Goal: Task Accomplishment & Management: Complete application form

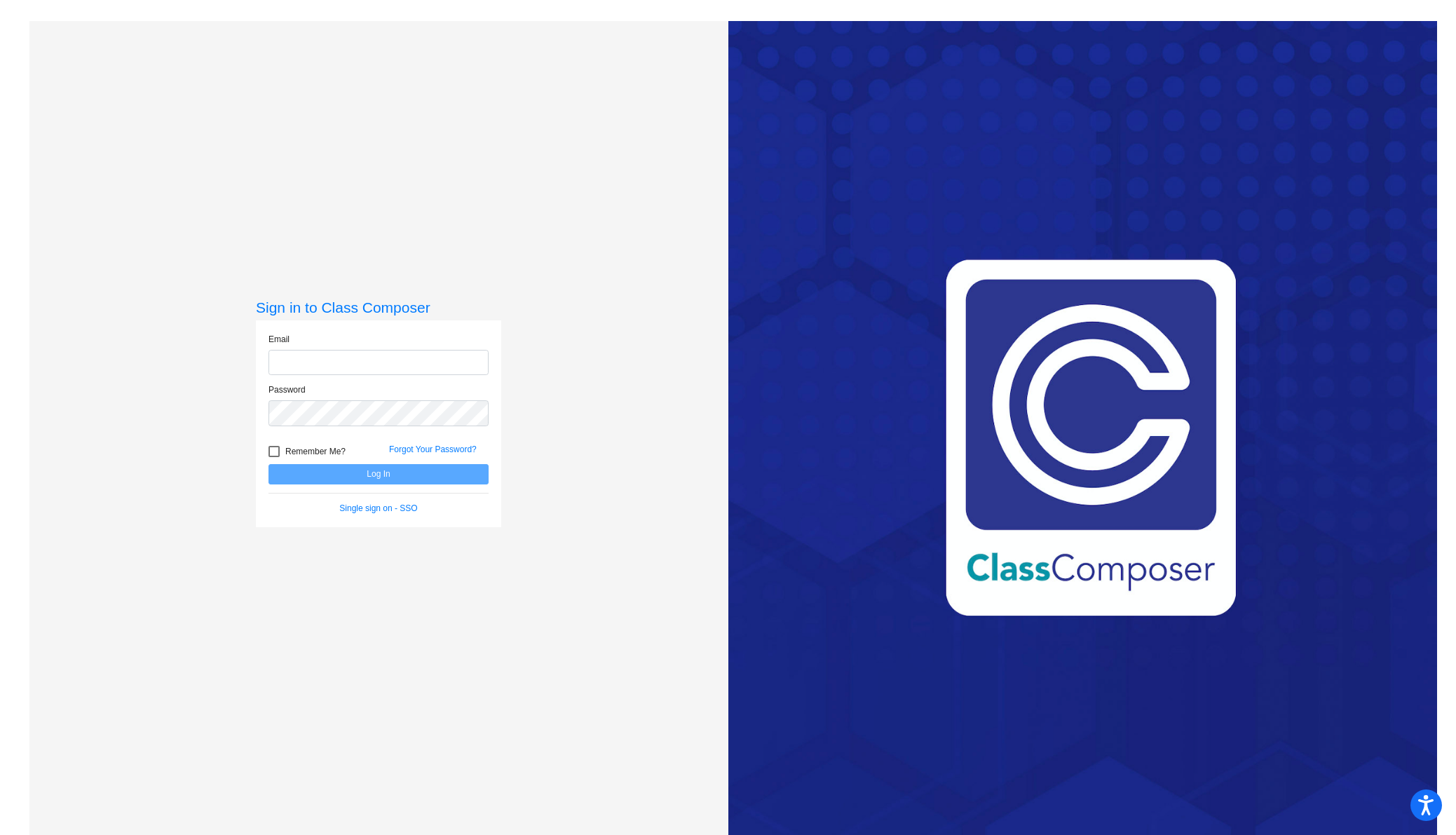
type input "[EMAIL_ADDRESS][DOMAIN_NAME]"
click at [381, 472] on button "Log In" at bounding box center [378, 474] width 220 height 21
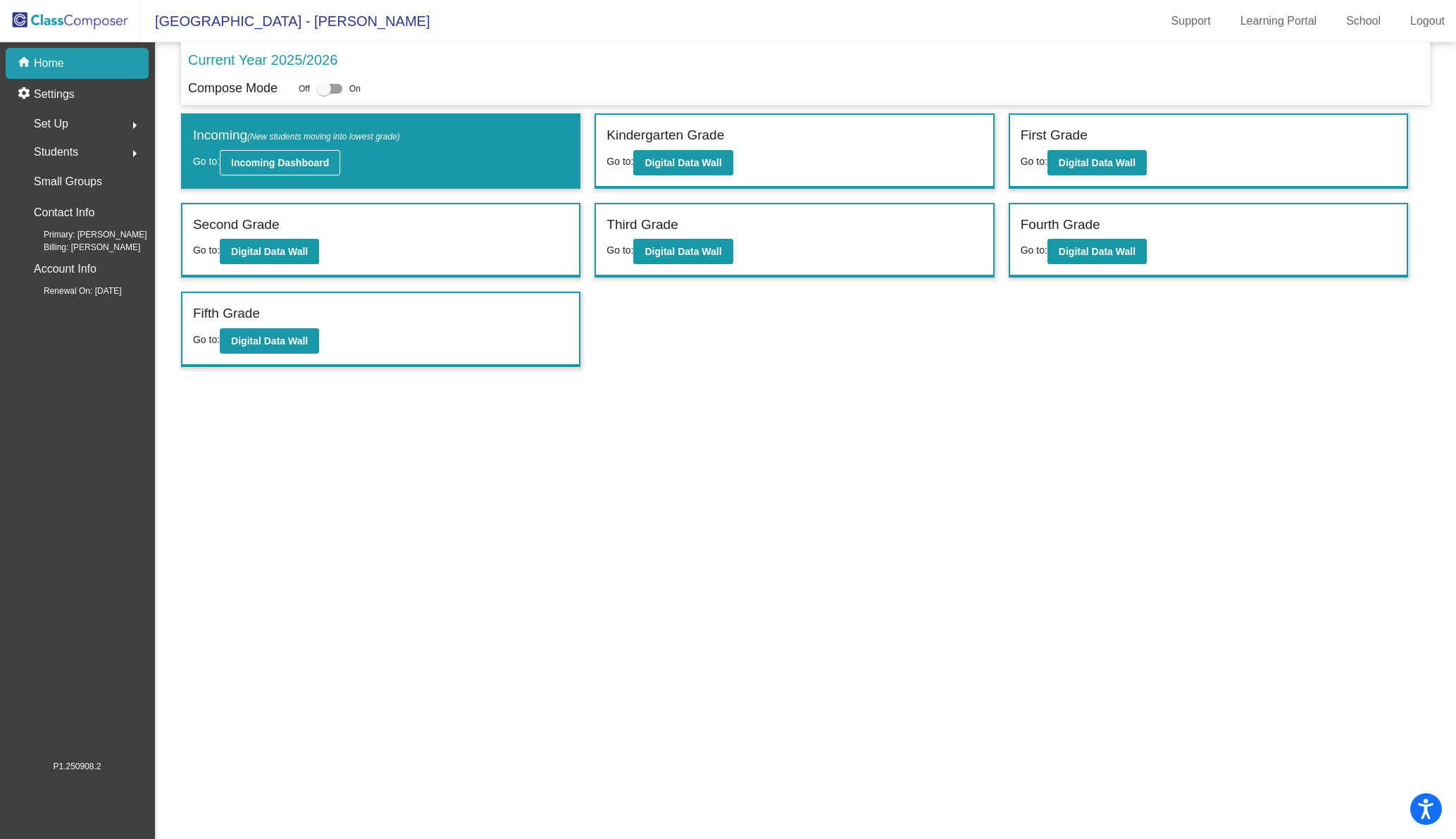
click at [277, 160] on b "Incoming Dashboard" at bounding box center [280, 163] width 98 height 11
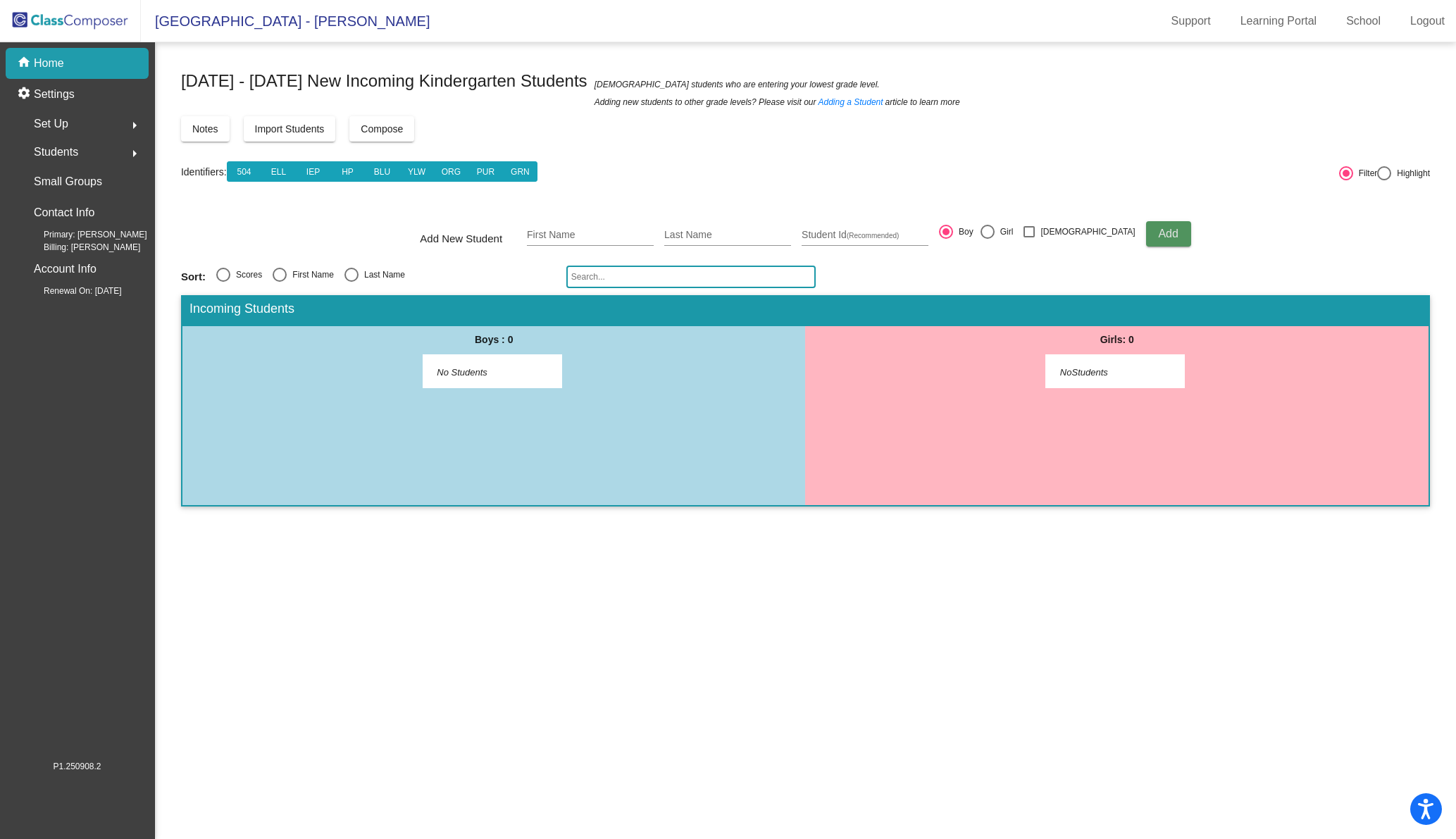
click at [1158, 229] on span "Add" at bounding box center [1168, 233] width 20 height 12
type input "[PERSON_NAME]"
type input "Aevermann"
type input "601402"
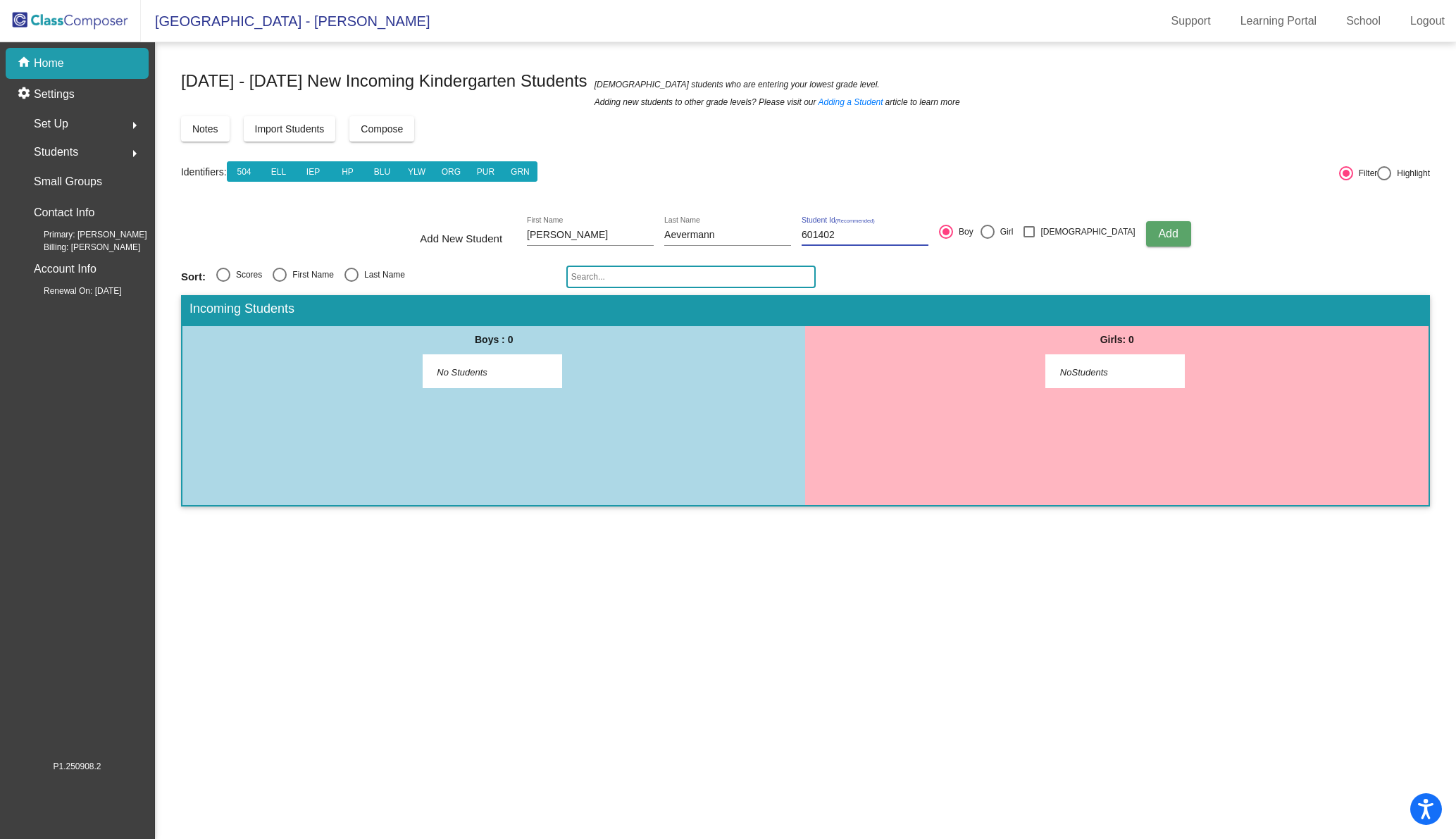
click at [994, 227] on div at bounding box center [987, 232] width 14 height 14
click at [987, 239] on input "Girl" at bounding box center [987, 239] width 1 height 1
radio input "true"
click at [1146, 232] on button "Add" at bounding box center [1168, 234] width 45 height 26
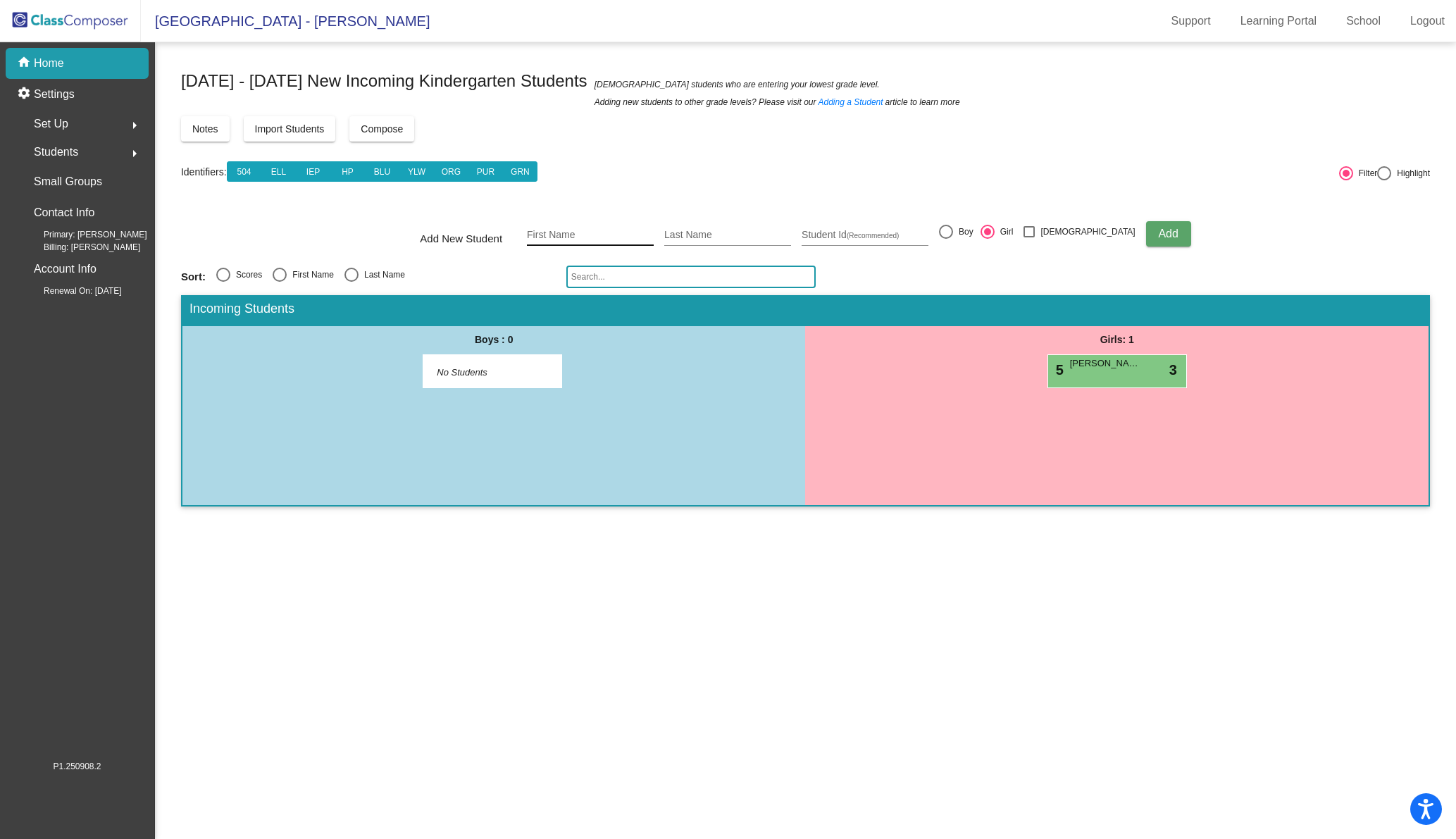
click at [590, 235] on input "First Name" at bounding box center [590, 235] width 127 height 11
type input "Hadrian"
type input "Ansjory"
type input "601298"
click at [953, 230] on div at bounding box center [946, 232] width 14 height 14
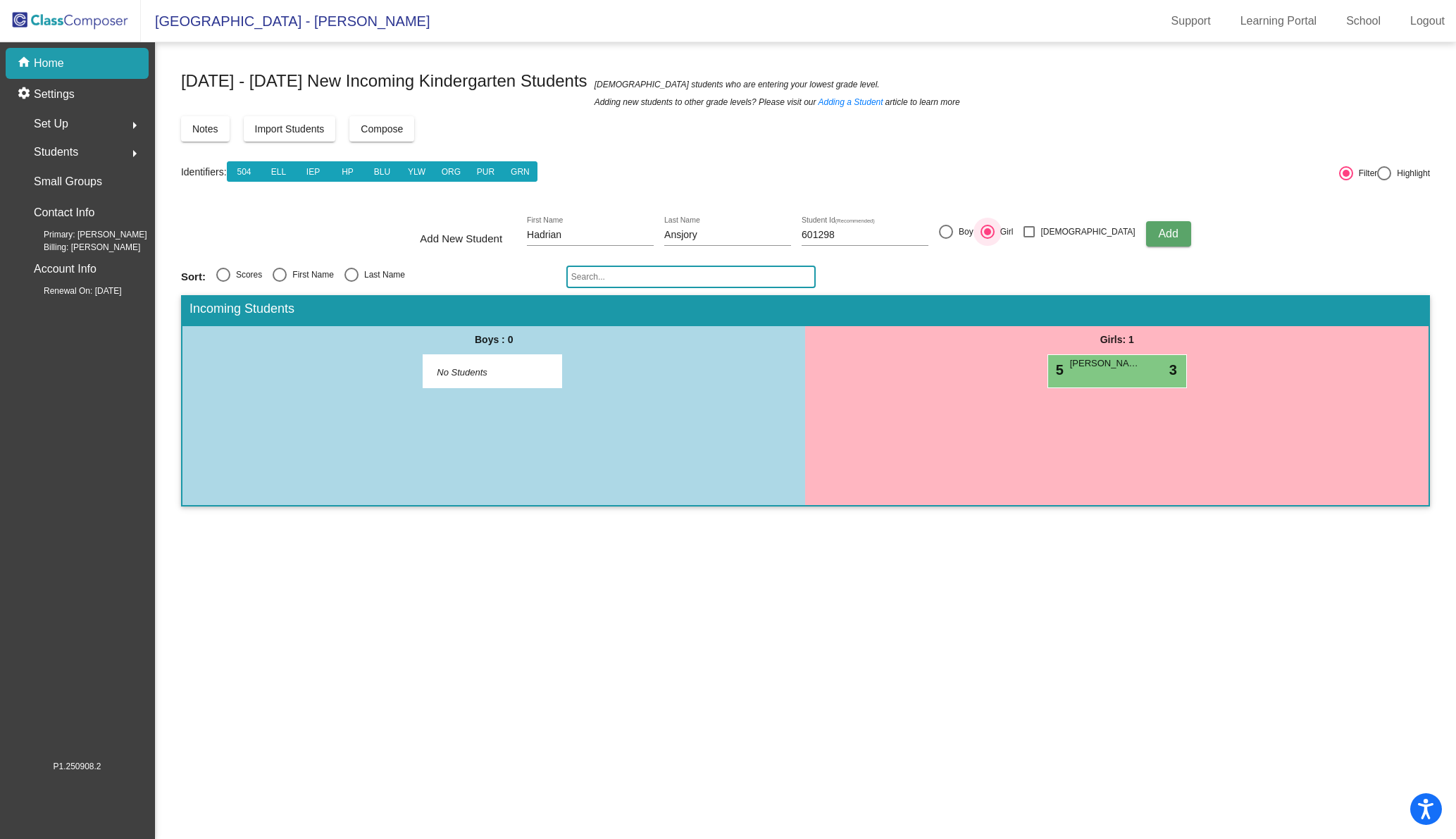
click at [946, 239] on input "Boy" at bounding box center [945, 239] width 1 height 1
radio input "true"
click at [1158, 230] on span "Add" at bounding box center [1168, 233] width 20 height 12
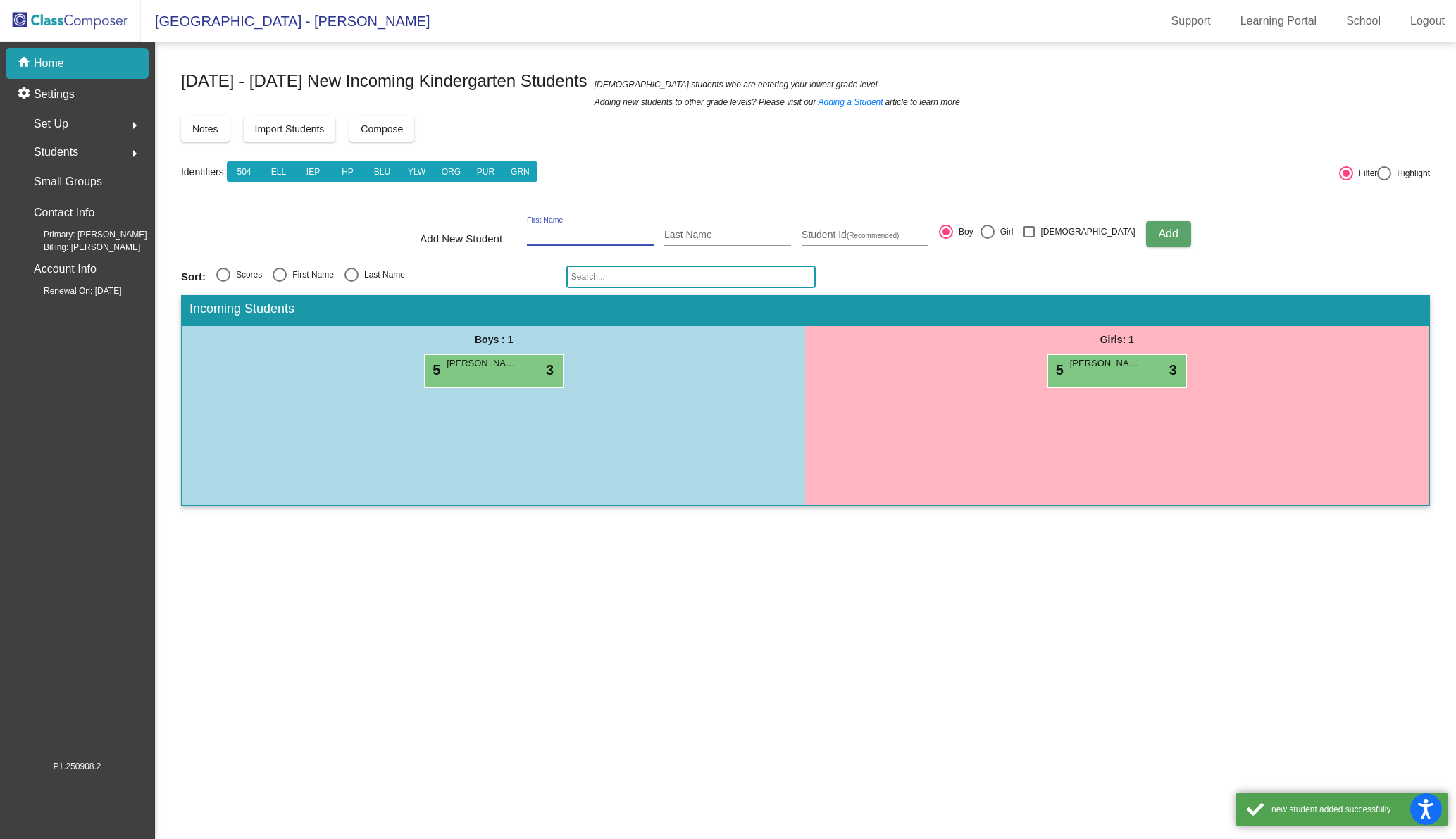
click at [584, 231] on input "First Name" at bounding box center [590, 235] width 127 height 11
type input "Genesus"
type input "Berak"
type input "591314"
click at [994, 230] on div at bounding box center [987, 232] width 14 height 14
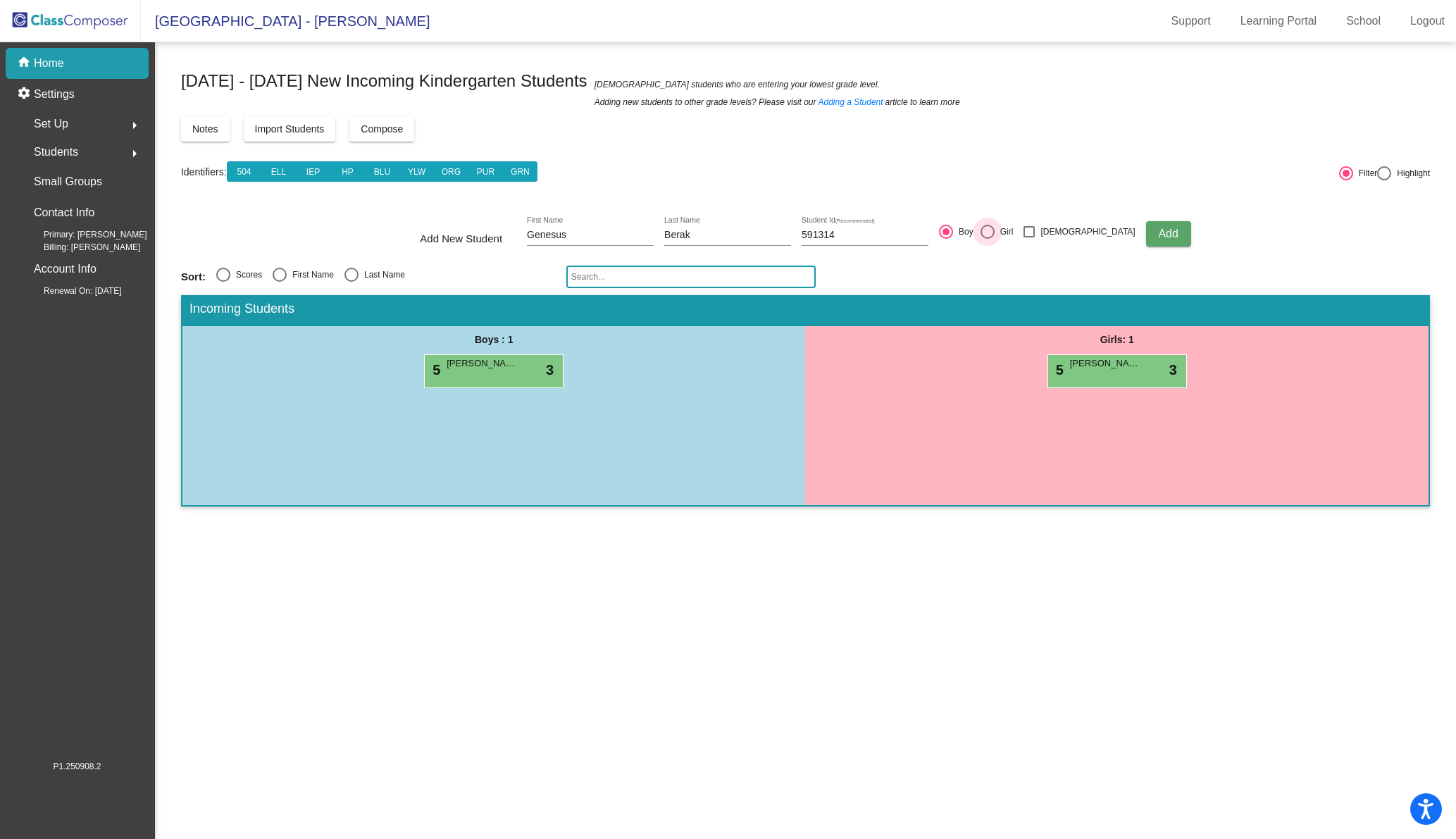
click at [987, 239] on input "Girl" at bounding box center [987, 239] width 1 height 1
radio input "true"
click at [1149, 231] on button "Add" at bounding box center [1168, 234] width 45 height 26
click at [564, 234] on input "First Name" at bounding box center [590, 235] width 127 height 11
type input "Milly"
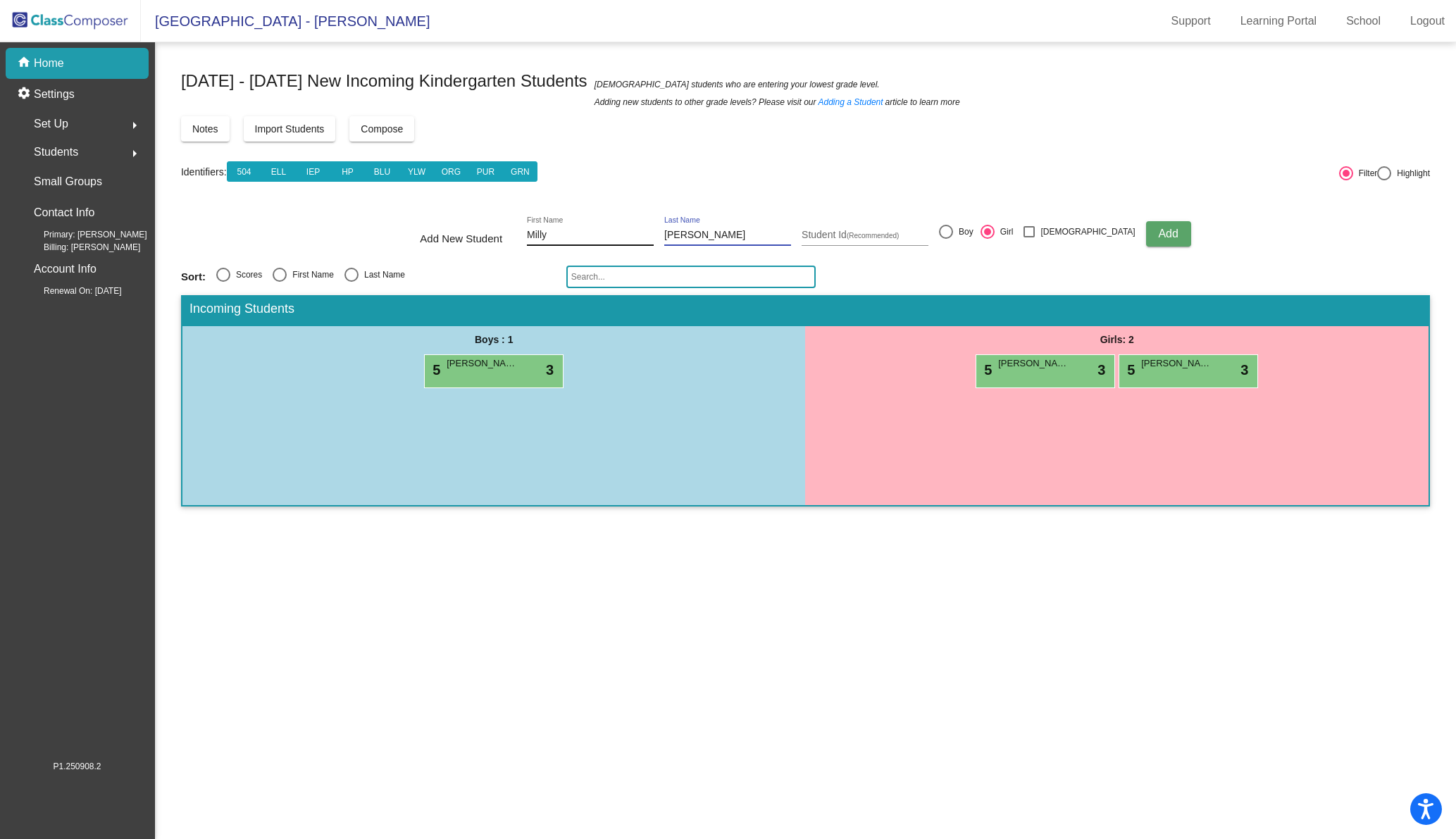
type input "[PERSON_NAME]"
type input "60566"
click at [1158, 229] on span "Add" at bounding box center [1168, 233] width 20 height 12
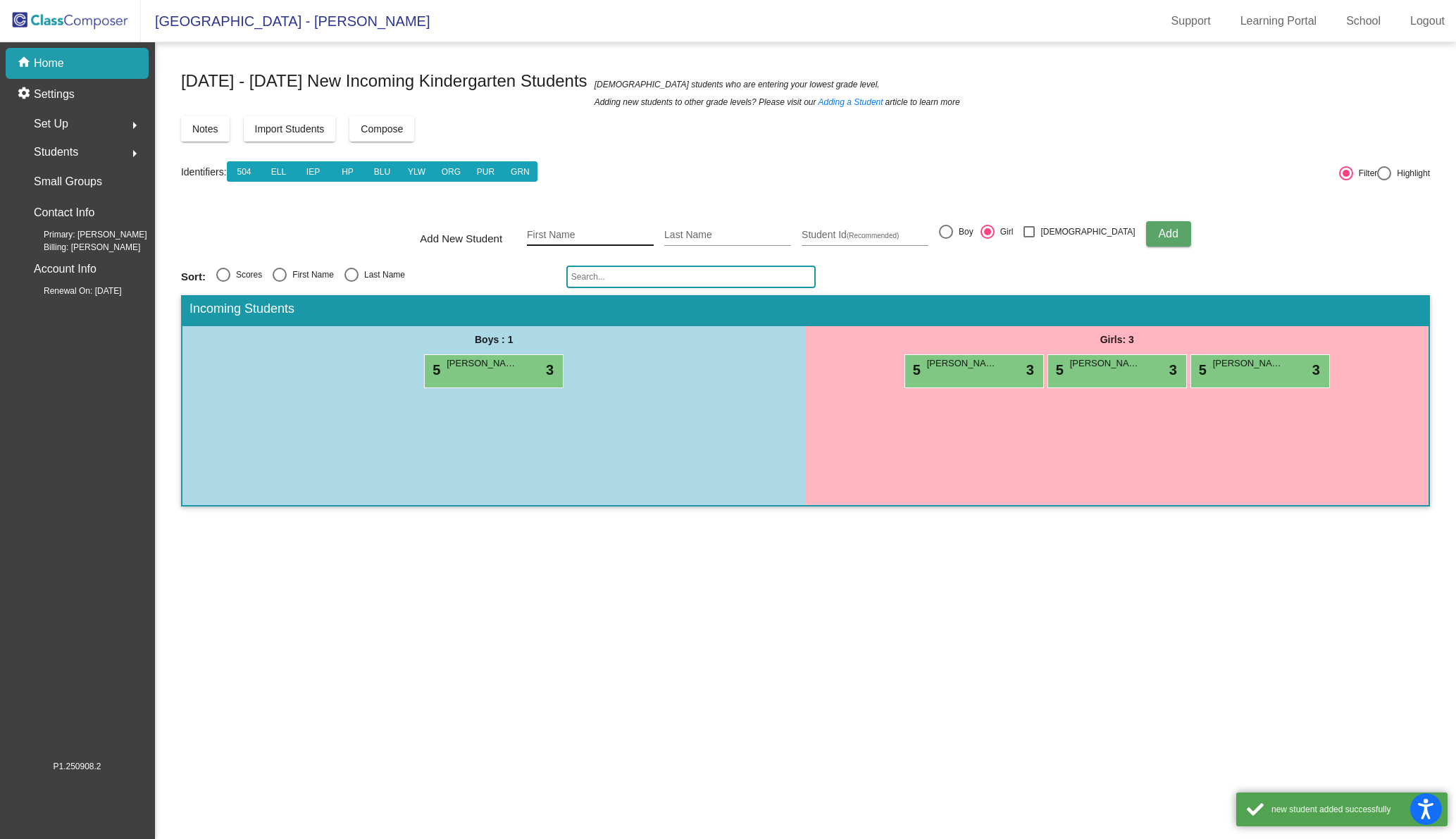
click at [611, 233] on input "First Name" at bounding box center [590, 235] width 127 height 11
type input "[PERSON_NAME]"
type input "Case"
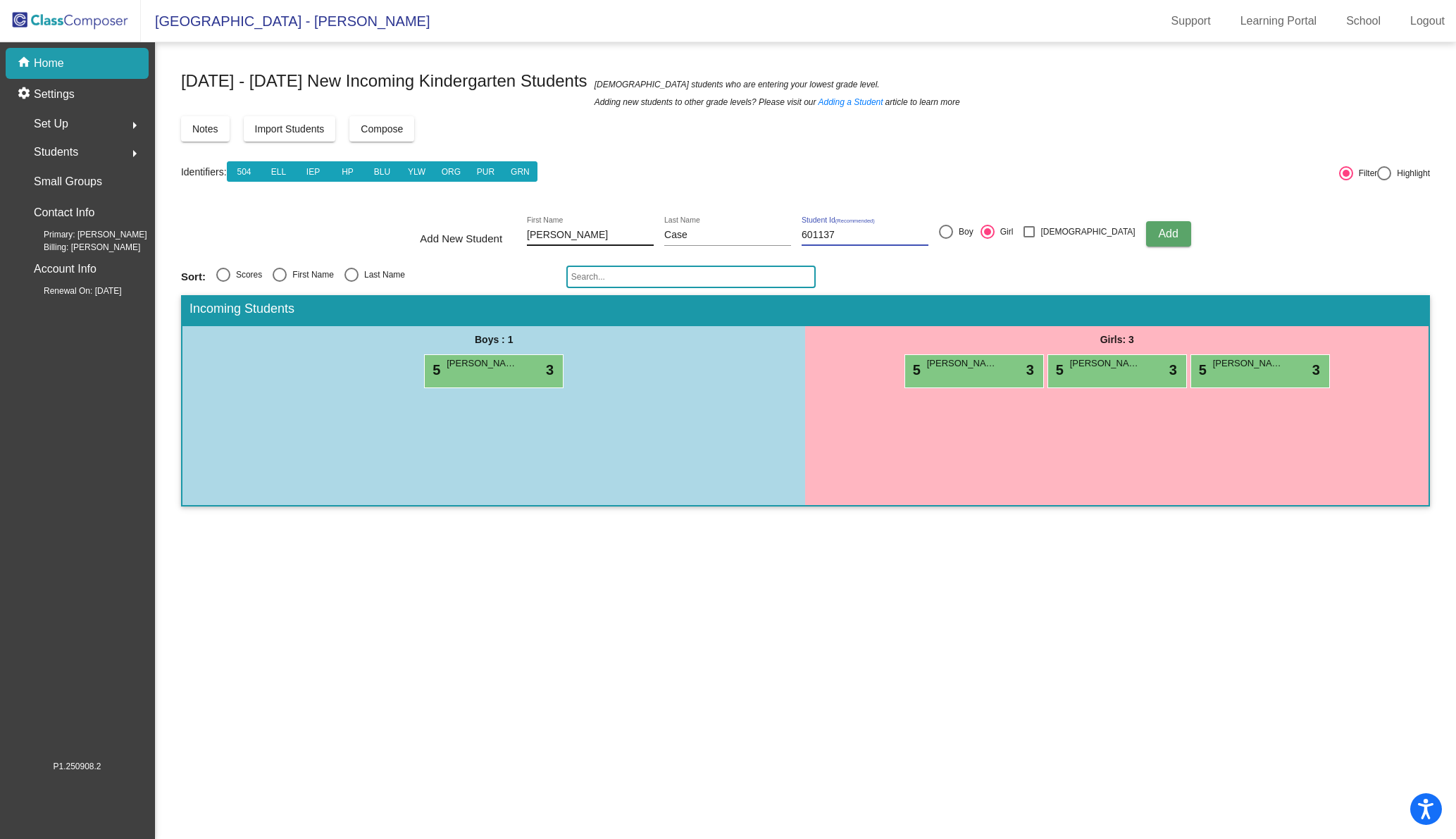
type input "601137"
click at [973, 229] on label "Boy" at bounding box center [956, 232] width 34 height 14
click at [946, 239] on input "Boy" at bounding box center [945, 239] width 1 height 1
radio input "true"
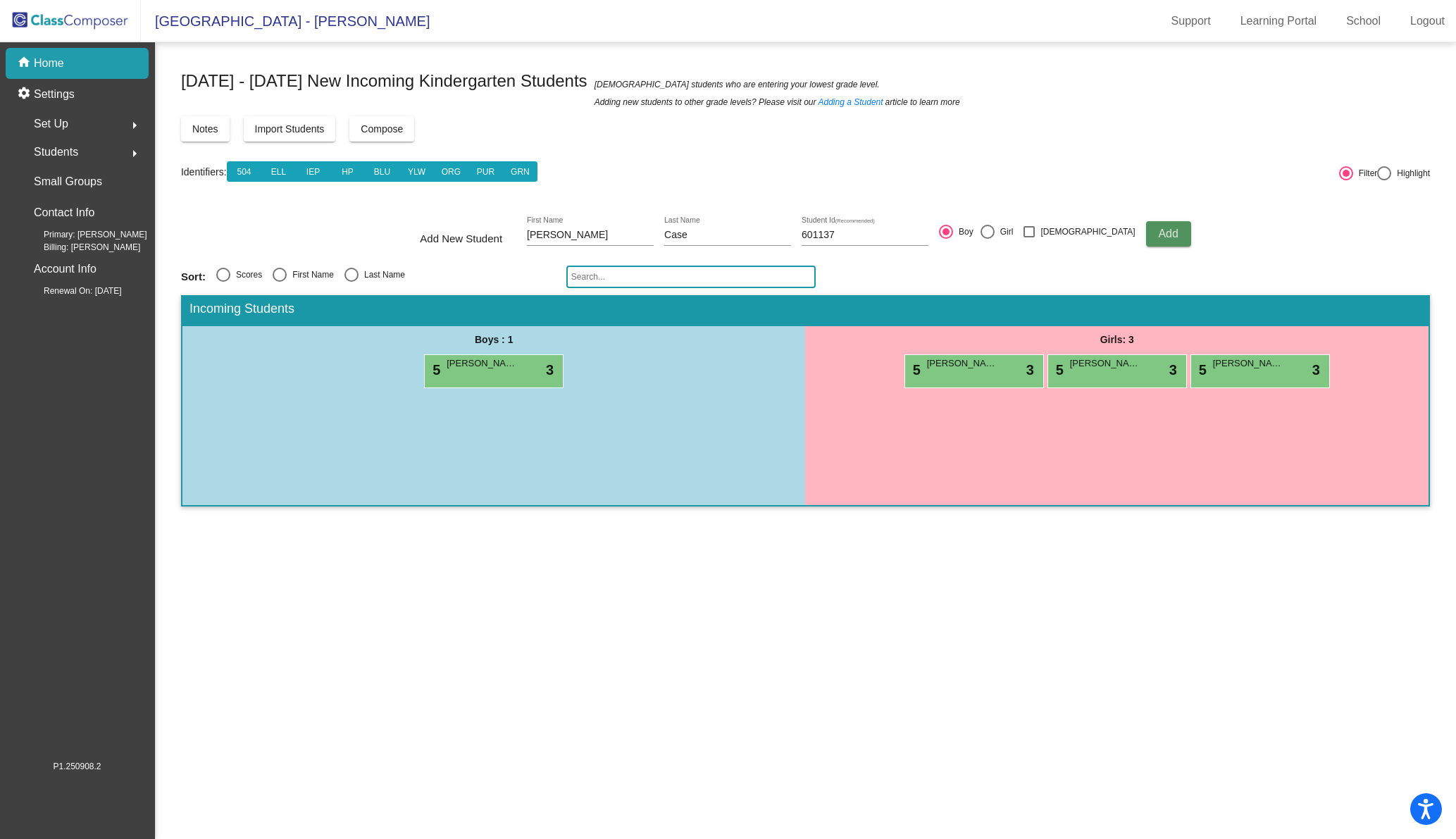
click at [1158, 233] on span "Add" at bounding box center [1168, 233] width 20 height 12
click at [581, 226] on div "First Name" at bounding box center [590, 231] width 127 height 29
type input "Nico"
type input "Cavalier"
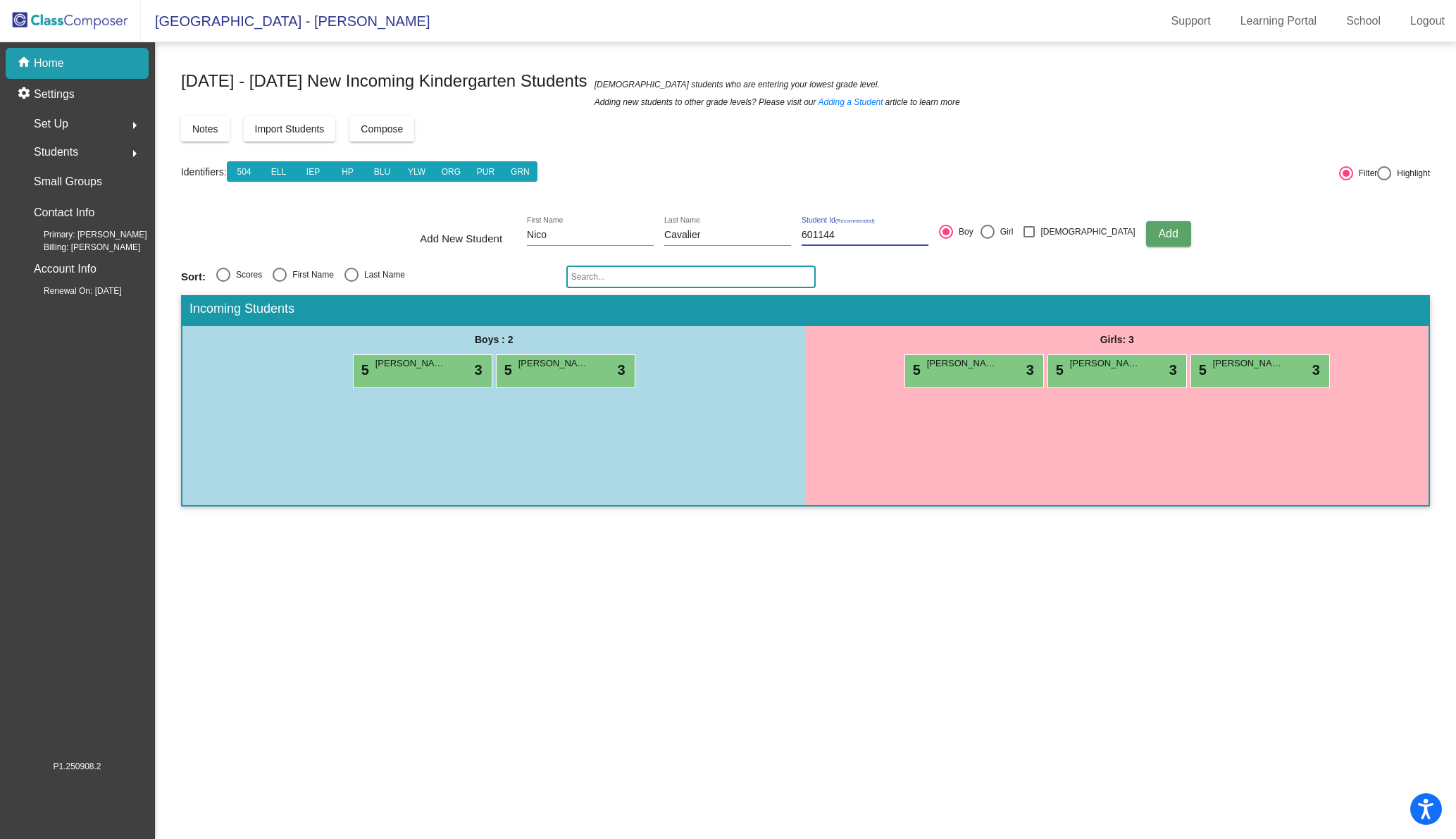
type input "601144"
click at [1158, 231] on span "Add" at bounding box center [1168, 233] width 20 height 12
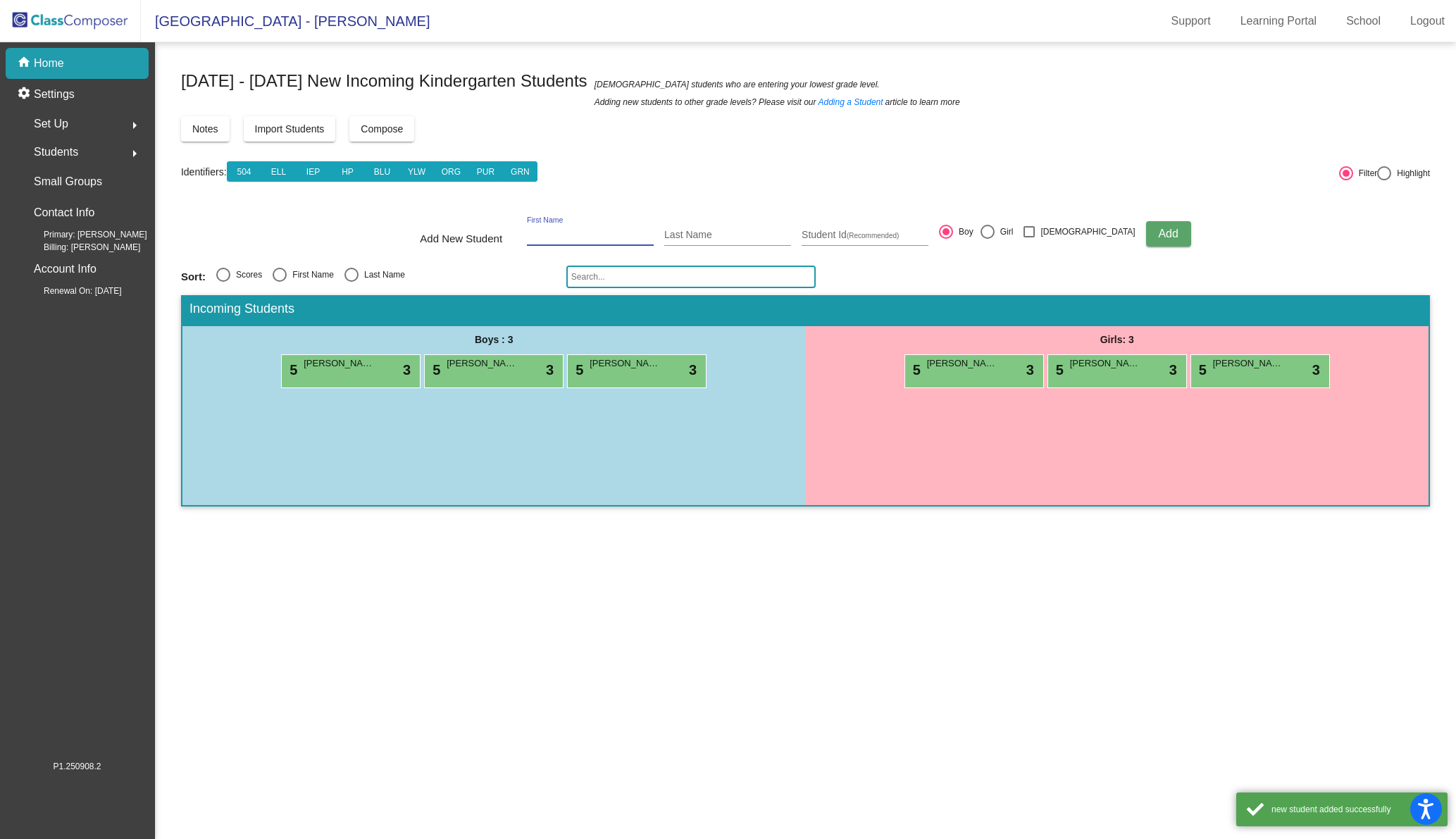
click at [580, 232] on input "First Name" at bounding box center [590, 235] width 127 height 11
type input "Devin"
type input "Crane"
type input "601221"
click at [1158, 235] on span "Add" at bounding box center [1168, 233] width 20 height 12
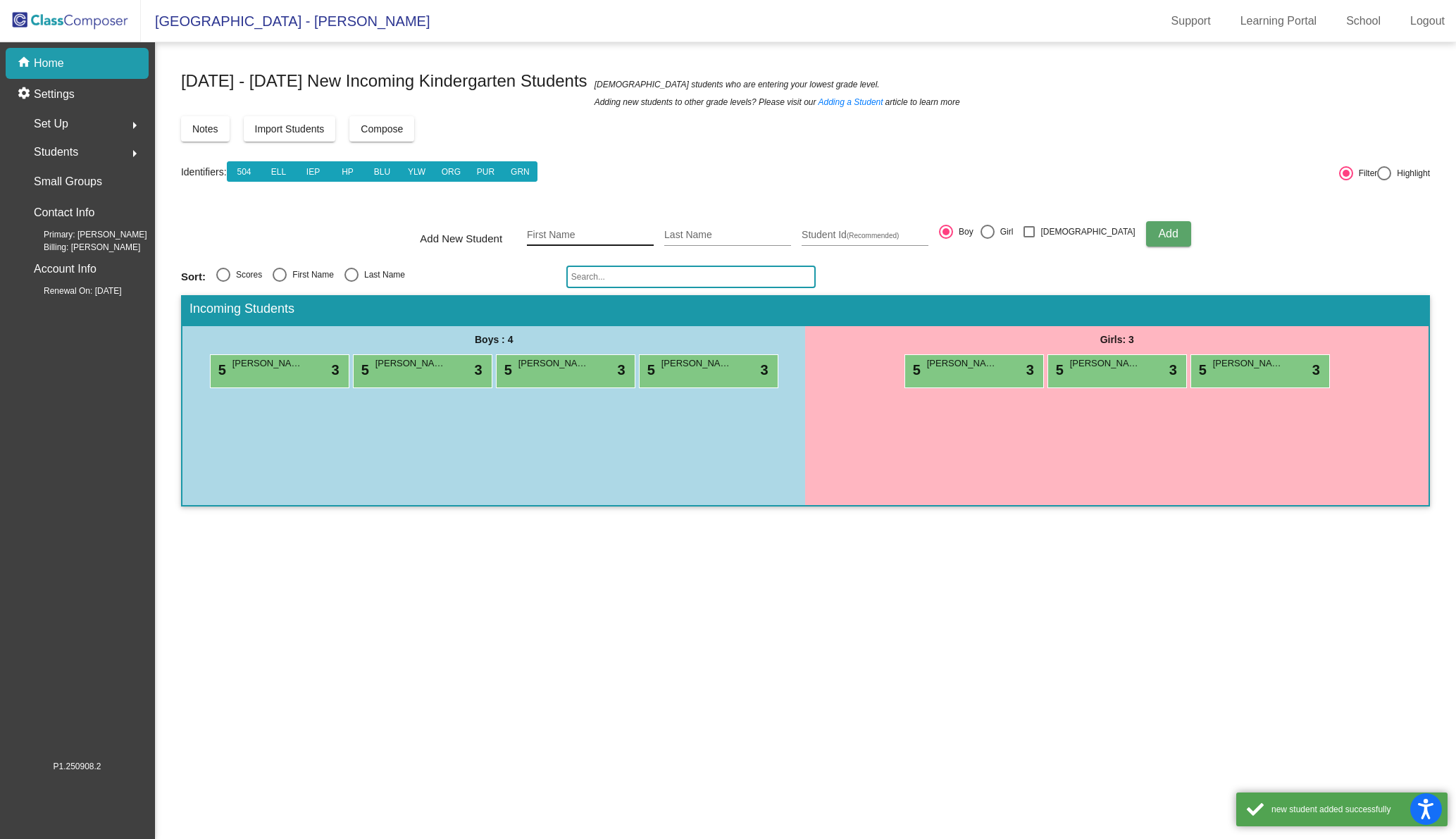
click at [573, 231] on input "First Name" at bounding box center [590, 235] width 127 height 11
type input "Reyaan"
type input "[PERSON_NAME]"
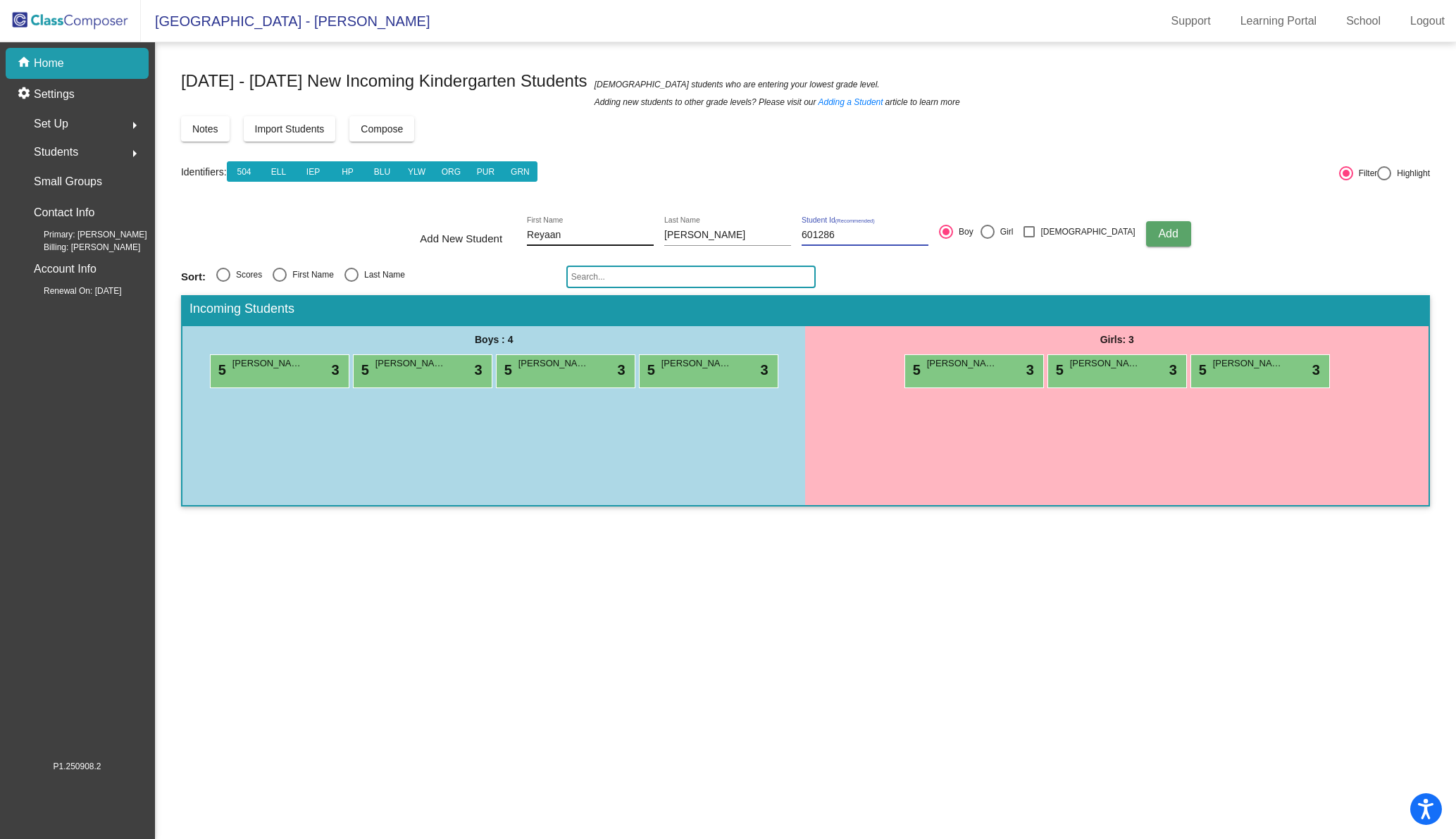
type input "601286"
click at [1146, 224] on button "Add" at bounding box center [1168, 234] width 45 height 26
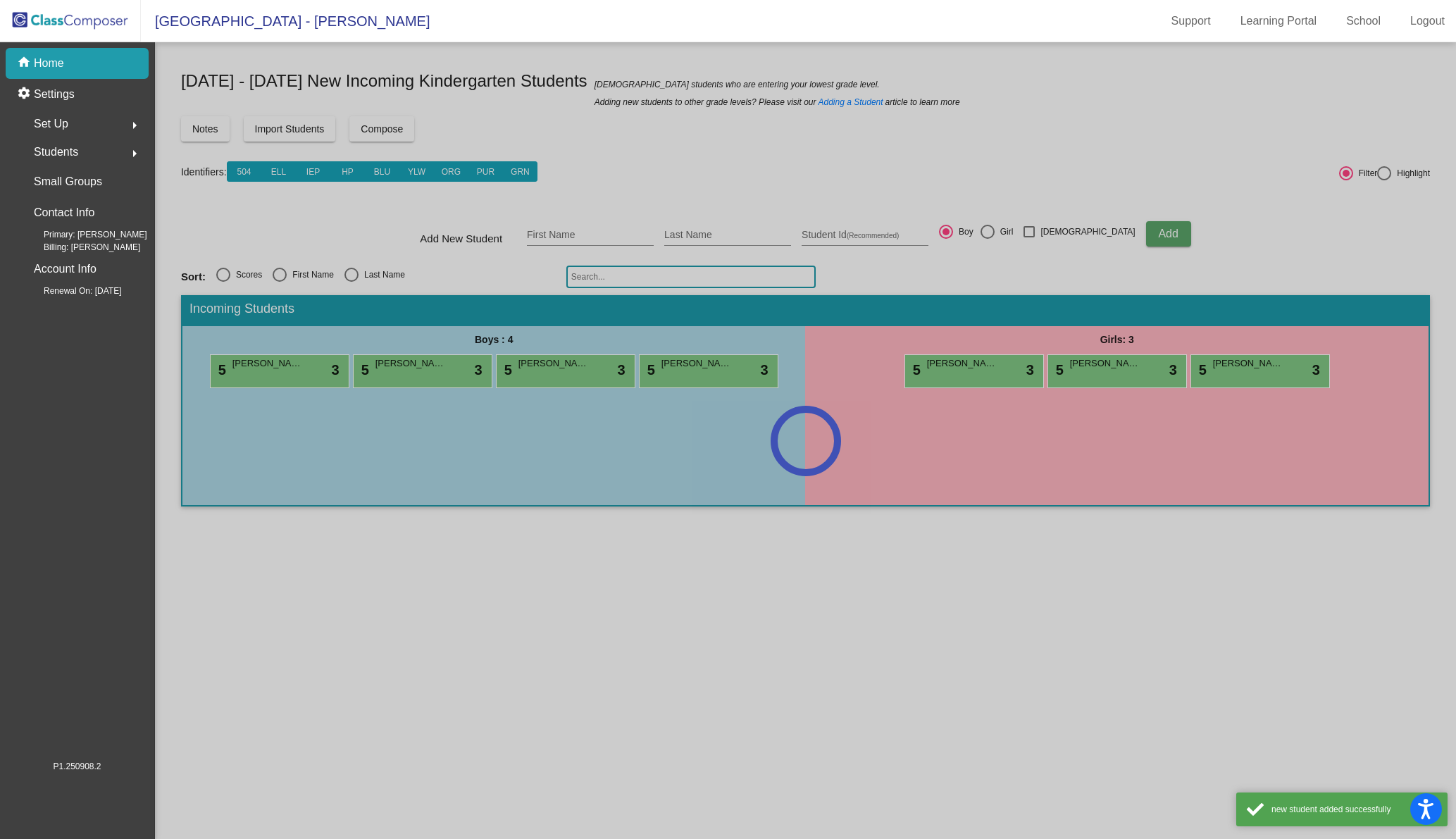
scroll to position [0, 0]
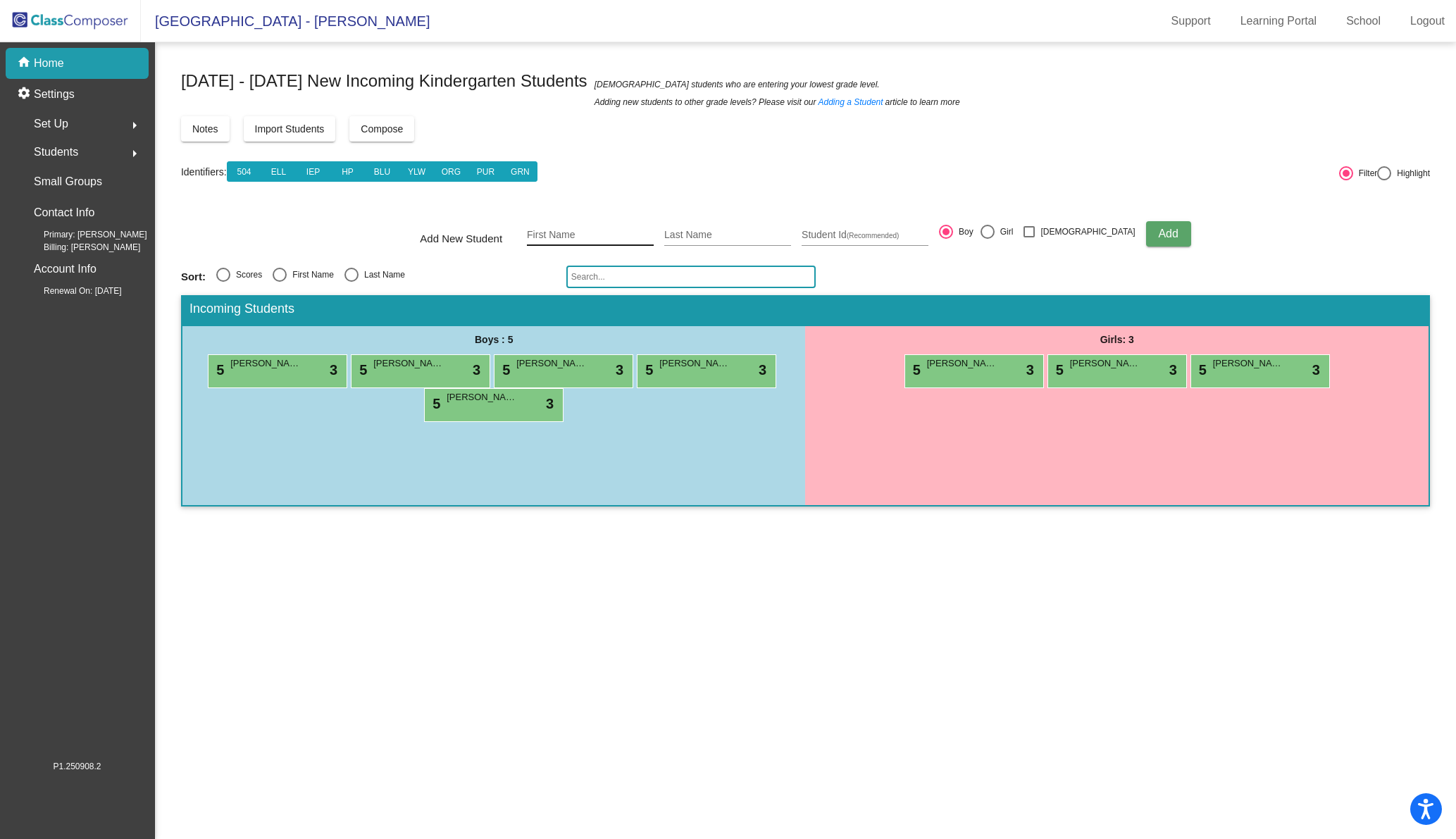
click at [571, 225] on div "First Name" at bounding box center [590, 231] width 127 height 29
type input "Aurora"
type input "[PERSON_NAME]"
type input "601097"
click at [994, 228] on div at bounding box center [987, 232] width 14 height 14
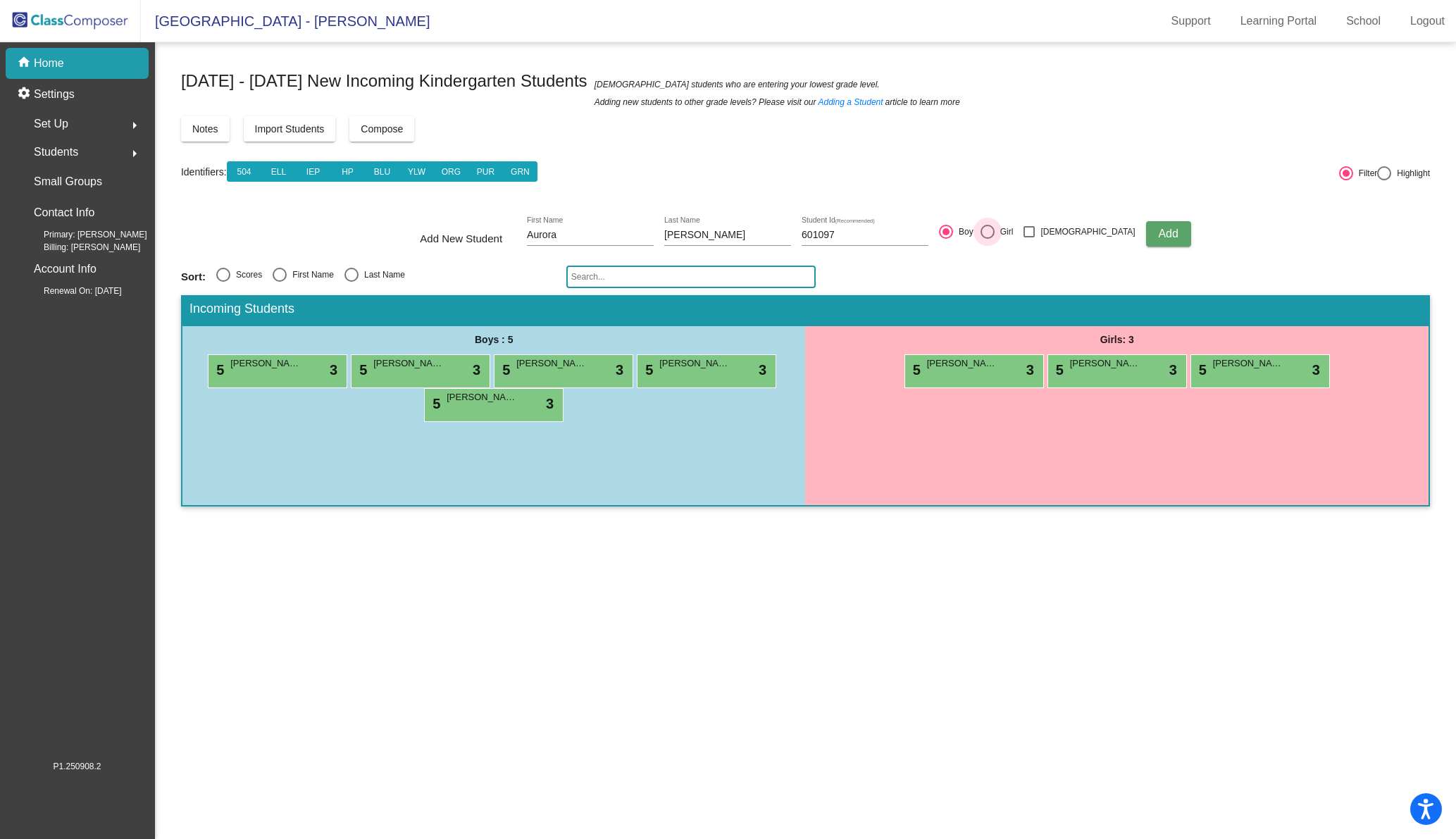
click at [987, 239] on input "Girl" at bounding box center [987, 239] width 1 height 1
radio input "true"
click at [1158, 238] on span "Add" at bounding box center [1168, 233] width 20 height 12
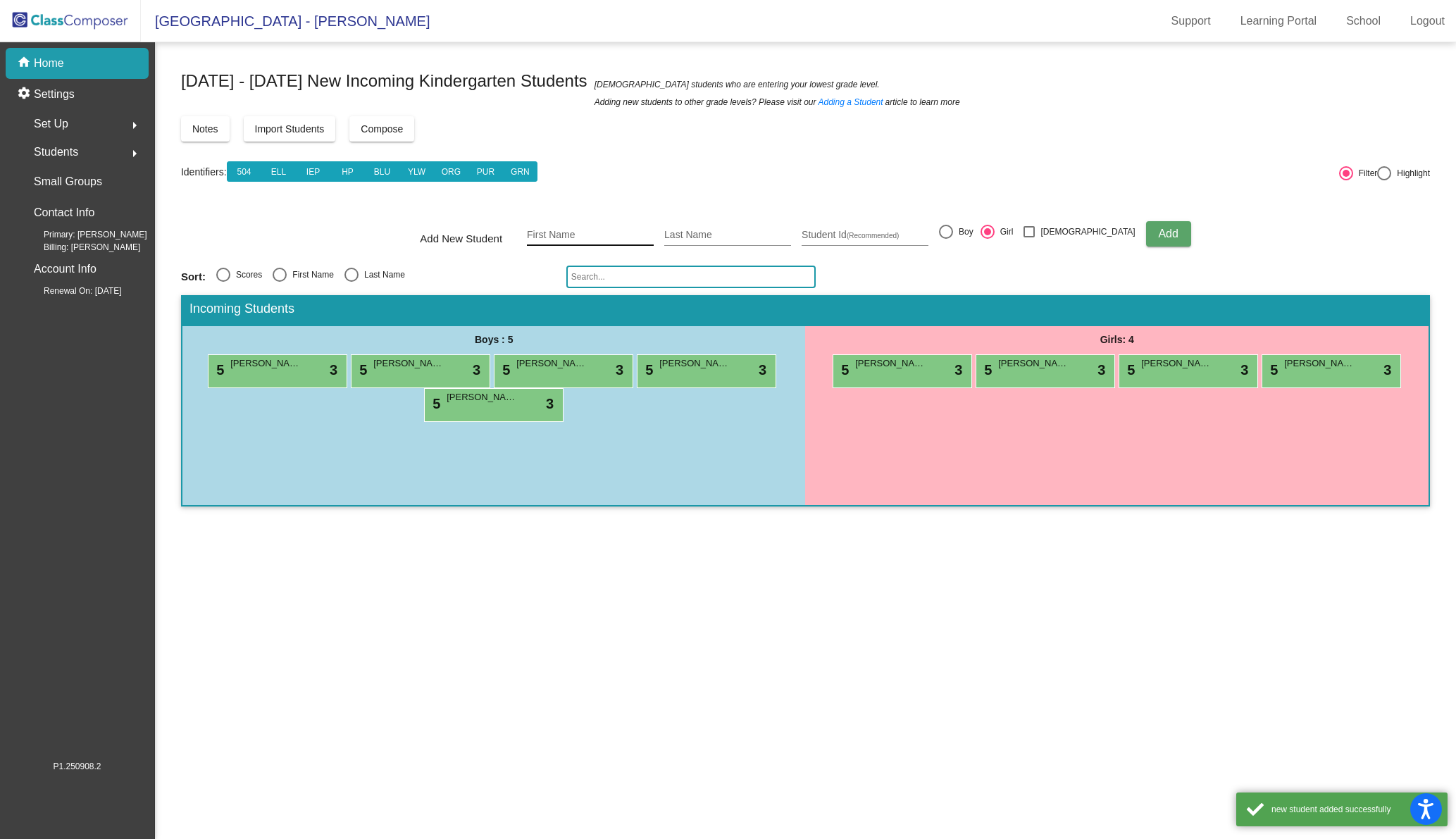
click at [584, 230] on input "First Name" at bounding box center [590, 235] width 127 height 11
type input "[PERSON_NAME]"
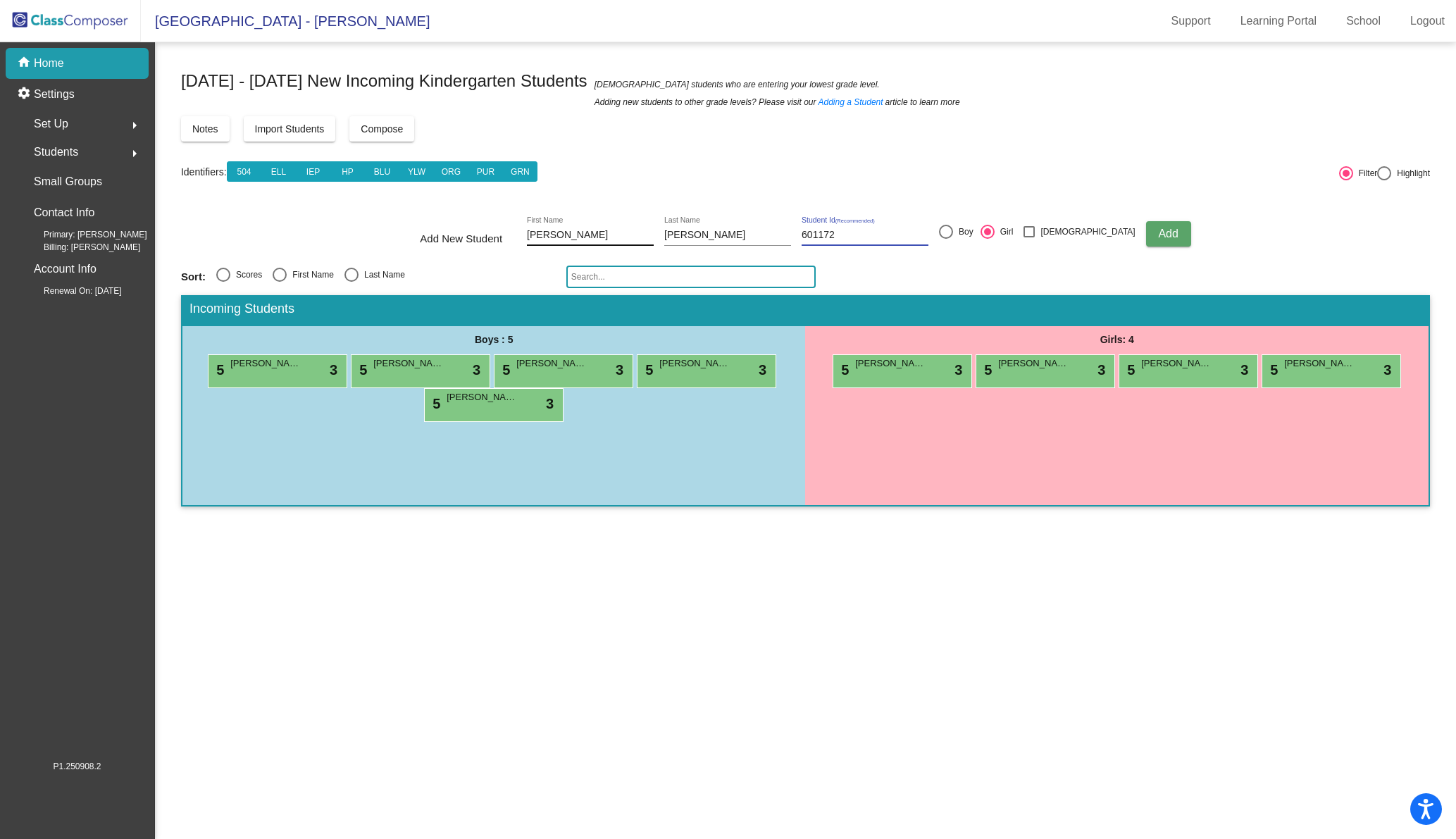
type input "601172"
click at [1158, 231] on span "Add" at bounding box center [1168, 233] width 20 height 12
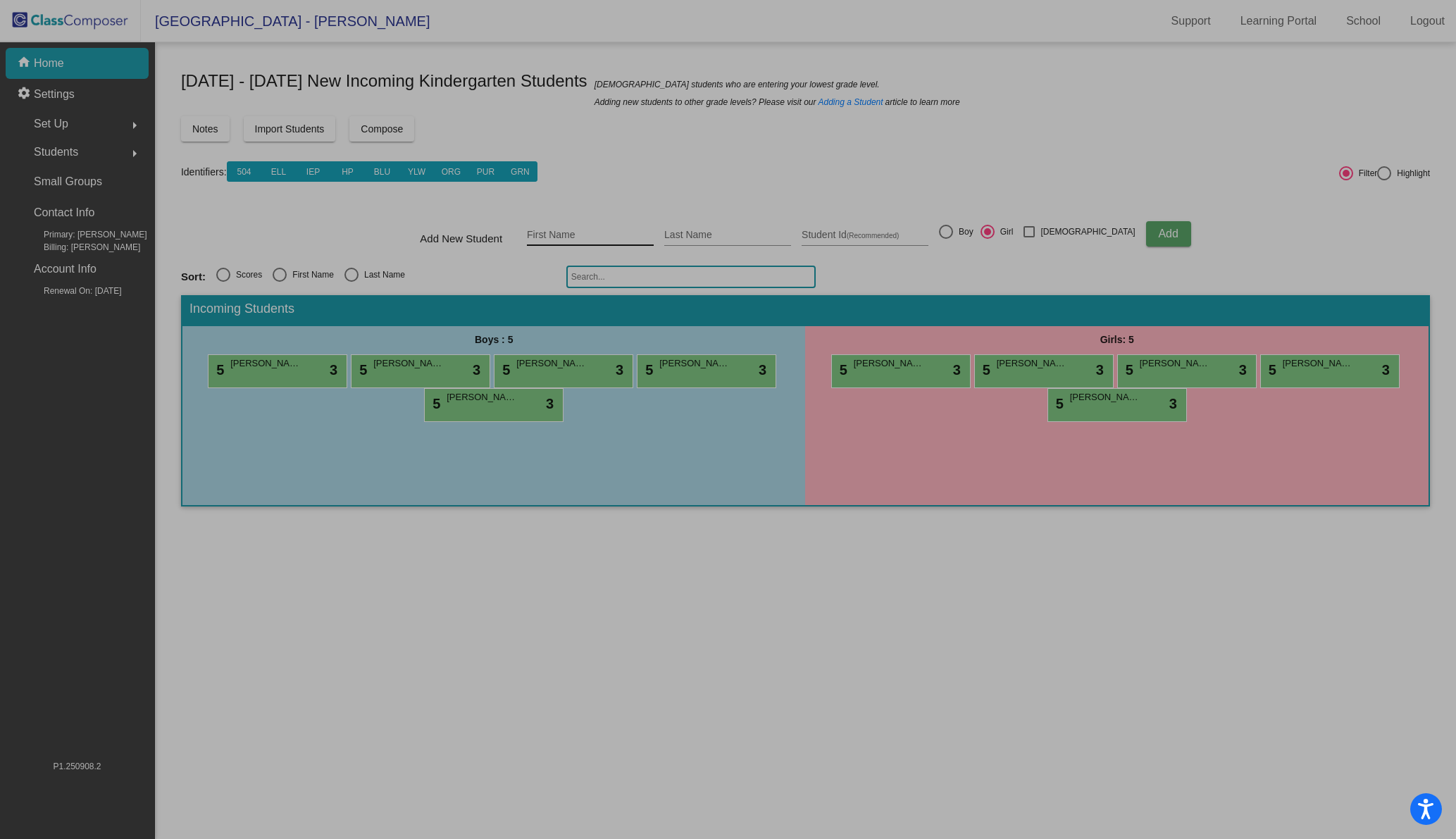
click at [592, 234] on input "First Name" at bounding box center [590, 235] width 127 height 11
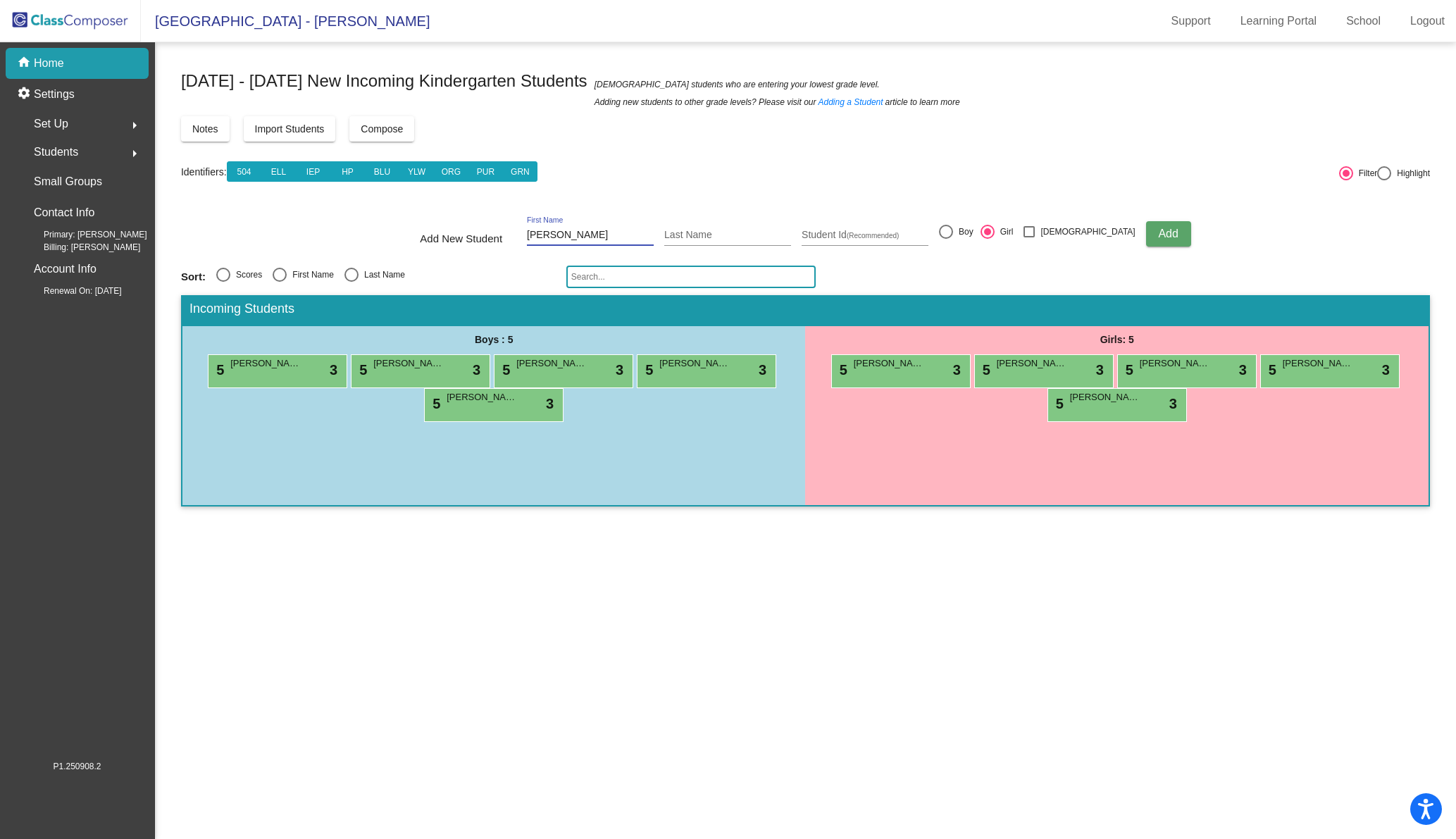
type input "[PERSON_NAME]"
type input "601195"
drag, startPoint x: 971, startPoint y: 230, endPoint x: 993, endPoint y: 239, distance: 23.8
click at [953, 230] on div at bounding box center [946, 232] width 14 height 14
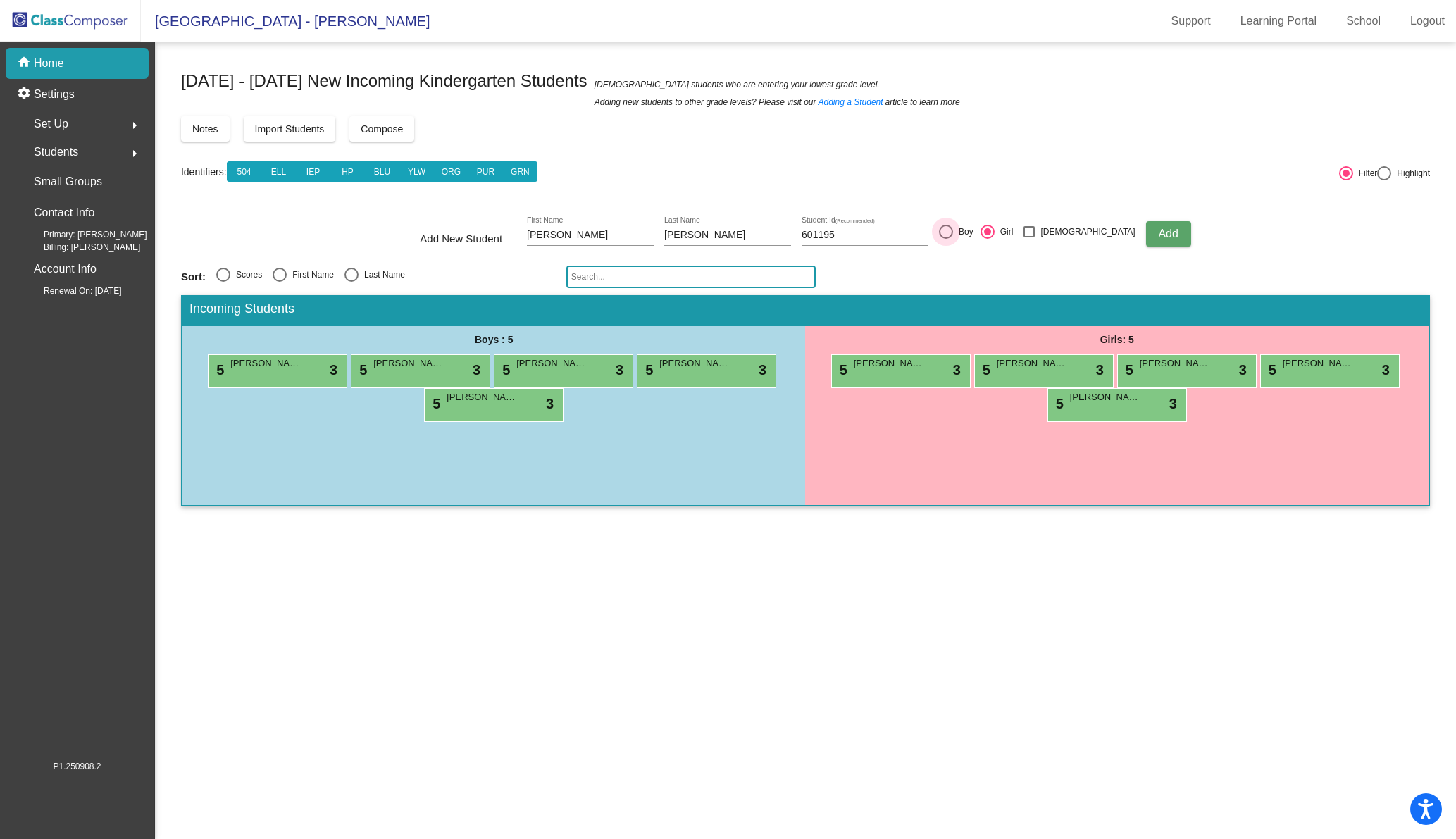
click at [946, 239] on input "Boy" at bounding box center [945, 239] width 1 height 1
radio input "true"
click at [1158, 233] on span "Add" at bounding box center [1168, 233] width 20 height 12
click at [568, 232] on input "First Name" at bounding box center [590, 235] width 127 height 11
type input "Mira"
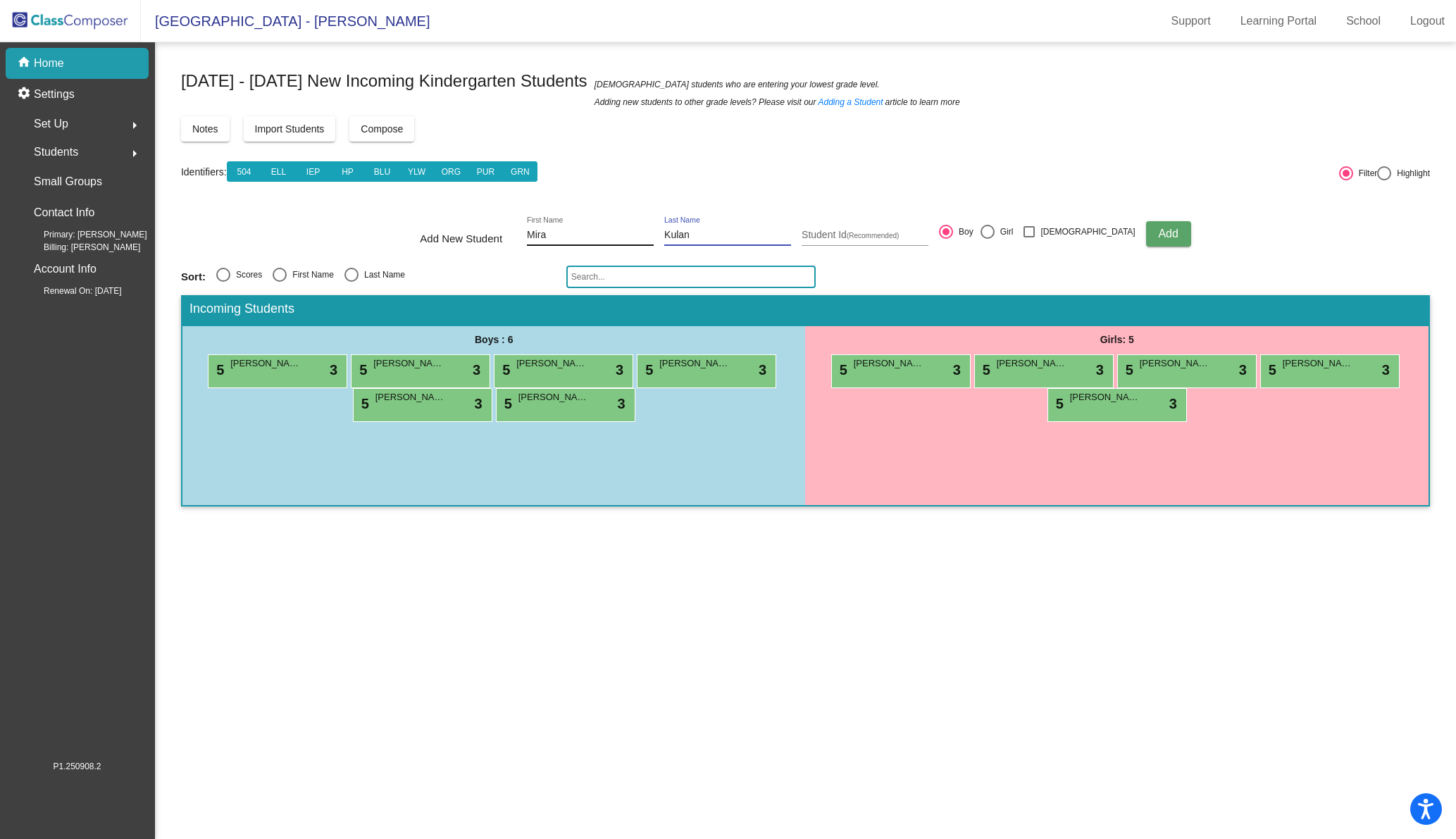
type input "Kulan"
type input "601168"
click at [994, 234] on div at bounding box center [987, 232] width 14 height 14
click at [987, 239] on input "Girl" at bounding box center [987, 239] width 1 height 1
radio input "true"
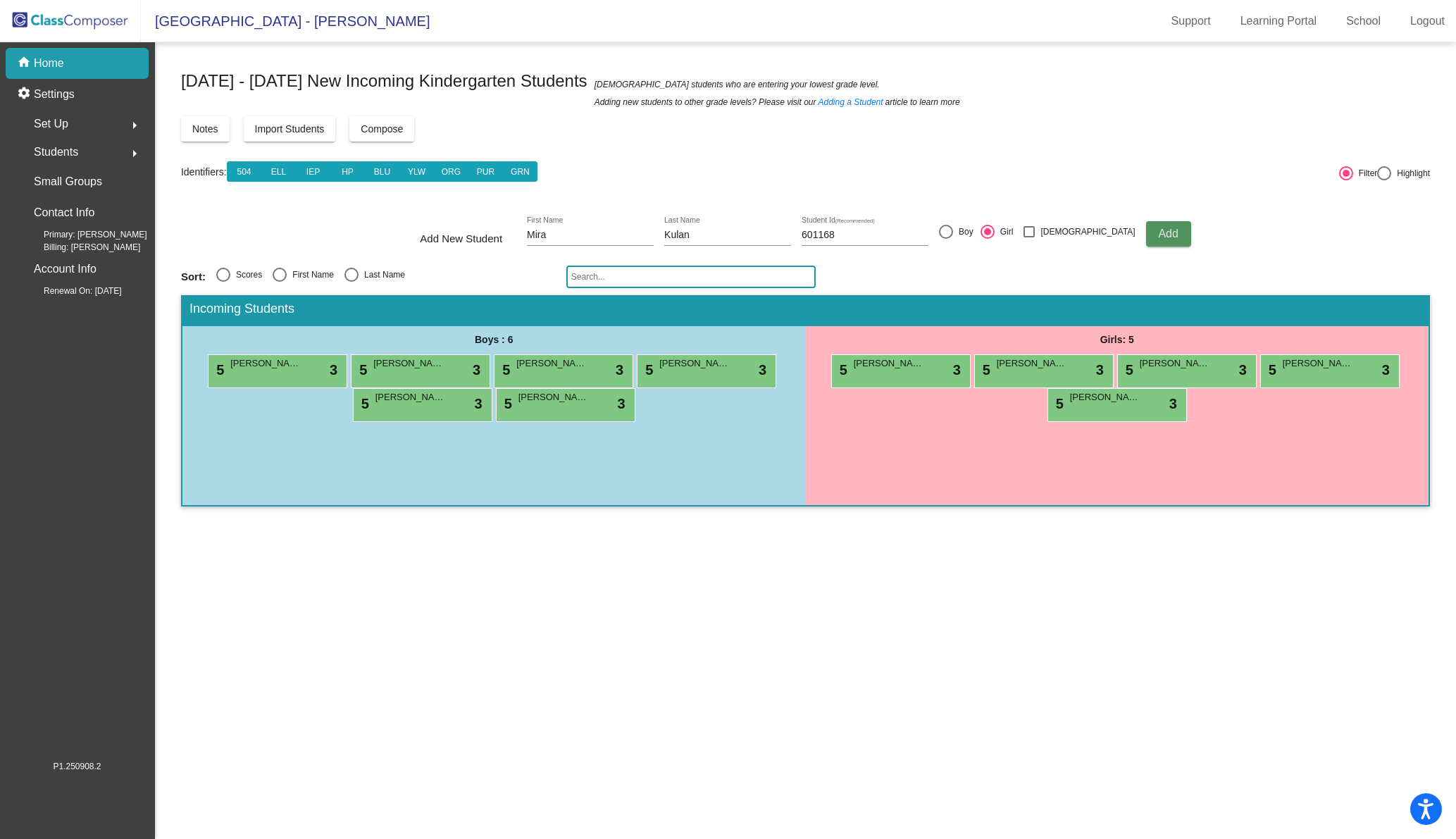
click at [1151, 232] on button "Add" at bounding box center [1168, 234] width 45 height 26
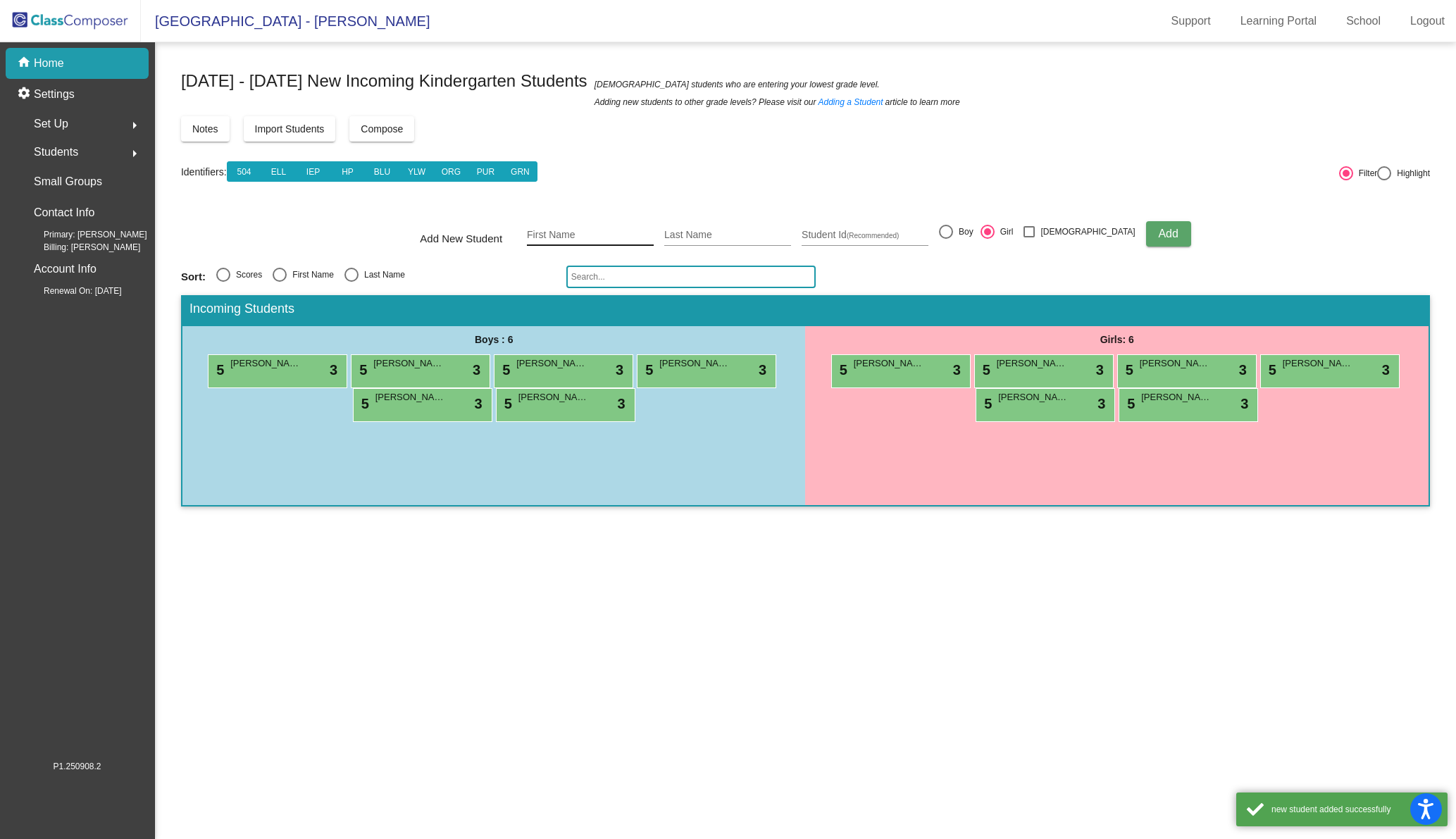
click at [575, 230] on input "First Name" at bounding box center [590, 235] width 127 height 11
type input "N"
type input "[PERSON_NAME]"
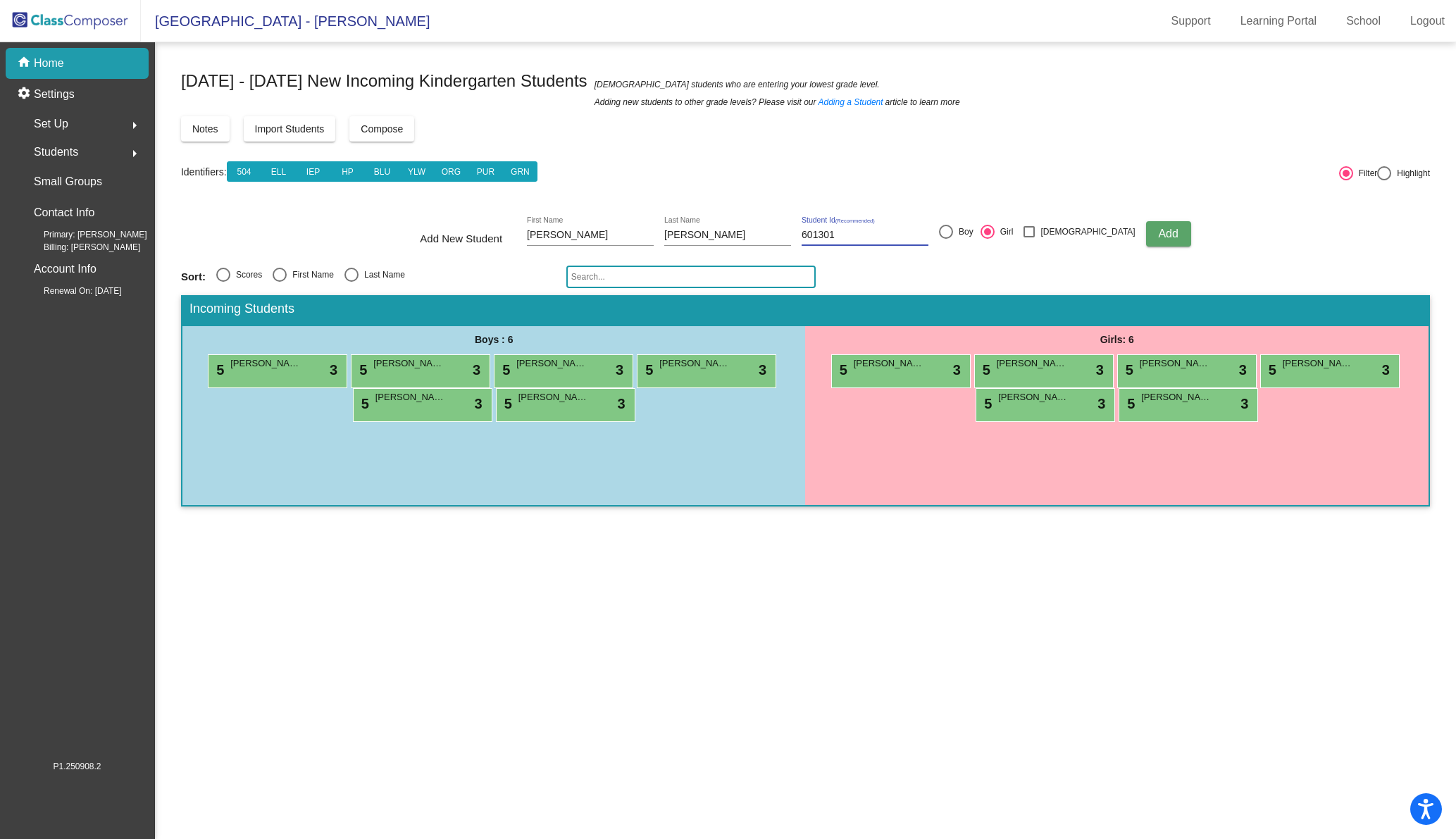
type input "601301"
click at [1158, 238] on span "Add" at bounding box center [1168, 233] width 20 height 12
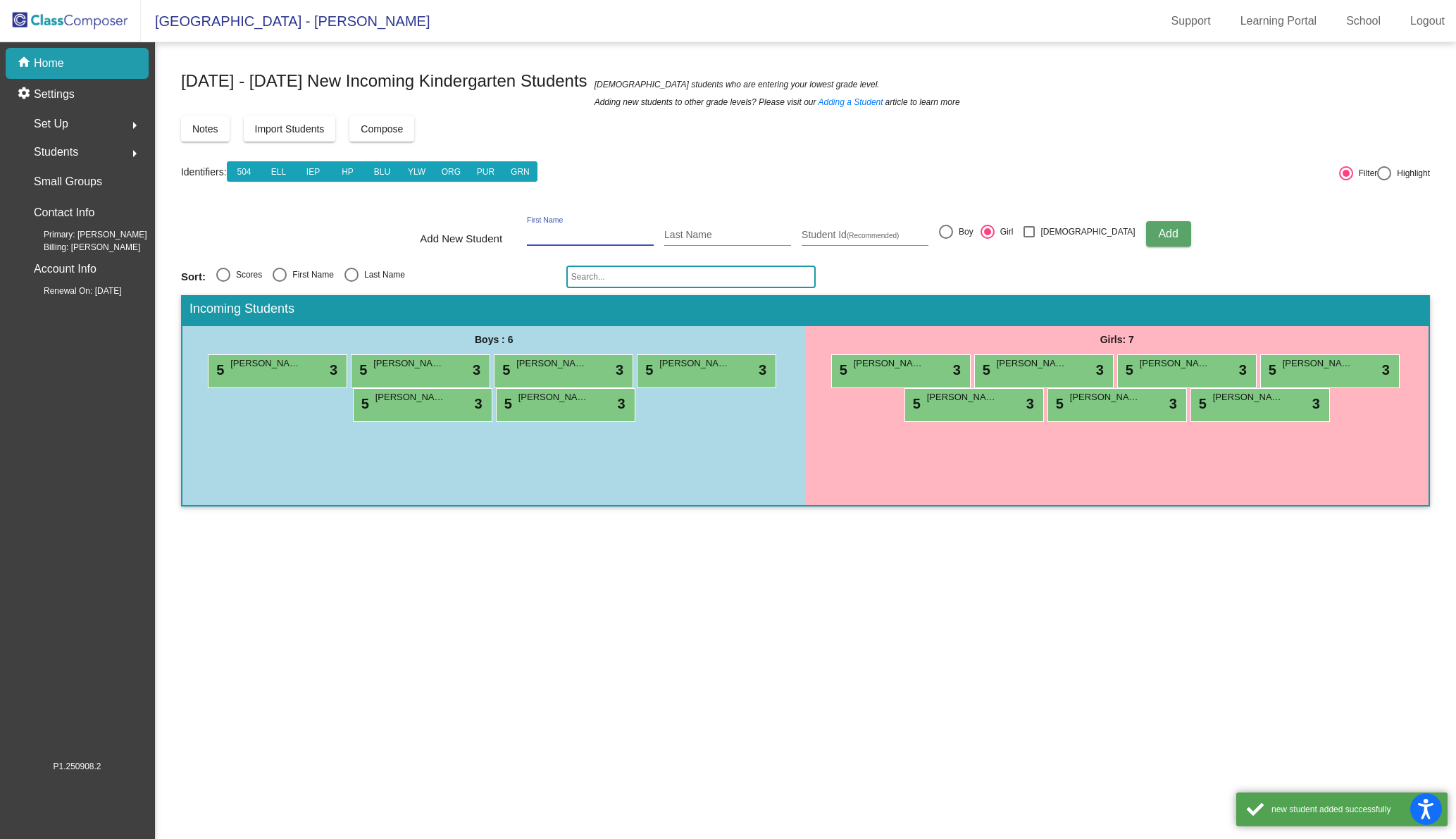
click at [578, 233] on input "First Name" at bounding box center [590, 235] width 127 height 11
type input "Sienna"
type input "Li"
type input "601313"
click at [1158, 232] on span "Add" at bounding box center [1168, 233] width 20 height 12
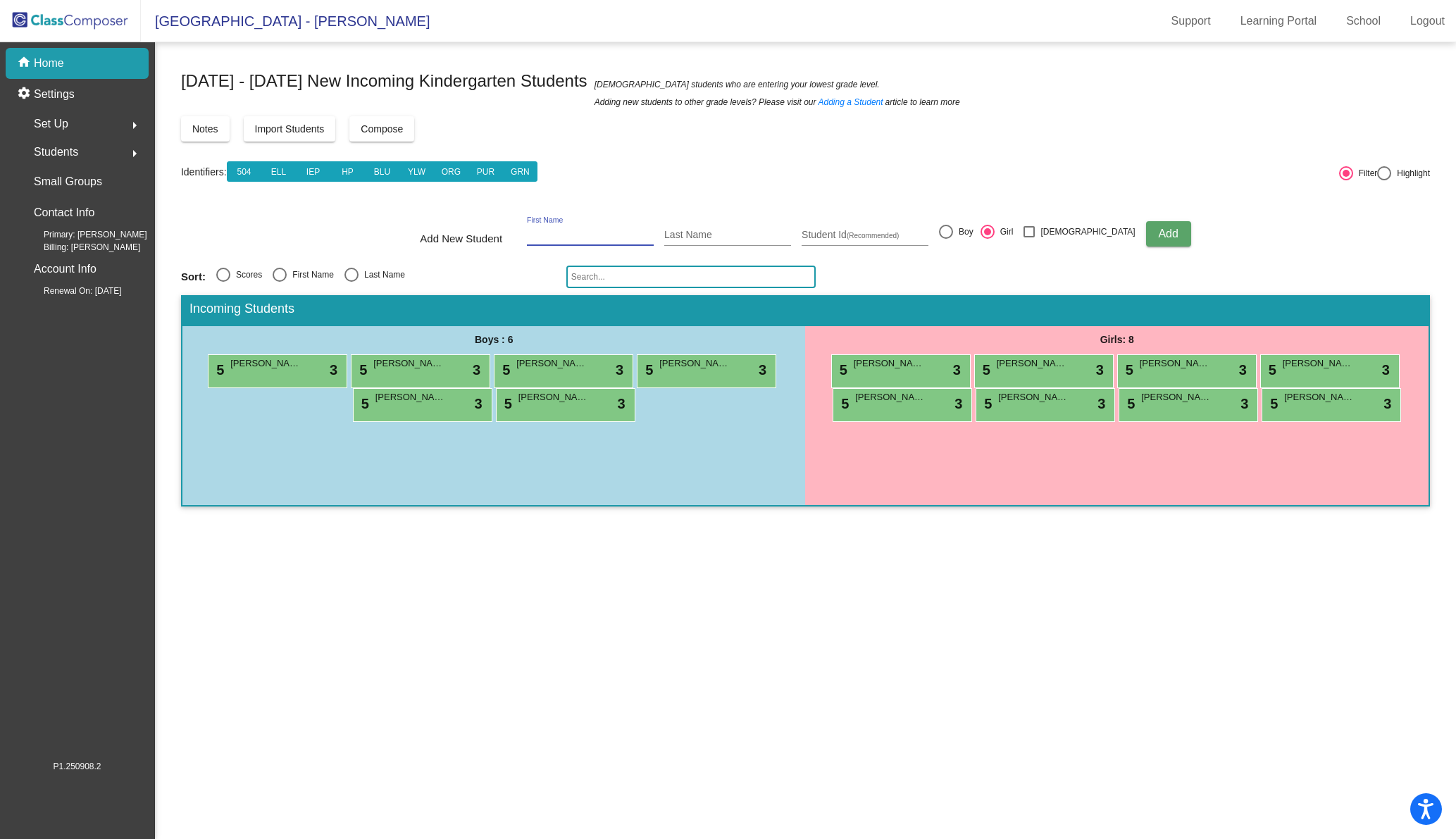
click at [579, 232] on input "First Name" at bounding box center [590, 235] width 127 height 11
type input "Selene"
type input "[PERSON_NAME]"
type input "601158"
click at [1158, 235] on span "Add" at bounding box center [1168, 233] width 20 height 12
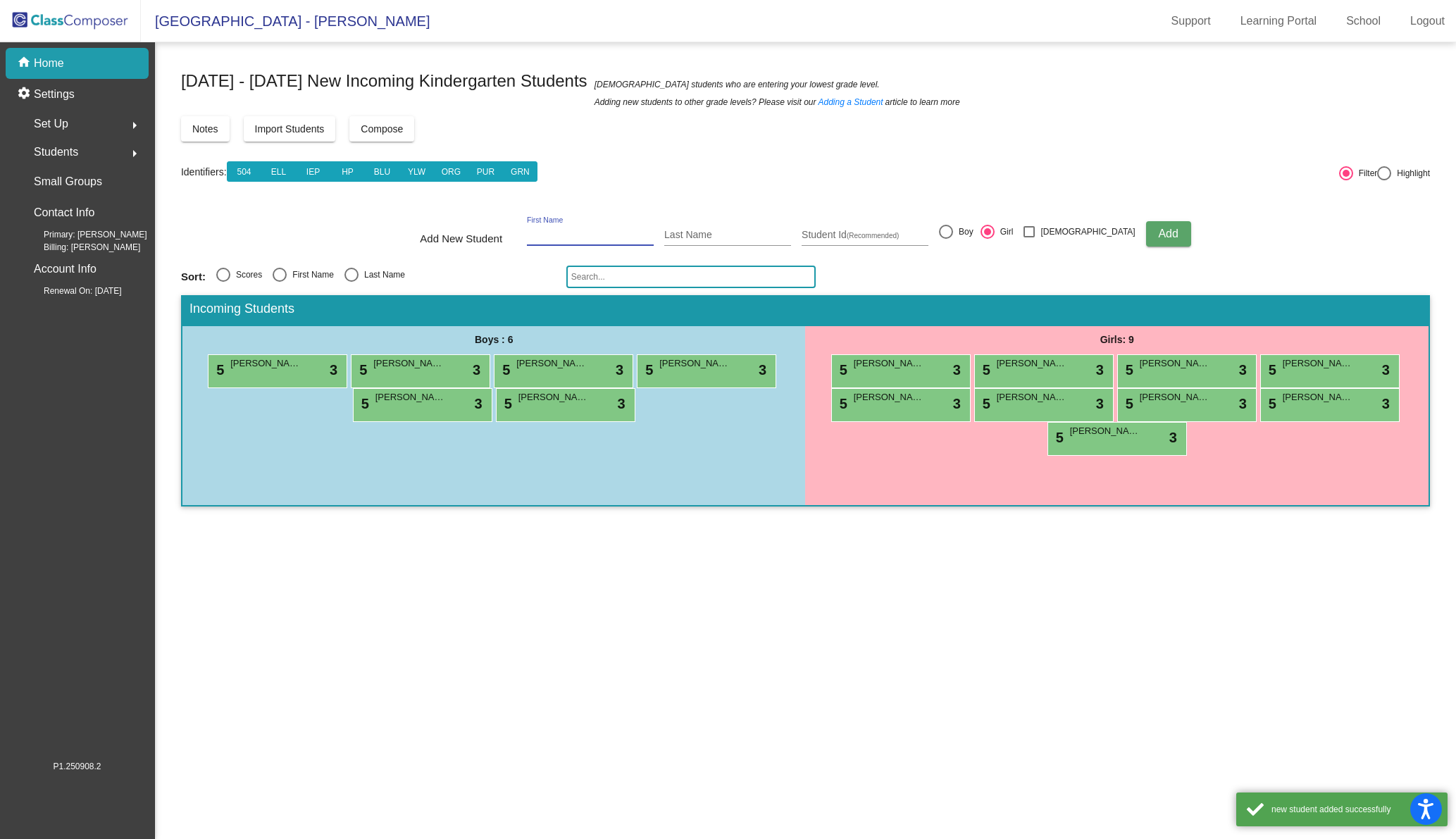
click at [571, 235] on input "First Name" at bounding box center [590, 235] width 127 height 11
type input "[PERSON_NAME]"
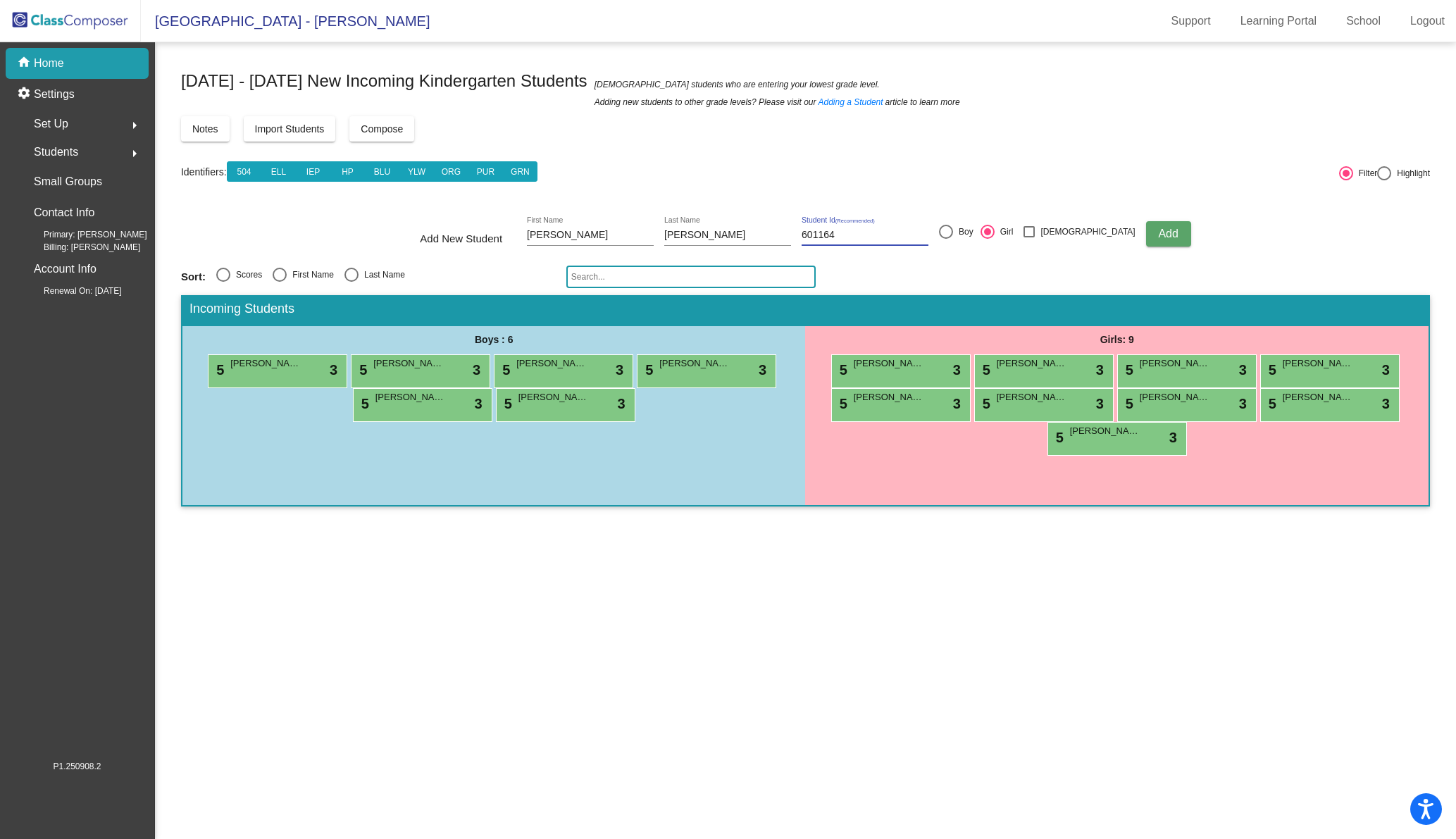
type input "601164"
click at [1146, 225] on button "Add" at bounding box center [1168, 234] width 45 height 26
click at [605, 225] on div "First Name" at bounding box center [590, 231] width 127 height 29
type input "[PERSON_NAME]"
type input "[GEOGRAPHIC_DATA]"
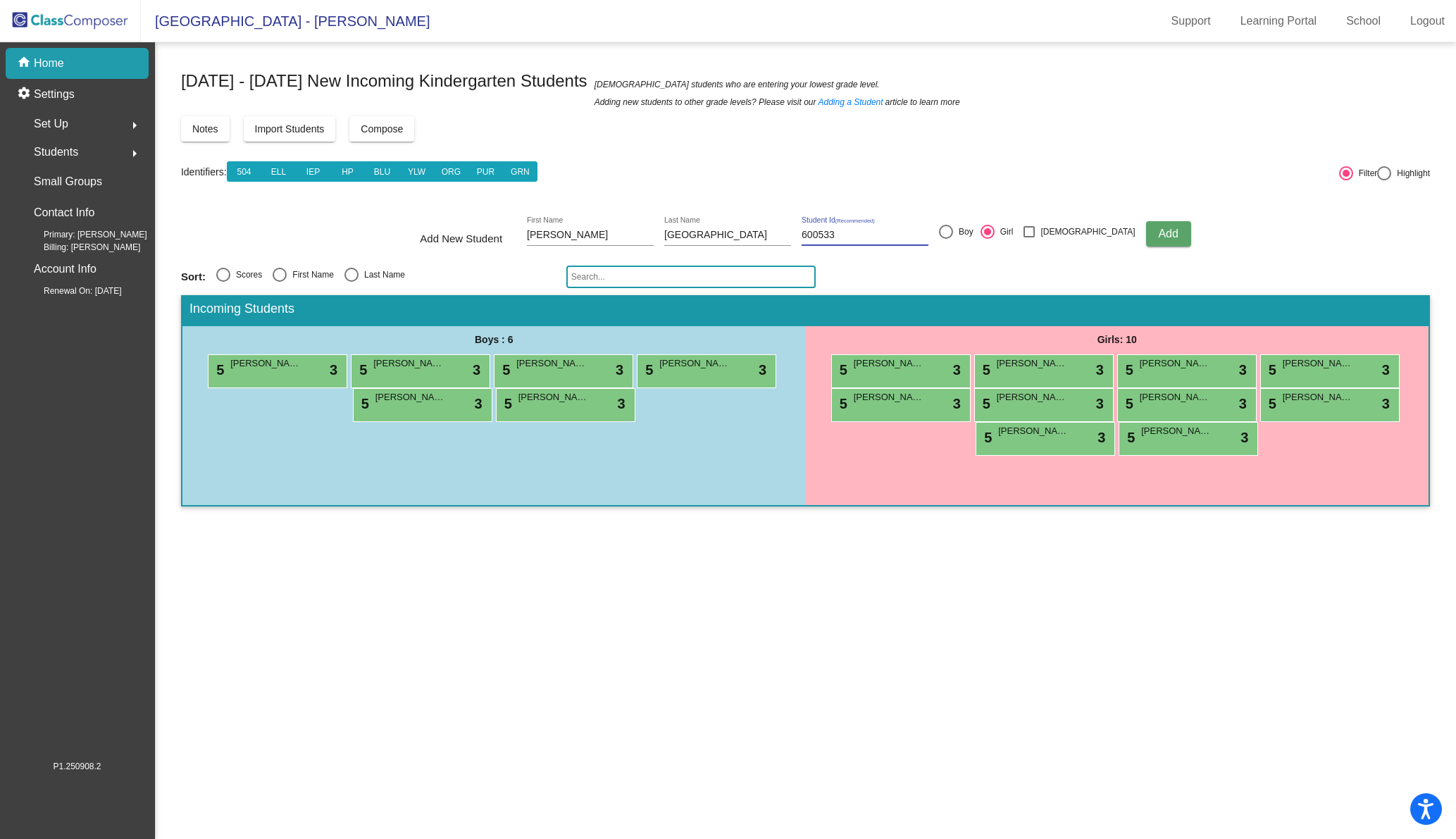
type input "600533"
click at [1158, 233] on span "Add" at bounding box center [1168, 233] width 20 height 12
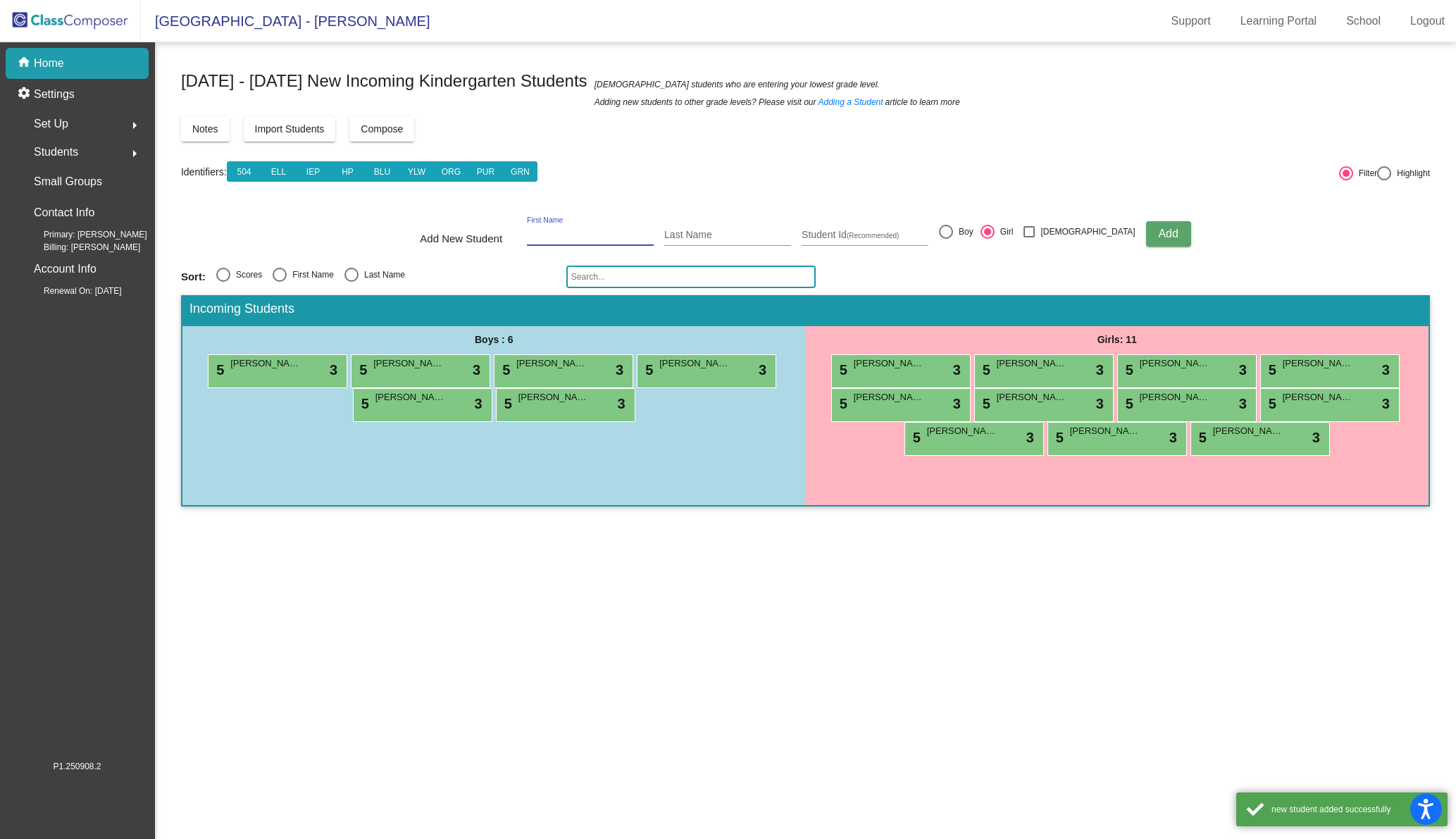
click at [577, 230] on input "First Name" at bounding box center [590, 235] width 127 height 11
type input "Ava"
type input "[PERSON_NAME]"
type input "601249"
click at [1158, 236] on span "Add" at bounding box center [1168, 233] width 20 height 12
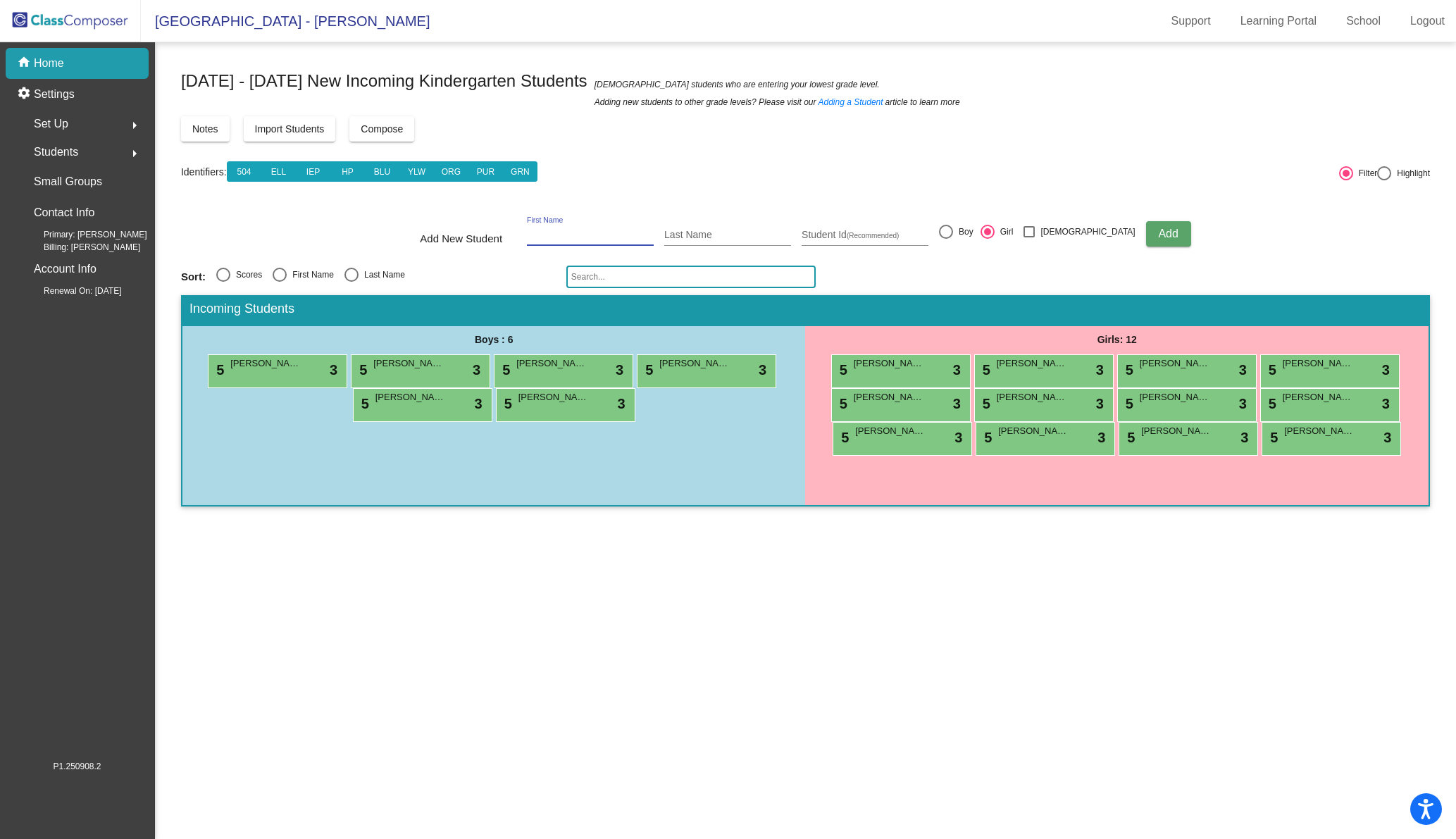
click at [621, 235] on input "First Name" at bounding box center [590, 235] width 127 height 11
type input "[PERSON_NAME]"
type input "601328"
click at [1158, 233] on span "Add" at bounding box center [1168, 233] width 20 height 12
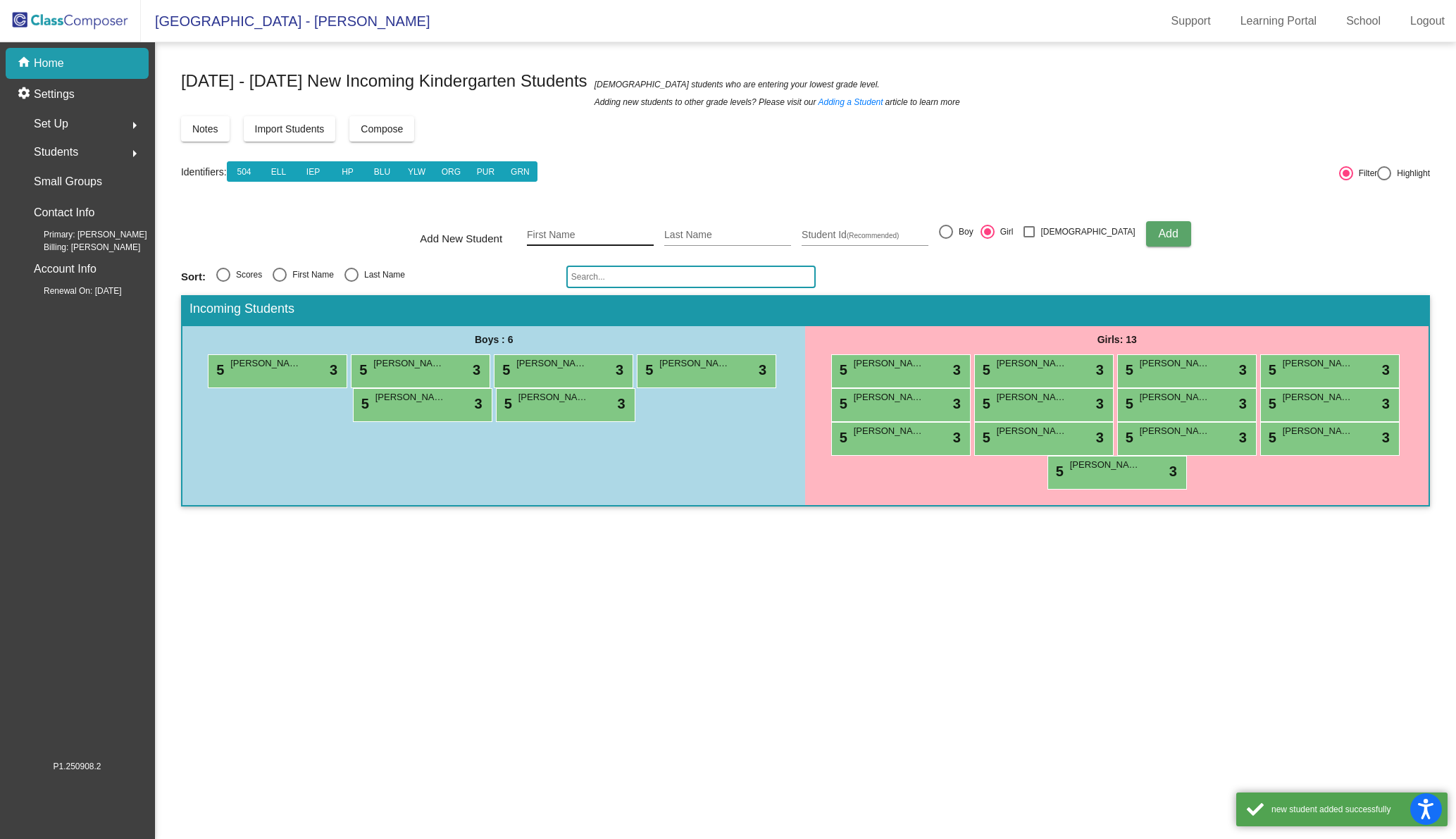
click at [600, 223] on div "First Name" at bounding box center [590, 231] width 127 height 29
type input "[PERSON_NAME]"
type input "Shyba"
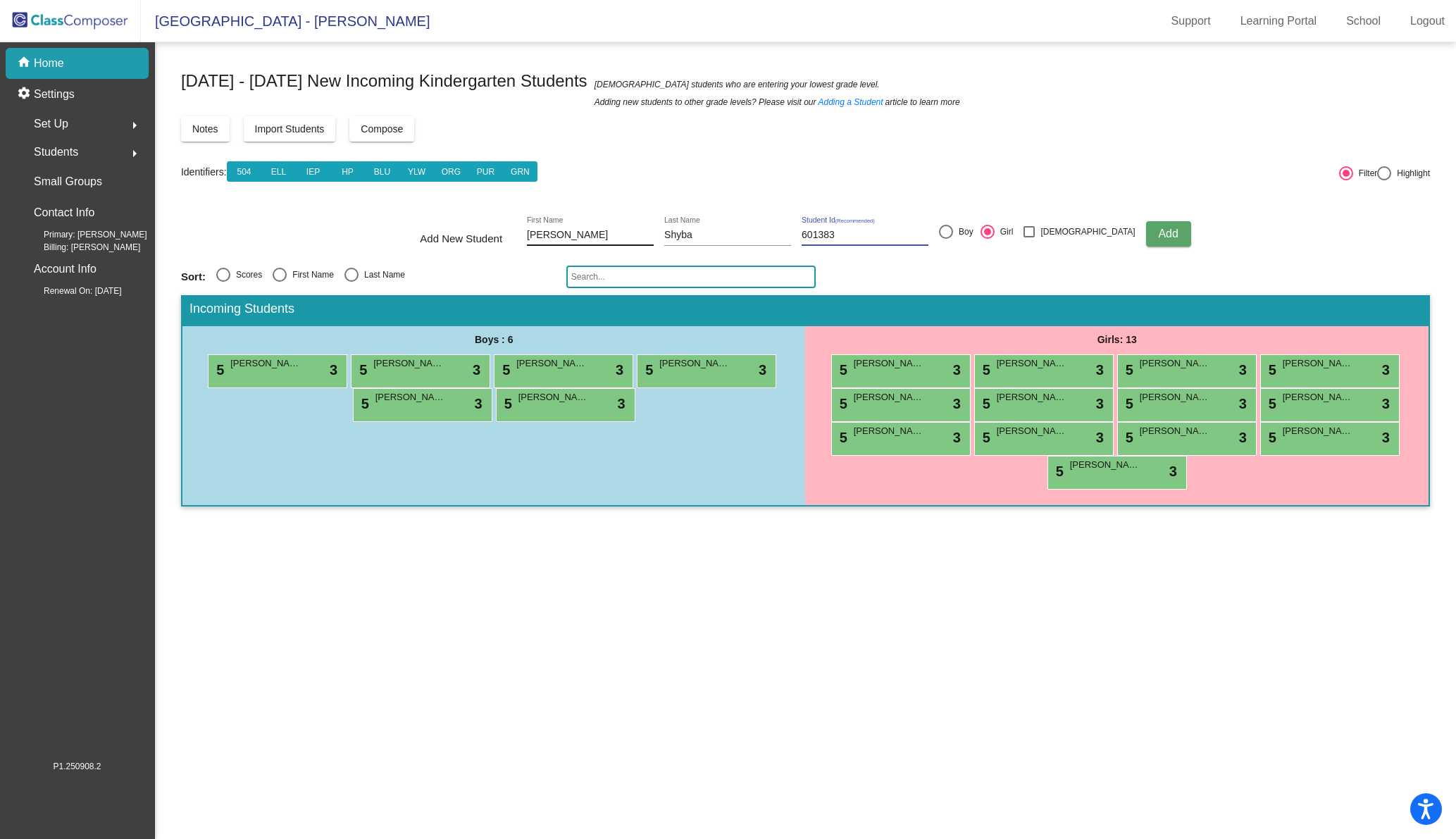
type input "601383"
click at [953, 233] on div at bounding box center [946, 232] width 14 height 14
click at [946, 239] on input "Boy" at bounding box center [945, 239] width 1 height 1
radio input "true"
click at [1146, 231] on button "Add" at bounding box center [1168, 234] width 45 height 26
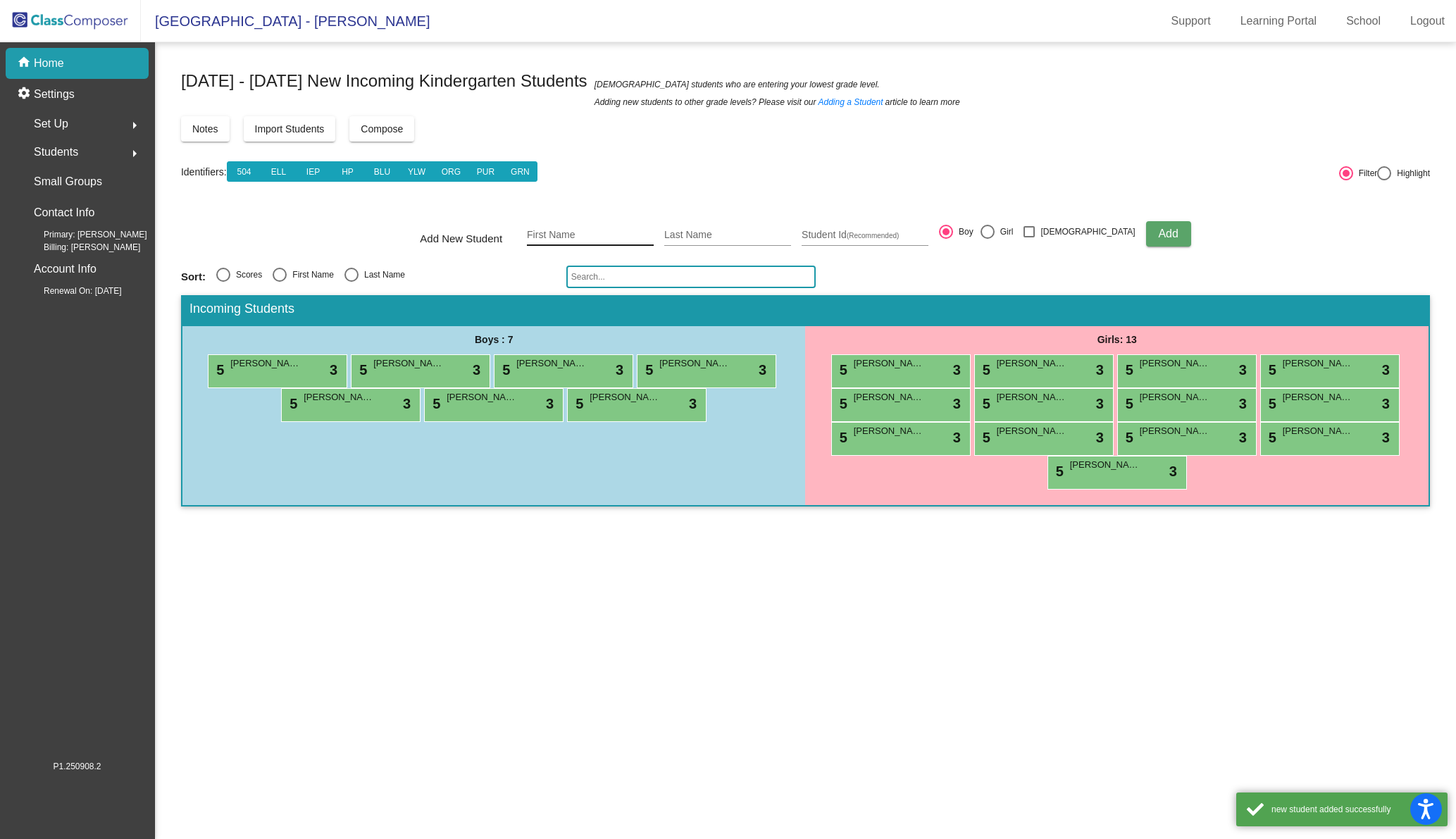
click at [579, 230] on input "First Name" at bounding box center [590, 235] width 127 height 11
type input "[PERSON_NAME]"
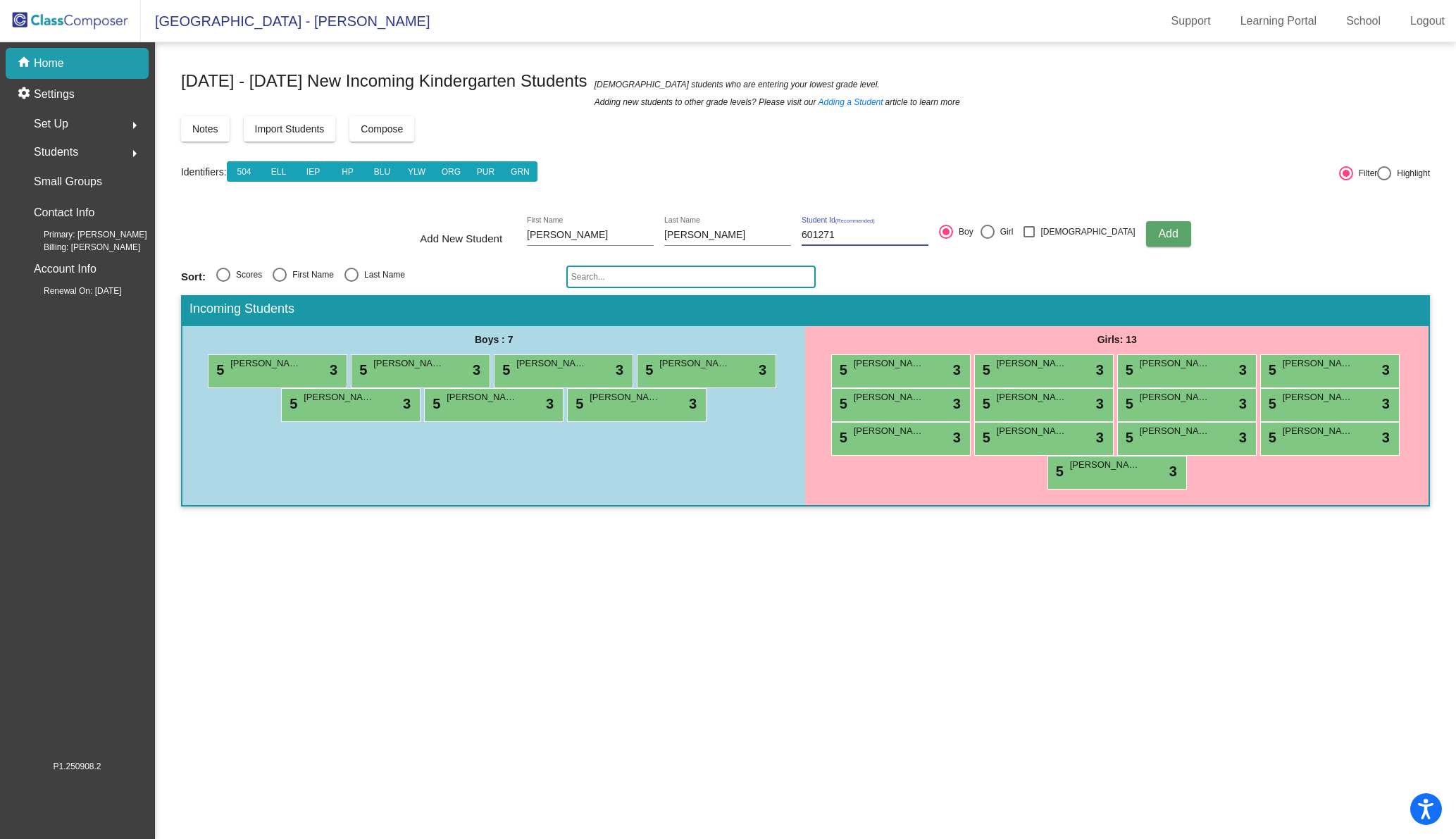
type input "601271"
click at [1158, 233] on span "Add" at bounding box center [1168, 233] width 20 height 12
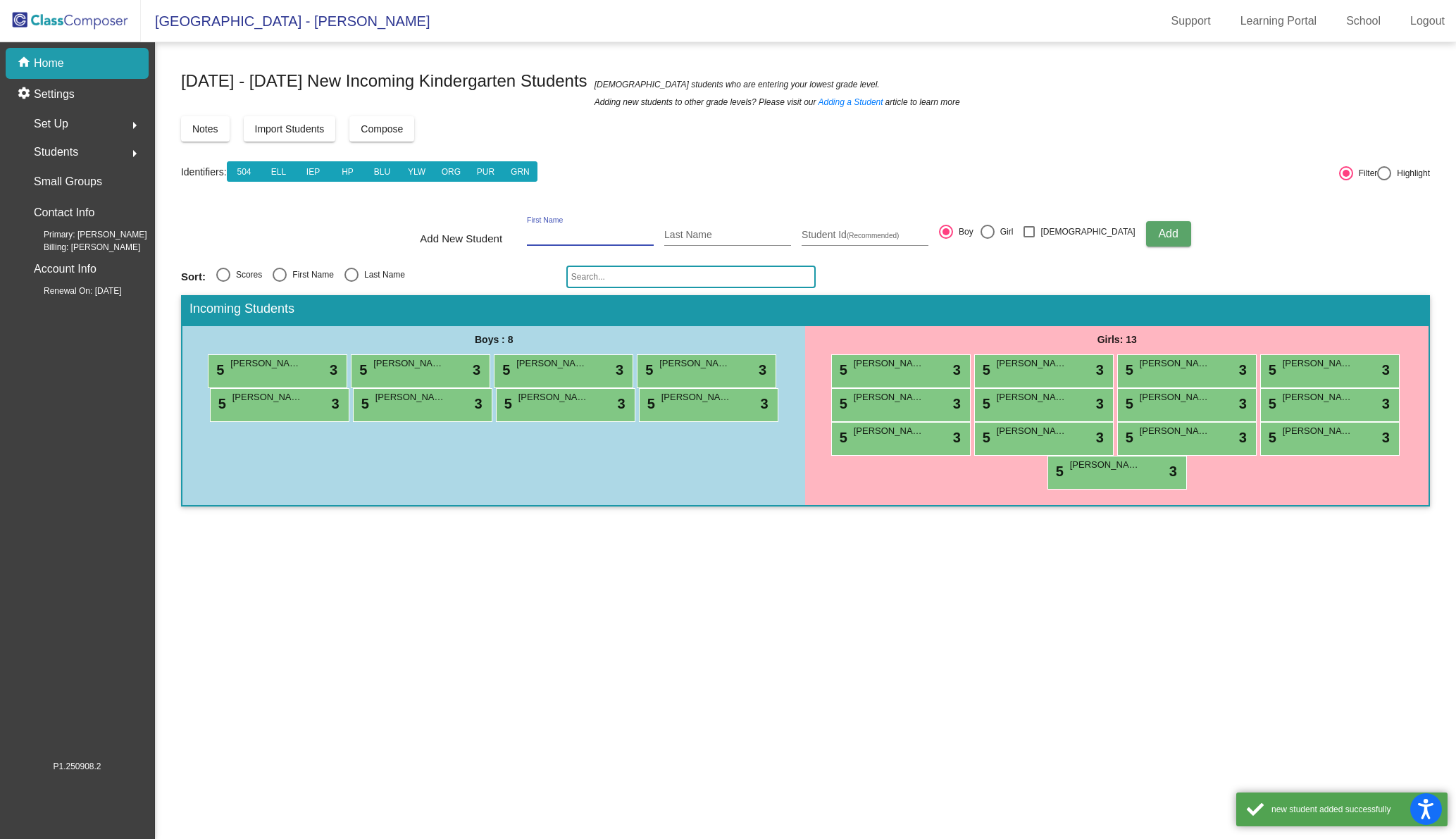
click at [572, 232] on input "First Name" at bounding box center [590, 235] width 127 height 11
type input "[PERSON_NAME]"
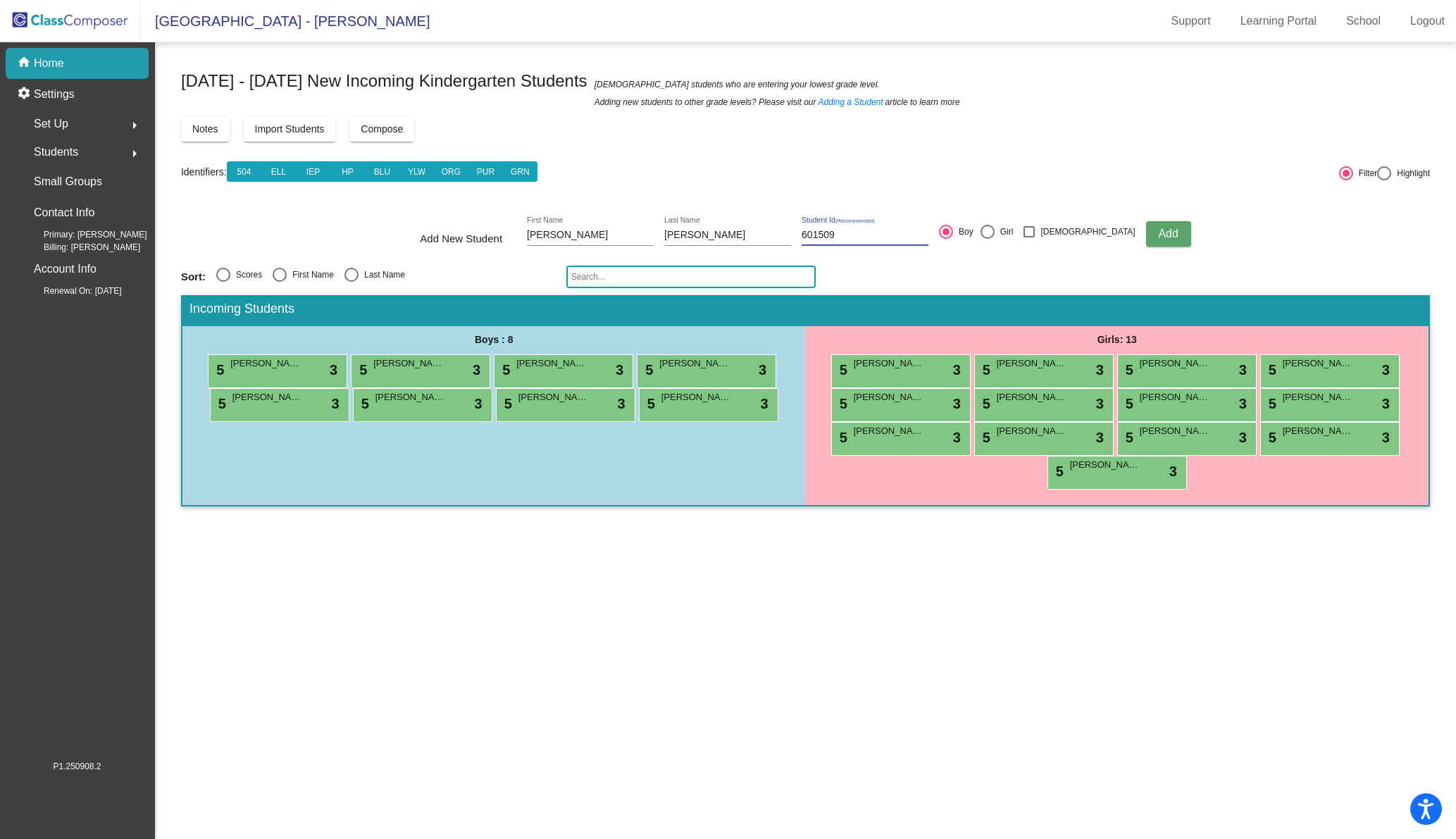
type input "601509"
click at [877, 678] on mat-sidenav-content "[DATE] - [DATE] New Incoming Kindergarten Students New students who are enterin…" at bounding box center [805, 440] width 1301 height 797
click at [1150, 231] on button "Add" at bounding box center [1168, 234] width 45 height 26
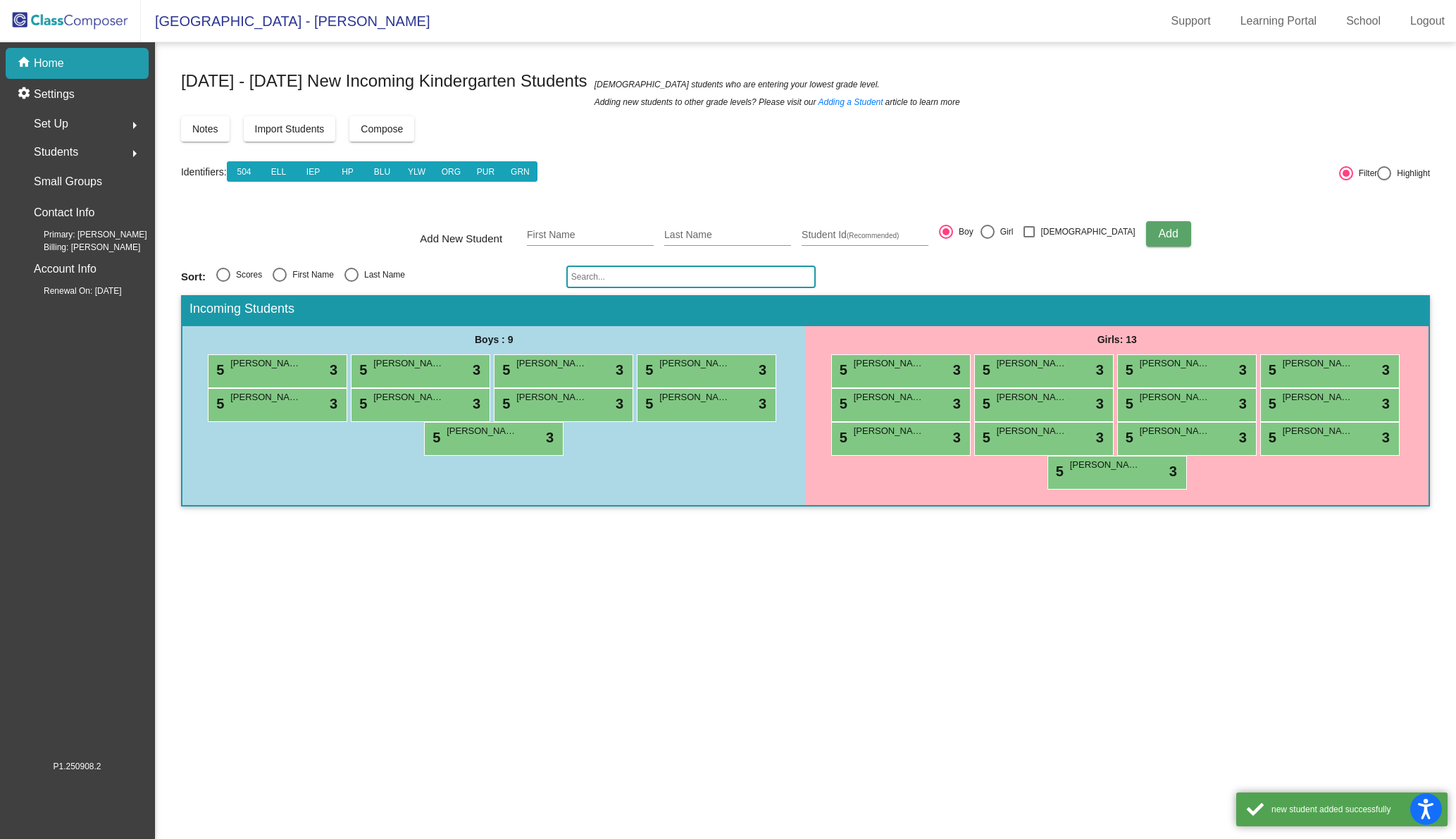
click at [597, 276] on input "text" at bounding box center [691, 277] width 250 height 23
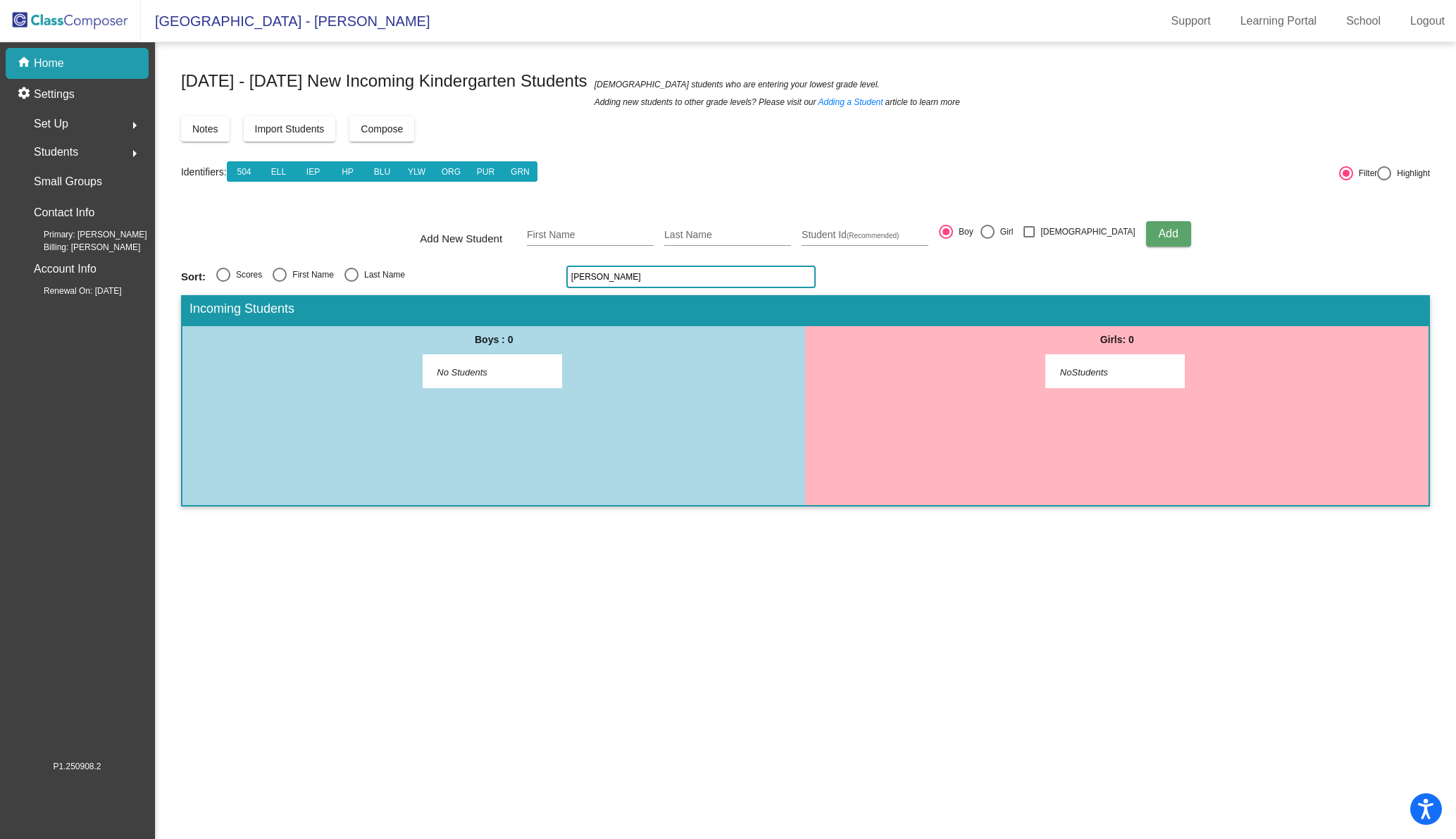
type input "[PERSON_NAME]"
drag, startPoint x: 606, startPoint y: 281, endPoint x: 565, endPoint y: 270, distance: 42.4
click at [565, 270] on div "Sort: Scores First Name Last Name [PERSON_NAME]" at bounding box center [805, 277] width 1248 height 23
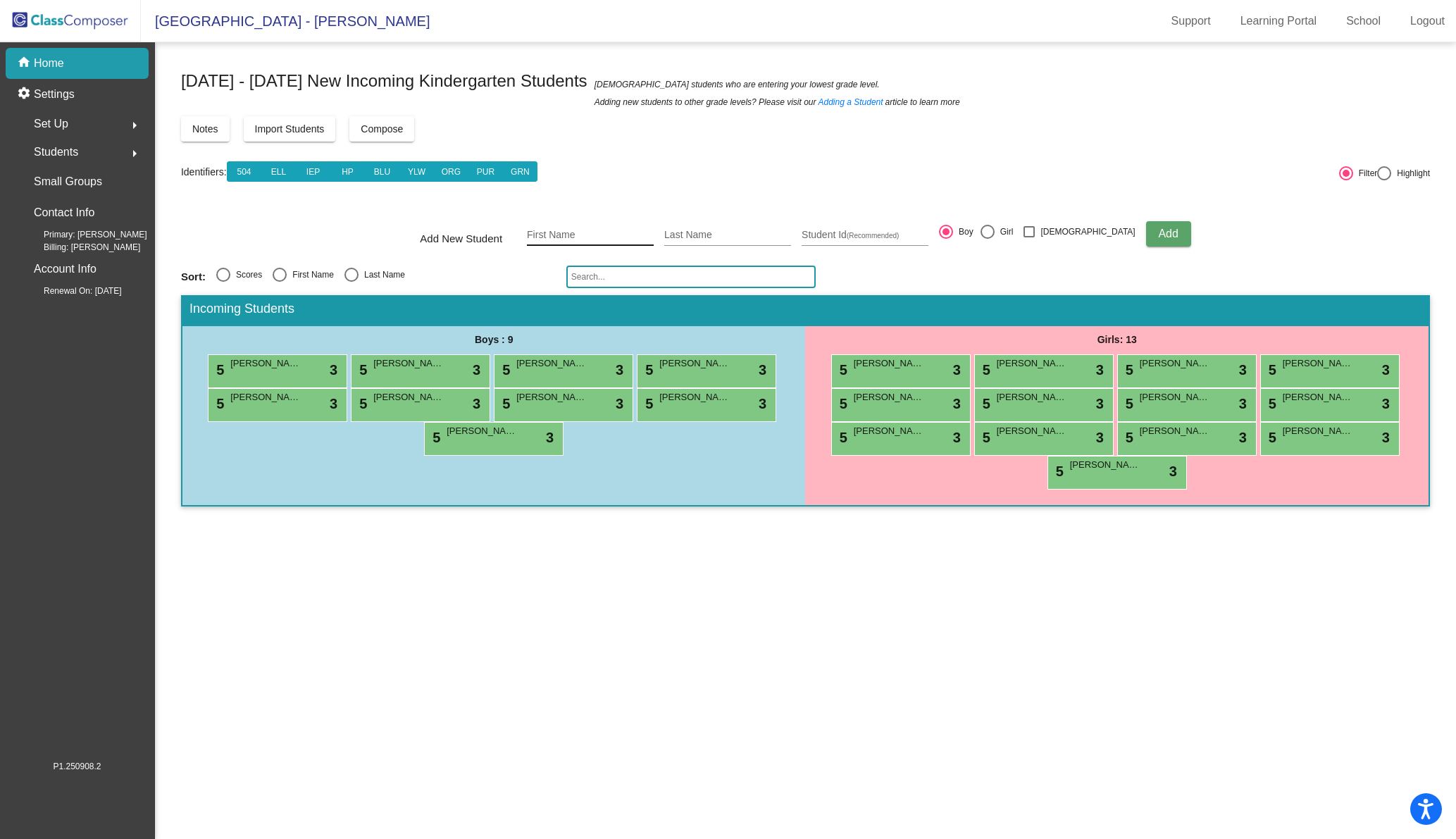
click at [614, 226] on div "First Name" at bounding box center [590, 231] width 127 height 29
type input "[PERSON_NAME]"
type input "E"
type input "[PERSON_NAME]"
type input "601177"
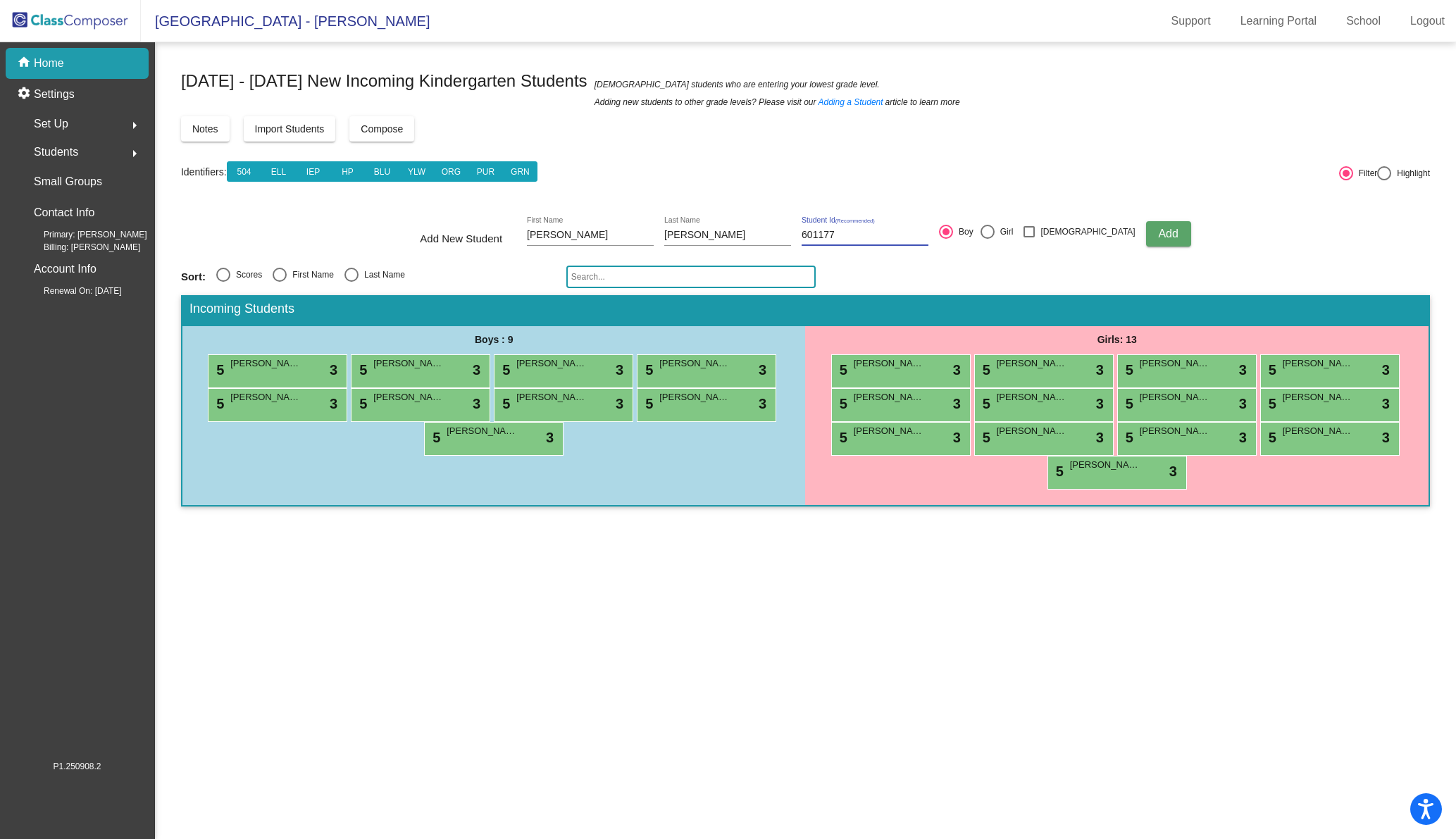
click at [1158, 240] on span "Add" at bounding box center [1168, 233] width 20 height 12
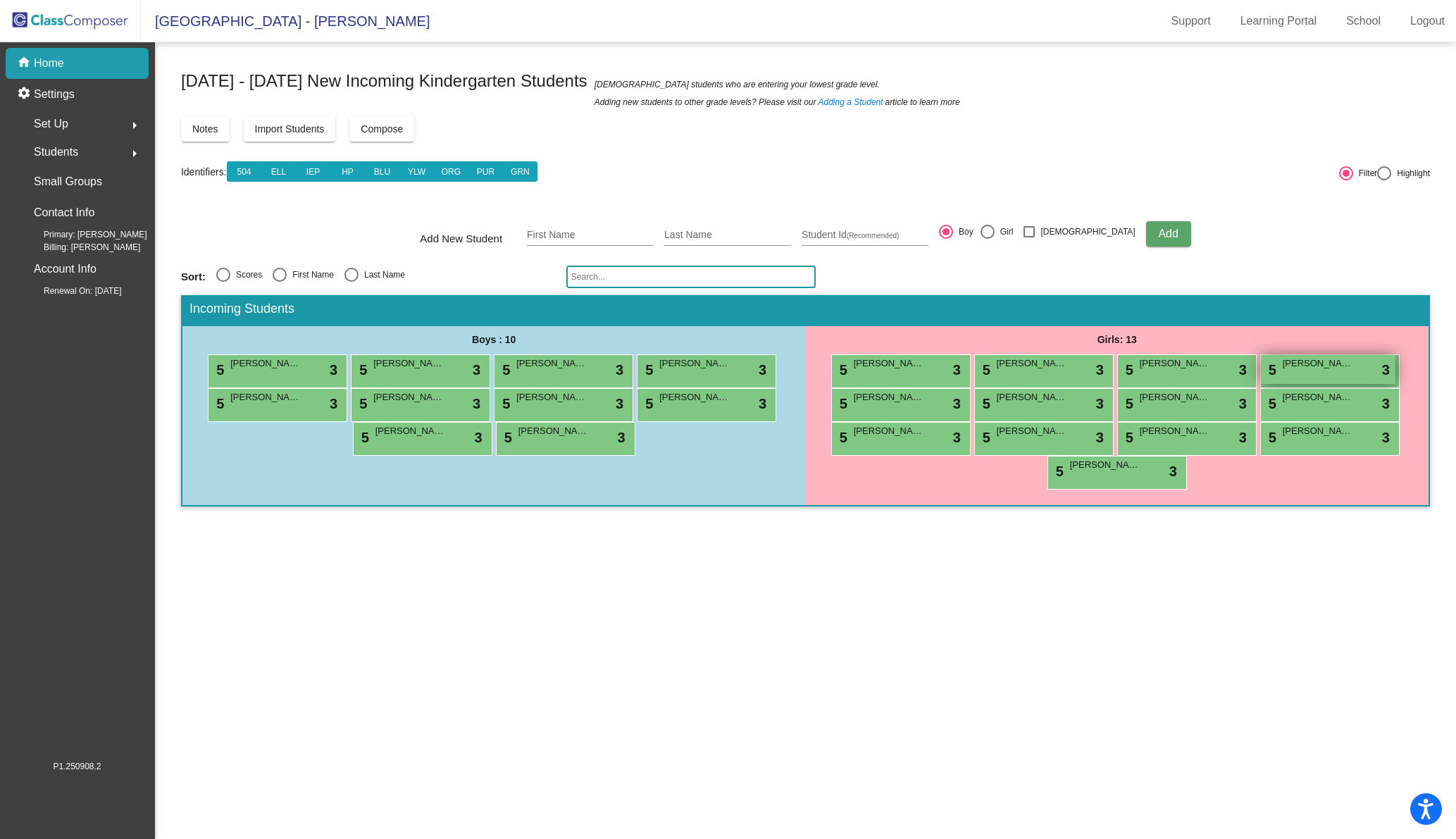
click at [1360, 372] on div "5 [PERSON_NAME] lock do_not_disturb_alt 3" at bounding box center [1328, 370] width 135 height 29
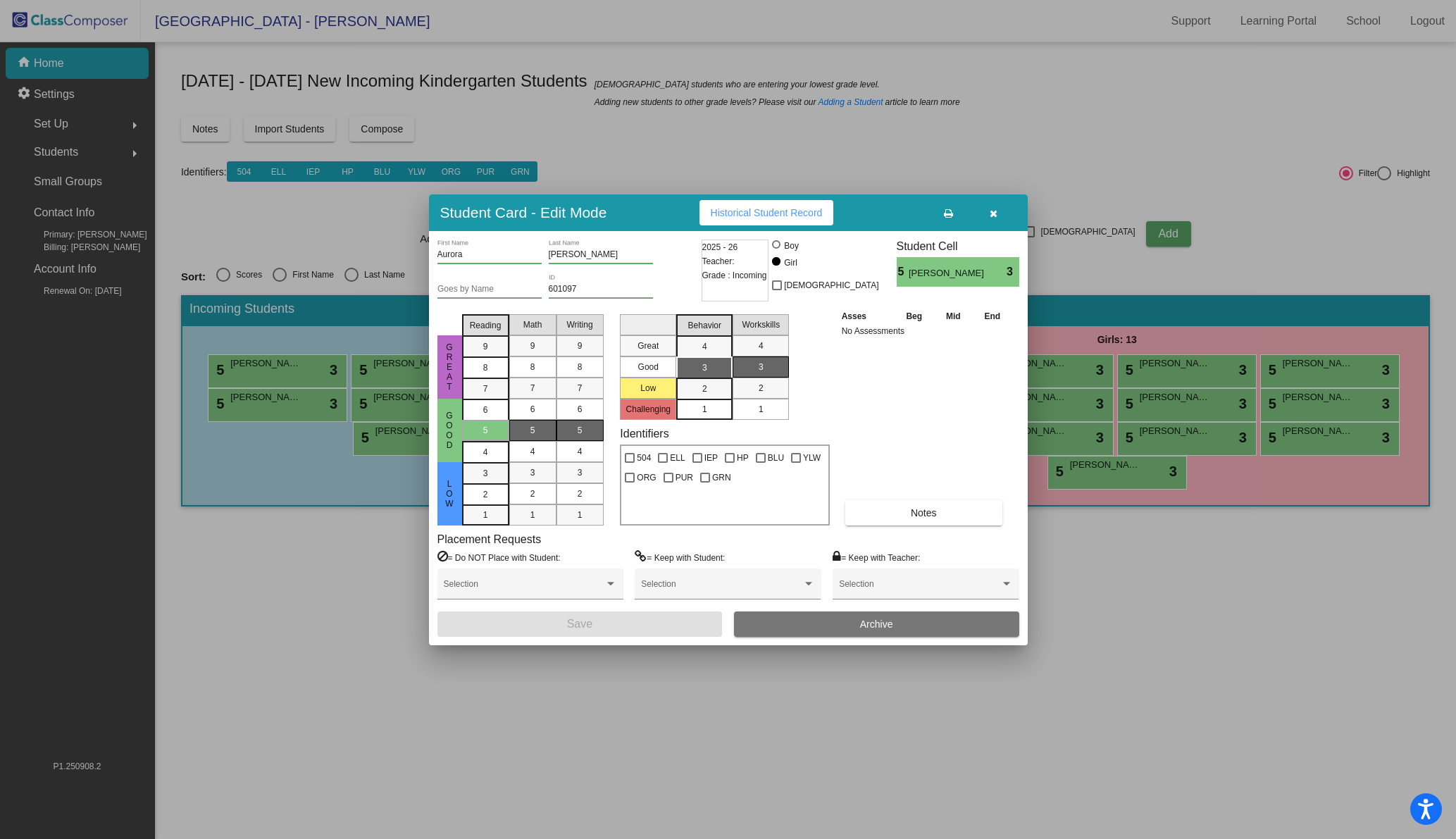
click at [854, 626] on button "Archive" at bounding box center [877, 624] width 285 height 26
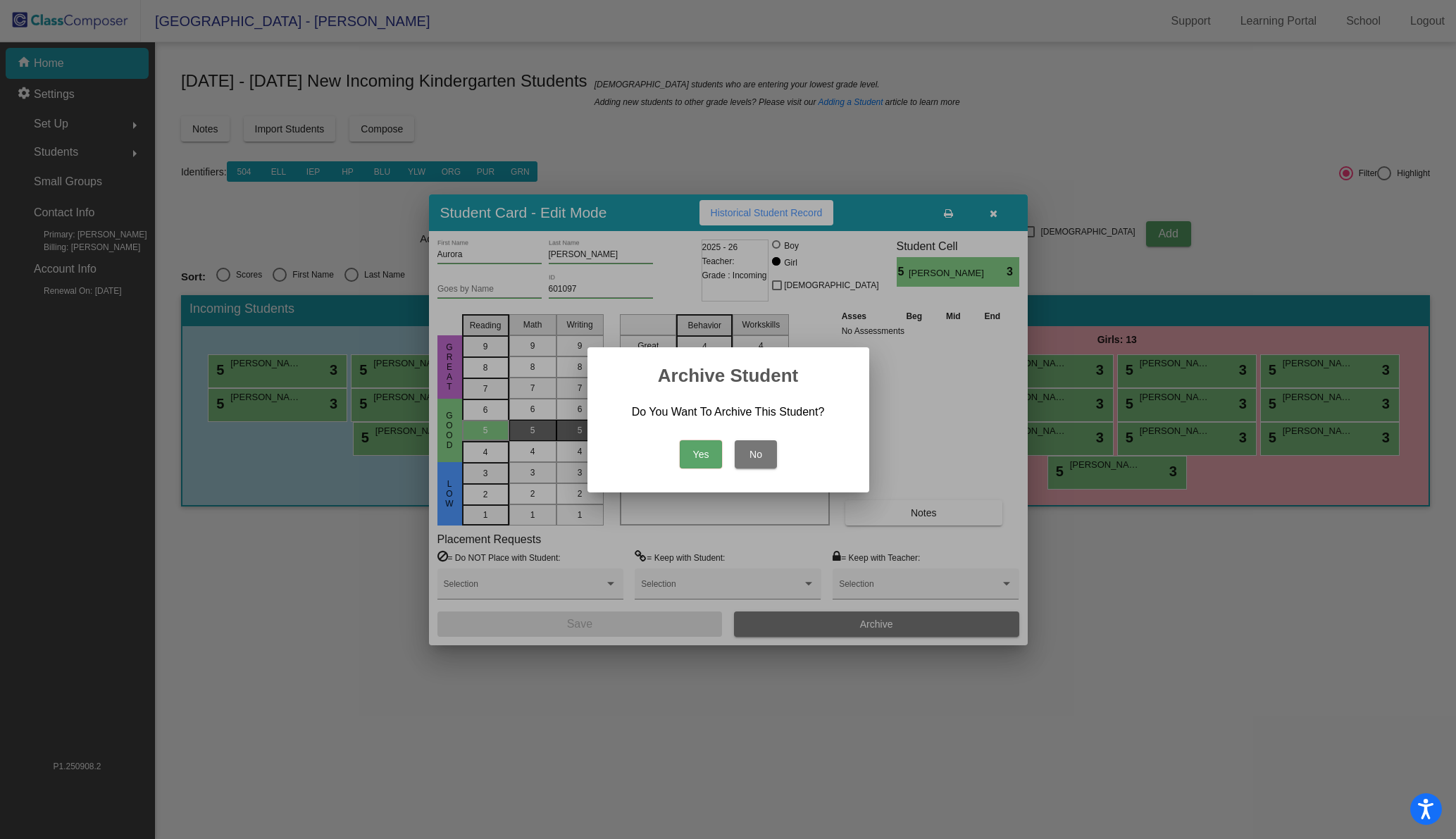
click at [708, 450] on button "Yes" at bounding box center [701, 454] width 42 height 28
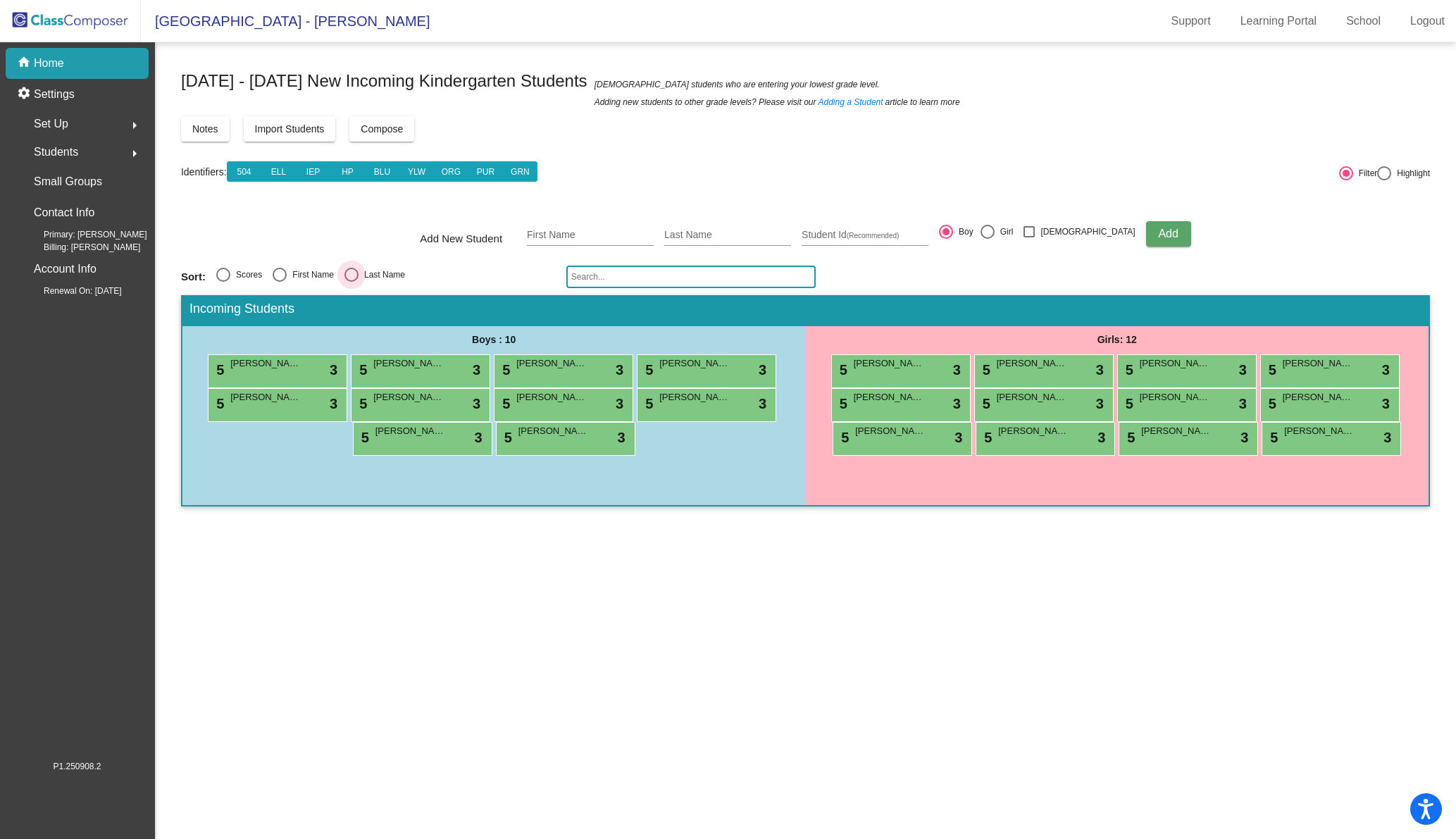
click at [350, 272] on div "Select an option" at bounding box center [352, 275] width 14 height 14
click at [351, 282] on input "Last Name" at bounding box center [351, 282] width 1 height 1
radio input "true"
click at [1042, 436] on span "[PERSON_NAME]" at bounding box center [1033, 431] width 71 height 14
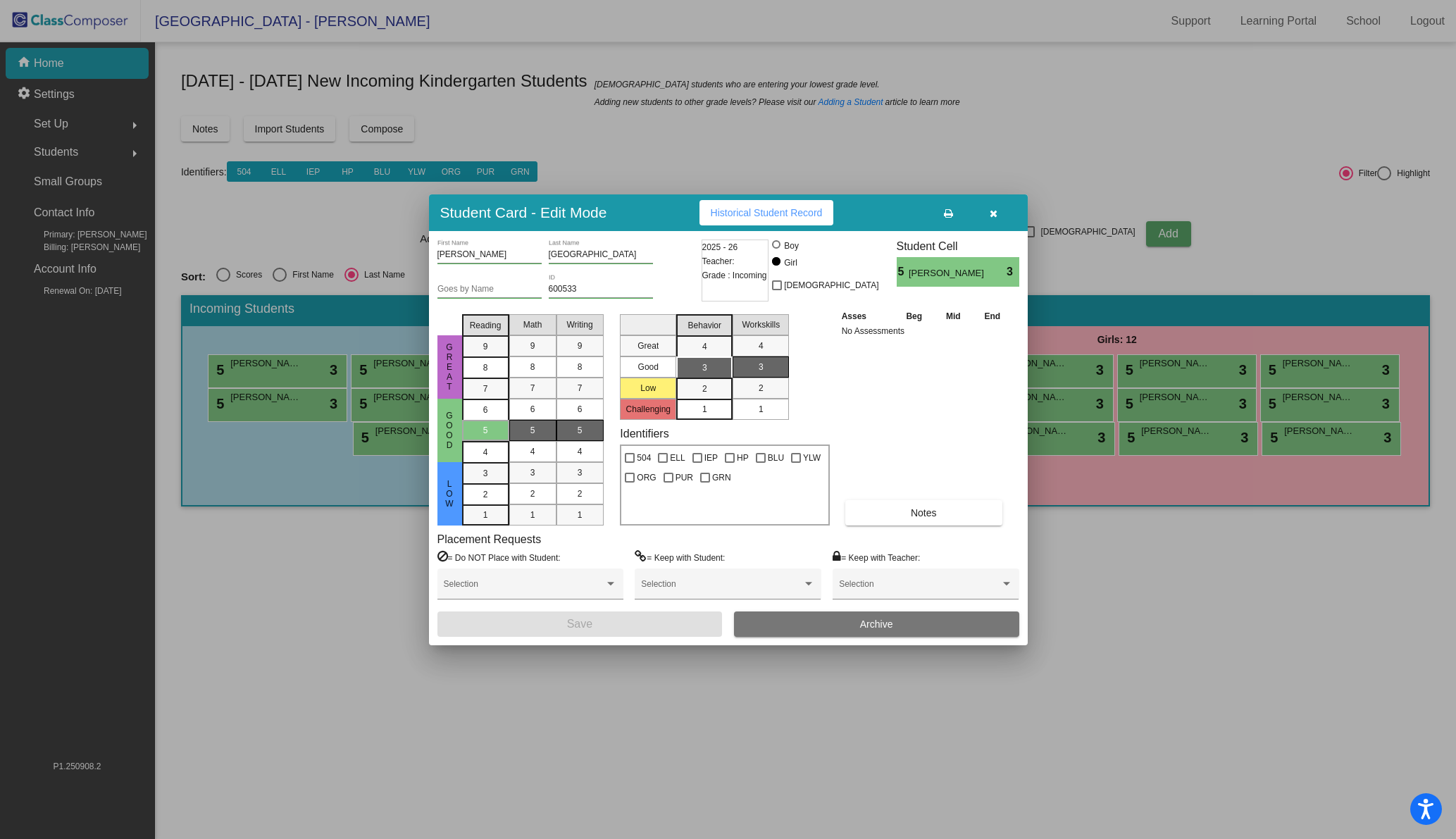
click at [894, 620] on button "Archive" at bounding box center [877, 624] width 285 height 26
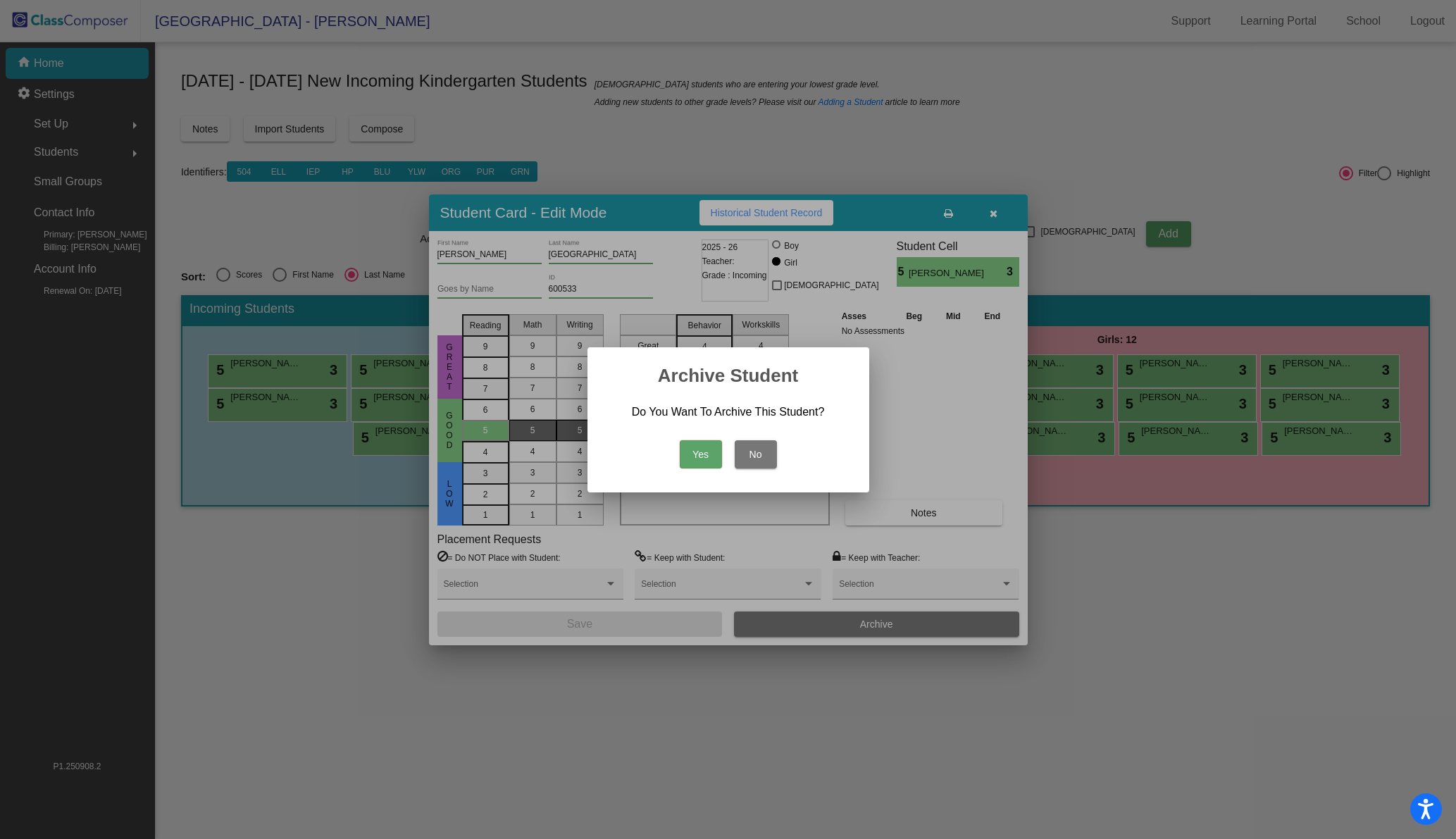
click at [703, 450] on button "Yes" at bounding box center [701, 454] width 42 height 28
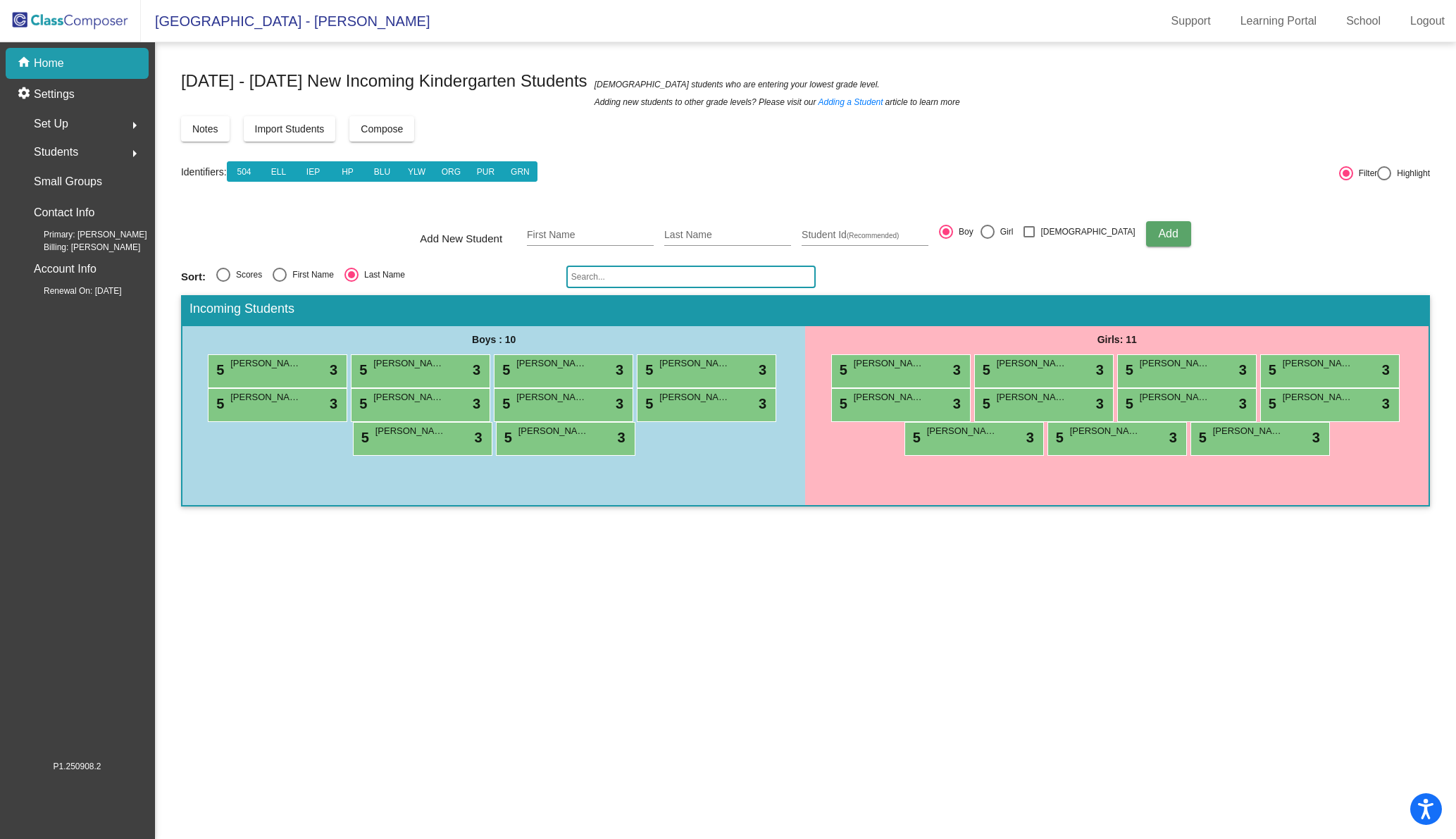
click at [586, 280] on input "text" at bounding box center [691, 277] width 250 height 23
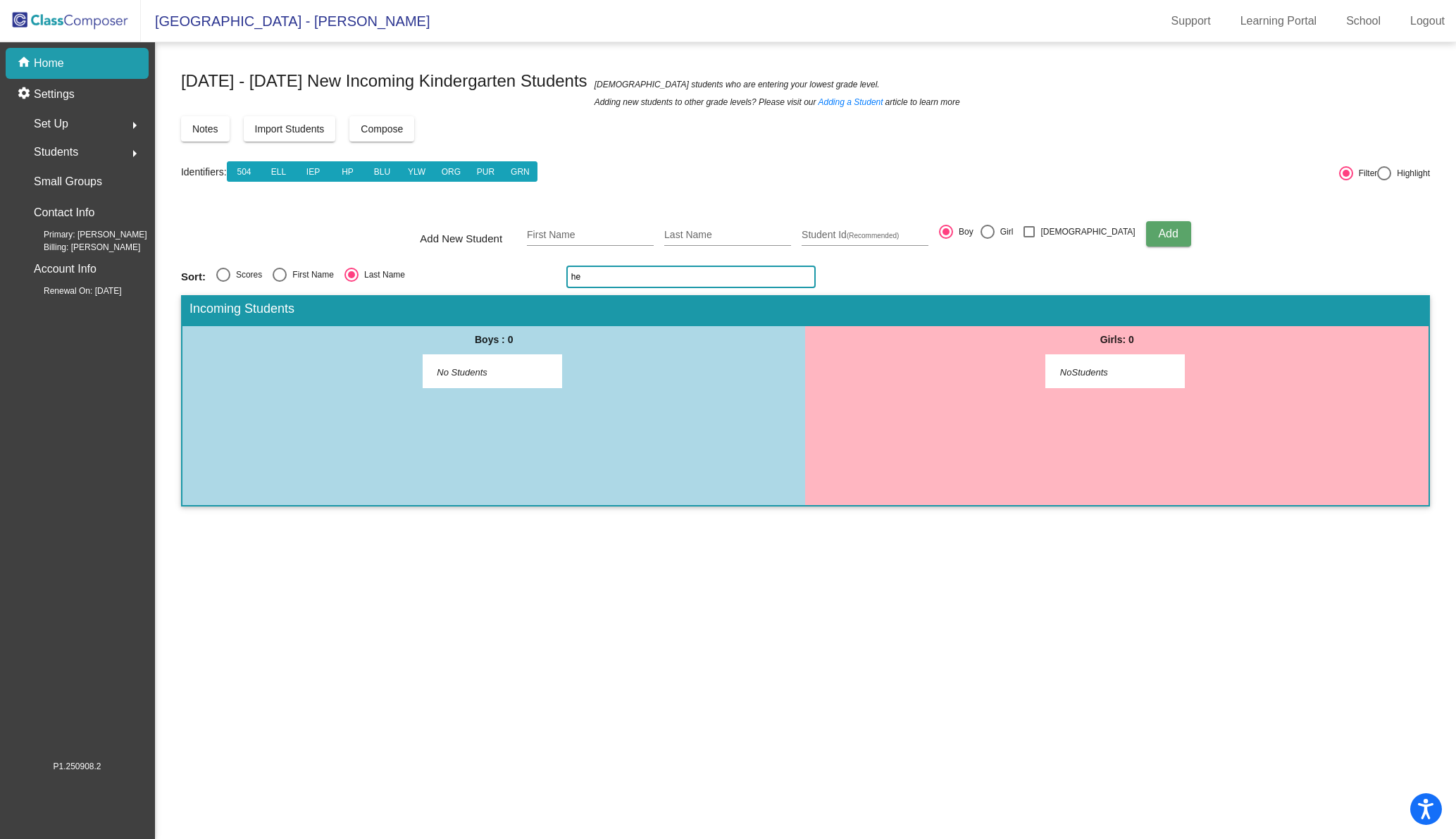
type input "h"
type input "o"
type input "[PERSON_NAME]"
click at [483, 376] on div "5 [PERSON_NAME] [PERSON_NAME] do_not_disturb_alt 3" at bounding box center [492, 370] width 135 height 29
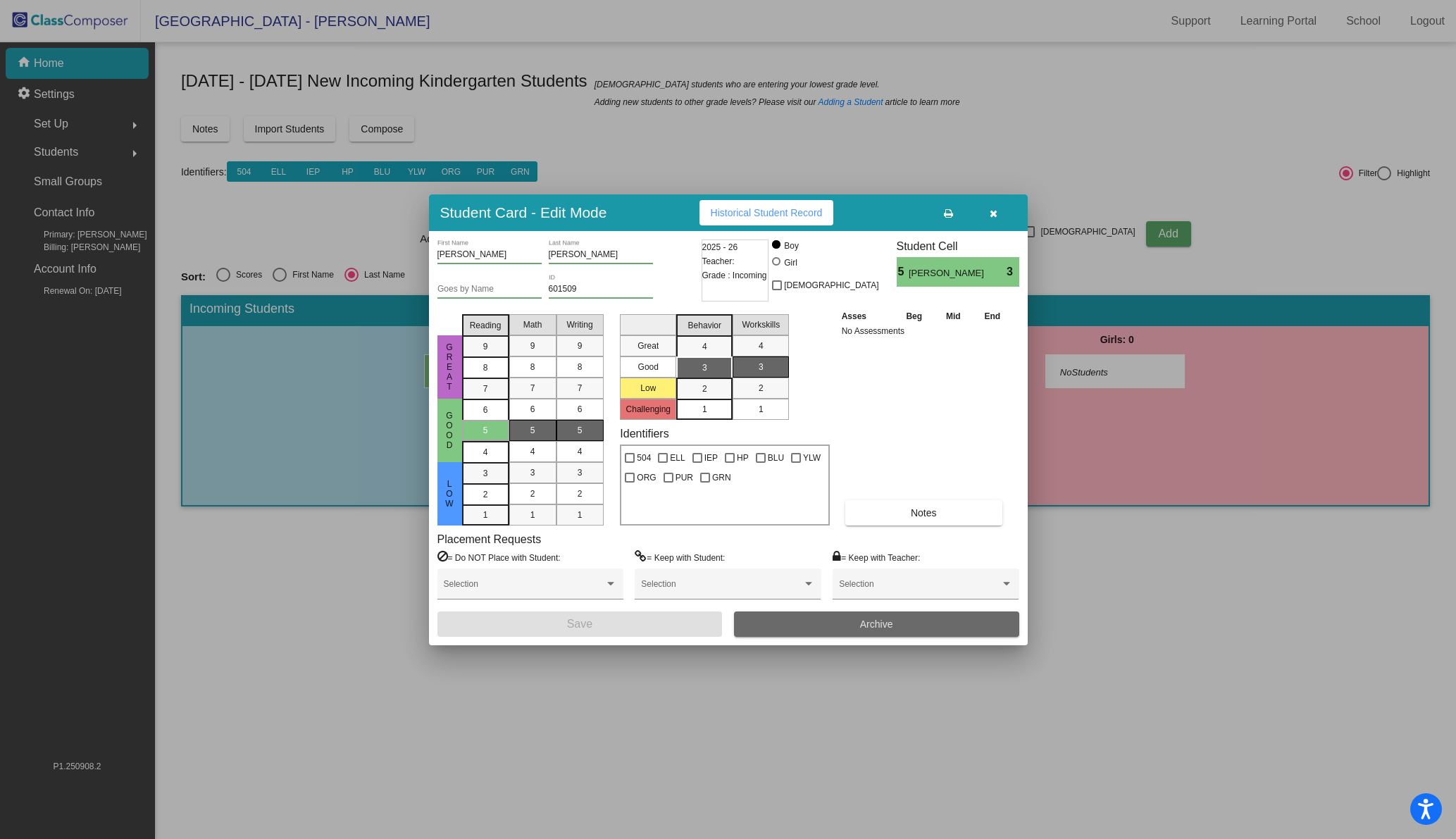
click at [920, 628] on button "Archive" at bounding box center [877, 624] width 285 height 26
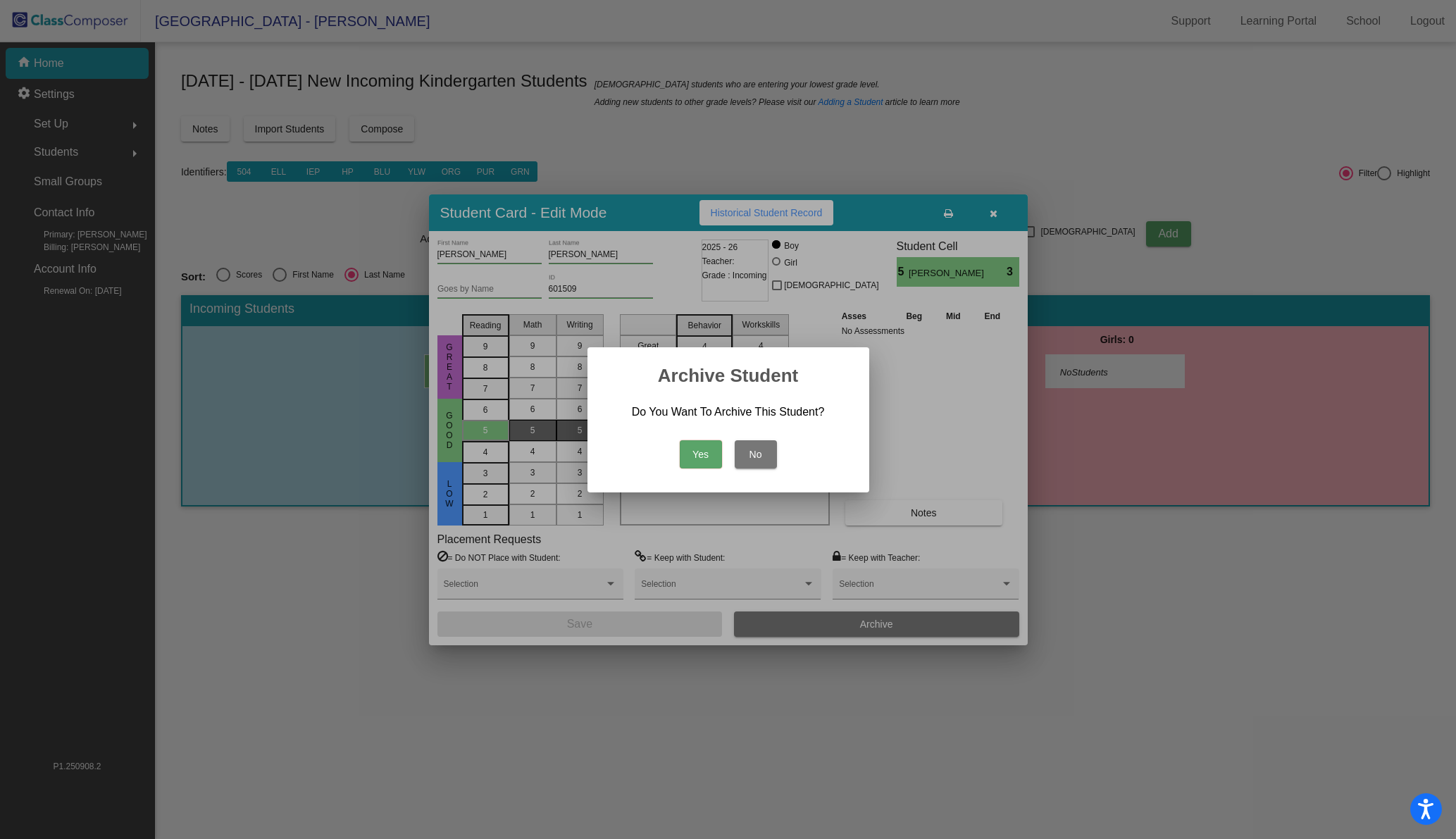
click at [707, 452] on button "Yes" at bounding box center [701, 454] width 42 height 28
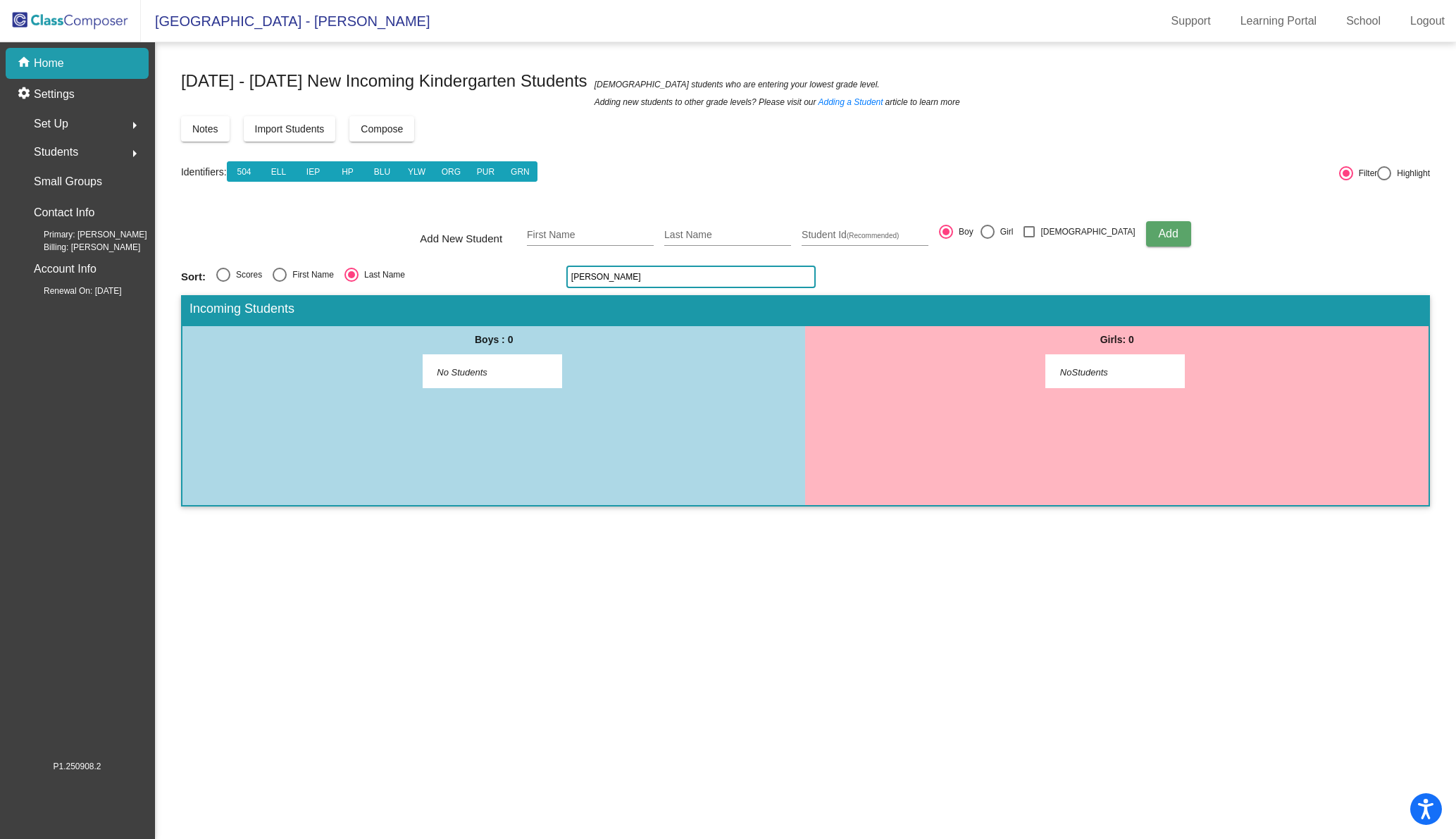
drag, startPoint x: 617, startPoint y: 276, endPoint x: 537, endPoint y: 268, distance: 80.4
click at [537, 268] on div "Sort: Scores First Name Last Name [PERSON_NAME]" at bounding box center [805, 277] width 1248 height 23
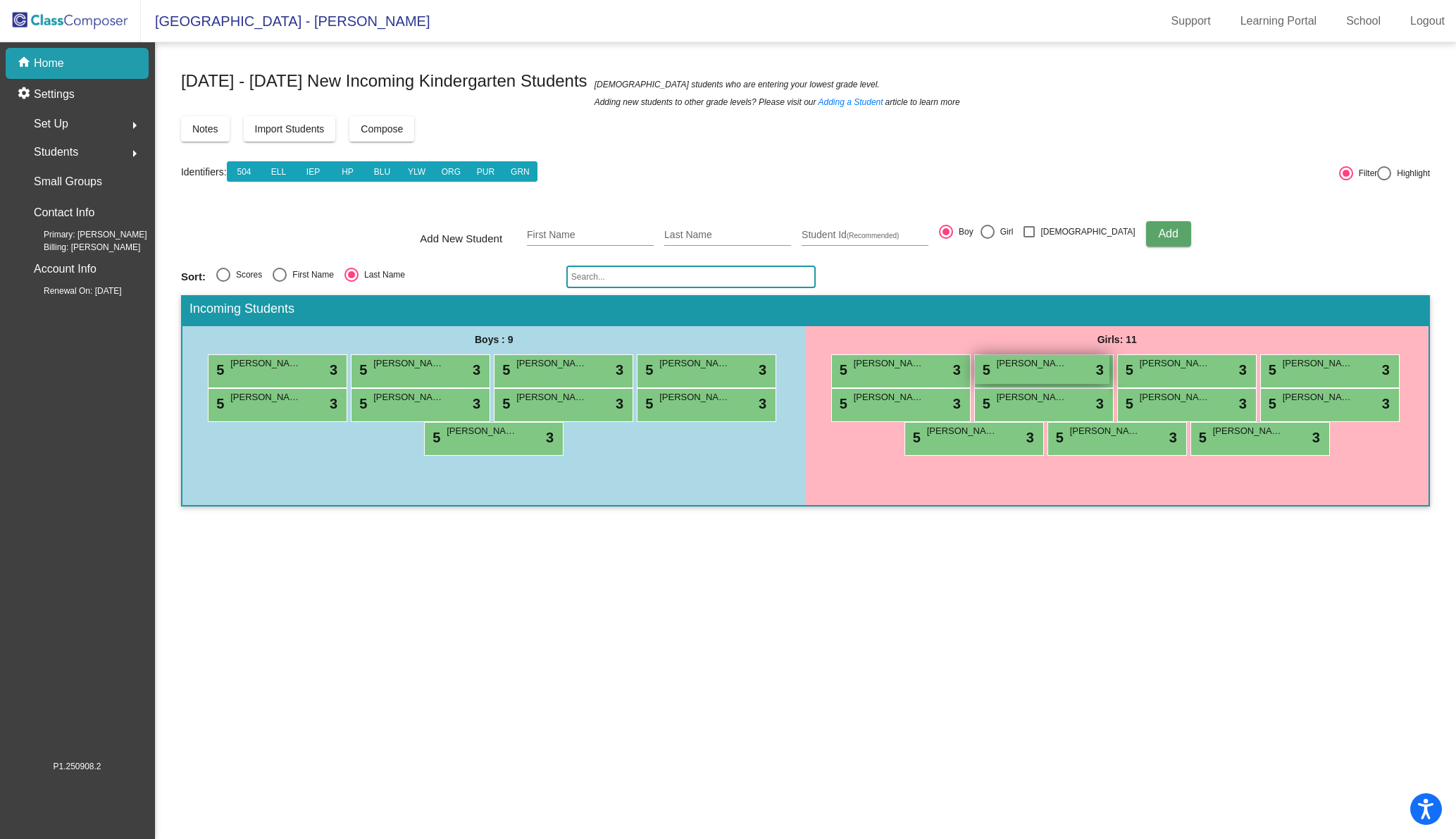
click at [1054, 375] on div "5 [PERSON_NAME] lock do_not_disturb_alt 3" at bounding box center [1042, 370] width 135 height 29
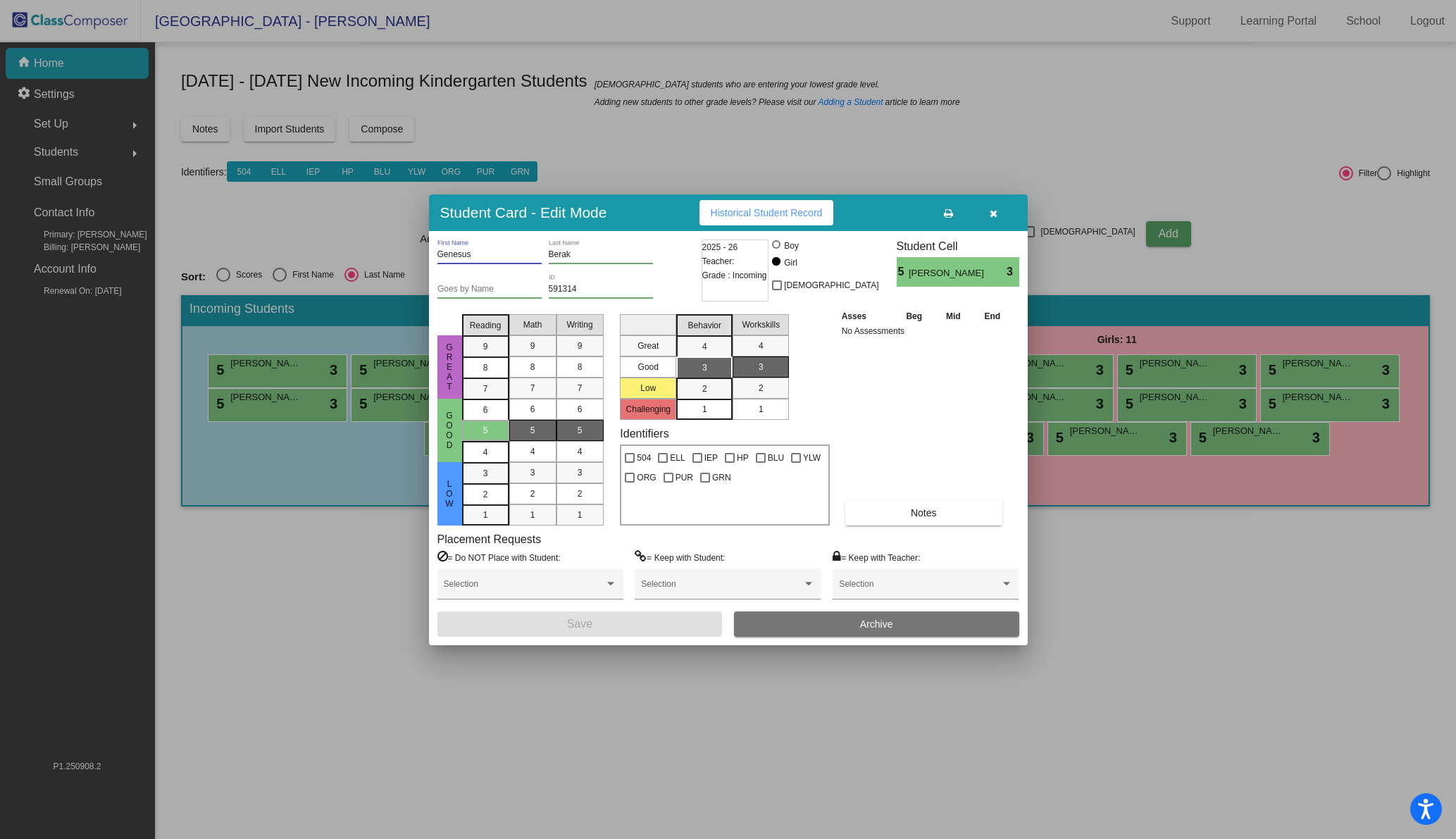
click at [474, 250] on input "Genesus" at bounding box center [489, 255] width 104 height 10
drag, startPoint x: 482, startPoint y: 255, endPoint x: 418, endPoint y: 245, distance: 64.8
click at [418, 245] on div "Student Card - Edit Mode Historical Student Record Genesus First Name [PERSON_N…" at bounding box center [728, 420] width 1456 height 839
type input "Genesis"
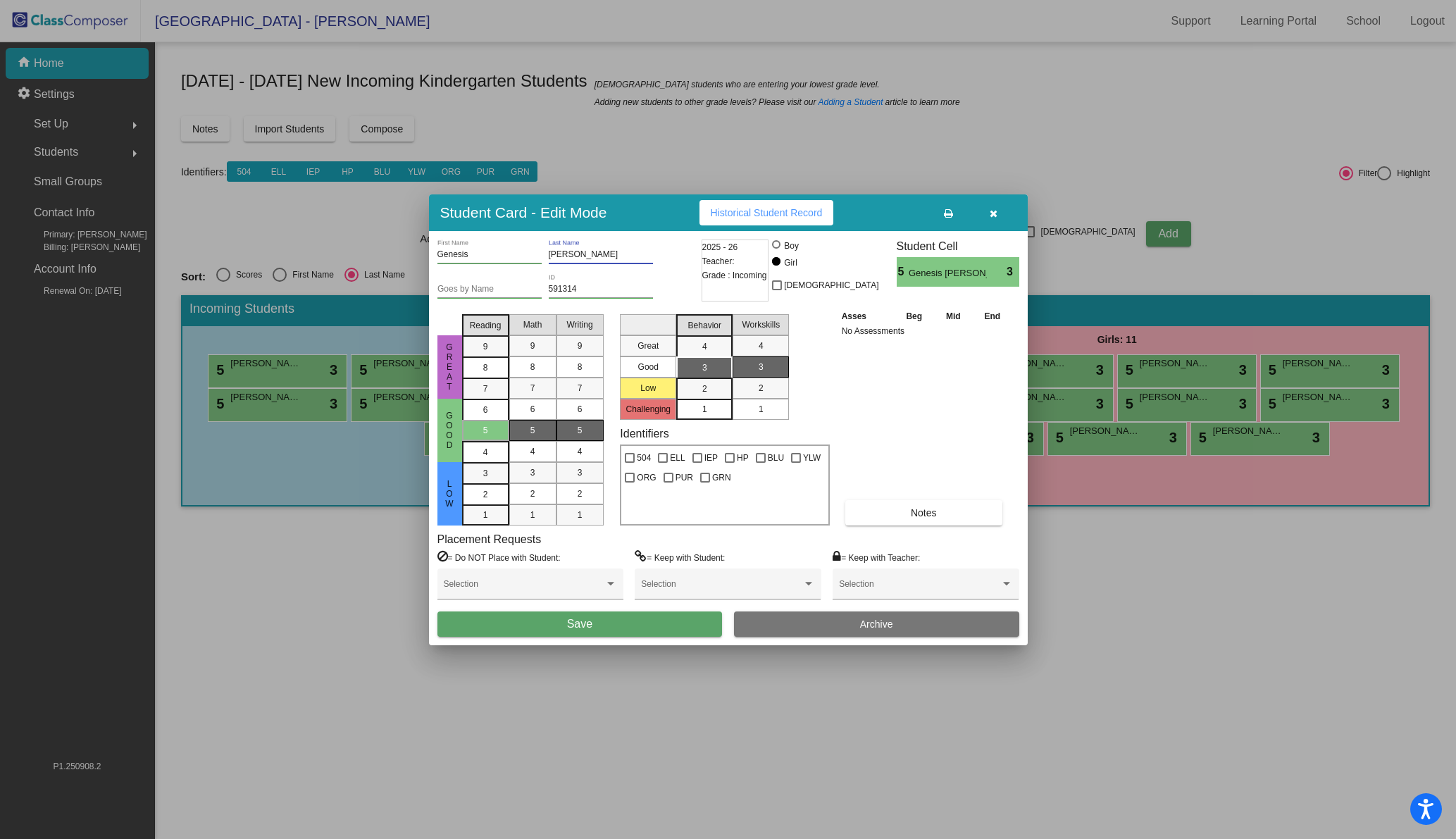
type input "[PERSON_NAME]"
click at [437, 611] on button "Save" at bounding box center [580, 624] width 285 height 26
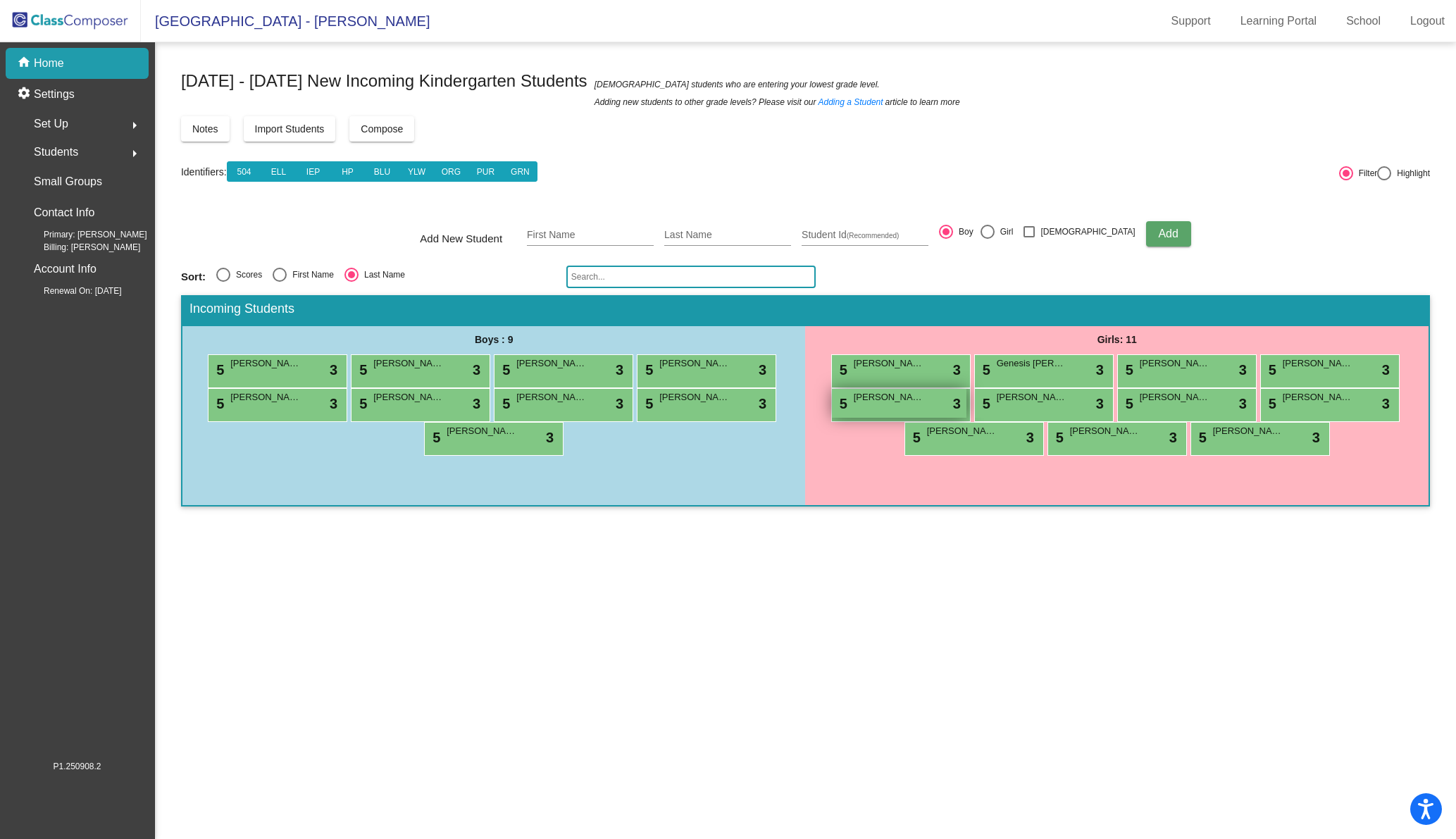
click at [882, 410] on div "5 [PERSON_NAME] lock do_not_disturb_alt 3" at bounding box center [899, 403] width 135 height 29
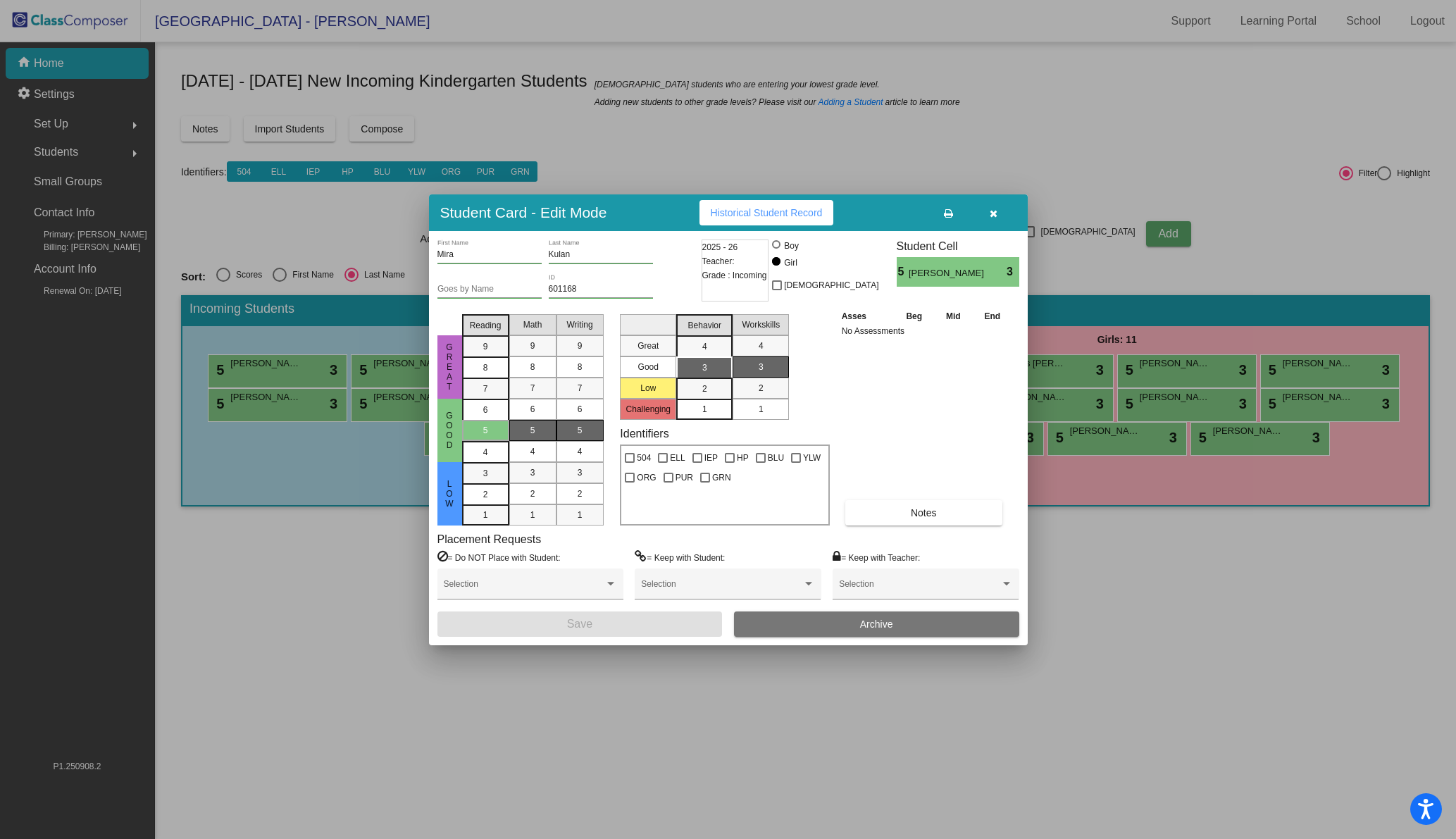
click at [589, 253] on input "Kulan" at bounding box center [601, 255] width 104 height 10
drag, startPoint x: 589, startPoint y: 252, endPoint x: 529, endPoint y: 243, distance: 60.7
click at [529, 243] on div "[PERSON_NAME] First Name [PERSON_NAME] Last Name" at bounding box center [567, 257] width 260 height 34
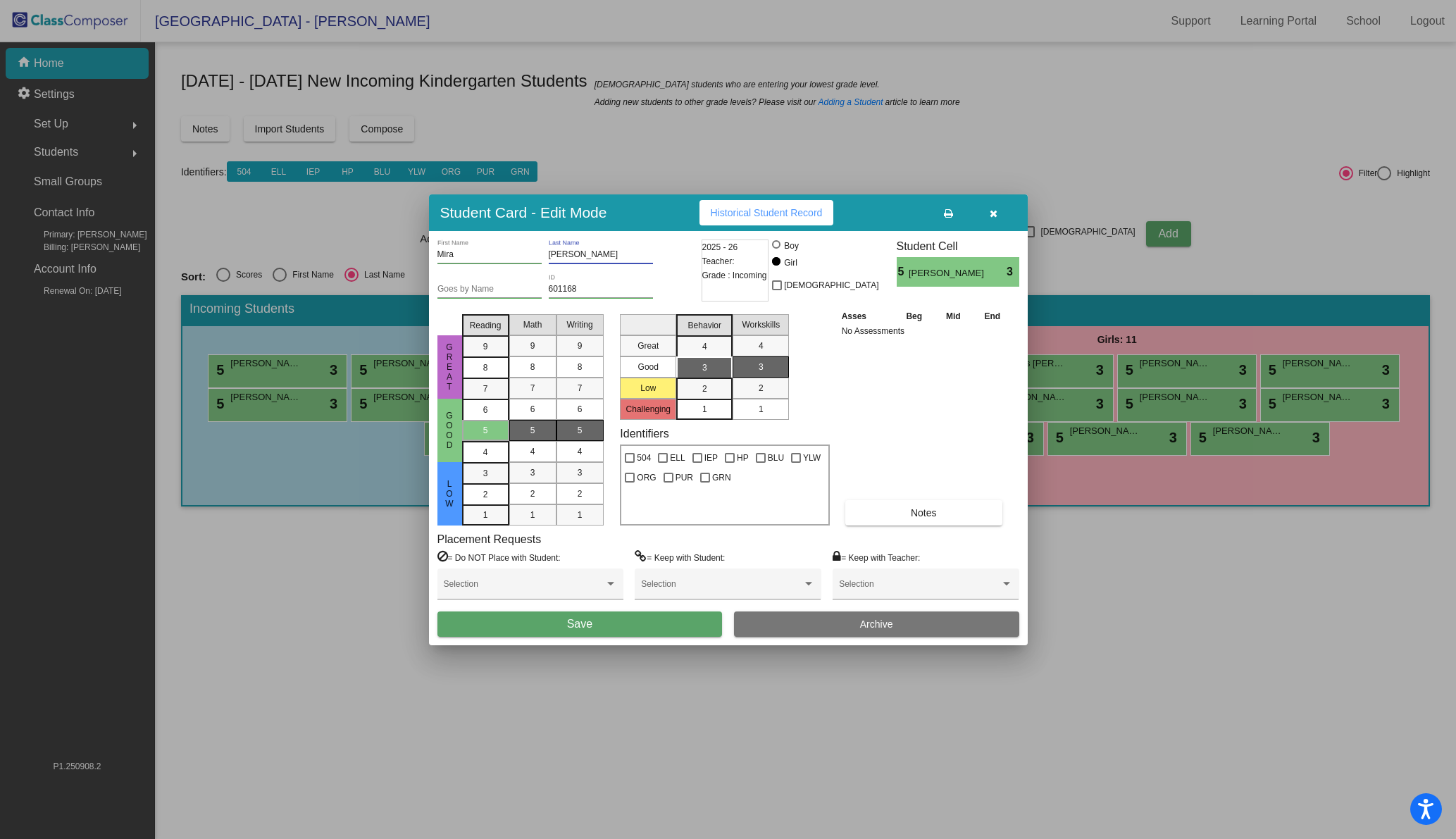
type input "[PERSON_NAME]"
click at [874, 377] on div "Asses Beg Mid End No Assessments Notes" at bounding box center [925, 417] width 175 height 217
click at [586, 619] on span "Save" at bounding box center [580, 624] width 26 height 12
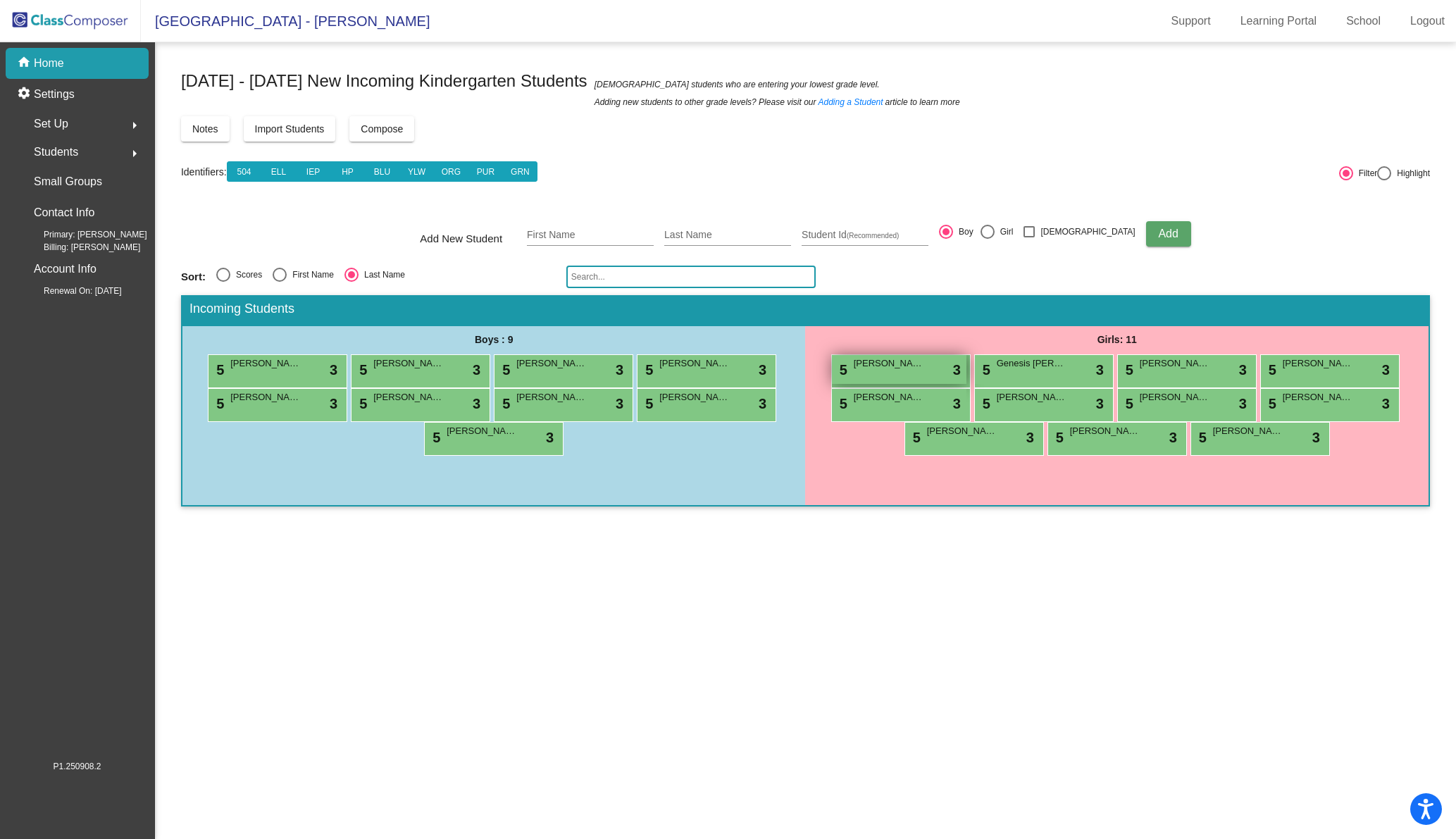
click at [899, 368] on span "[PERSON_NAME]" at bounding box center [889, 364] width 71 height 14
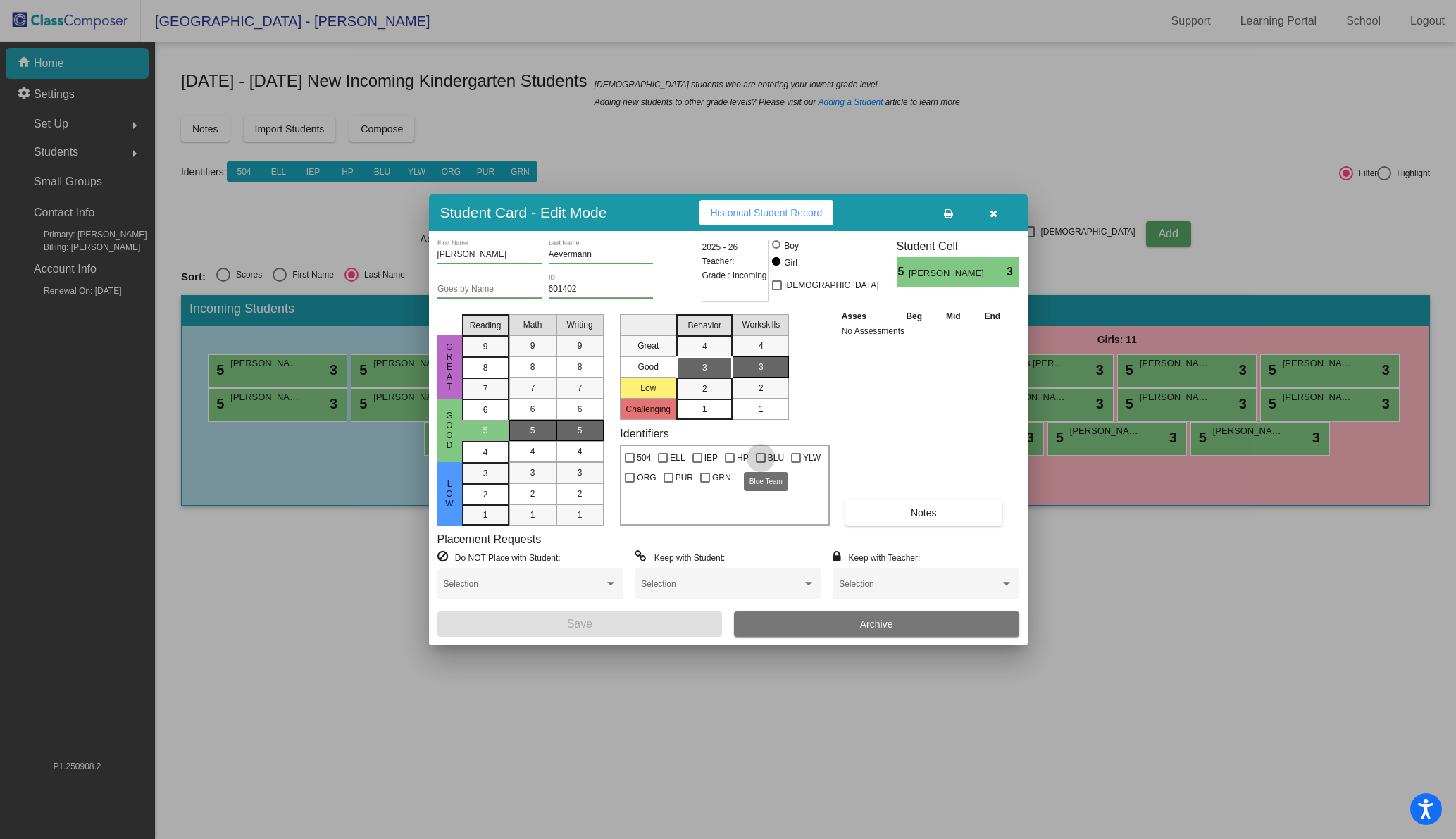
click at [760, 456] on div at bounding box center [760, 458] width 10 height 10
click at [760, 463] on input "BLU" at bounding box center [760, 463] width 1 height 1
checkbox input "true"
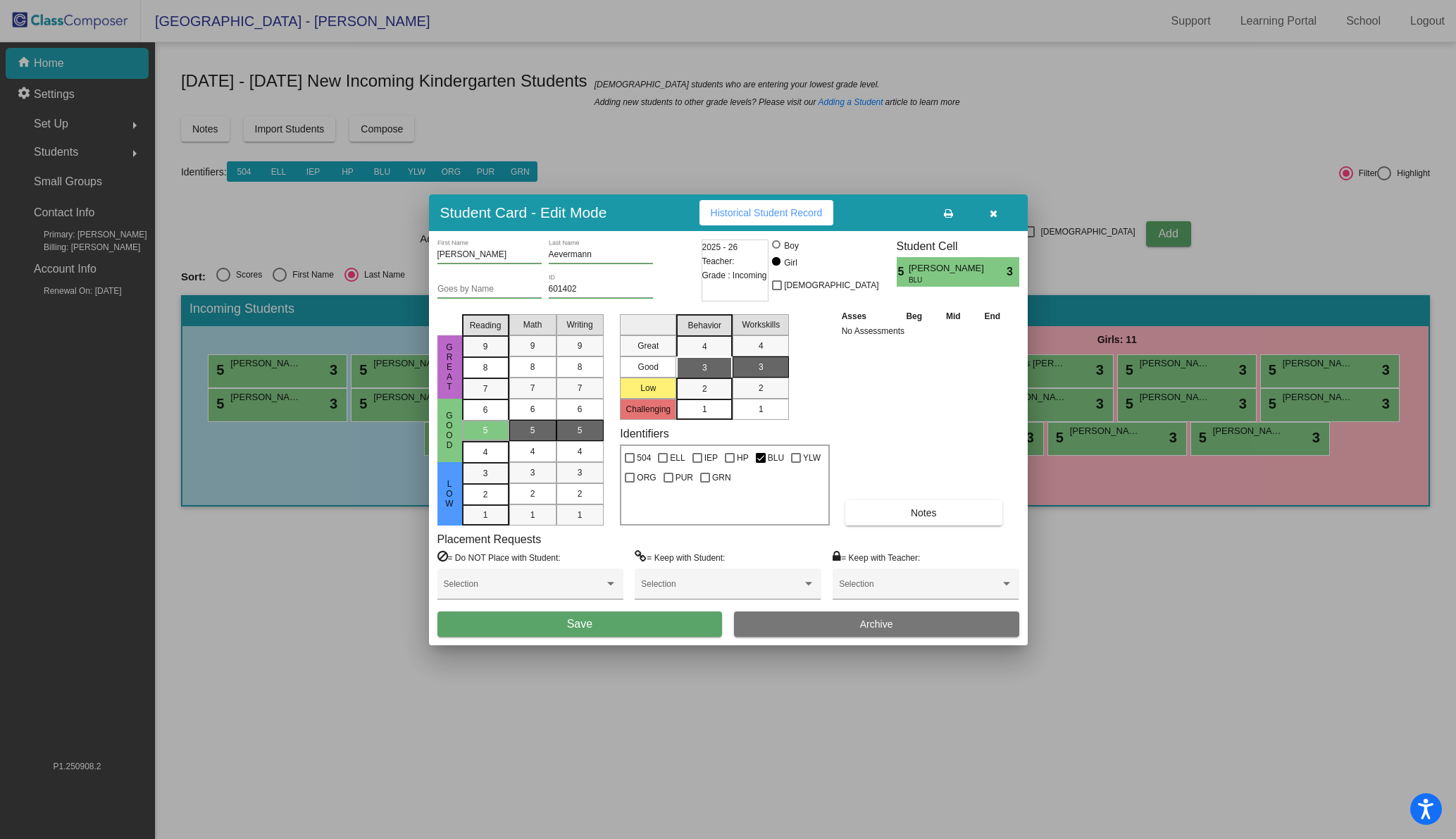
click at [547, 622] on button "Save" at bounding box center [580, 624] width 285 height 26
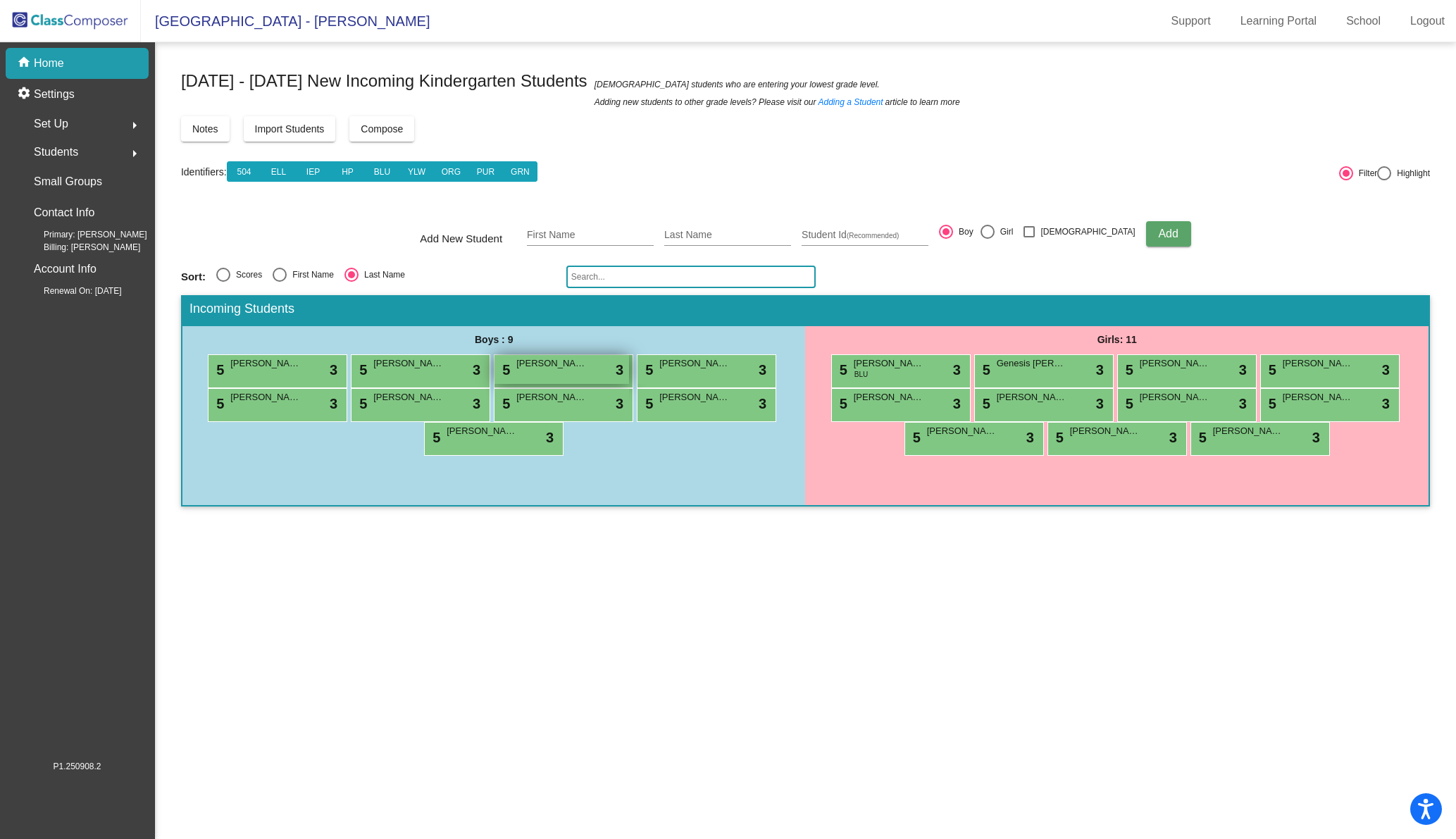
click at [551, 374] on div "5 Nico Cavalier lock do_not_disturb_alt 3" at bounding box center [561, 370] width 135 height 29
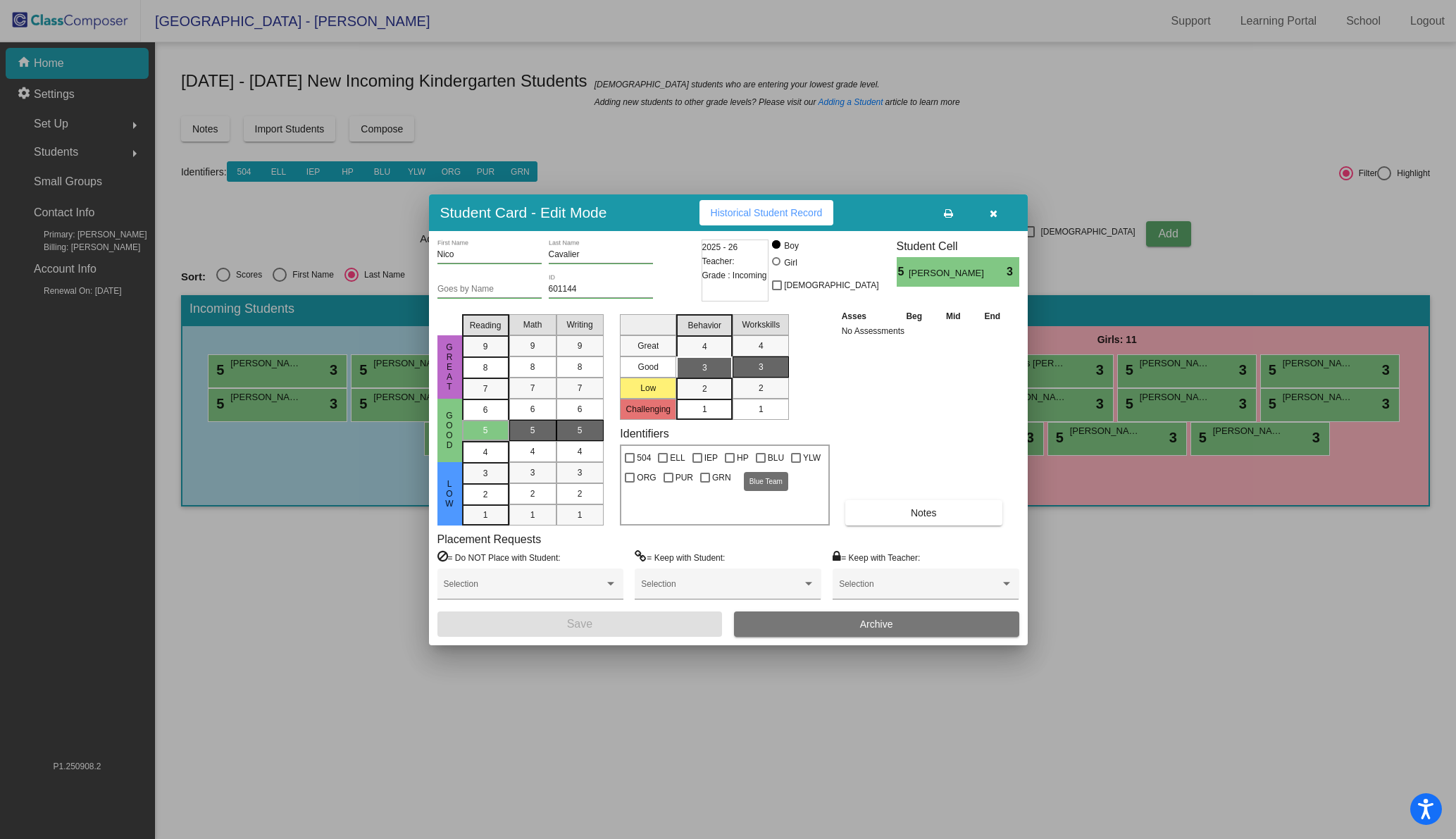
click at [758, 453] on div at bounding box center [760, 458] width 10 height 10
click at [760, 463] on input "BLU" at bounding box center [760, 463] width 1 height 1
checkbox input "true"
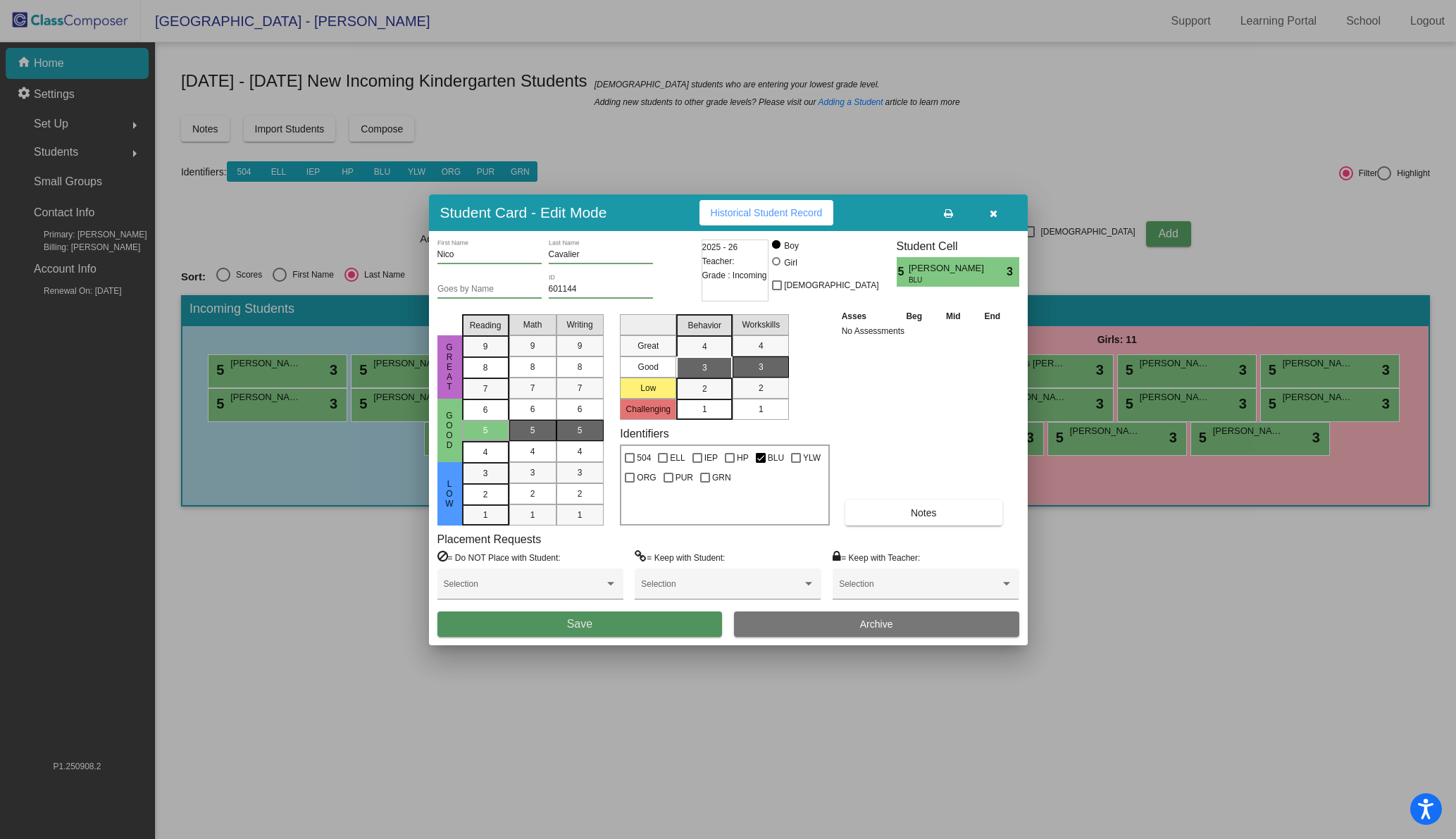
click at [584, 618] on span "Save" at bounding box center [580, 624] width 26 height 12
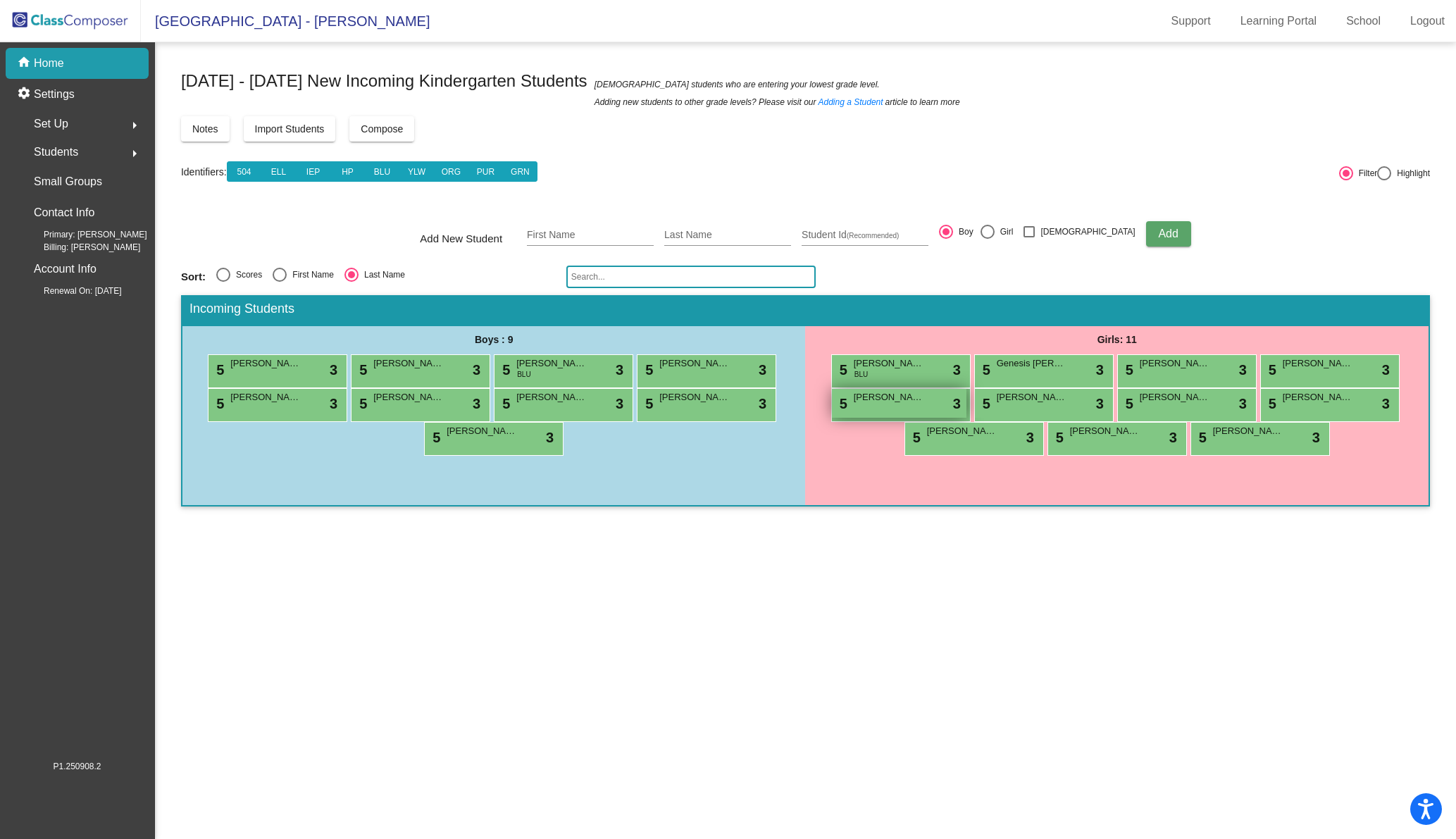
click at [923, 411] on div "5 [PERSON_NAME] lock do_not_disturb_alt 3" at bounding box center [899, 403] width 135 height 29
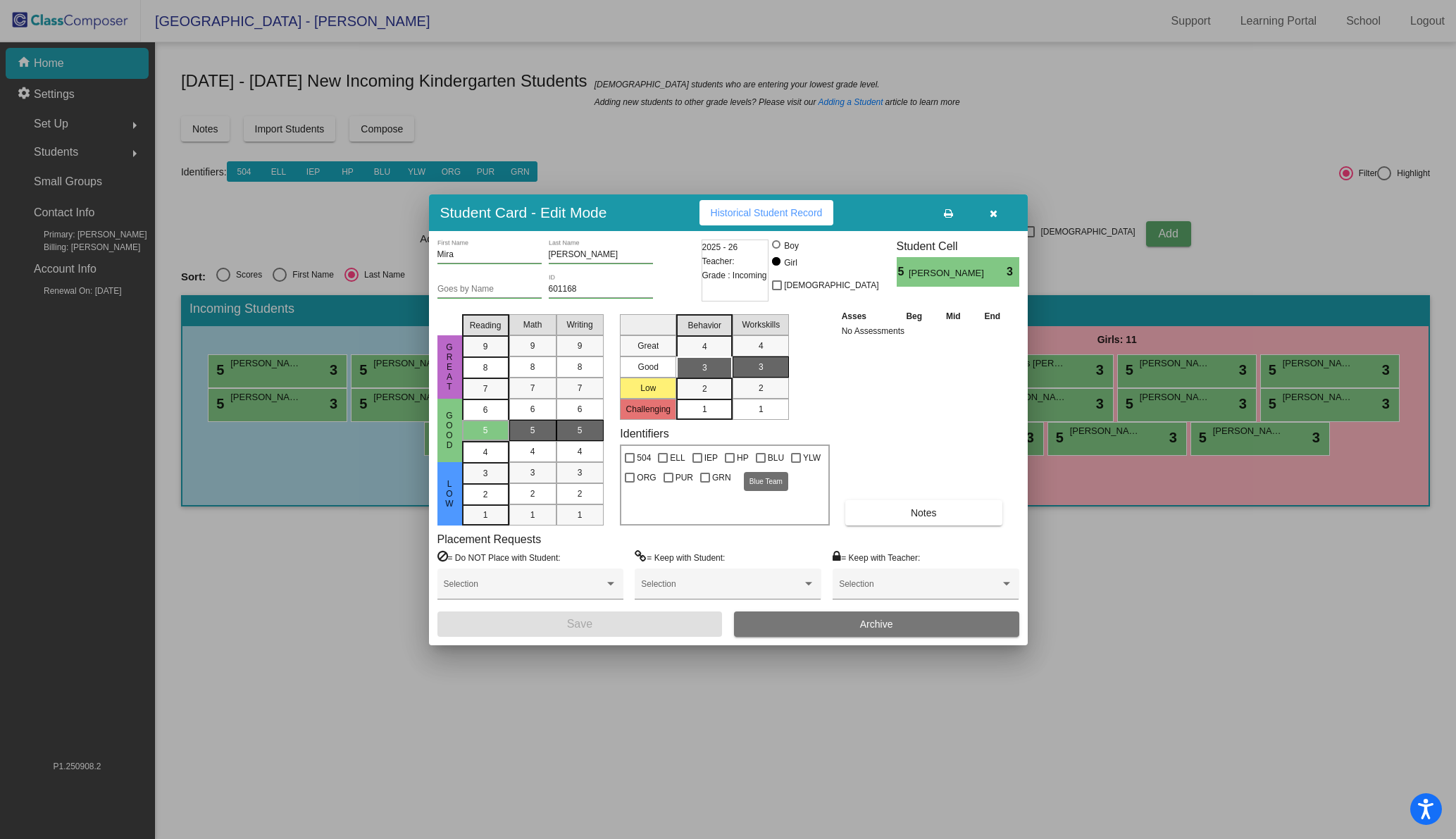
click at [757, 455] on div at bounding box center [760, 458] width 10 height 10
click at [760, 463] on input "BLU" at bounding box center [760, 463] width 1 height 1
checkbox input "true"
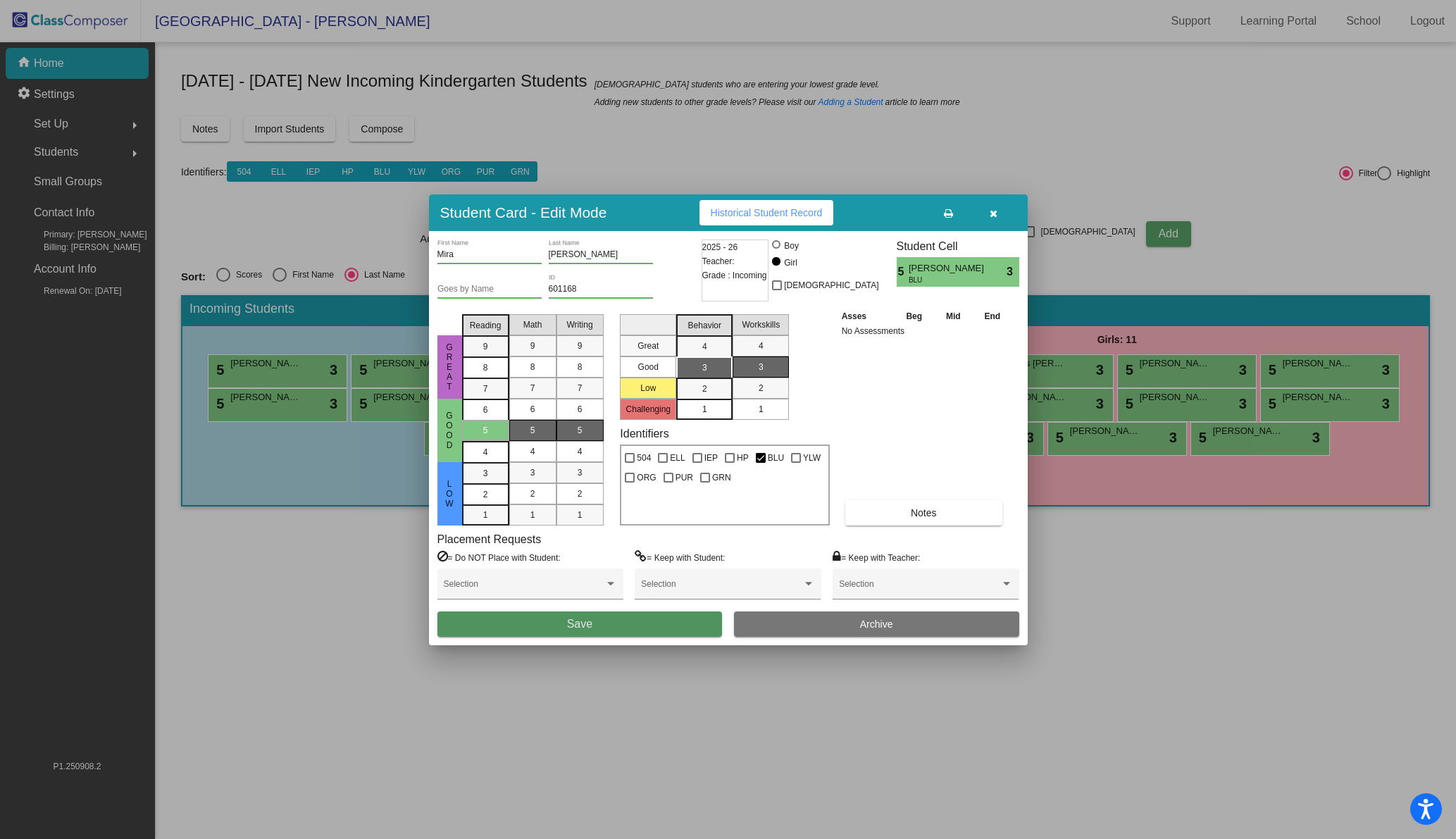
click at [579, 626] on span "Save" at bounding box center [580, 624] width 26 height 12
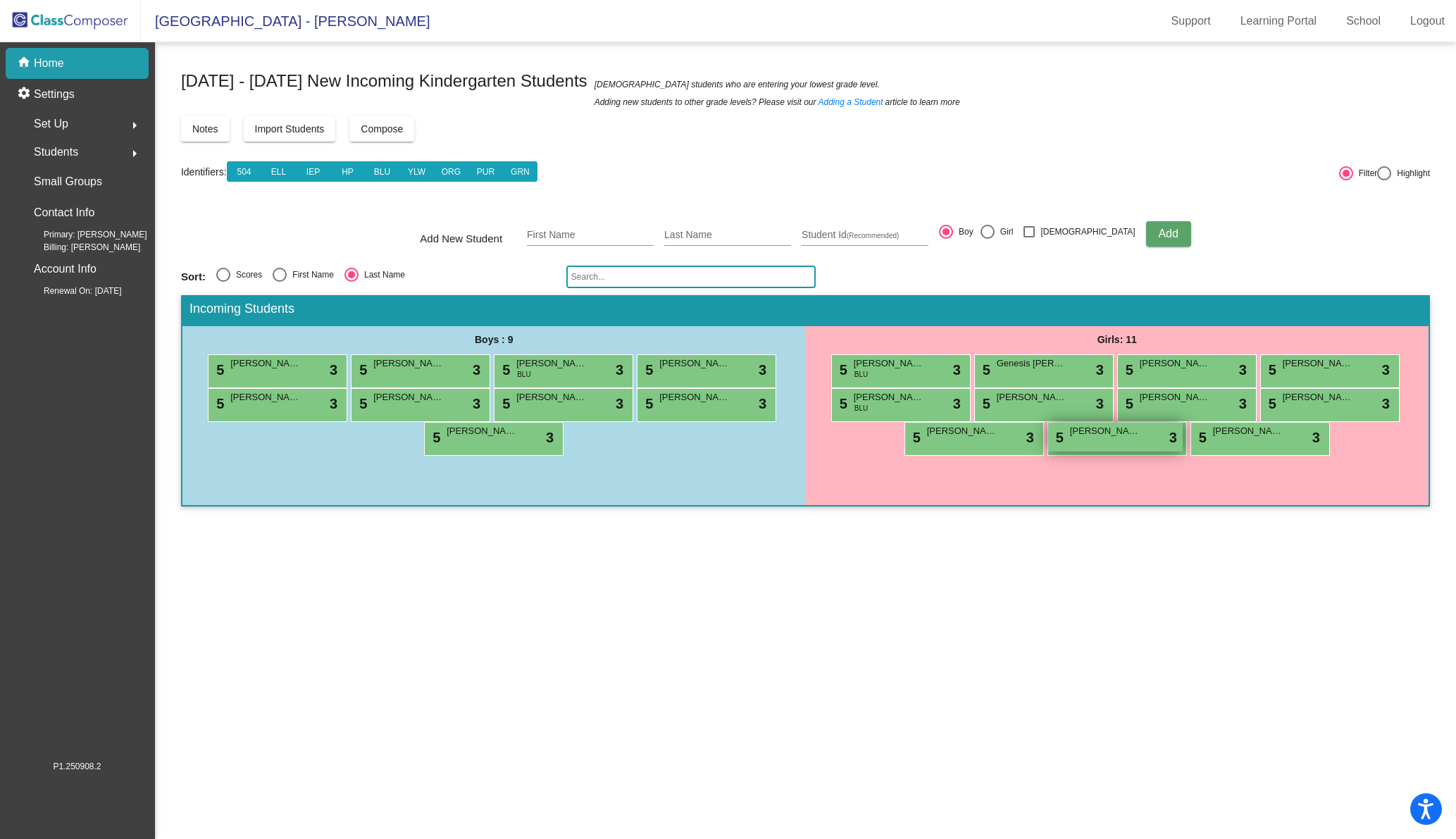
click at [1102, 439] on div "5 [PERSON_NAME] lock do_not_disturb_alt 3" at bounding box center [1115, 437] width 135 height 29
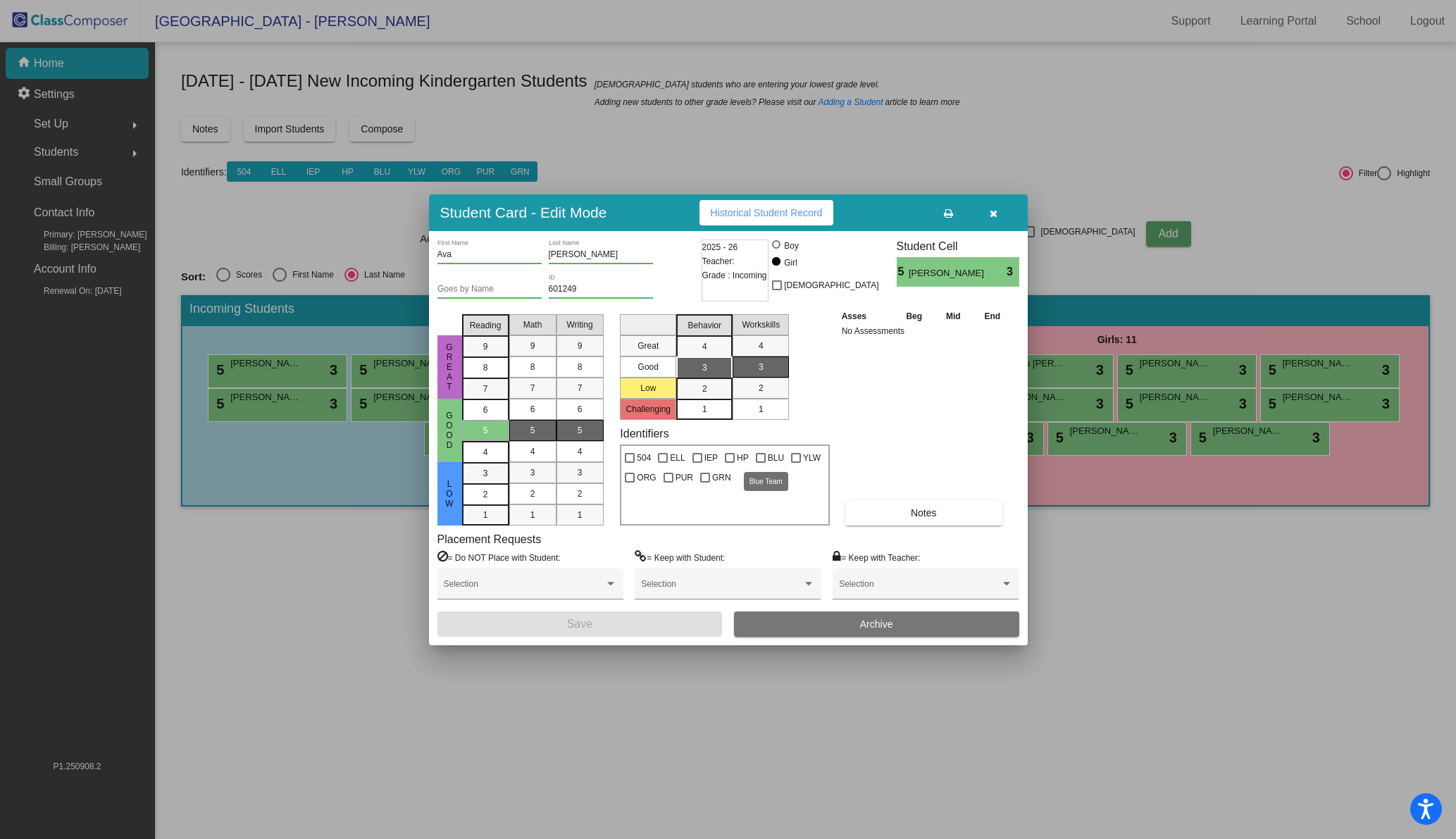
click at [755, 454] on div at bounding box center [760, 458] width 10 height 10
click at [760, 463] on input "BLU" at bounding box center [760, 463] width 1 height 1
checkbox input "true"
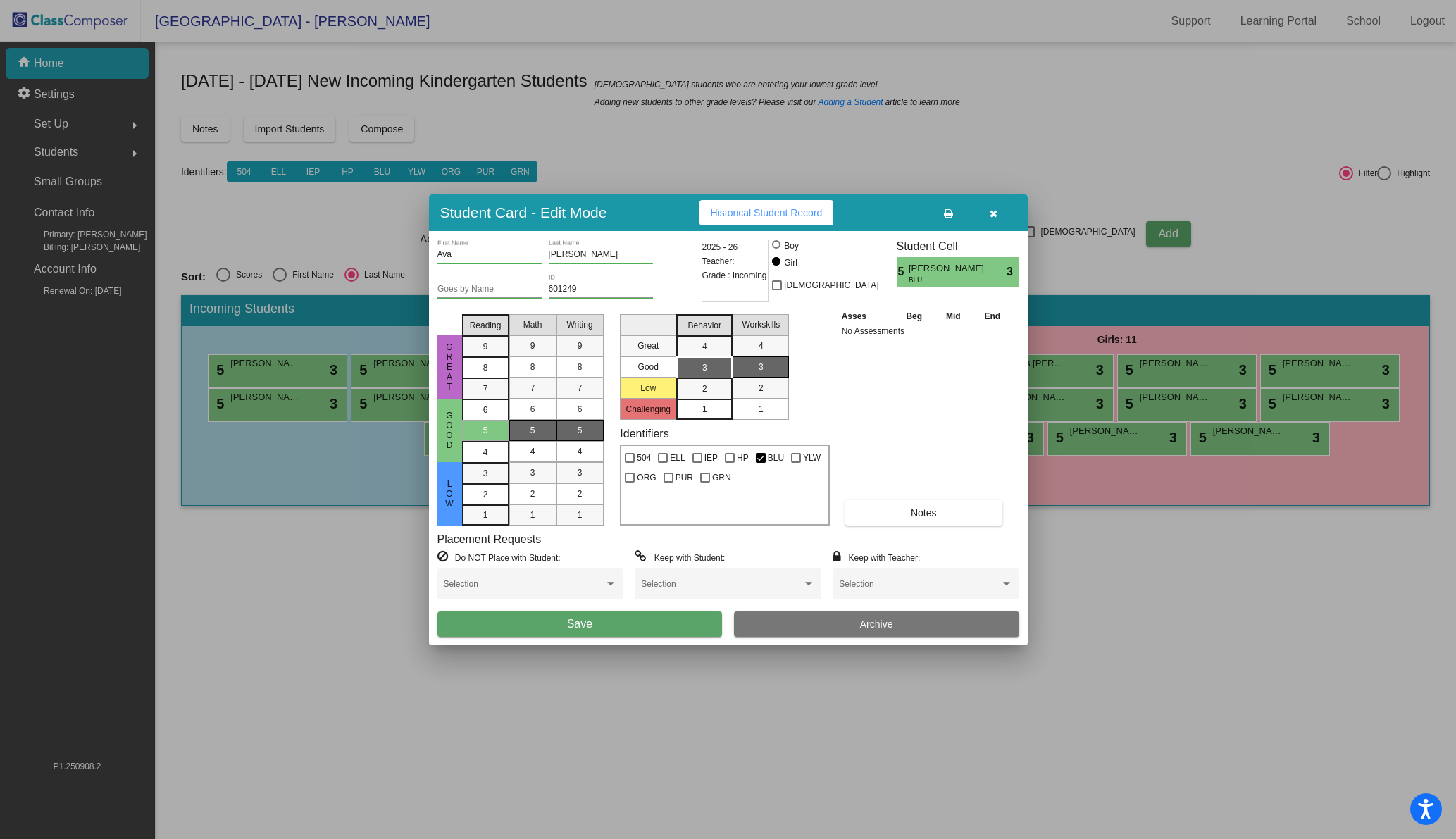
click at [608, 619] on button "Save" at bounding box center [580, 624] width 285 height 26
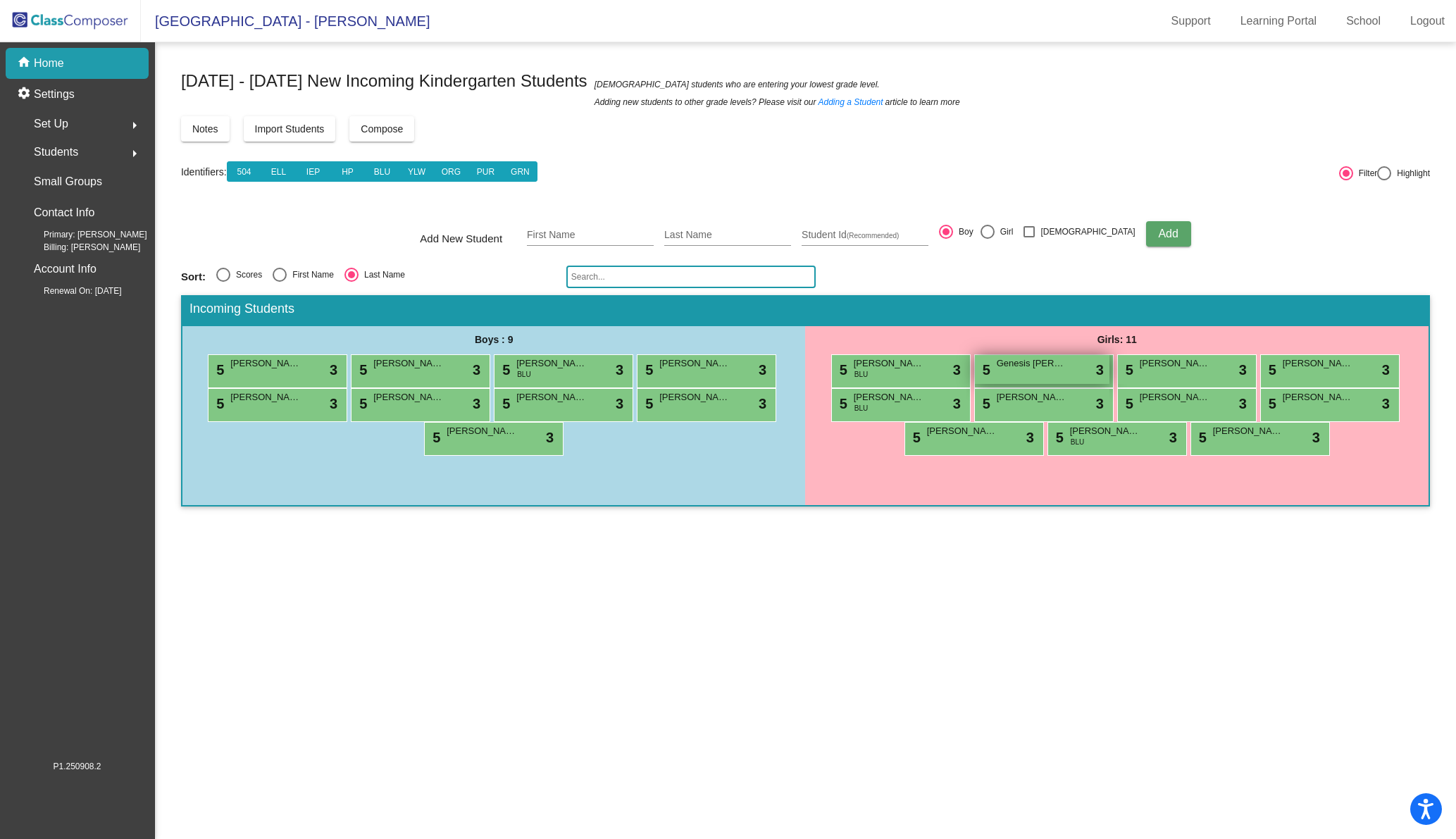
click at [1033, 367] on span "Genesis [PERSON_NAME]" at bounding box center [1032, 364] width 71 height 14
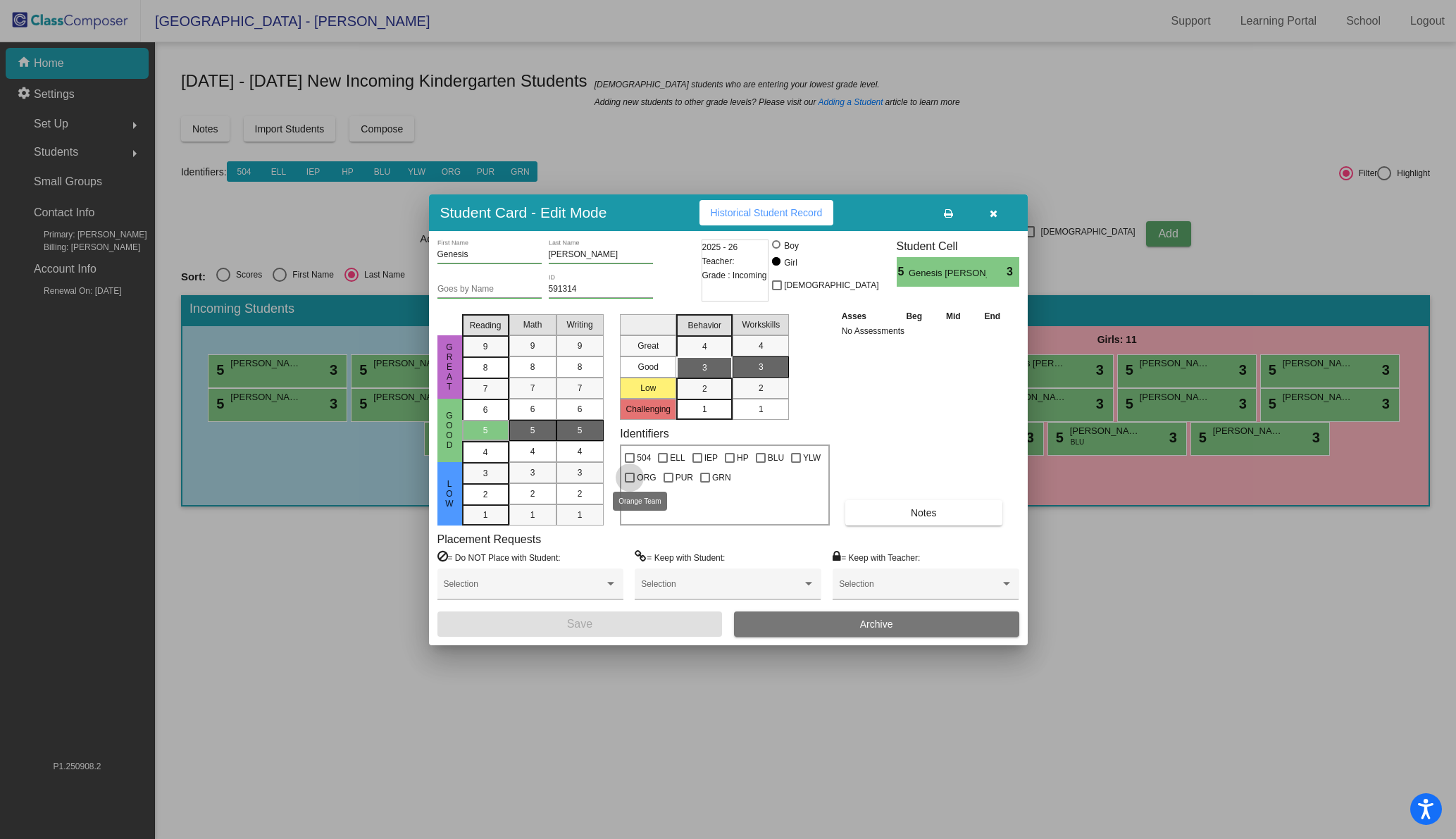
click at [633, 475] on div at bounding box center [630, 477] width 10 height 10
click at [630, 482] on input "ORG" at bounding box center [629, 482] width 1 height 1
checkbox input "true"
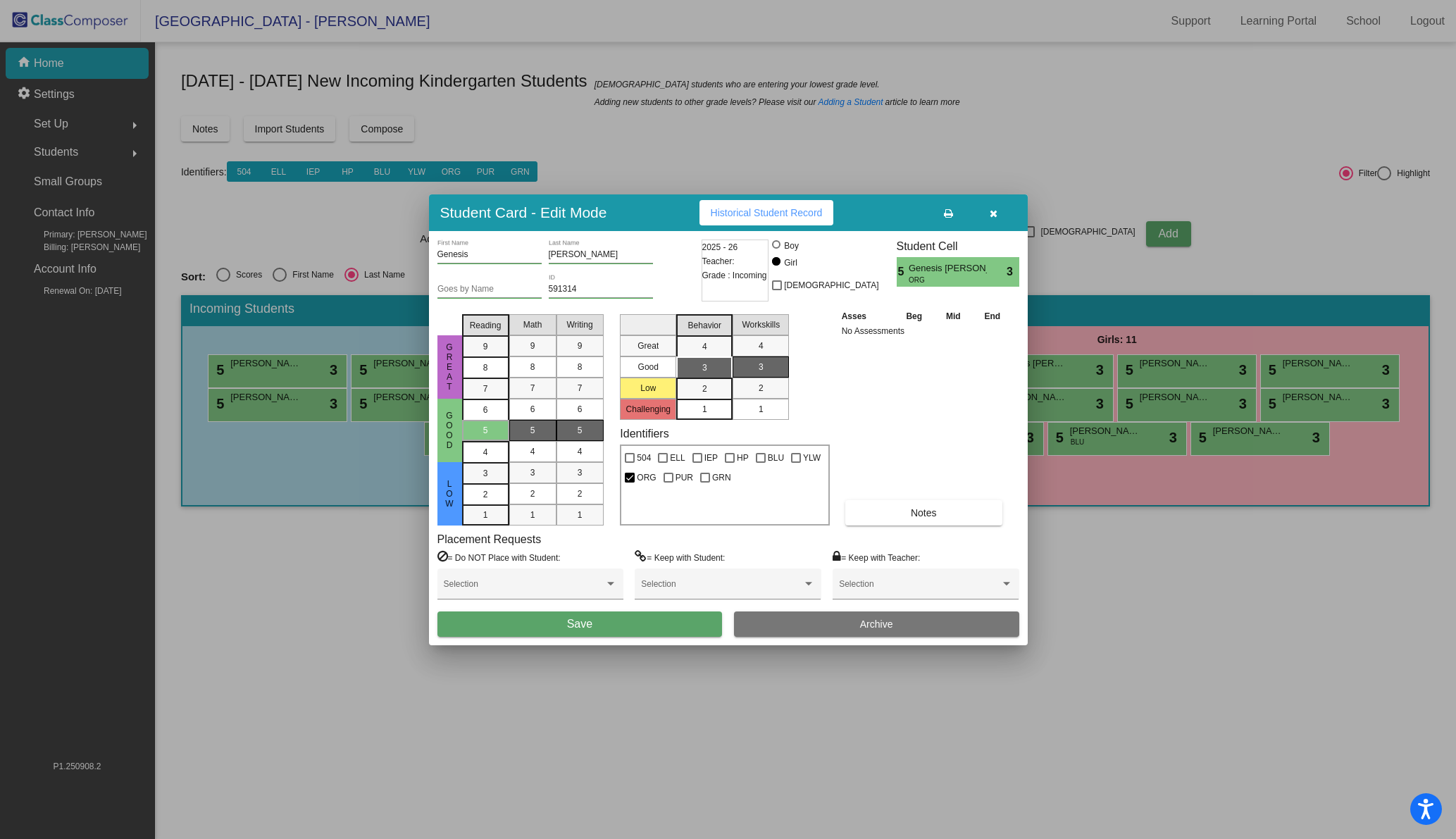
click at [616, 628] on button "Save" at bounding box center [580, 624] width 285 height 26
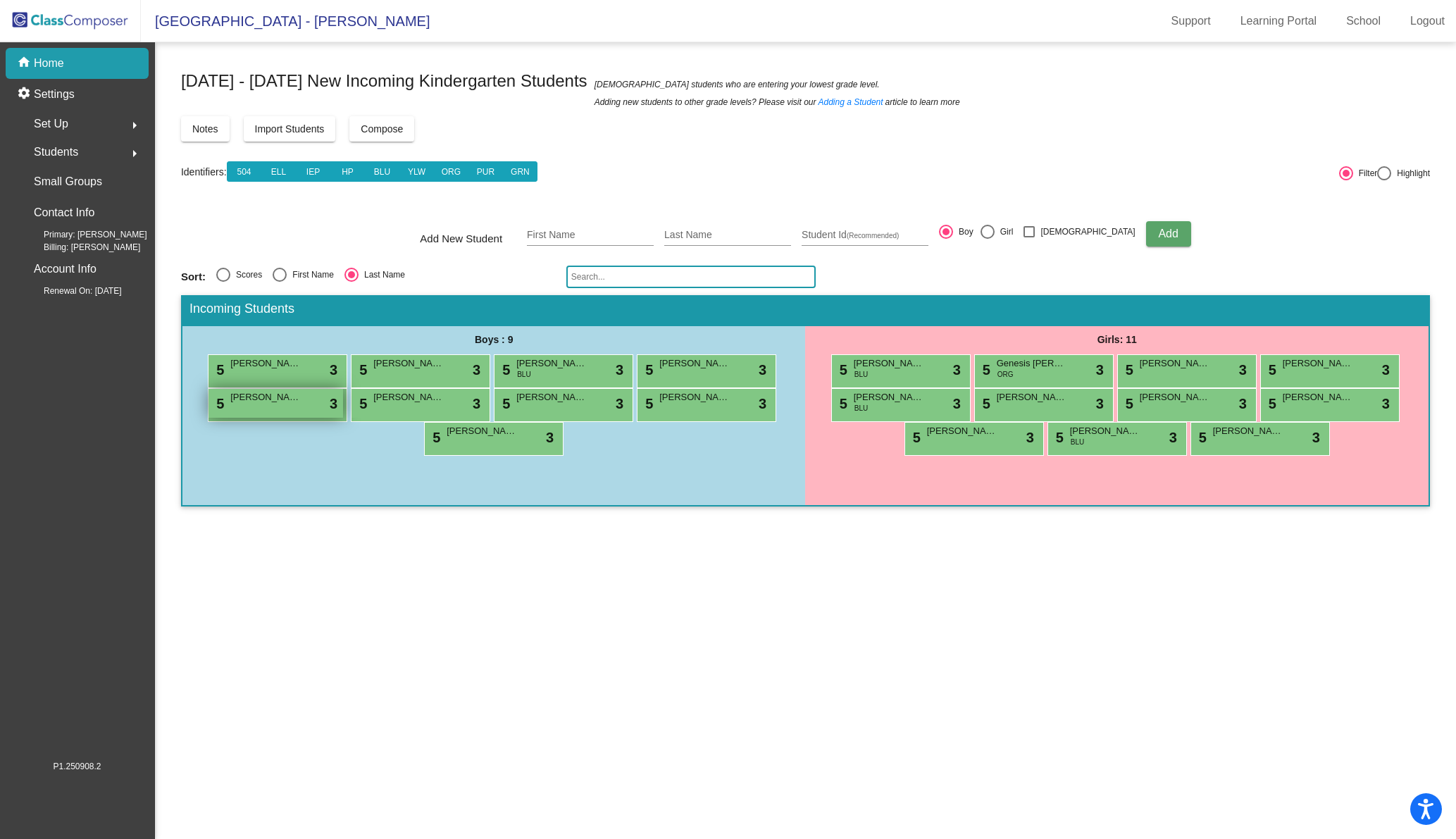
click at [278, 407] on div "5 [PERSON_NAME] lock do_not_disturb_alt 3" at bounding box center [275, 403] width 135 height 29
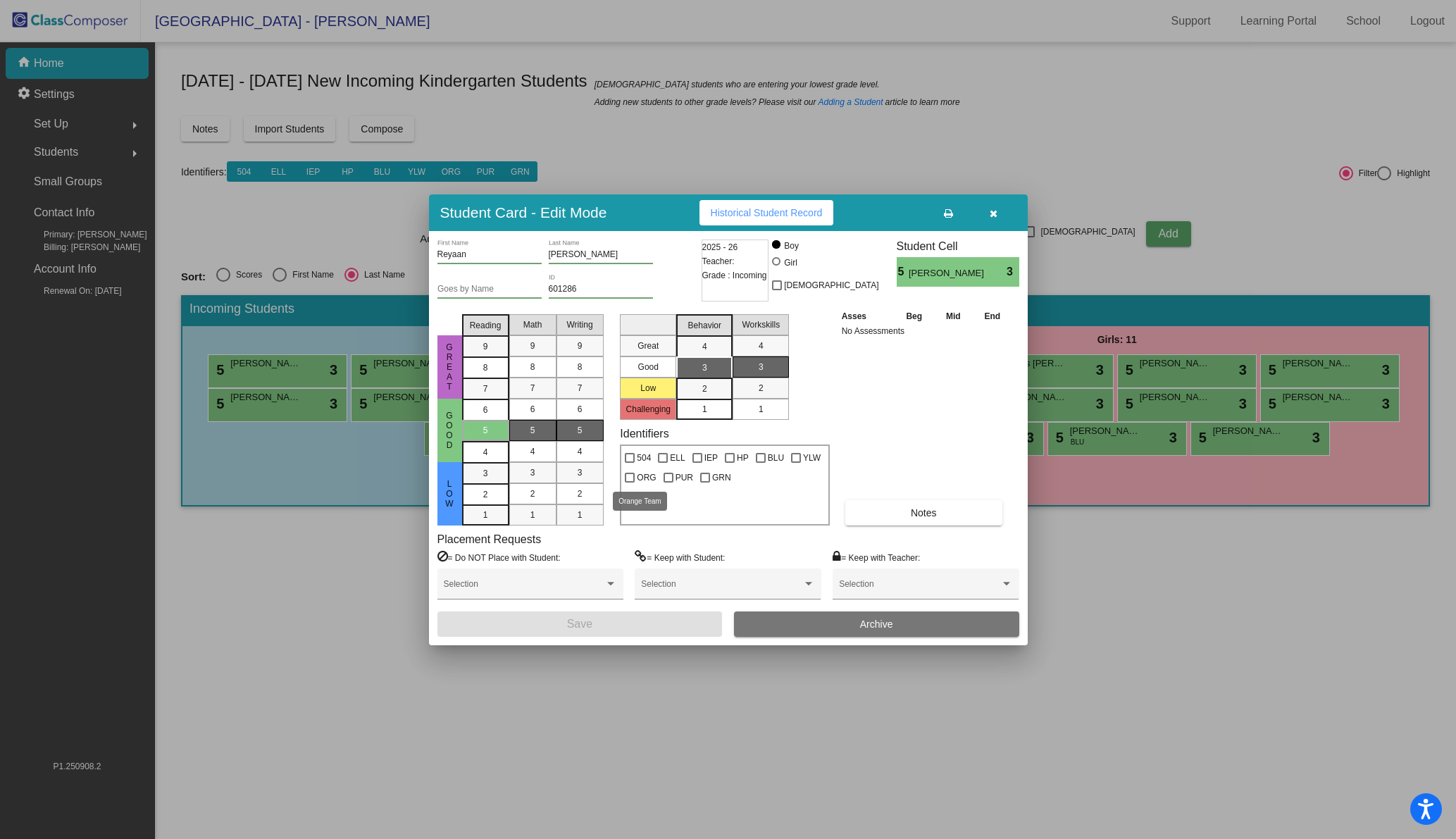
click at [634, 473] on label "ORG" at bounding box center [640, 478] width 31 height 17
click at [630, 482] on input "ORG" at bounding box center [629, 482] width 1 height 1
checkbox input "true"
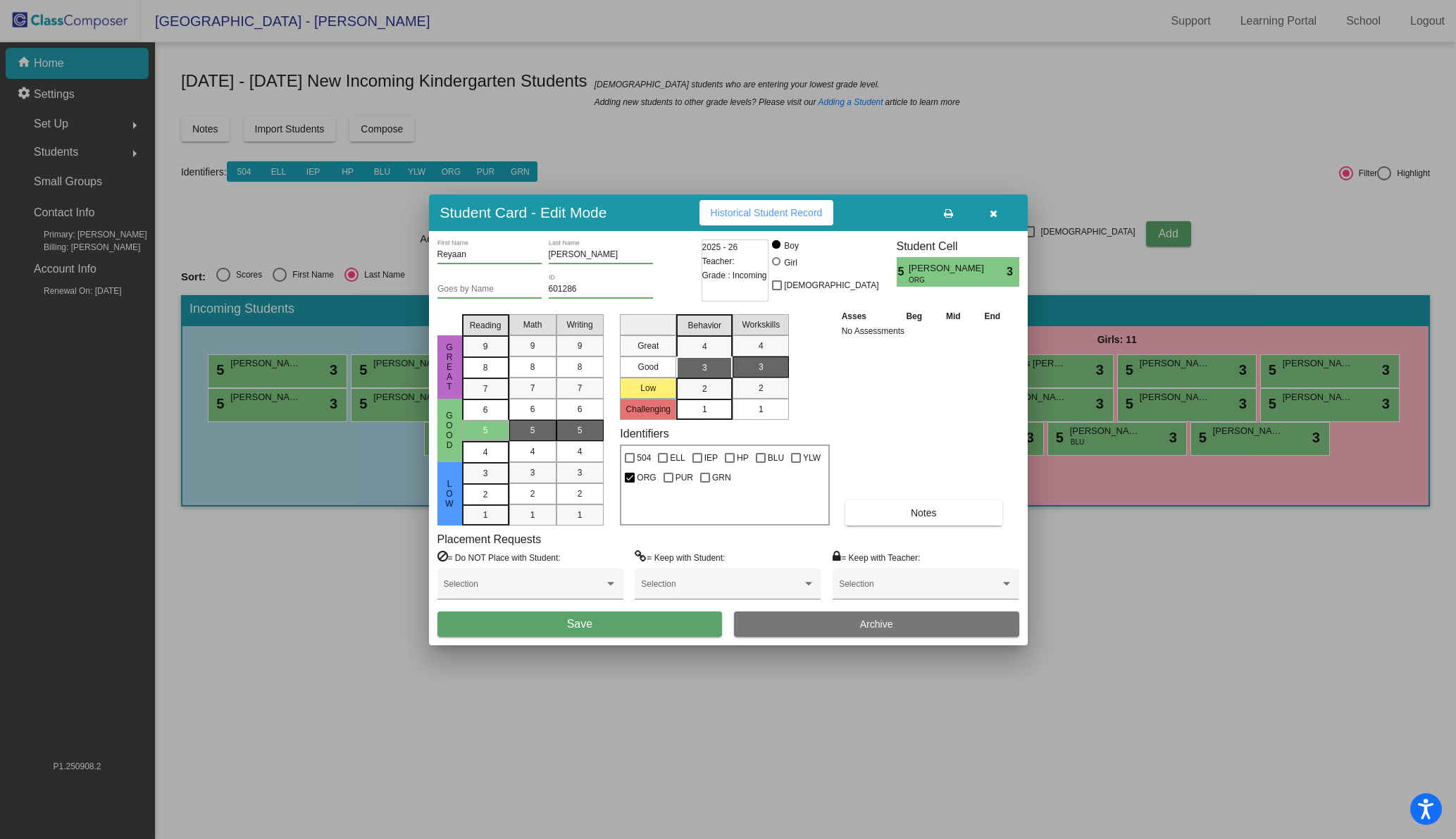
click at [537, 621] on button "Save" at bounding box center [580, 624] width 285 height 26
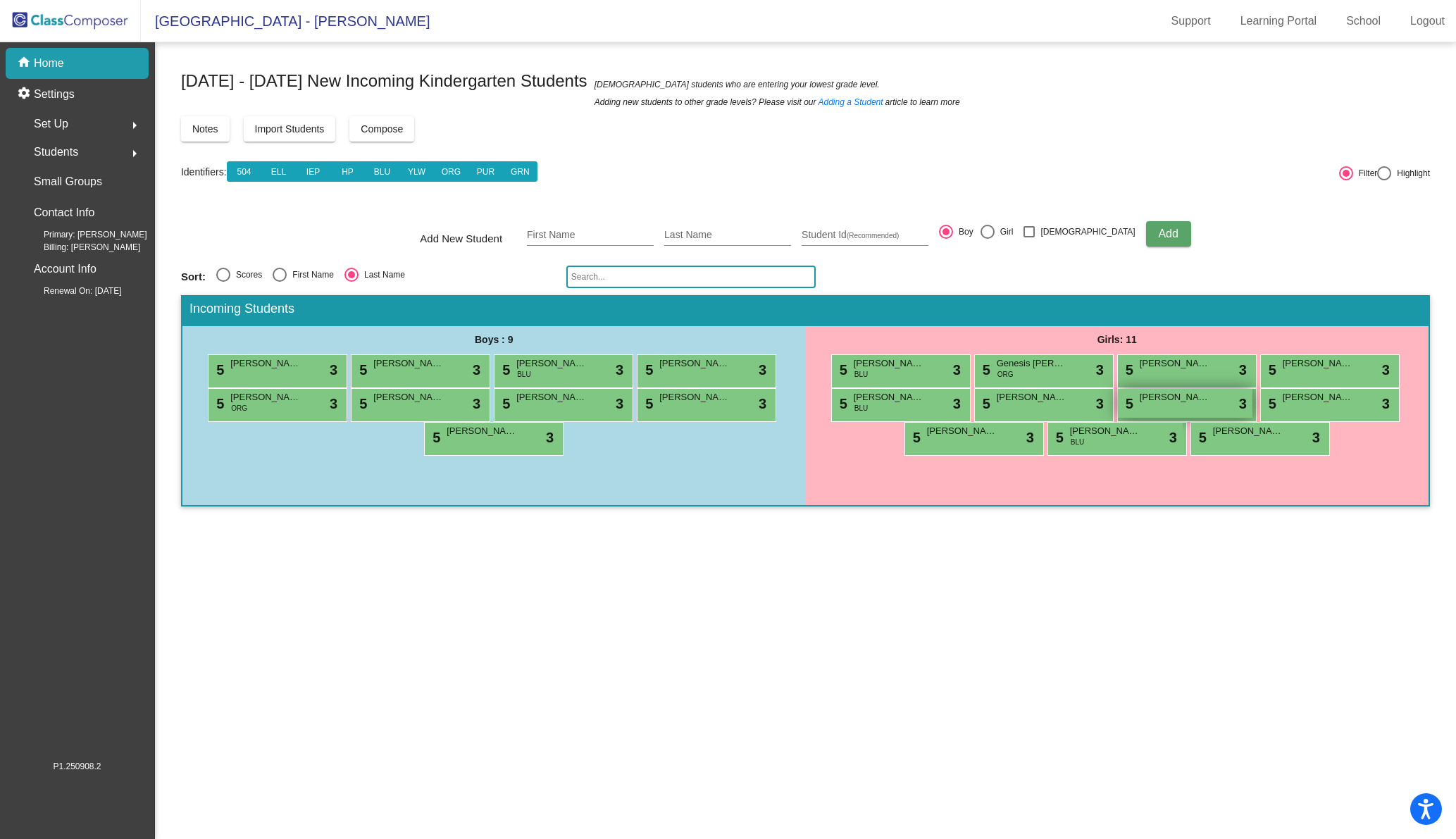
click at [1186, 401] on span "[PERSON_NAME]" at bounding box center [1174, 397] width 71 height 14
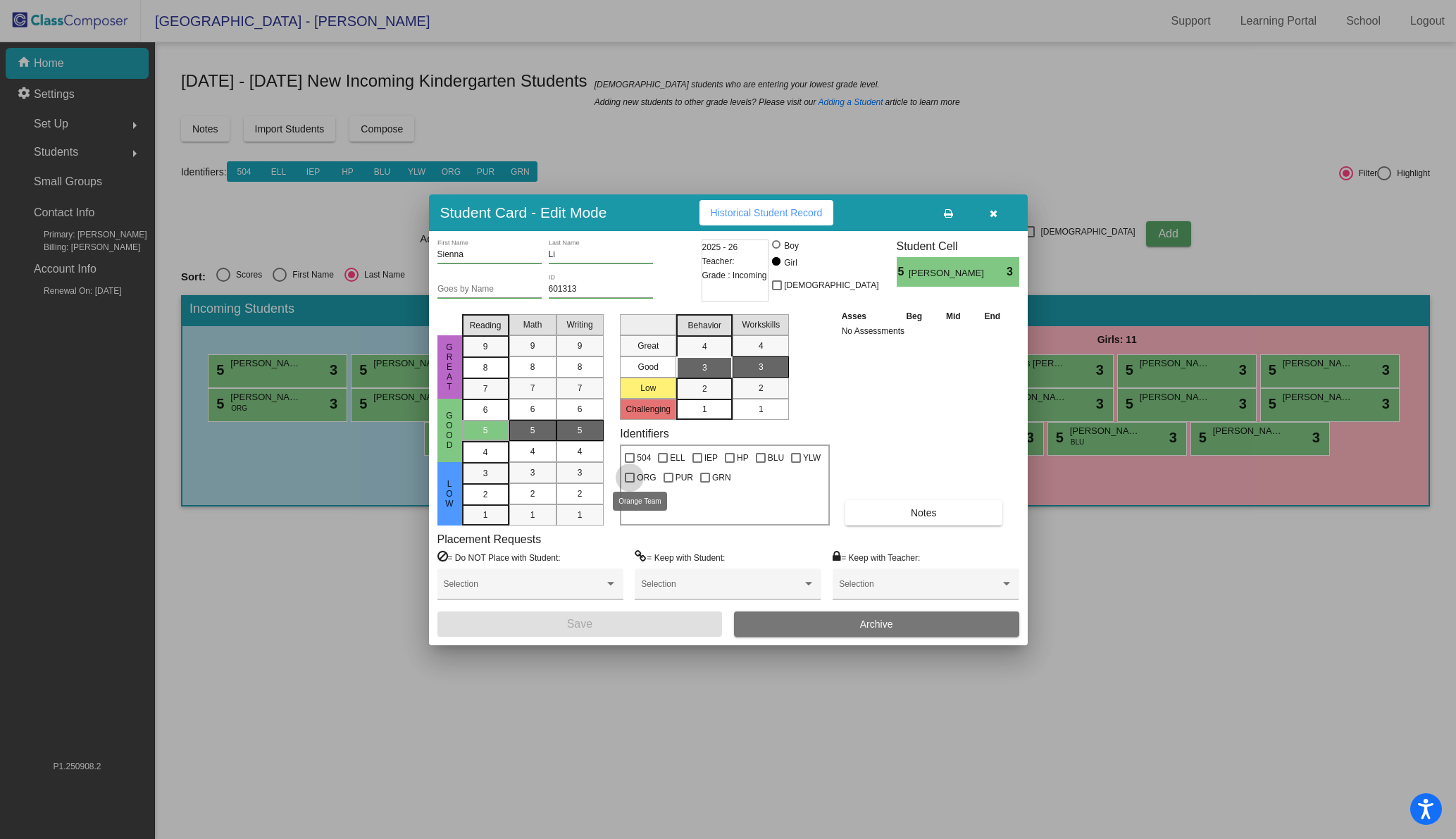
click at [632, 477] on div at bounding box center [630, 477] width 10 height 10
click at [630, 482] on input "ORG" at bounding box center [629, 482] width 1 height 1
checkbox input "true"
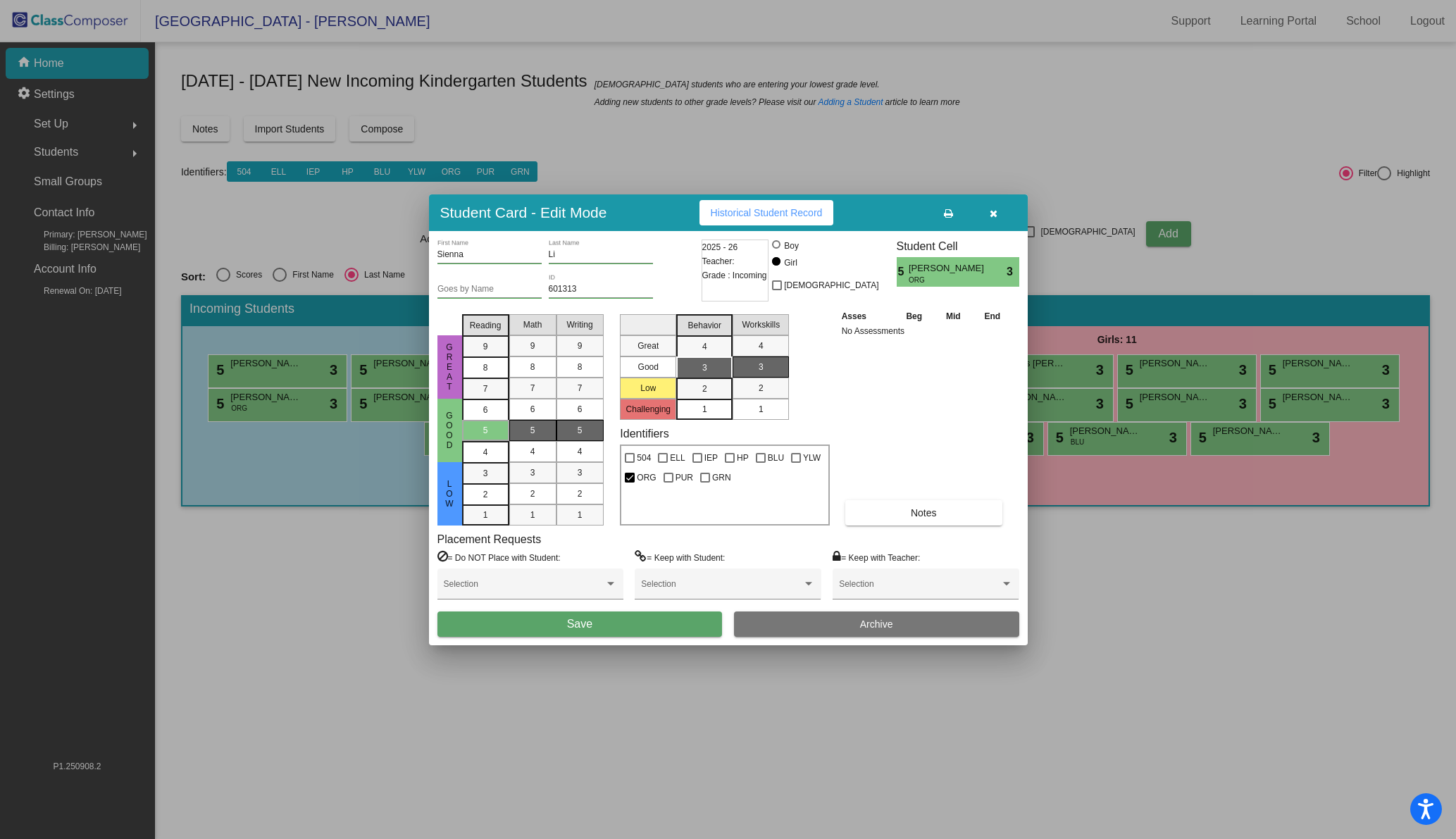
click at [581, 627] on span "Save" at bounding box center [580, 624] width 26 height 12
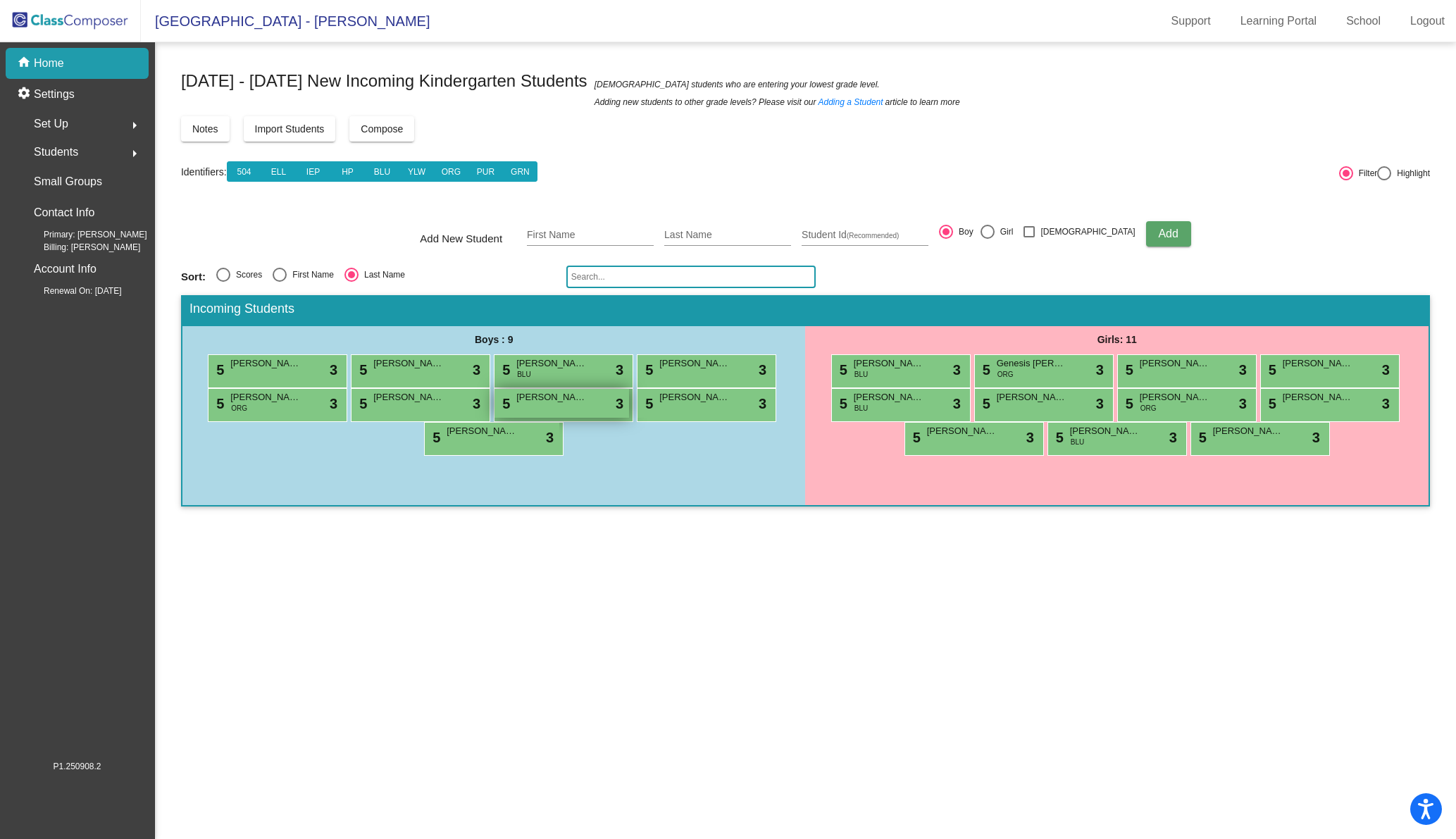
click at [578, 397] on span "[PERSON_NAME]" at bounding box center [551, 397] width 71 height 14
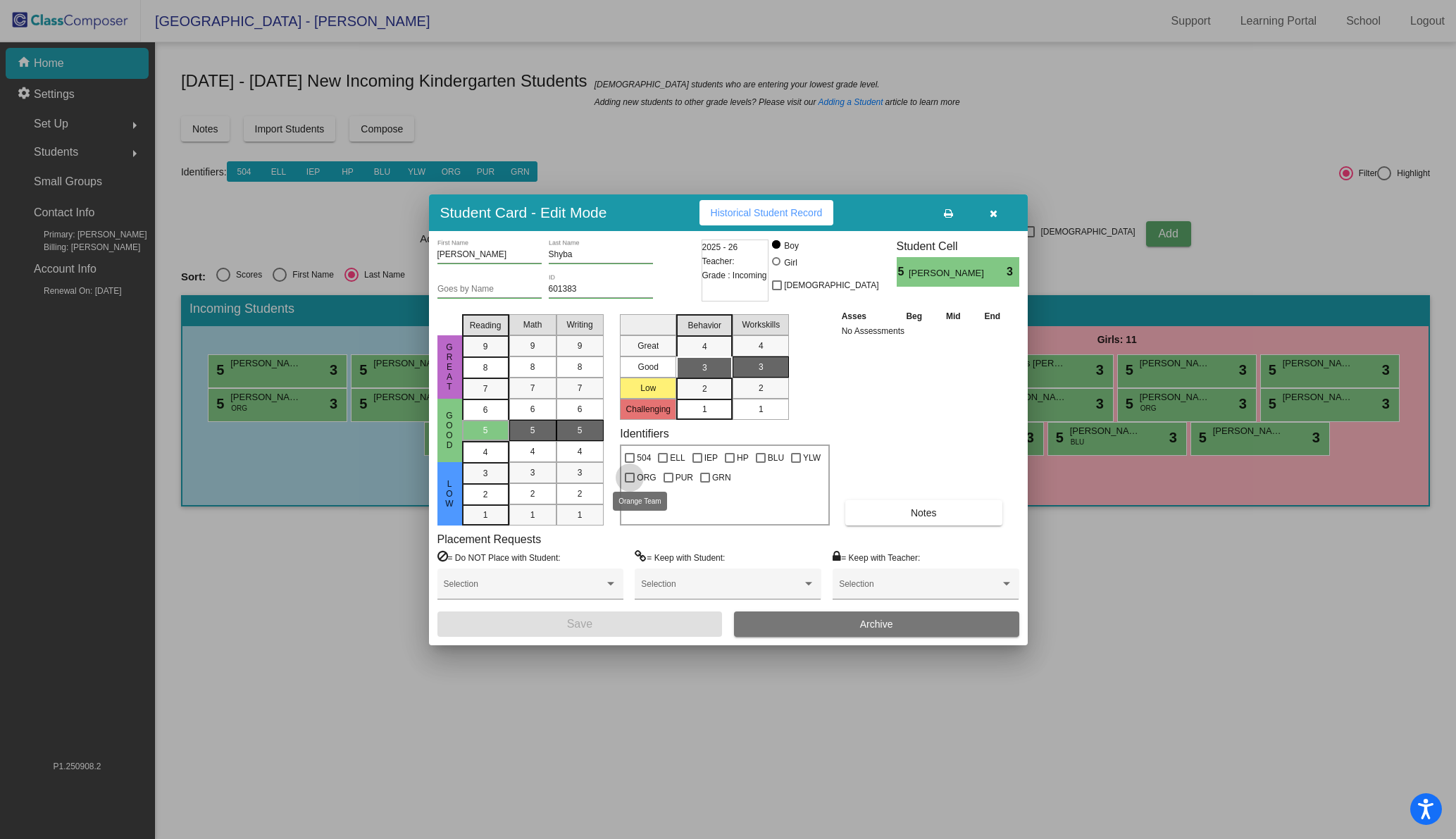
click at [632, 476] on div at bounding box center [630, 477] width 10 height 10
click at [630, 482] on input "ORG" at bounding box center [629, 482] width 1 height 1
checkbox input "true"
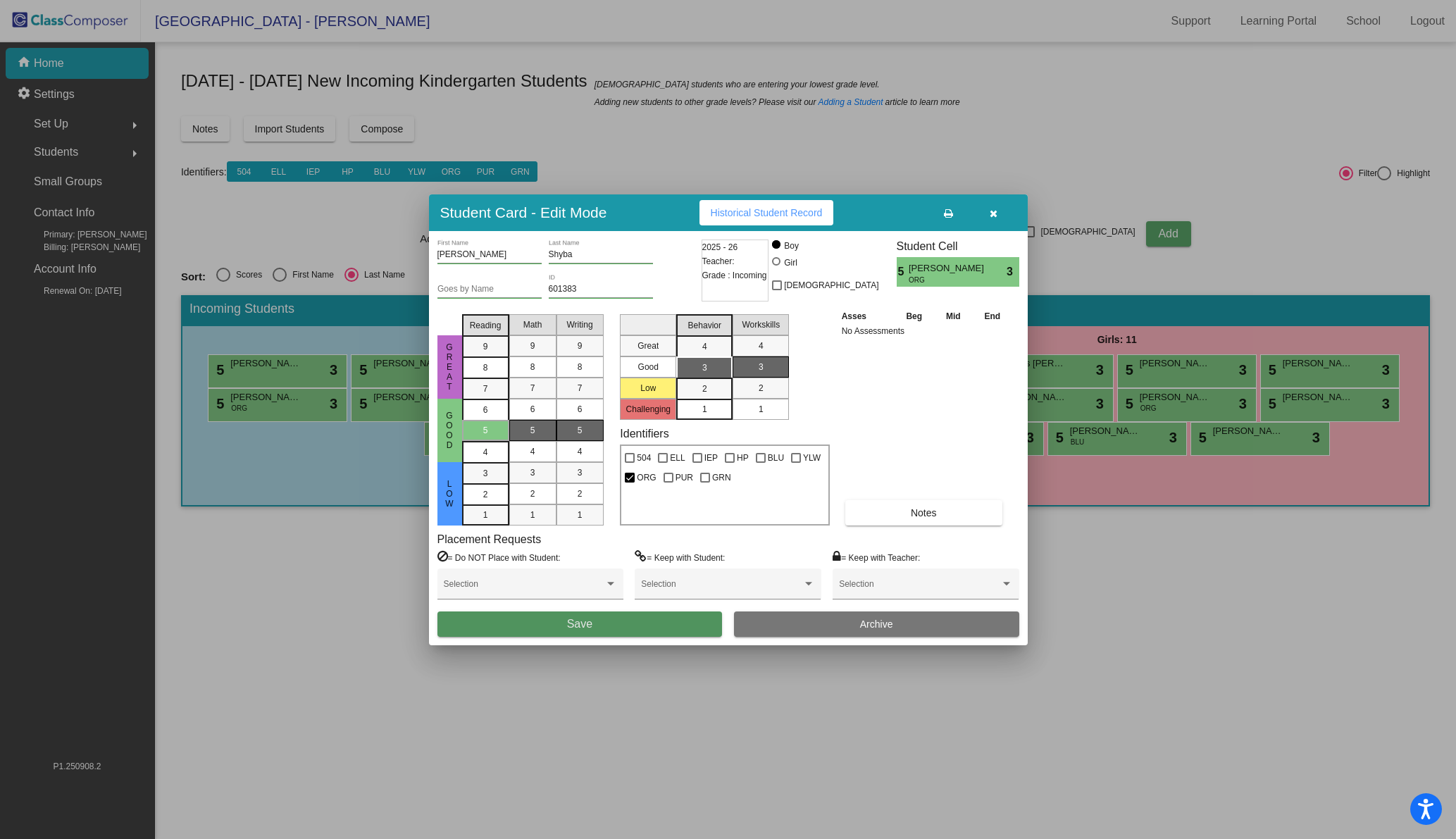
click at [619, 619] on button "Save" at bounding box center [580, 624] width 285 height 26
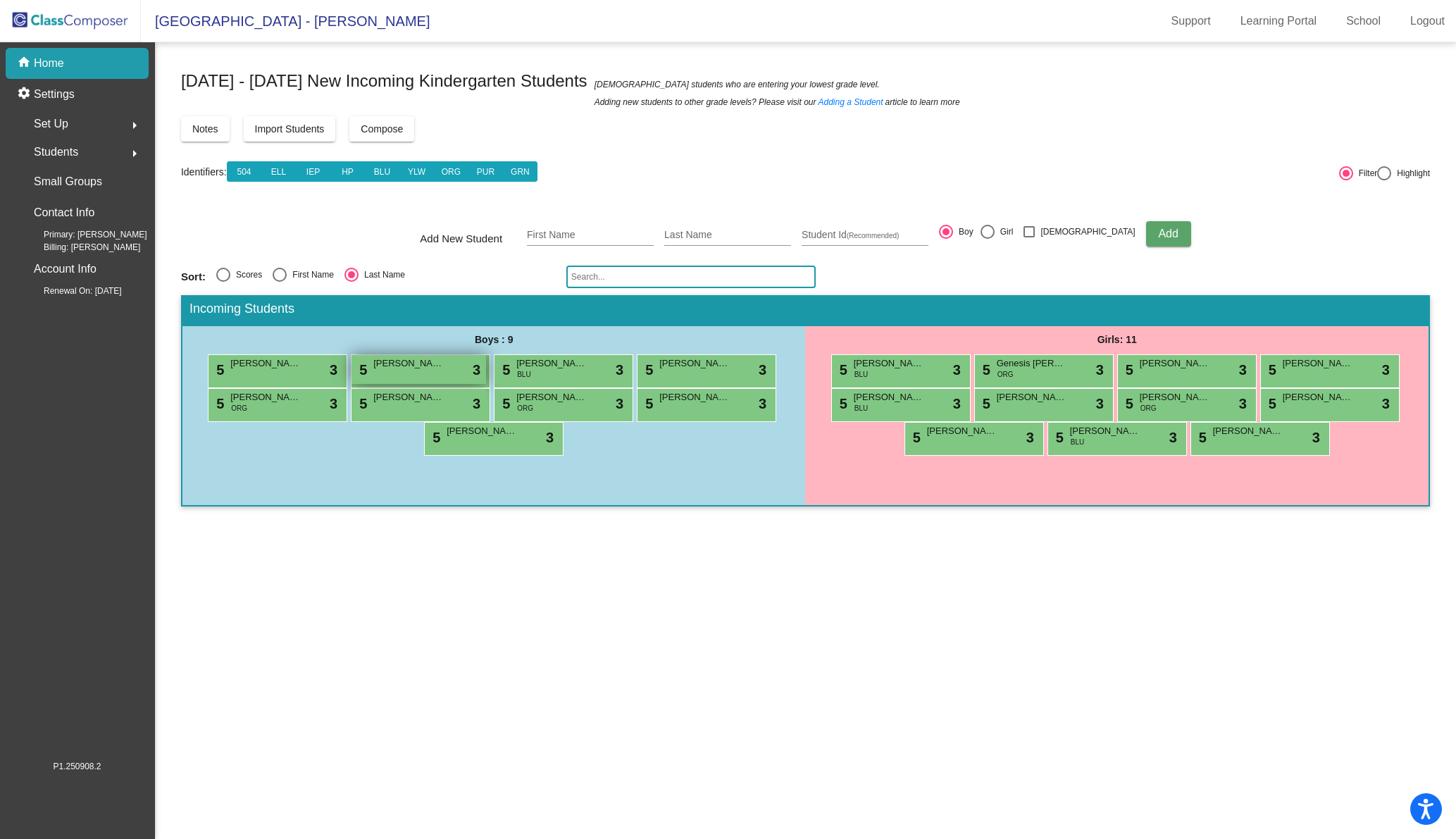
click at [424, 370] on span "[PERSON_NAME] Case" at bounding box center [408, 364] width 71 height 14
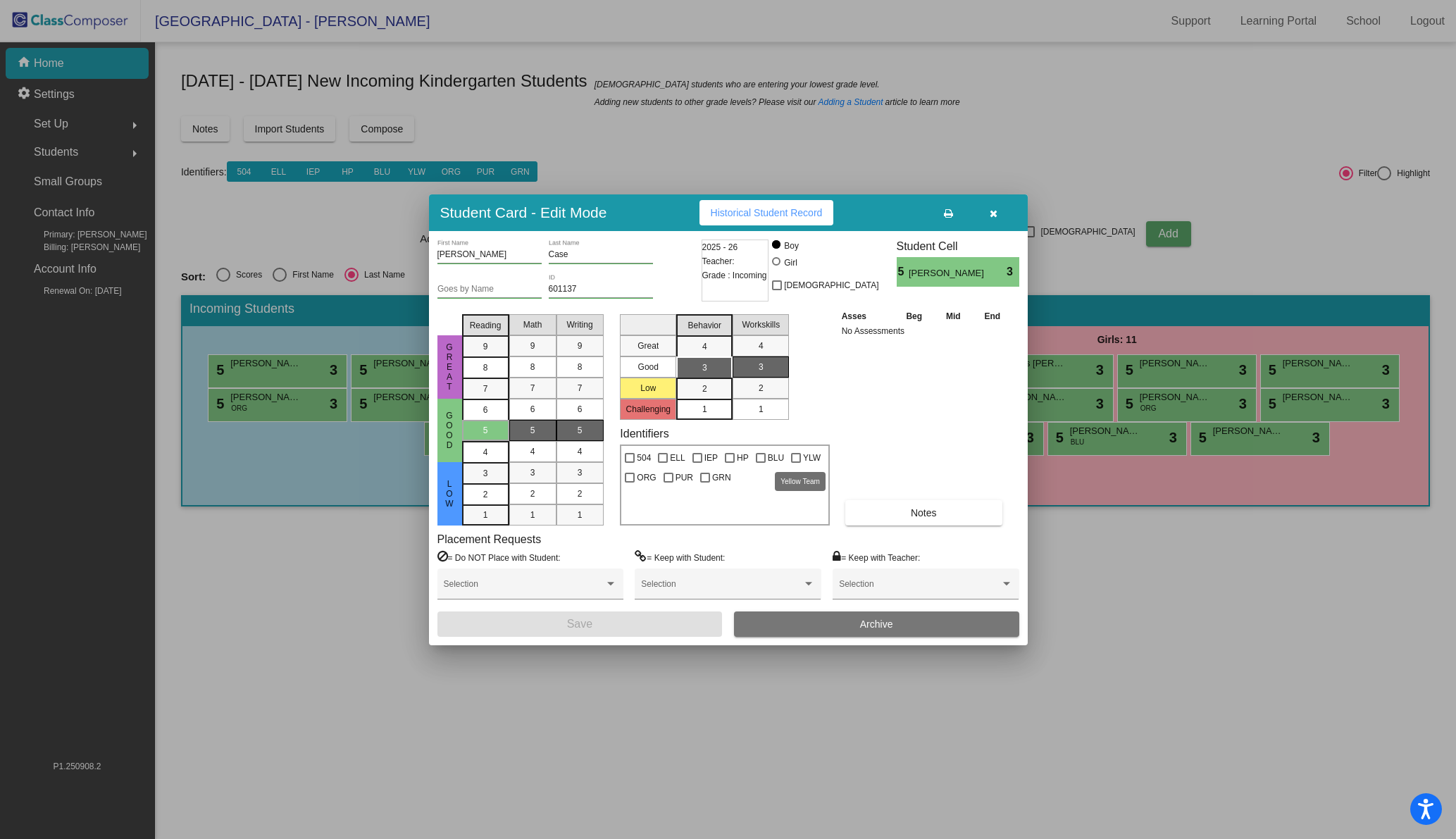
click at [792, 457] on div at bounding box center [796, 458] width 10 height 10
click at [795, 463] on input "YLW" at bounding box center [795, 463] width 1 height 1
checkbox input "true"
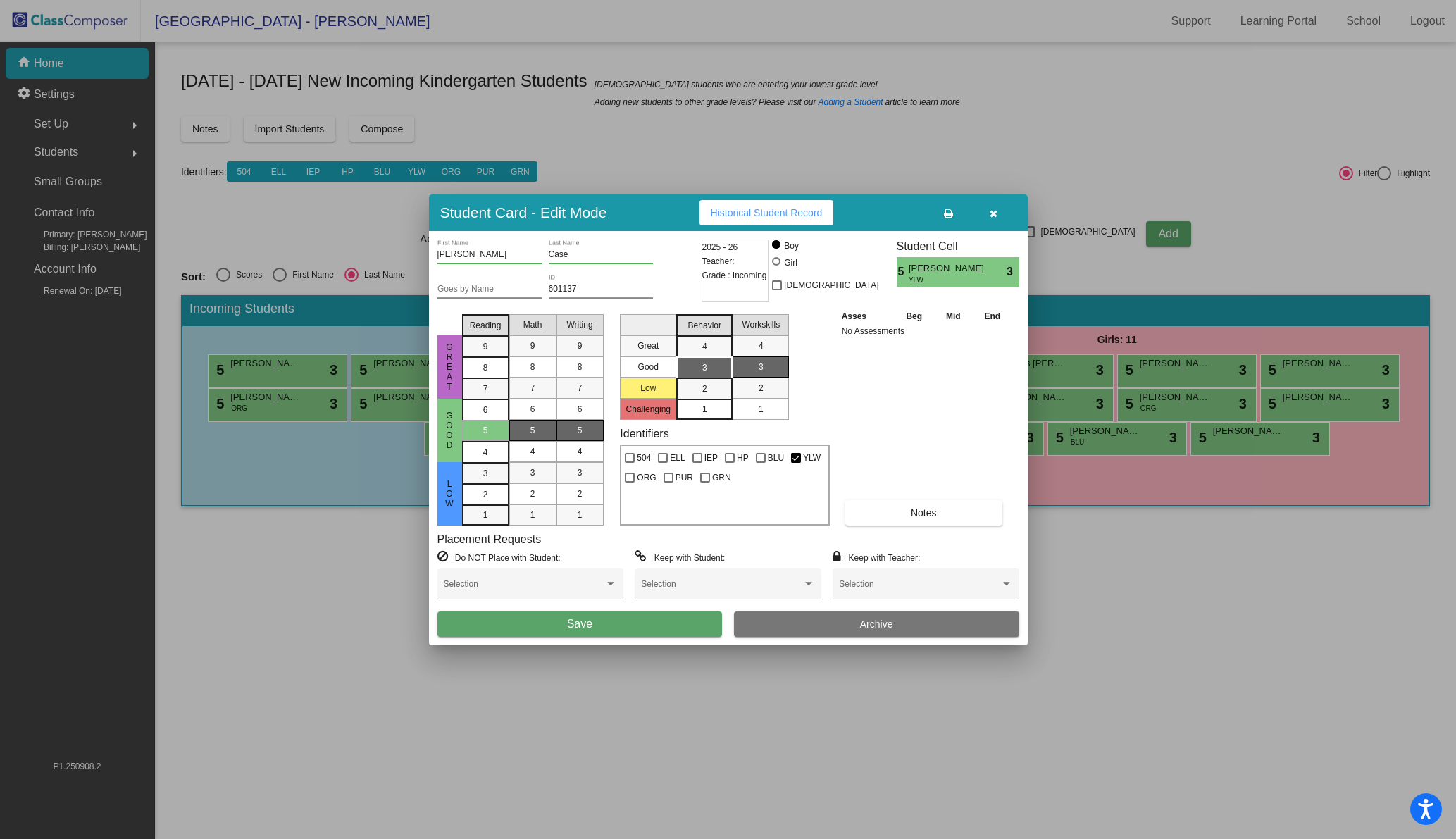
click at [583, 625] on span "Save" at bounding box center [580, 624] width 26 height 12
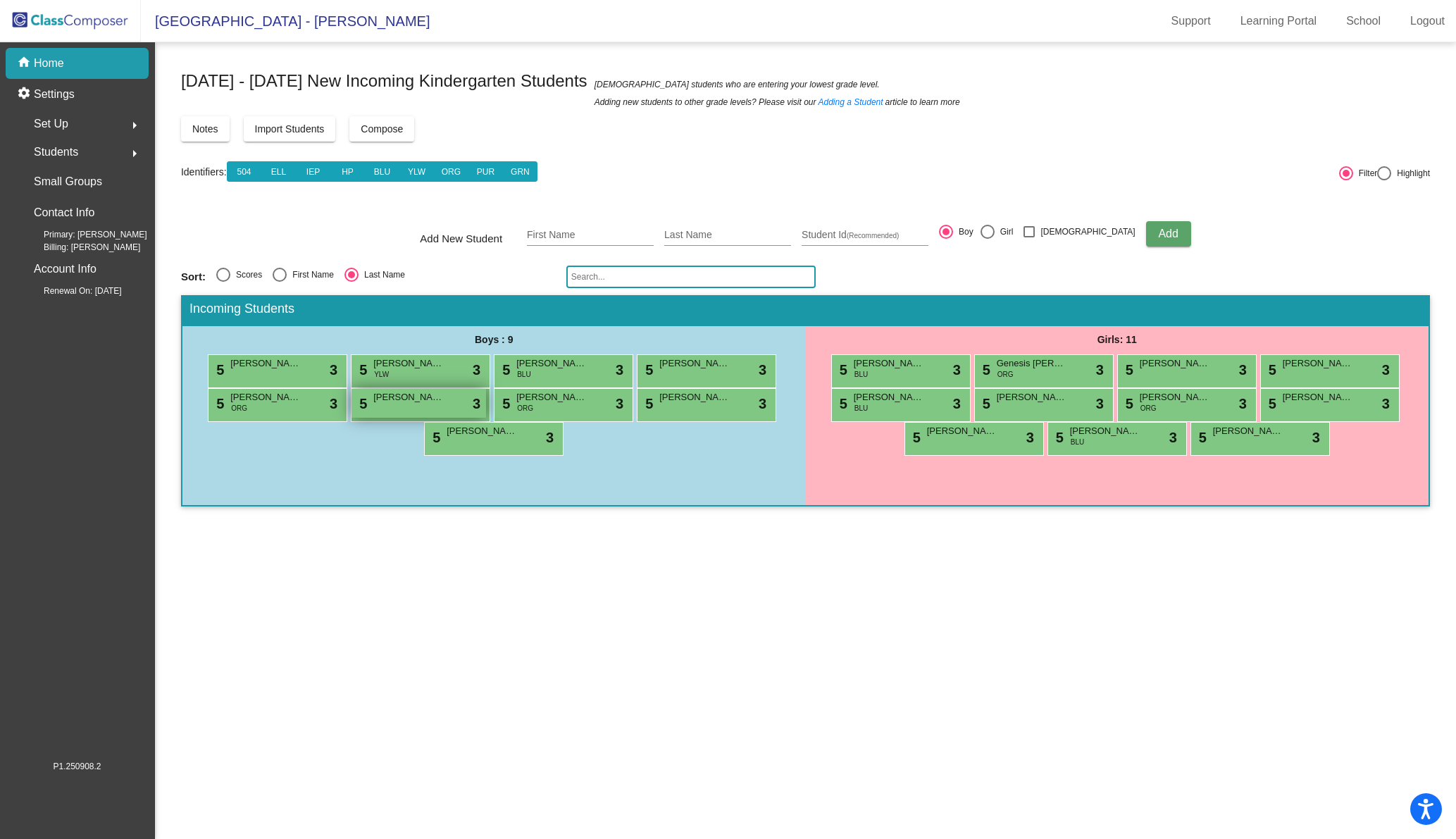
click at [424, 407] on div "5 [PERSON_NAME] lock do_not_disturb_alt 3" at bounding box center [419, 403] width 135 height 29
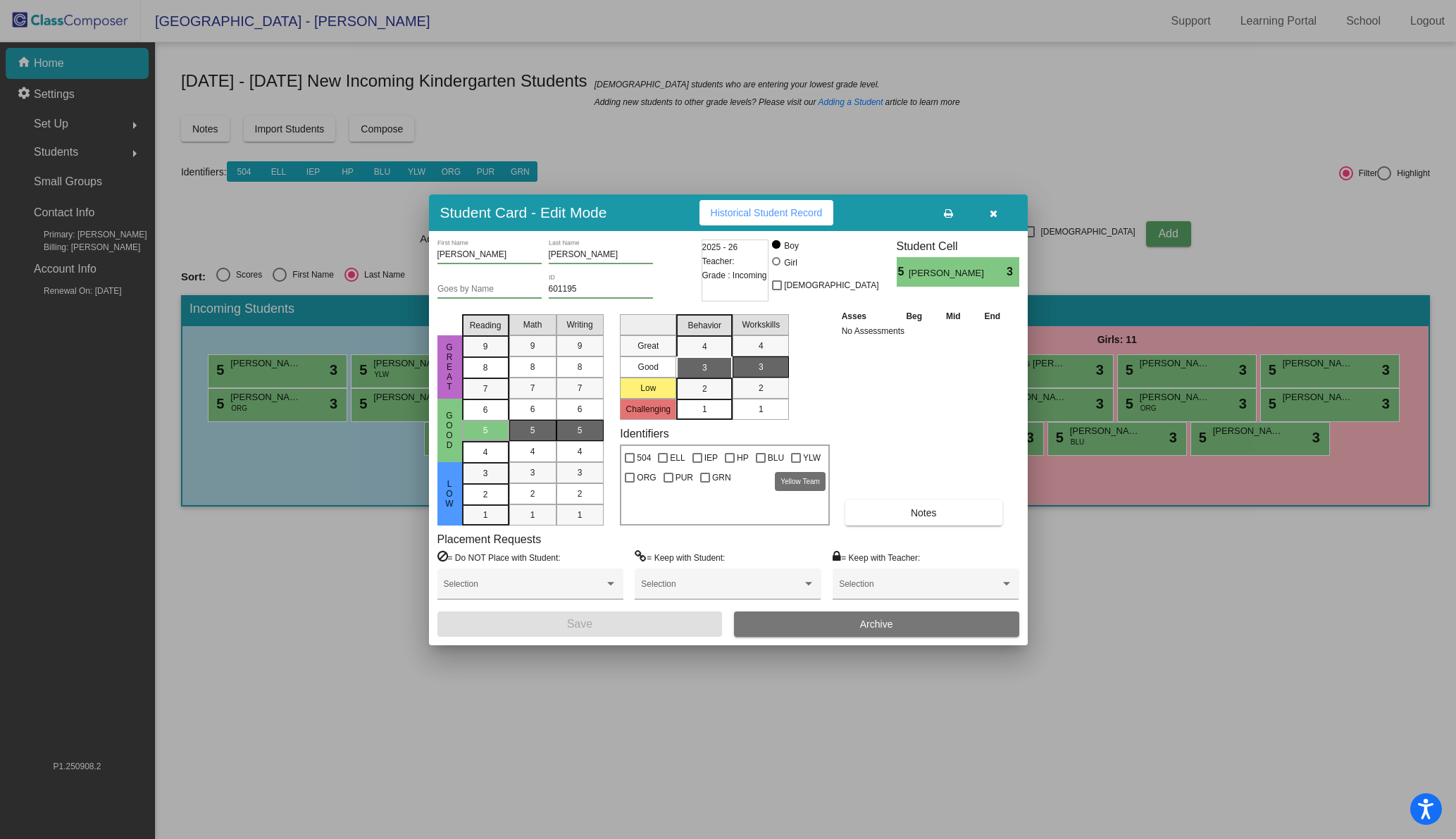
click at [795, 457] on div at bounding box center [796, 458] width 10 height 10
click at [795, 463] on input "YLW" at bounding box center [795, 463] width 1 height 1
checkbox input "true"
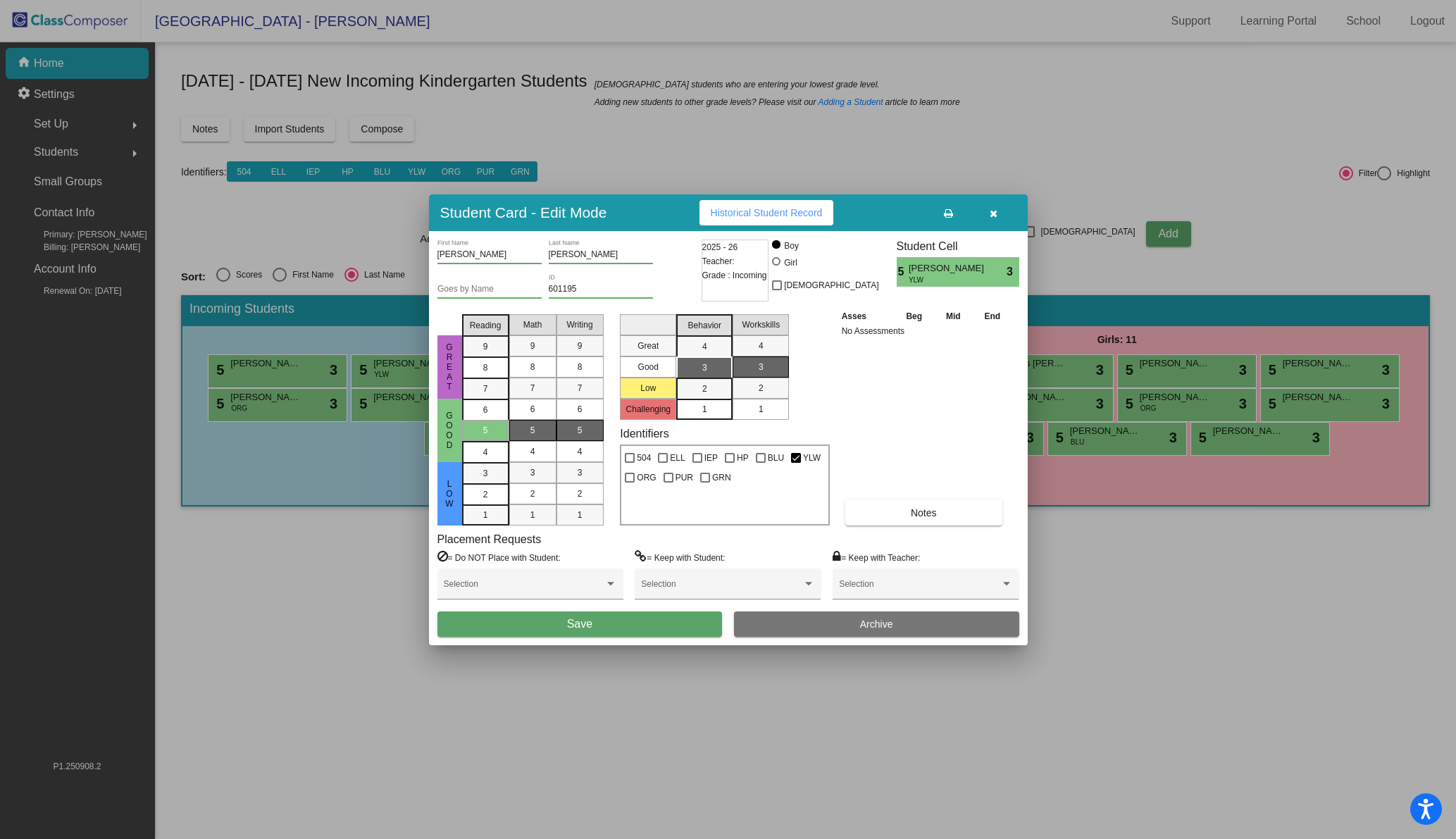
click at [629, 629] on button "Save" at bounding box center [580, 624] width 285 height 26
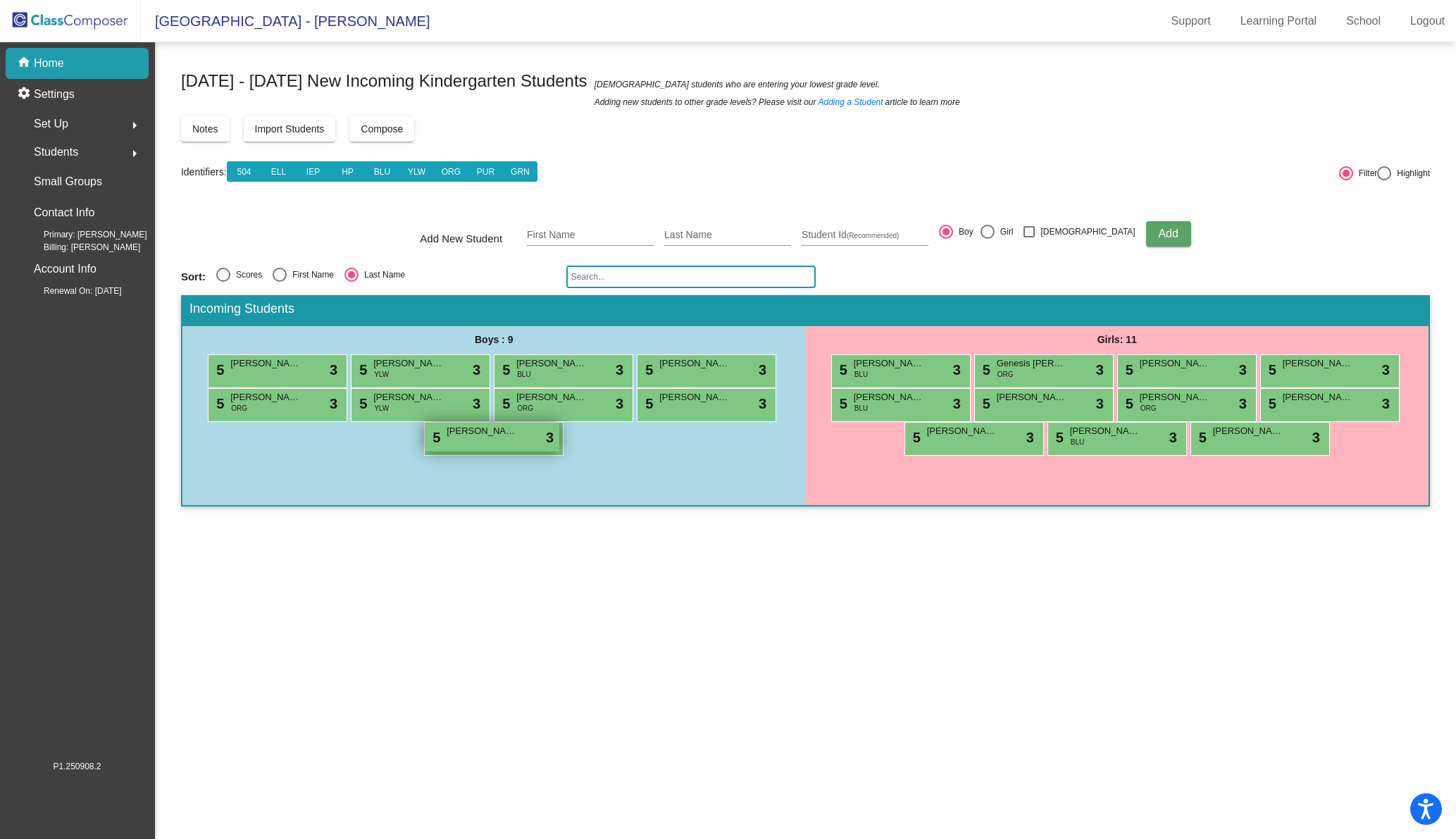
click at [492, 434] on span "[PERSON_NAME]" at bounding box center [482, 431] width 71 height 14
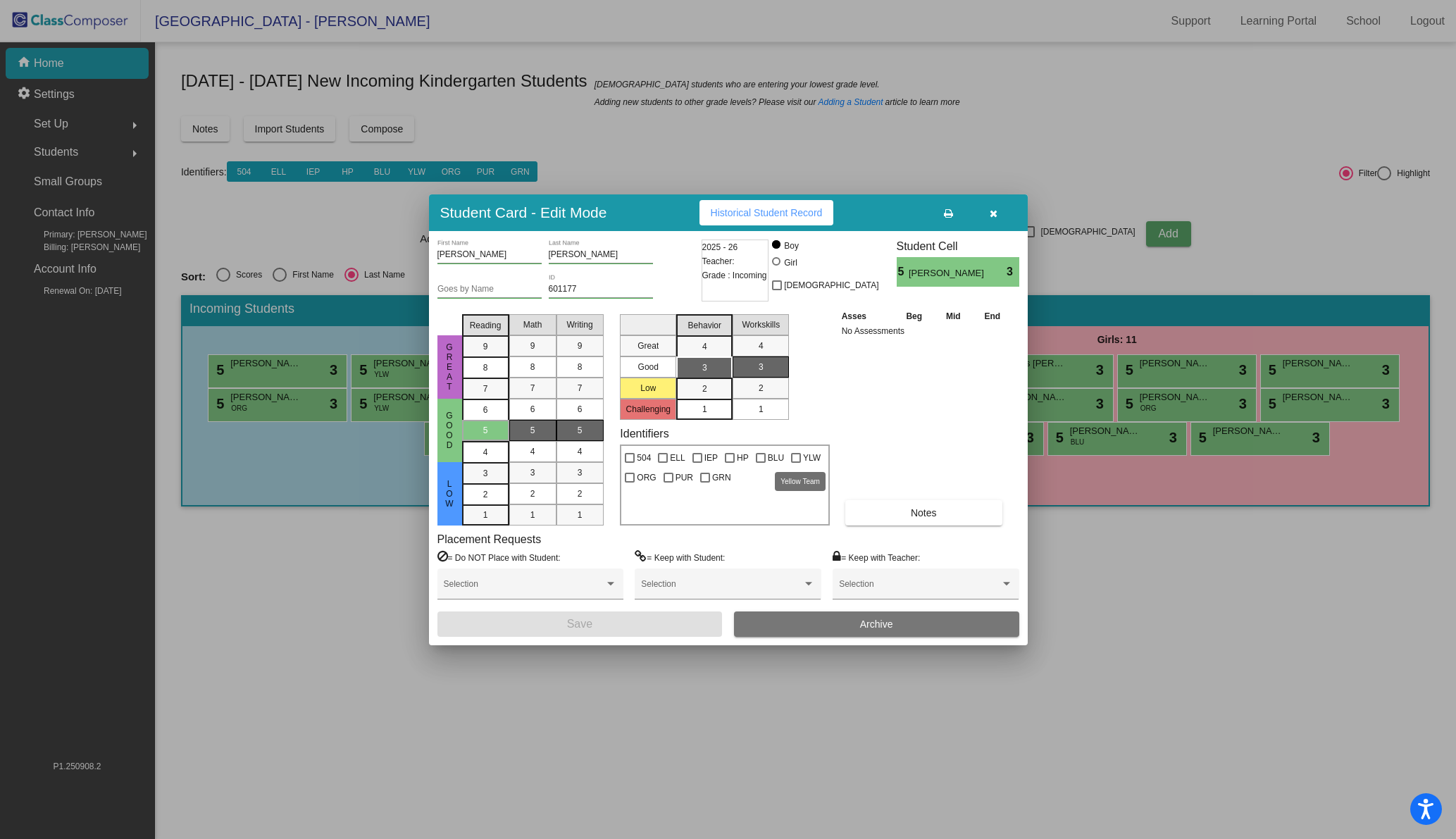
click at [793, 457] on div at bounding box center [796, 458] width 10 height 10
click at [795, 463] on input "YLW" at bounding box center [795, 463] width 1 height 1
checkbox input "true"
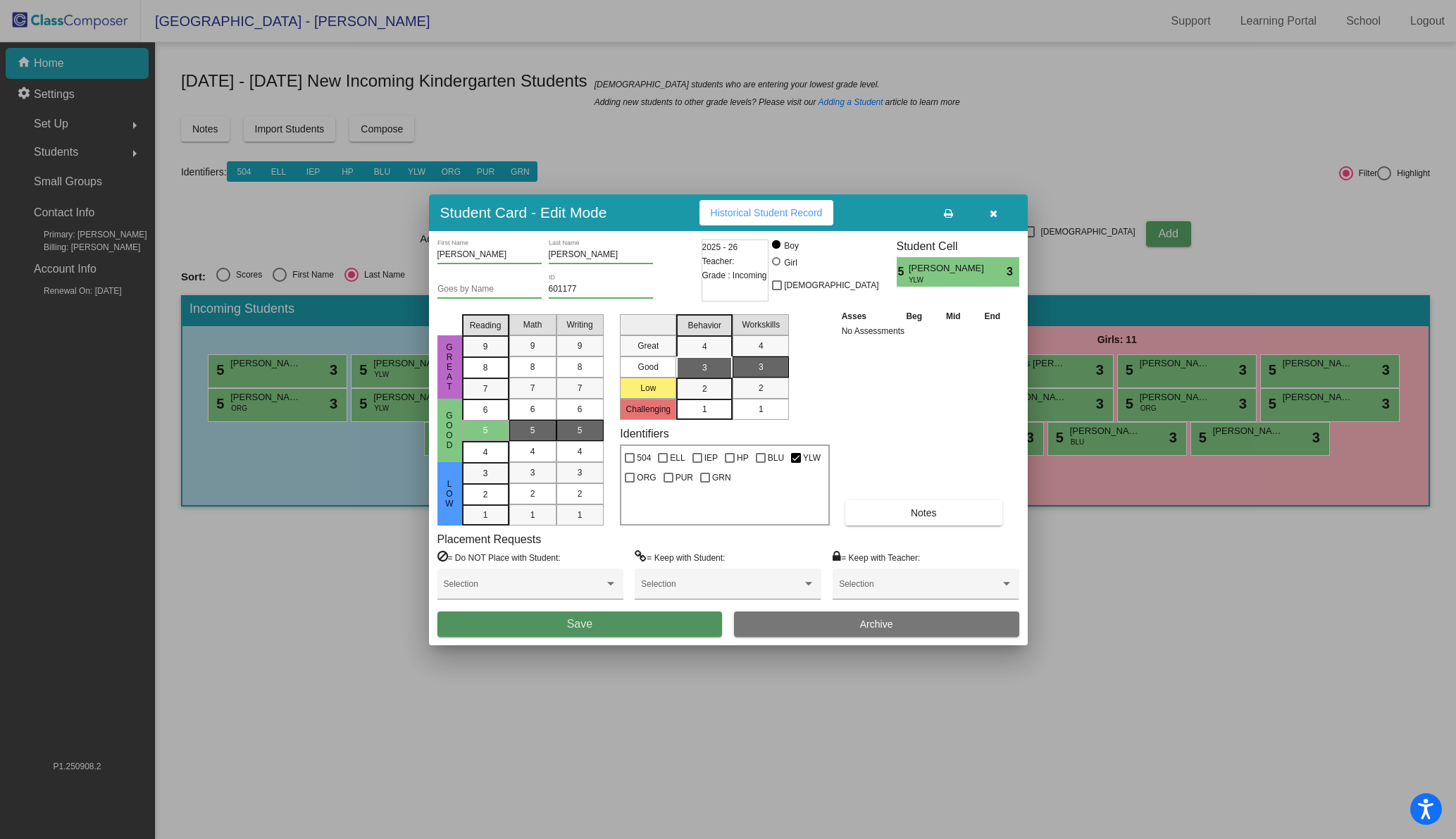
click at [623, 619] on button "Save" at bounding box center [580, 624] width 285 height 26
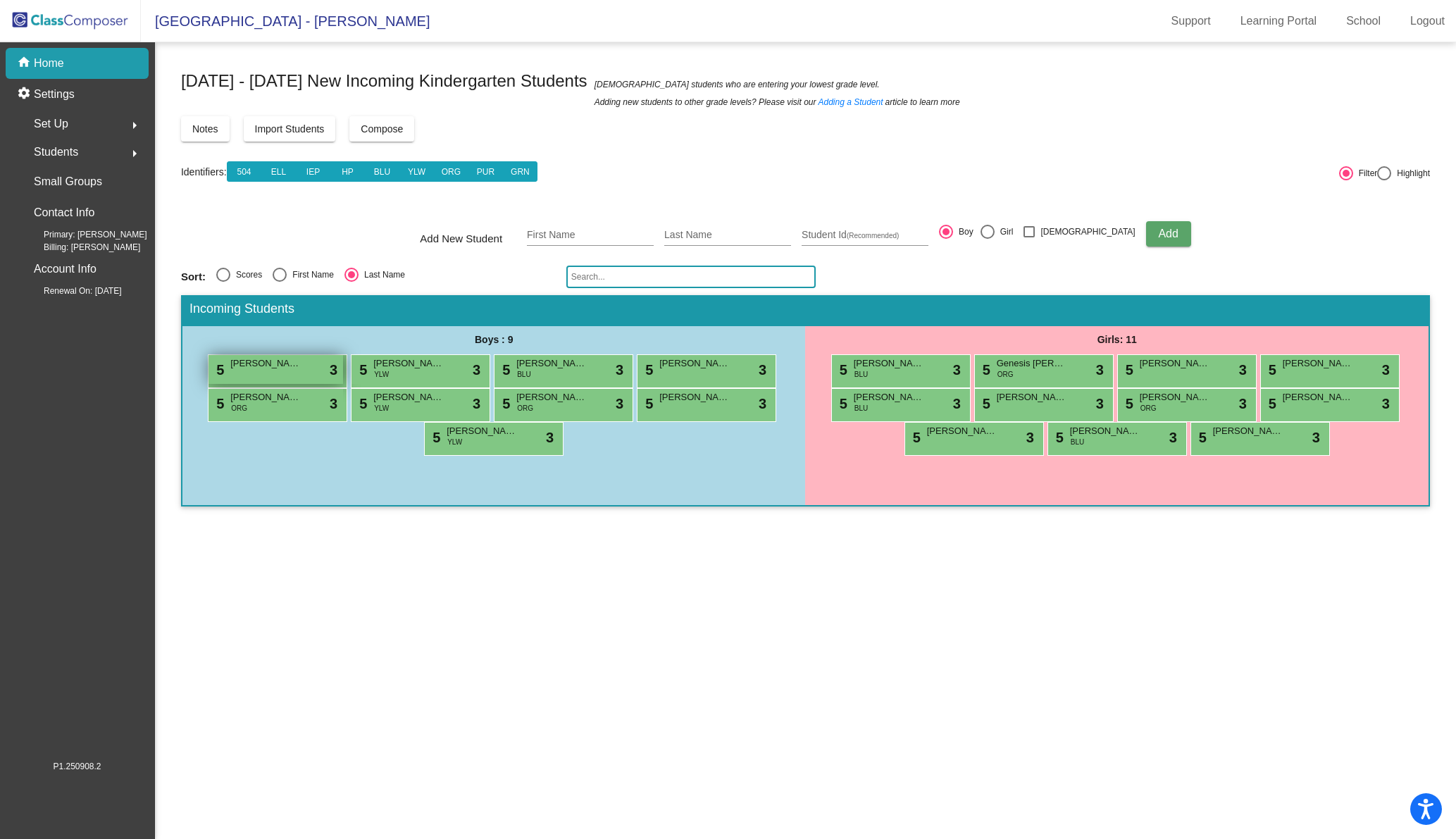
click at [260, 377] on div "5 Hadrian Ansjory lock do_not_disturb_alt 3" at bounding box center [275, 370] width 135 height 29
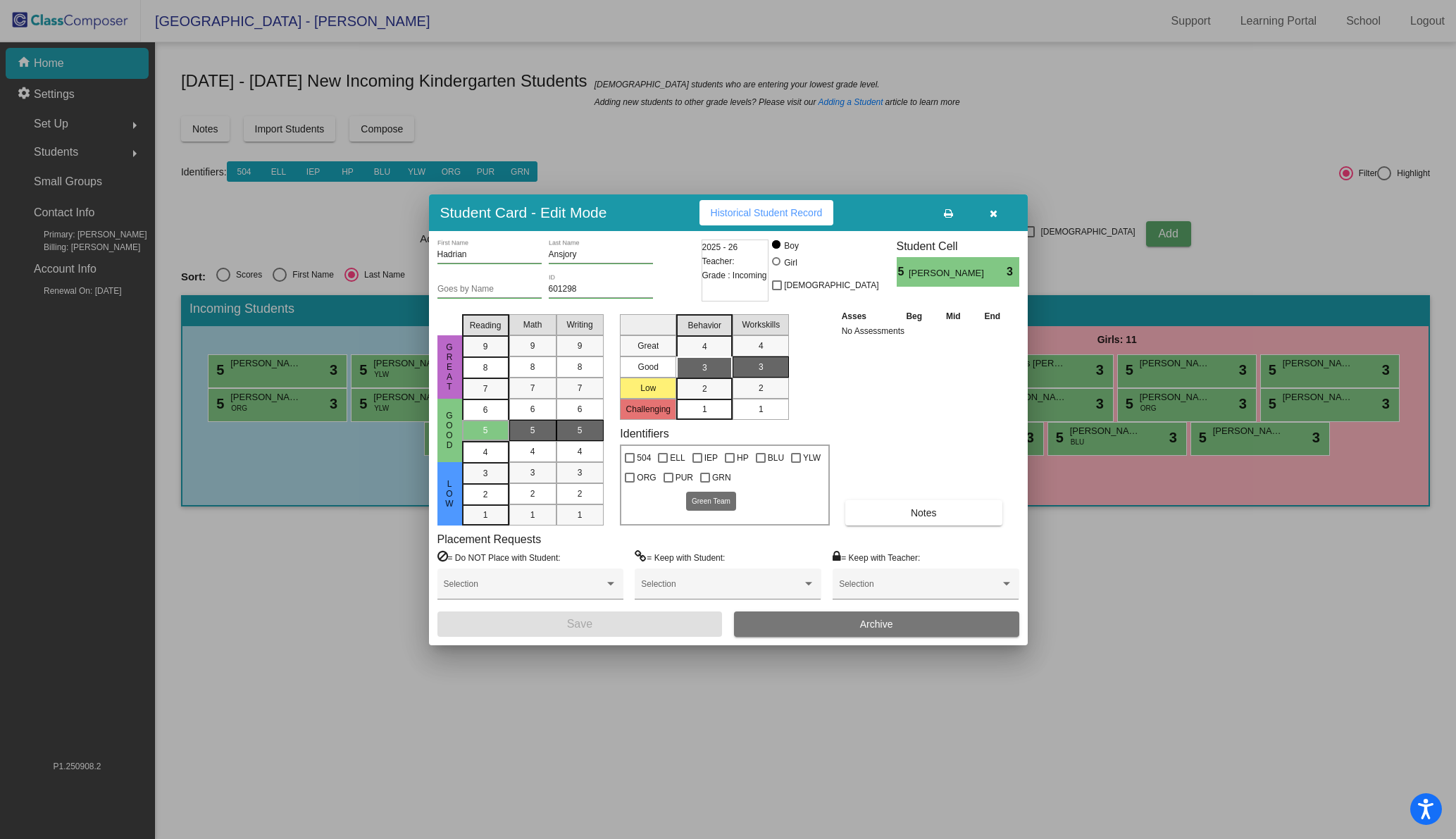
click at [703, 474] on div at bounding box center [705, 477] width 10 height 10
click at [704, 482] on input "GRN" at bounding box center [704, 482] width 1 height 1
checkbox input "true"
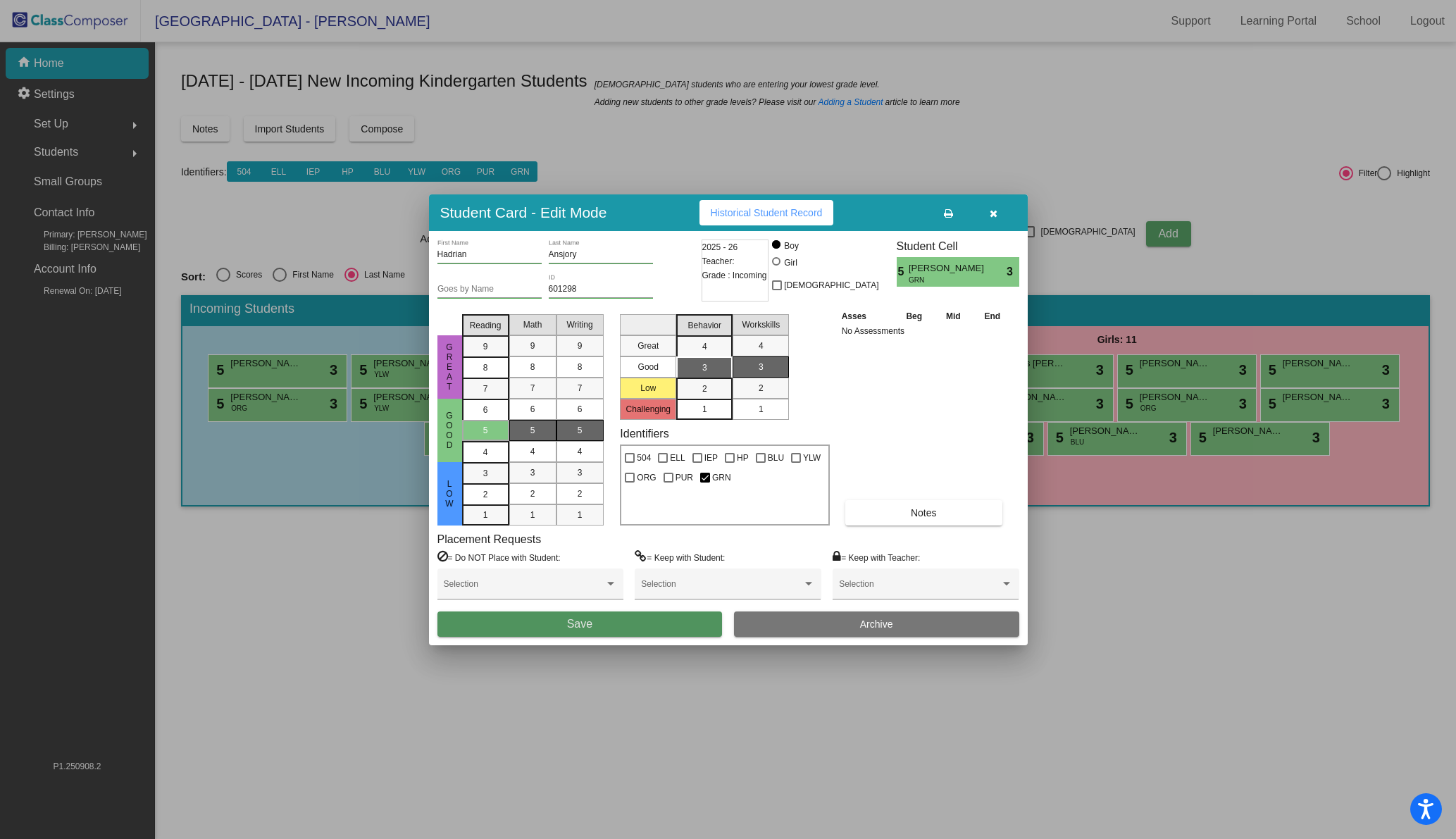
click at [591, 625] on button "Save" at bounding box center [580, 624] width 285 height 26
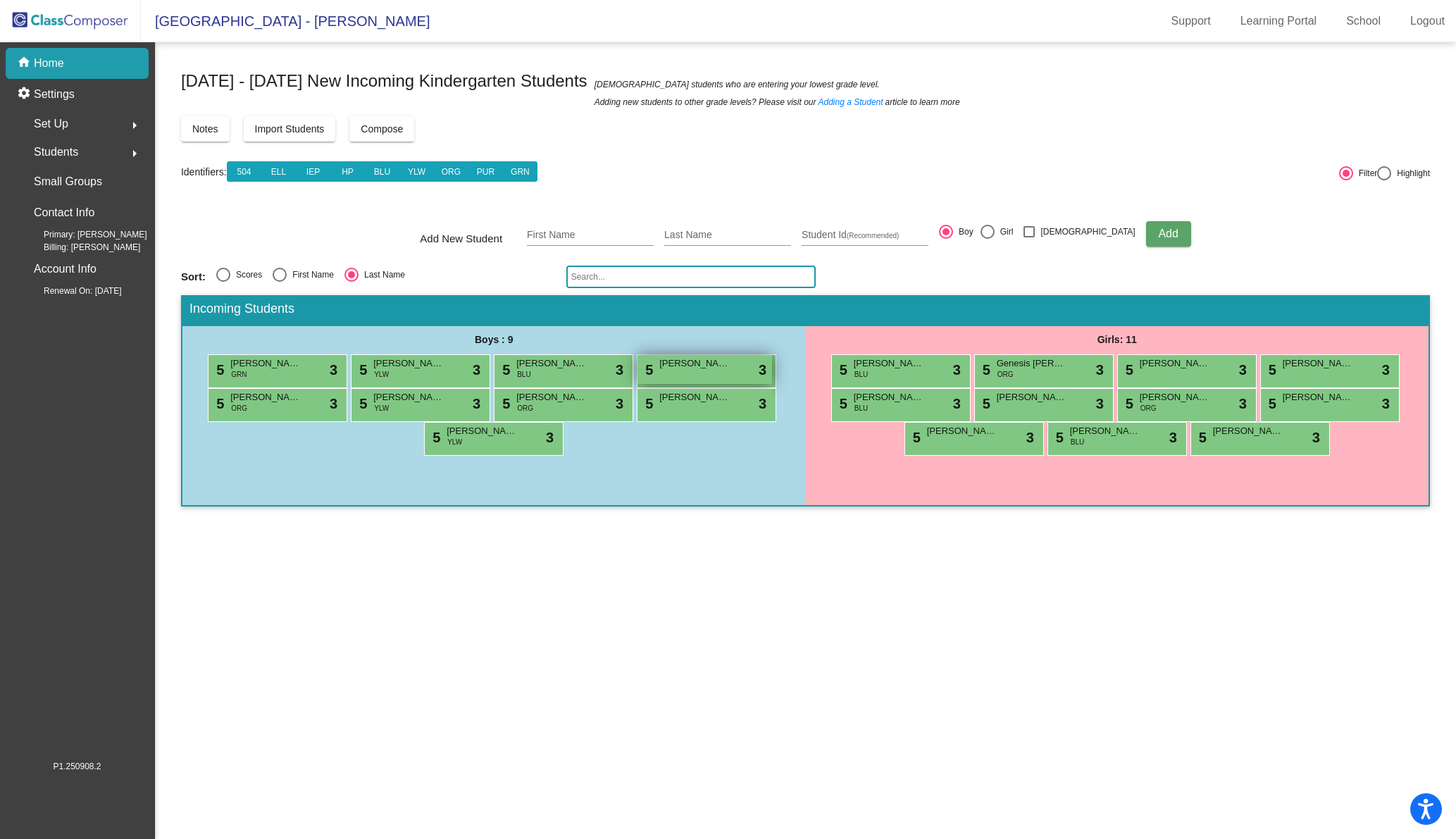
click at [686, 369] on span "[PERSON_NAME]" at bounding box center [694, 364] width 71 height 14
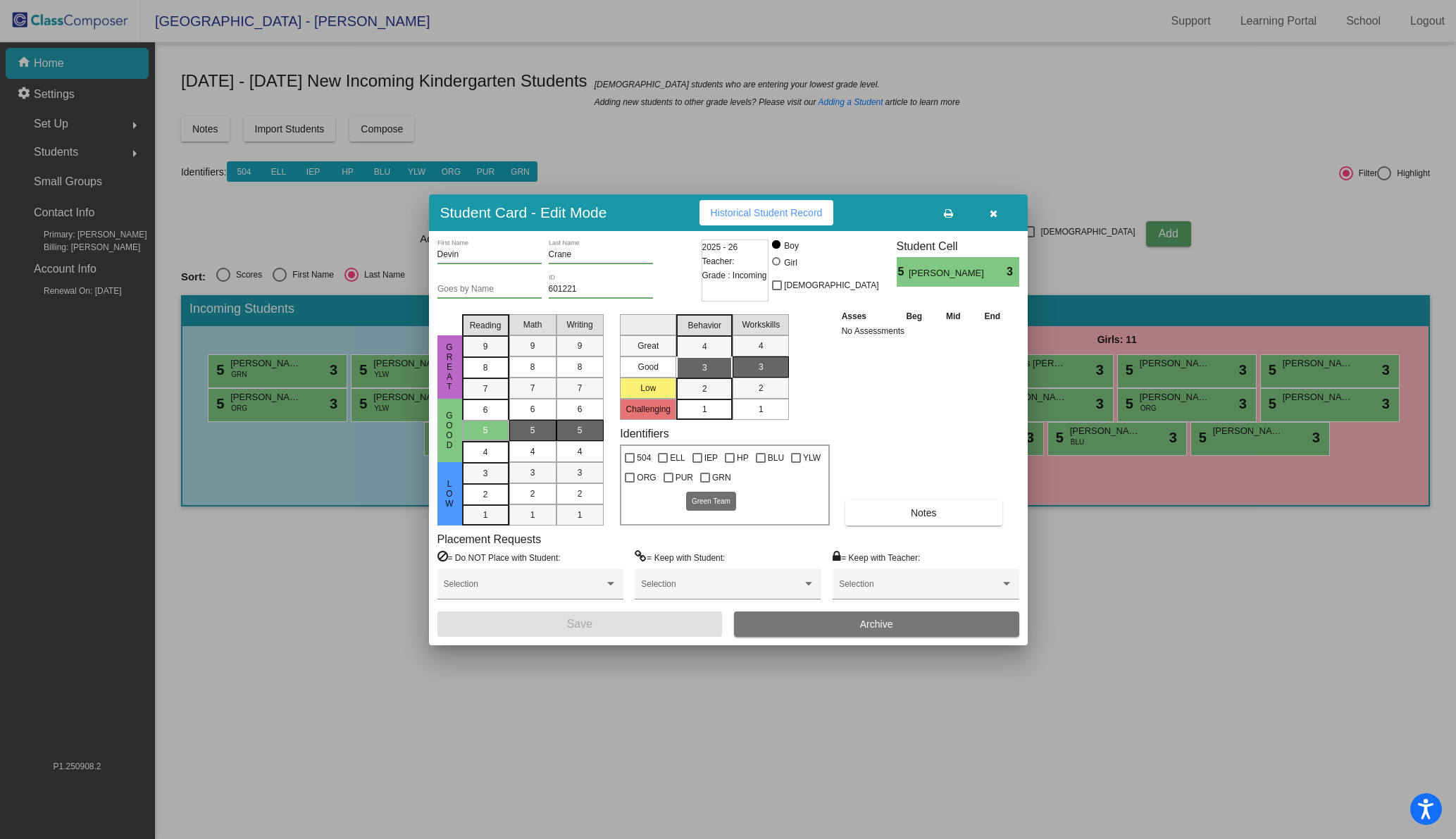
click at [703, 475] on div at bounding box center [705, 477] width 10 height 10
click at [704, 482] on input "GRN" at bounding box center [704, 482] width 1 height 1
checkbox input "true"
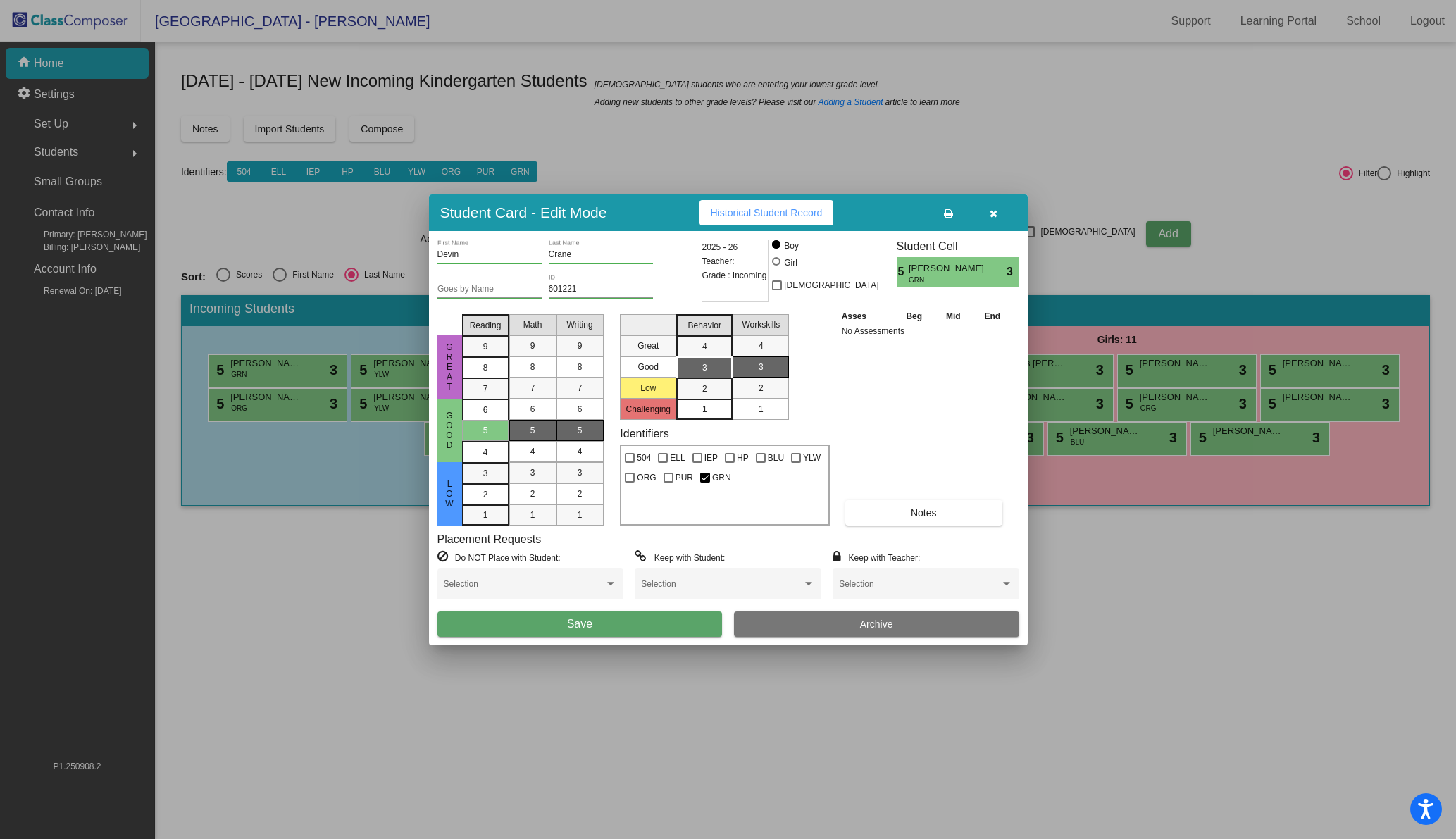
click at [582, 626] on span "Save" at bounding box center [580, 624] width 26 height 12
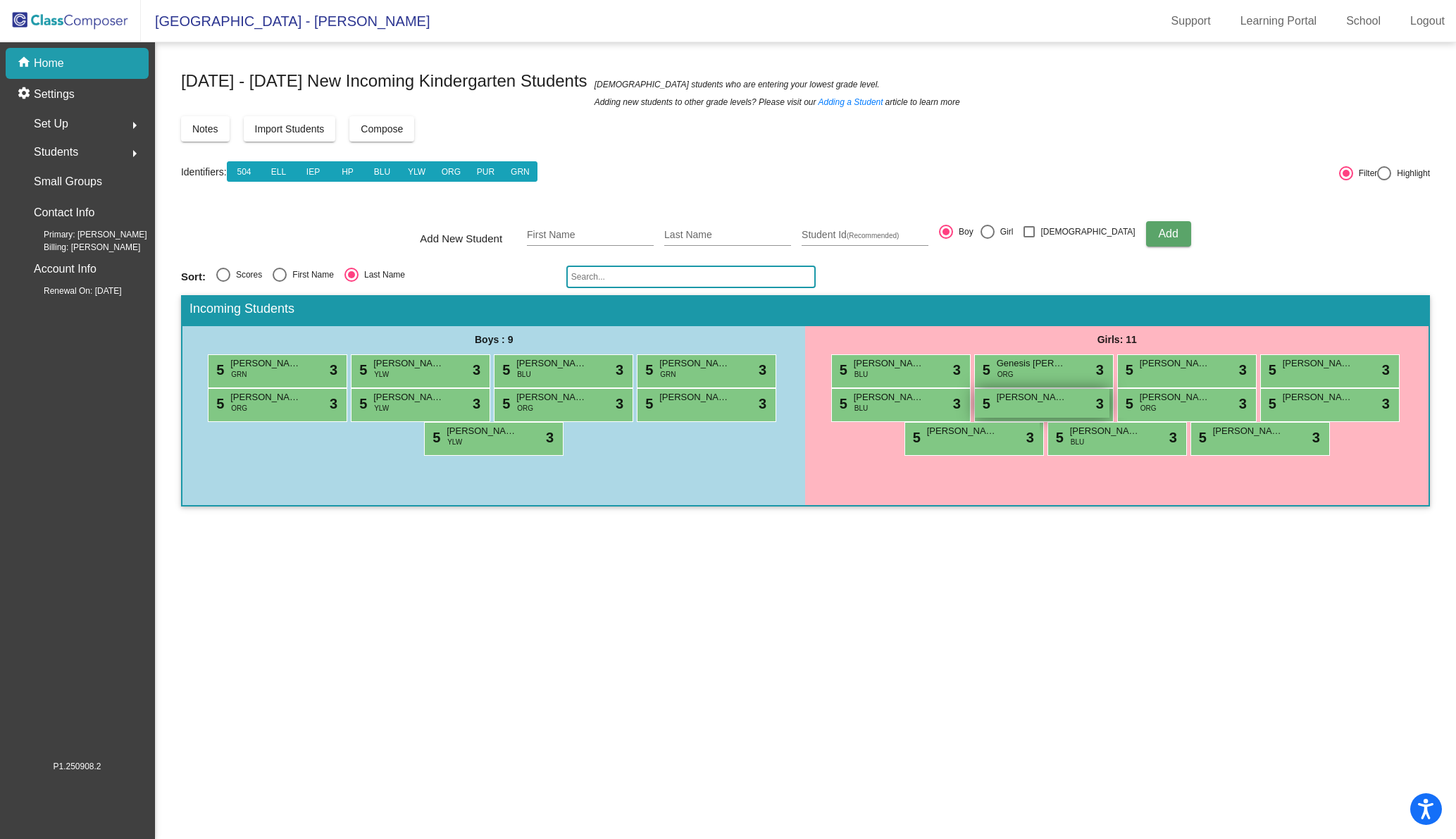
click at [1069, 407] on div "5 [PERSON_NAME] lock do_not_disturb_alt 3" at bounding box center [1042, 403] width 135 height 29
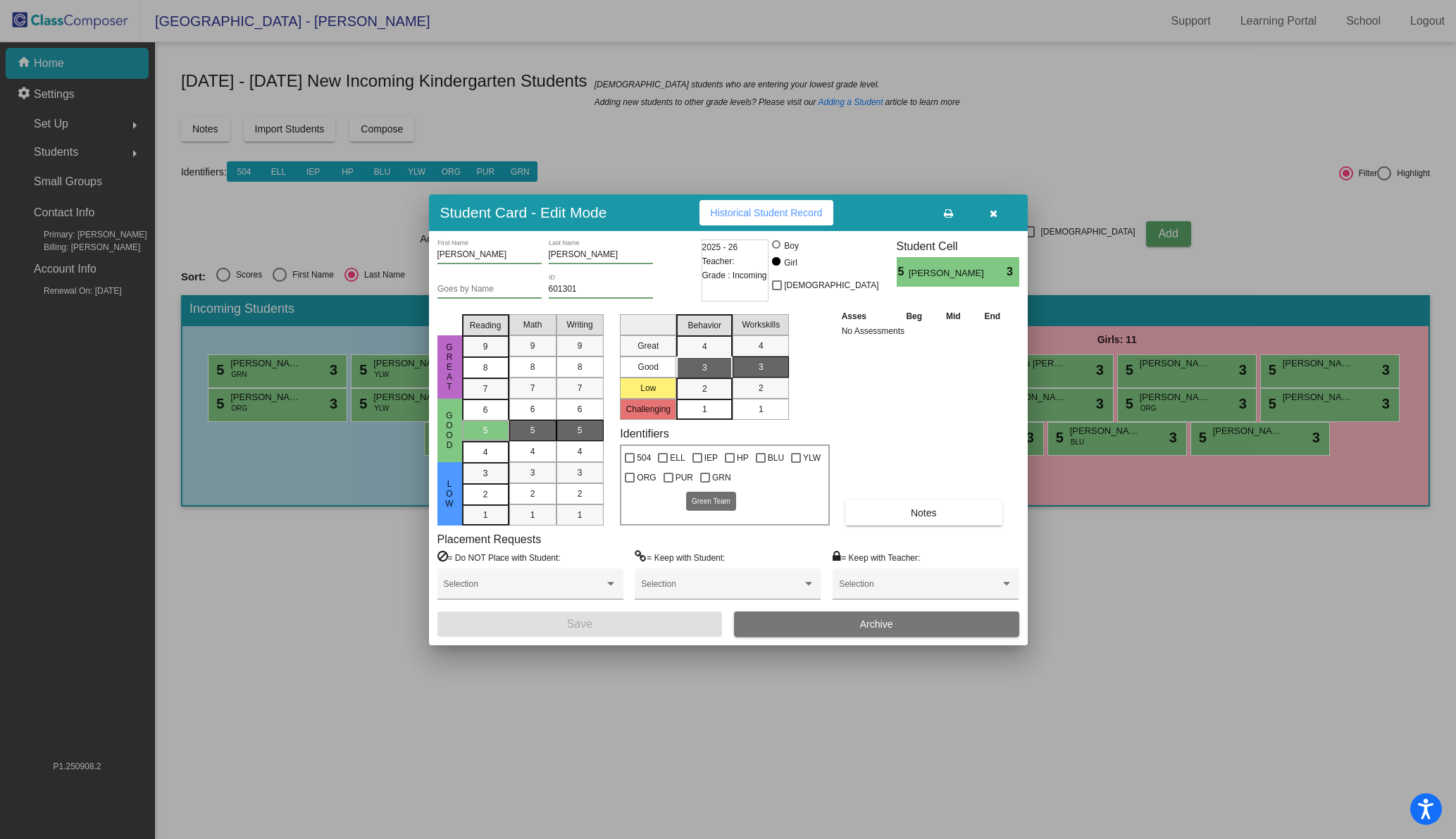
click at [701, 474] on div at bounding box center [705, 477] width 10 height 10
click at [704, 482] on input "GRN" at bounding box center [704, 482] width 1 height 1
checkbox input "true"
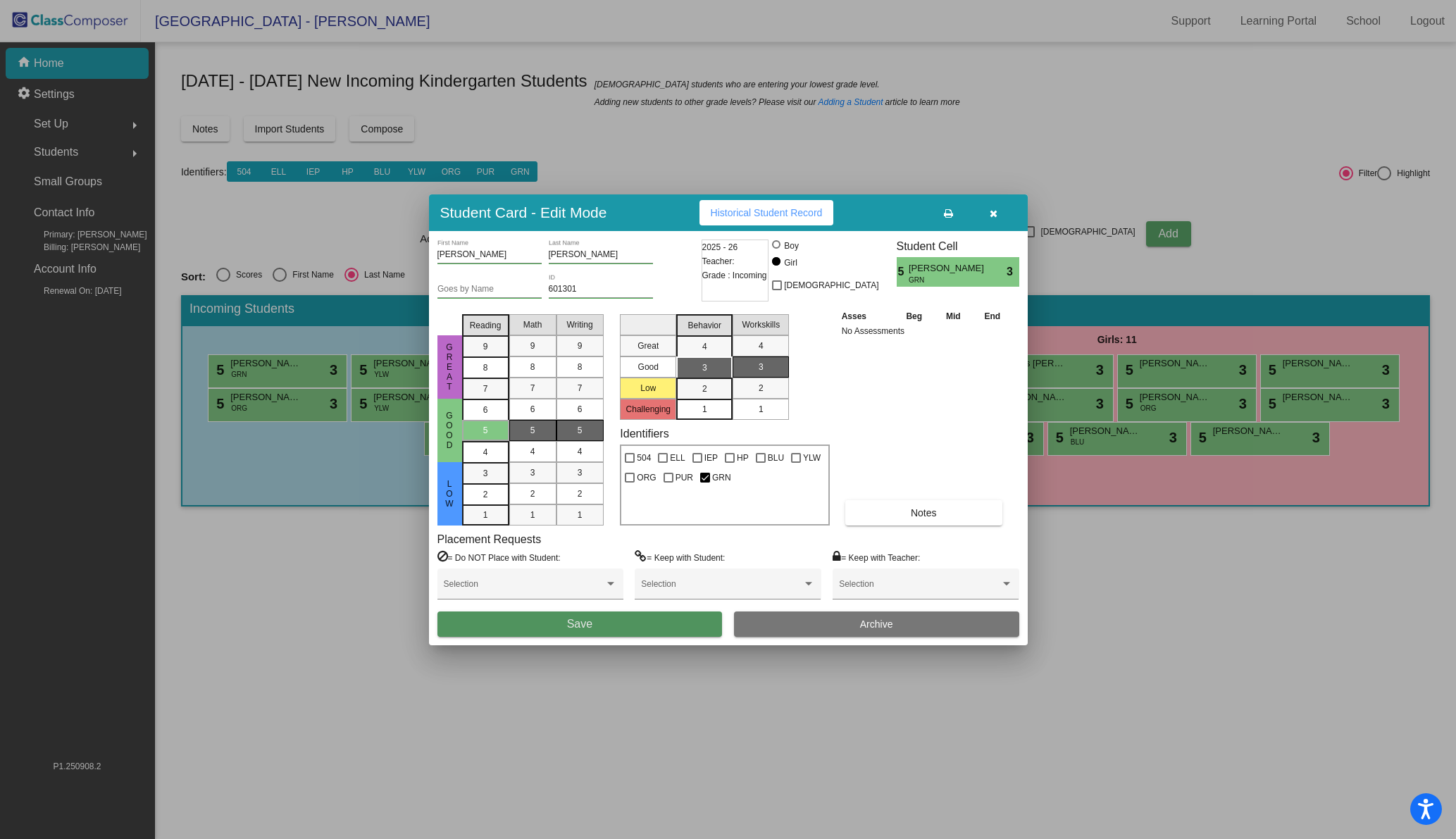
drag, startPoint x: 627, startPoint y: 634, endPoint x: 630, endPoint y: 625, distance: 9.5
click at [627, 634] on button "Save" at bounding box center [580, 624] width 285 height 26
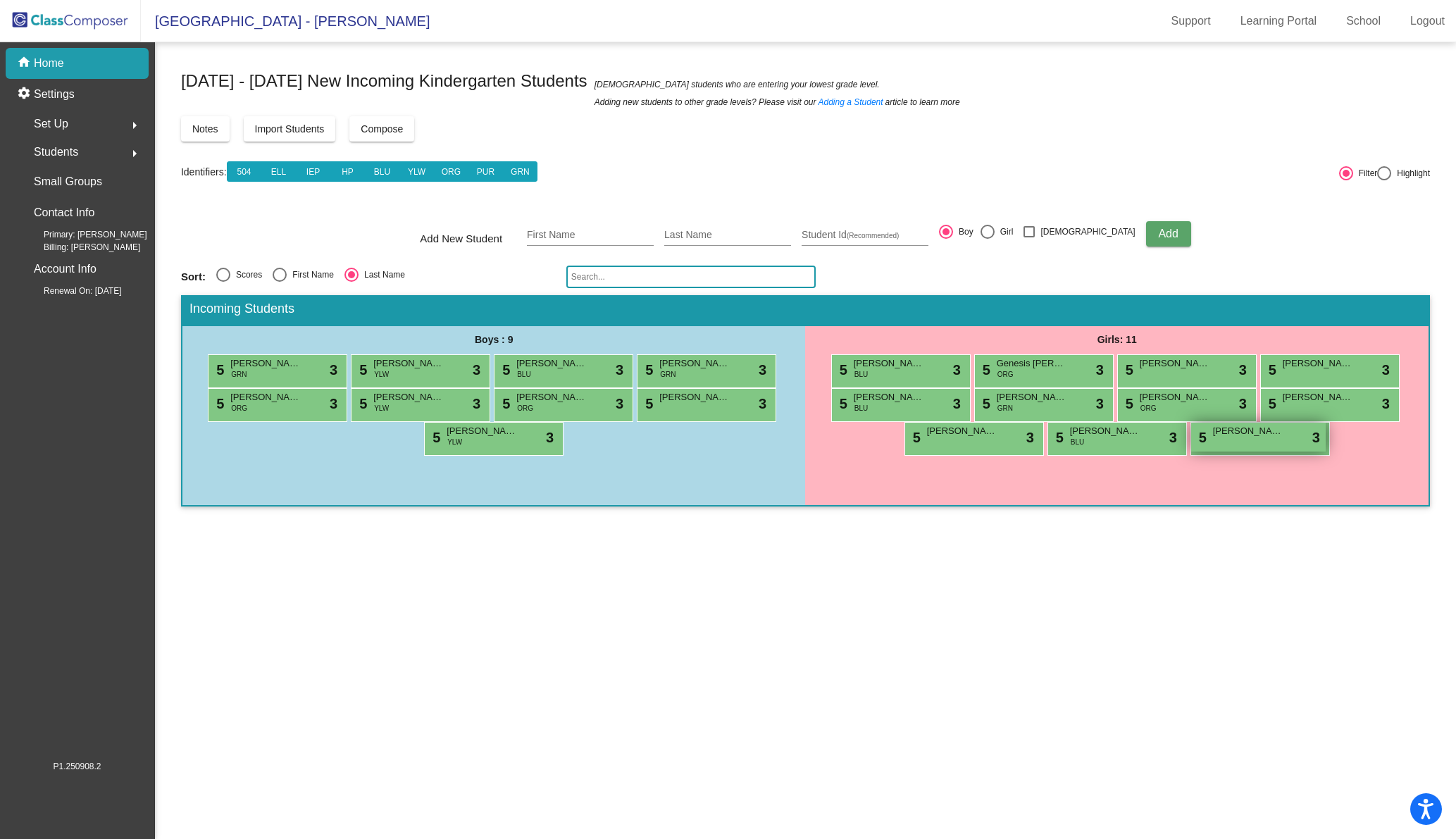
click at [1241, 440] on div "5 [PERSON_NAME] lock do_not_disturb_alt 3" at bounding box center [1258, 437] width 135 height 29
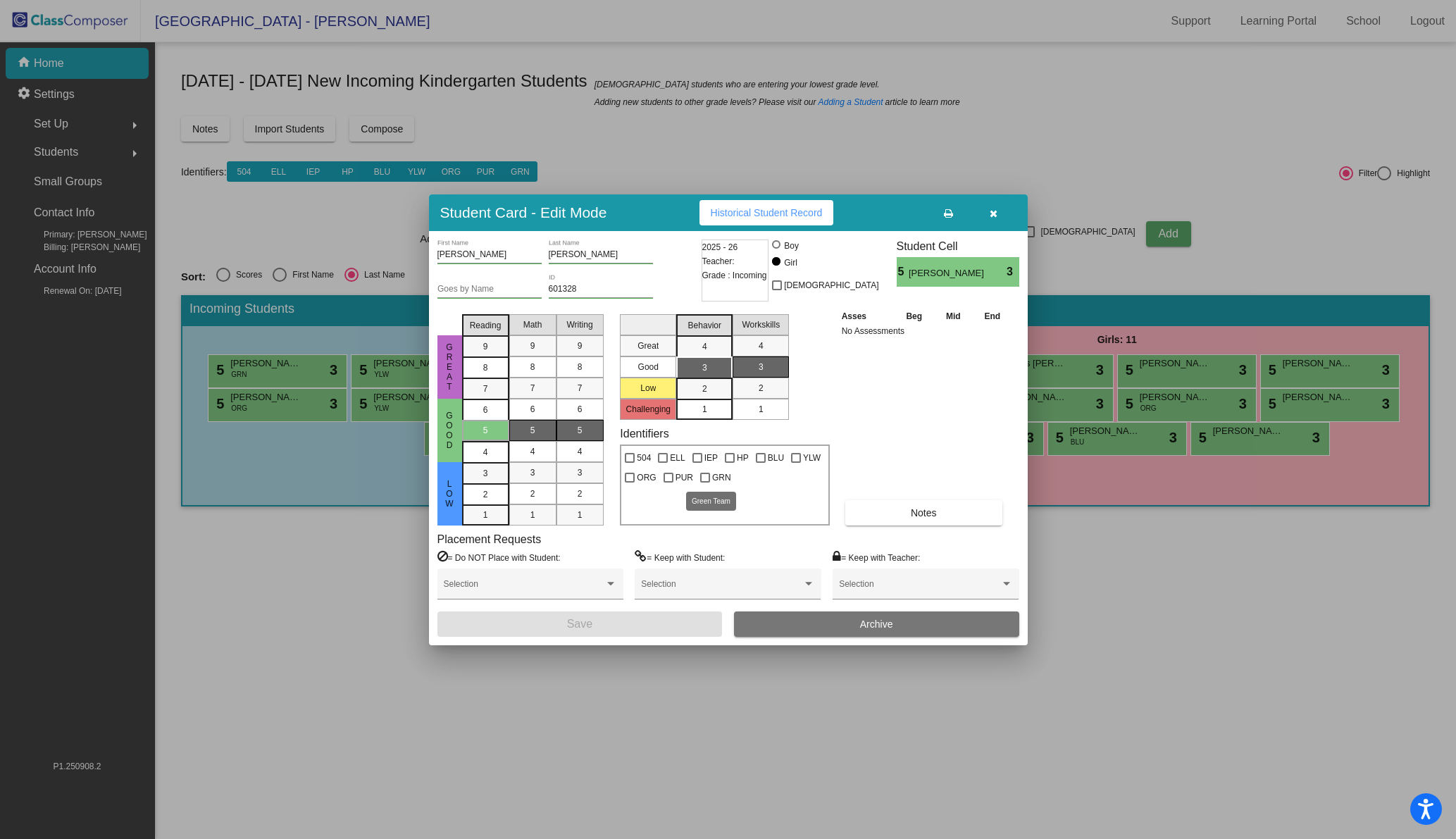
click at [700, 471] on label "GRN" at bounding box center [715, 478] width 31 height 17
click at [704, 482] on input "GRN" at bounding box center [704, 482] width 1 height 1
checkbox input "true"
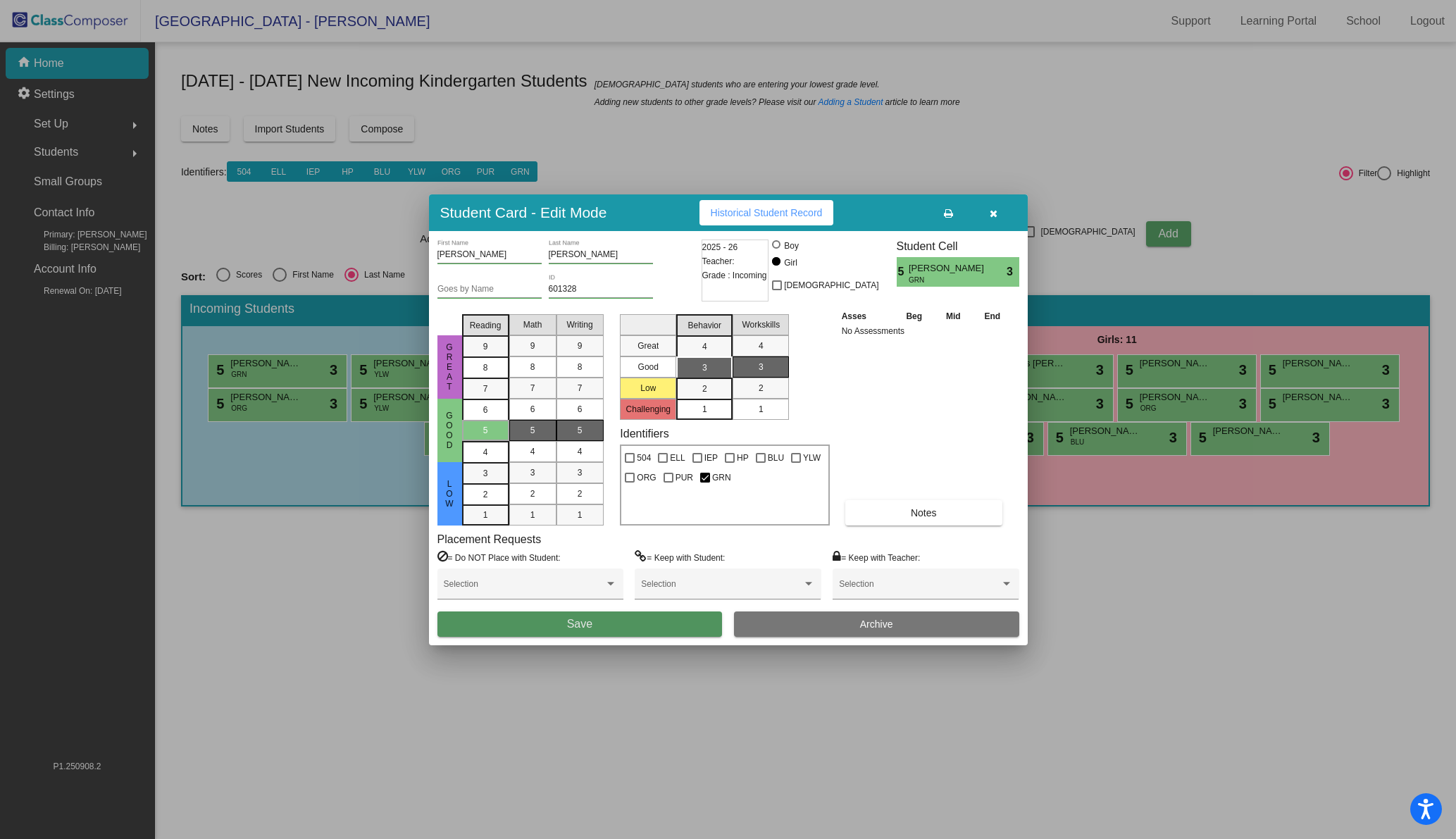
click at [584, 620] on span "Save" at bounding box center [580, 624] width 26 height 12
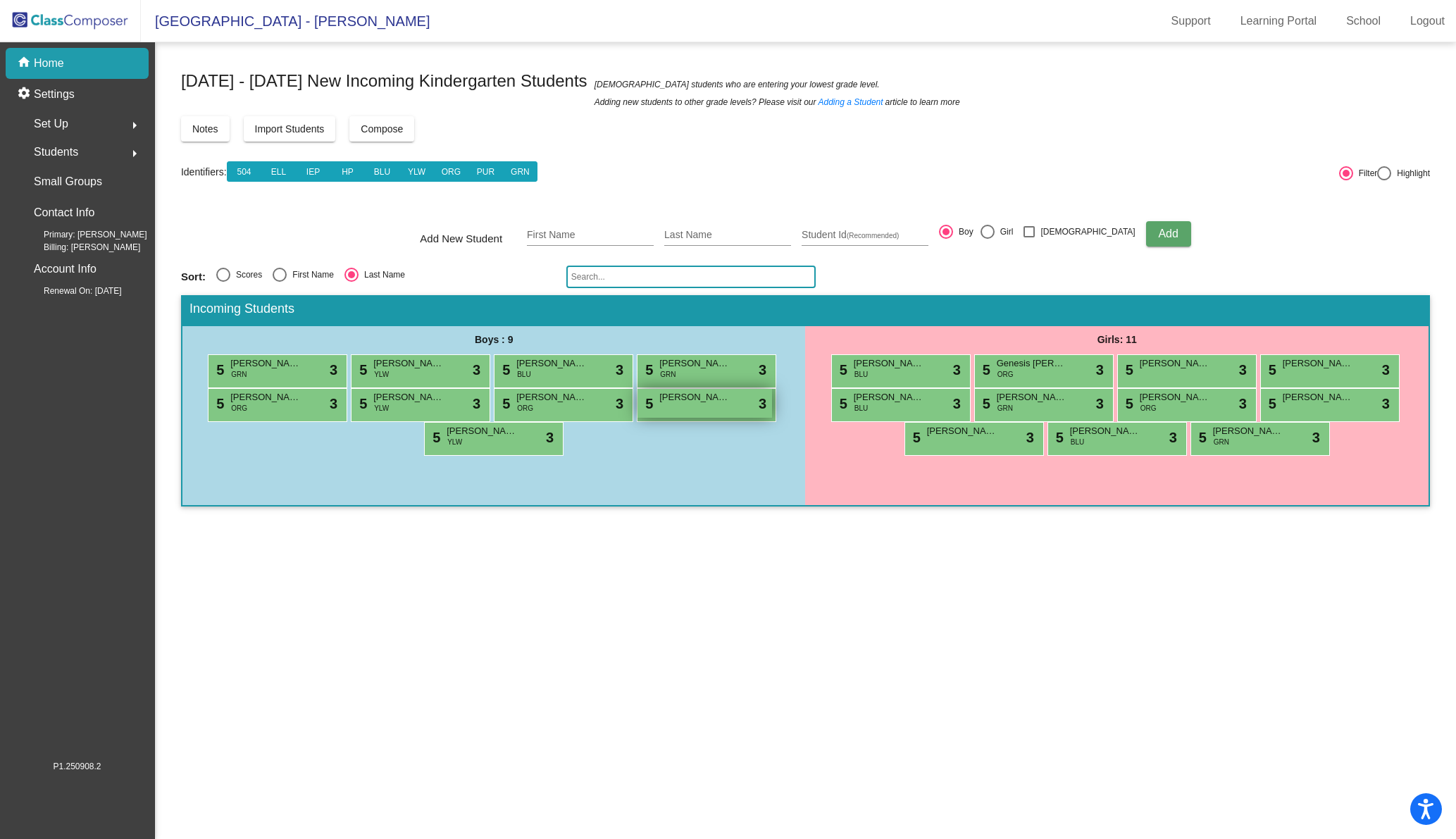
click at [713, 404] on div "5 [PERSON_NAME] lock do_not_disturb_alt 3" at bounding box center [704, 403] width 135 height 29
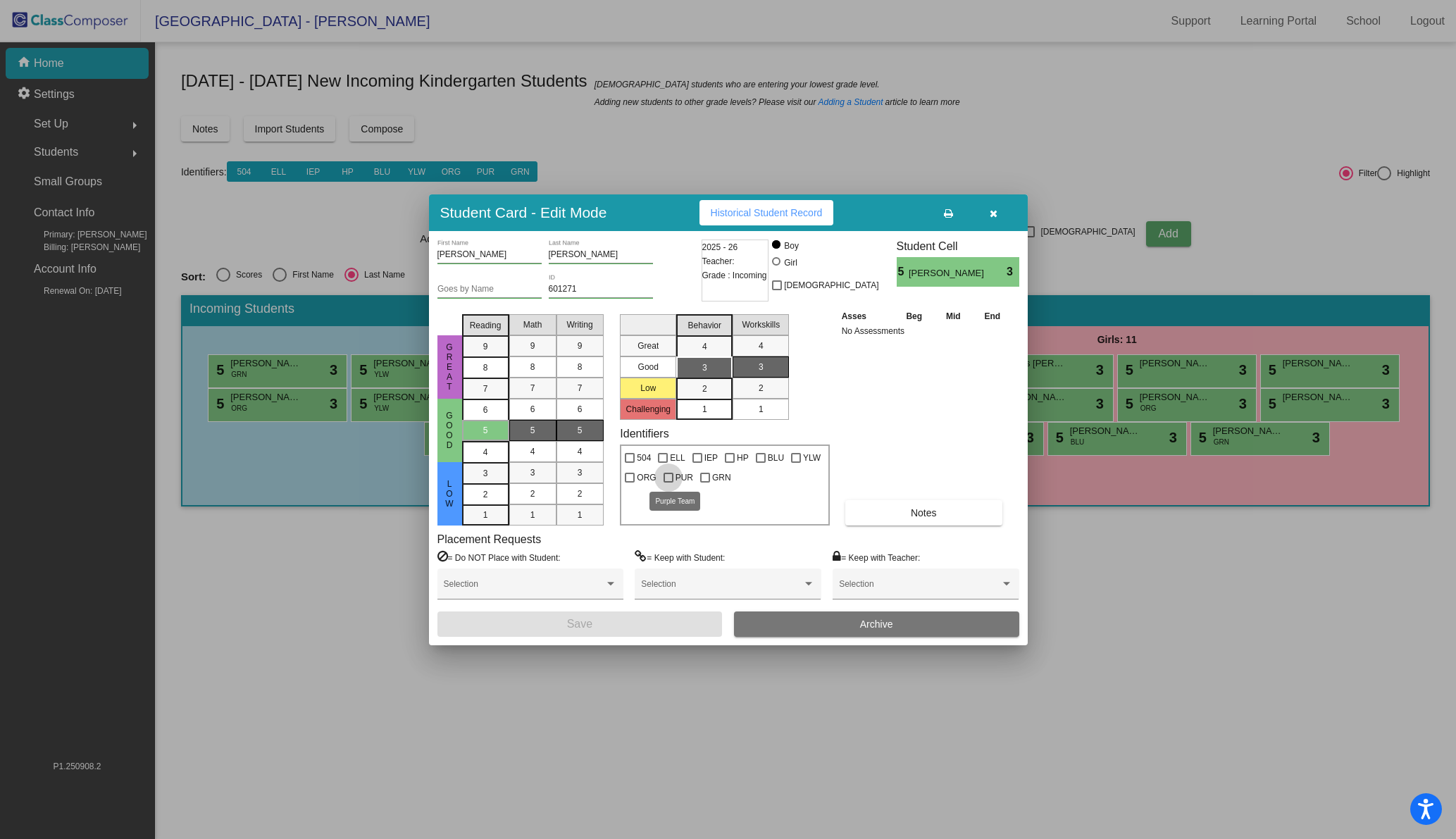
click at [665, 472] on div at bounding box center [668, 477] width 10 height 10
click at [668, 482] on input "PUR" at bounding box center [668, 482] width 1 height 1
checkbox input "true"
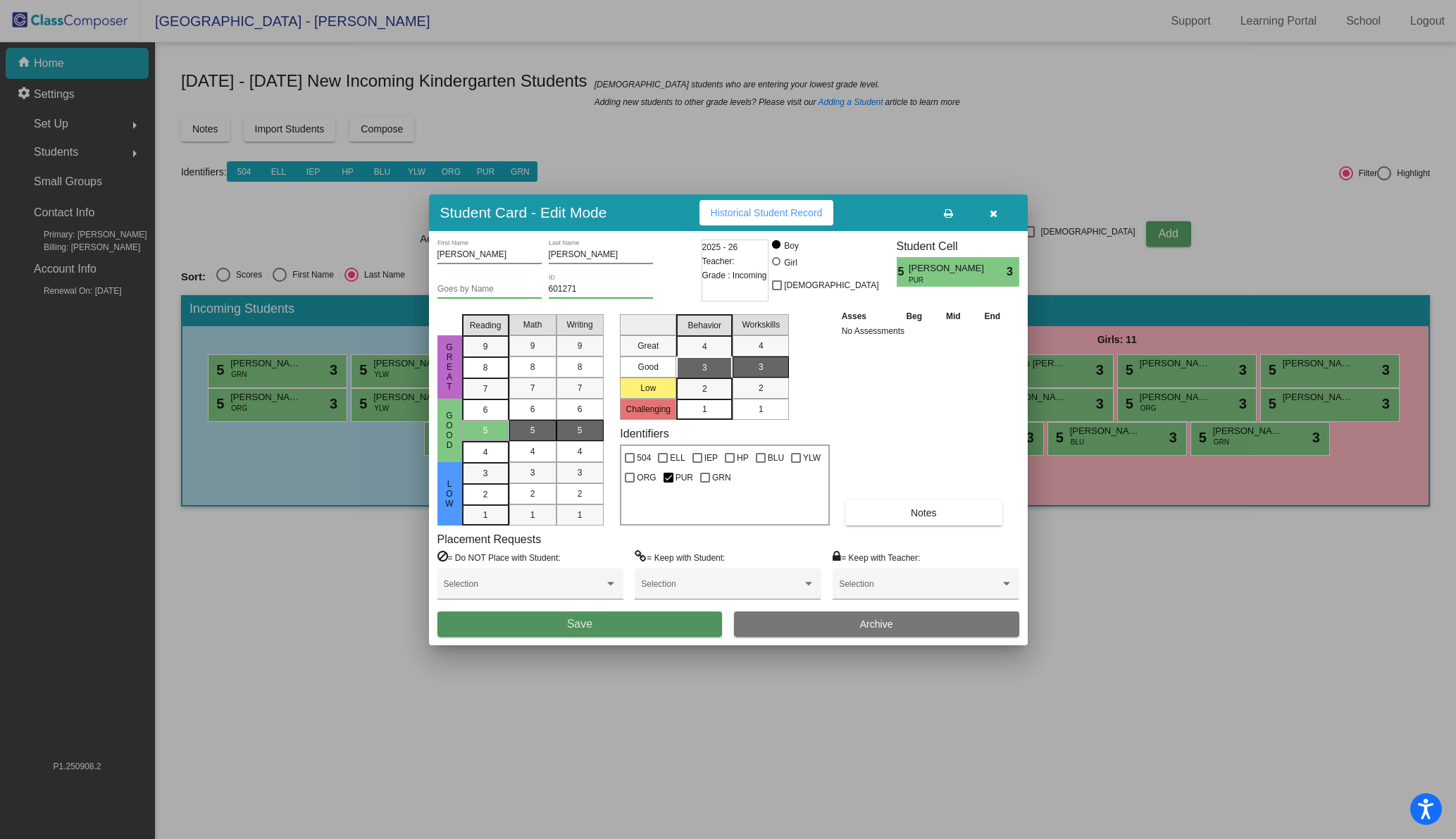
click at [571, 624] on span "Save" at bounding box center [580, 624] width 26 height 12
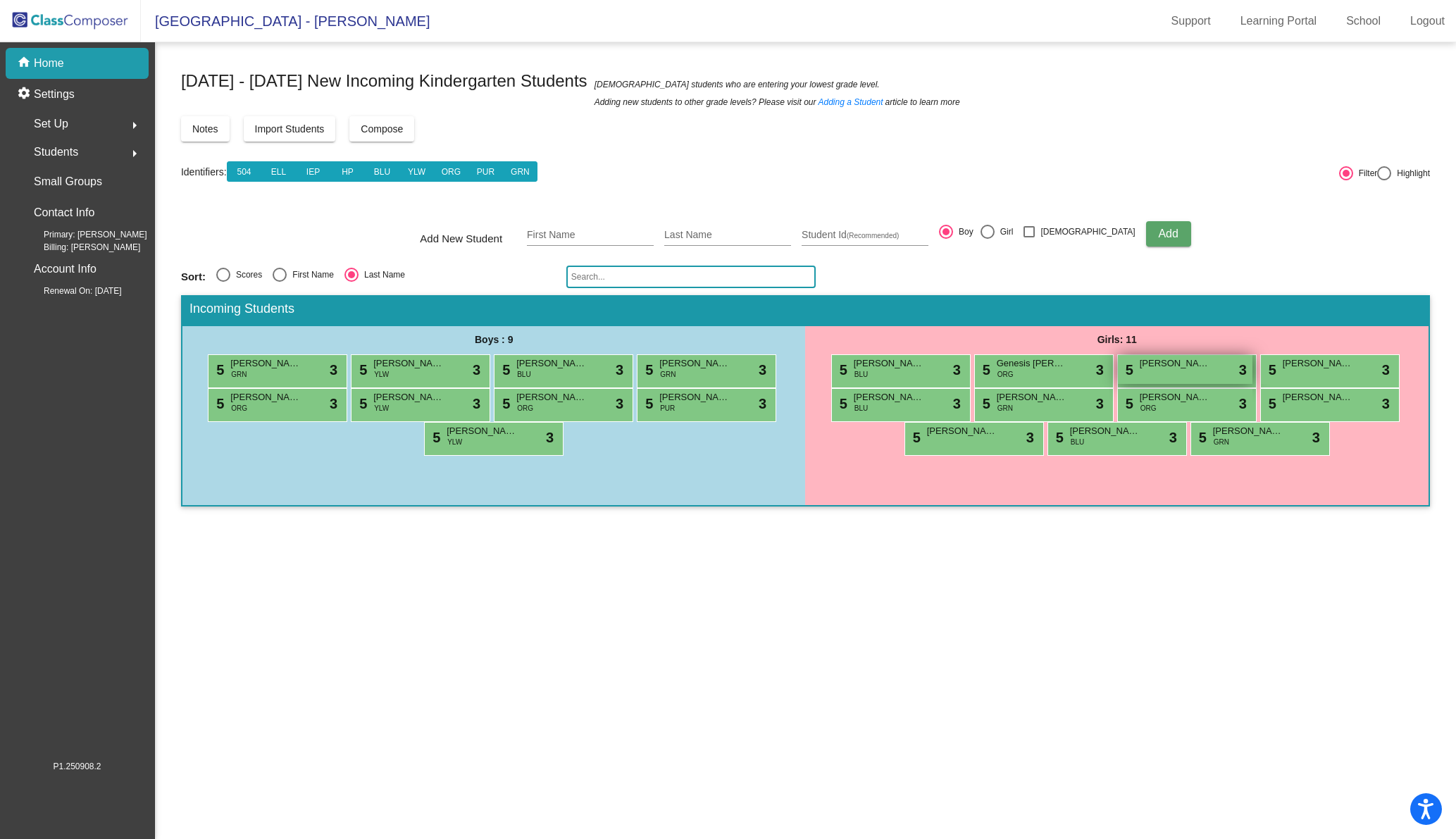
click at [1169, 369] on span "[PERSON_NAME]" at bounding box center [1174, 364] width 71 height 14
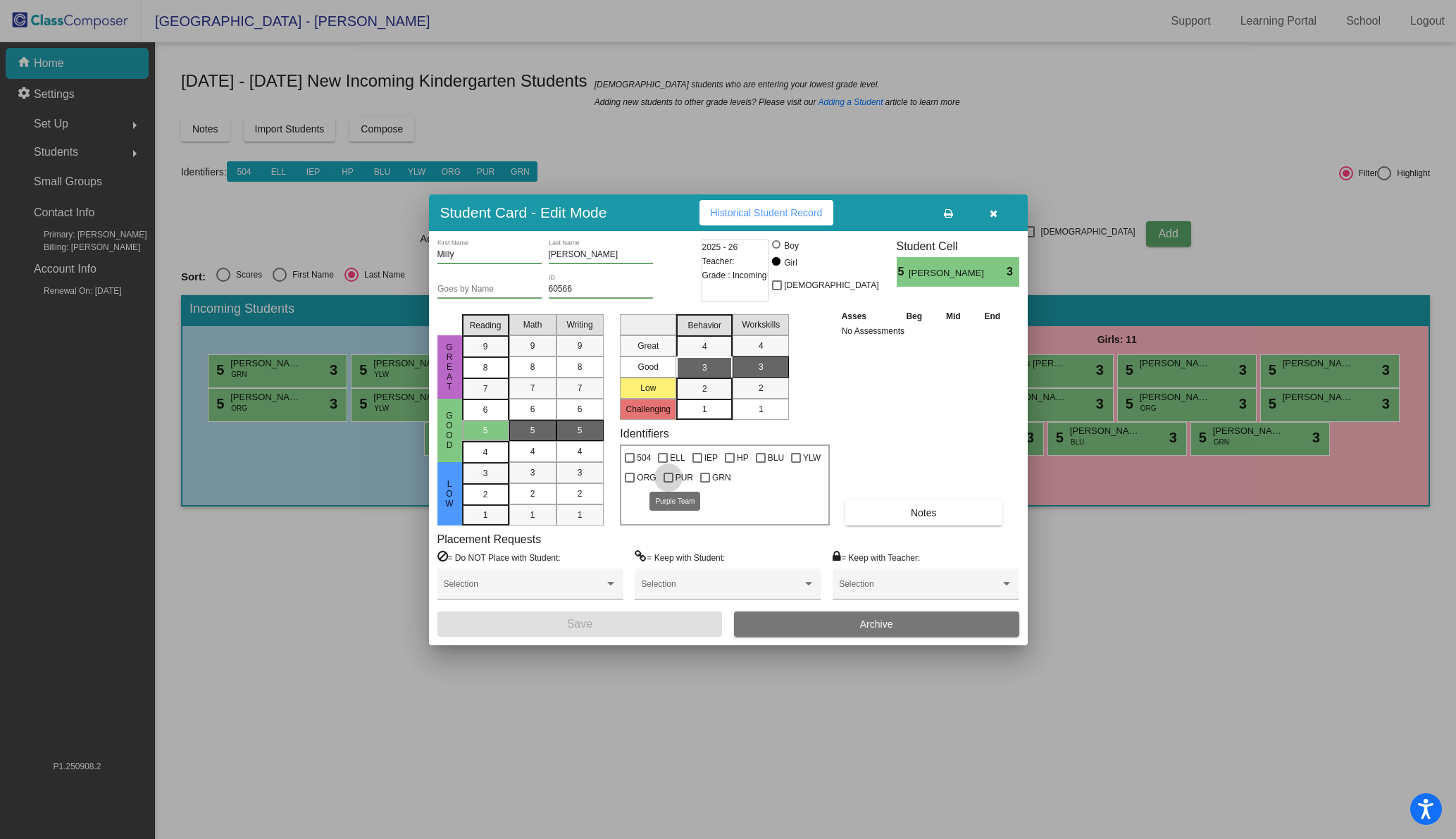
click at [668, 472] on div at bounding box center [668, 477] width 10 height 10
click at [668, 482] on input "PUR" at bounding box center [668, 482] width 1 height 1
checkbox input "true"
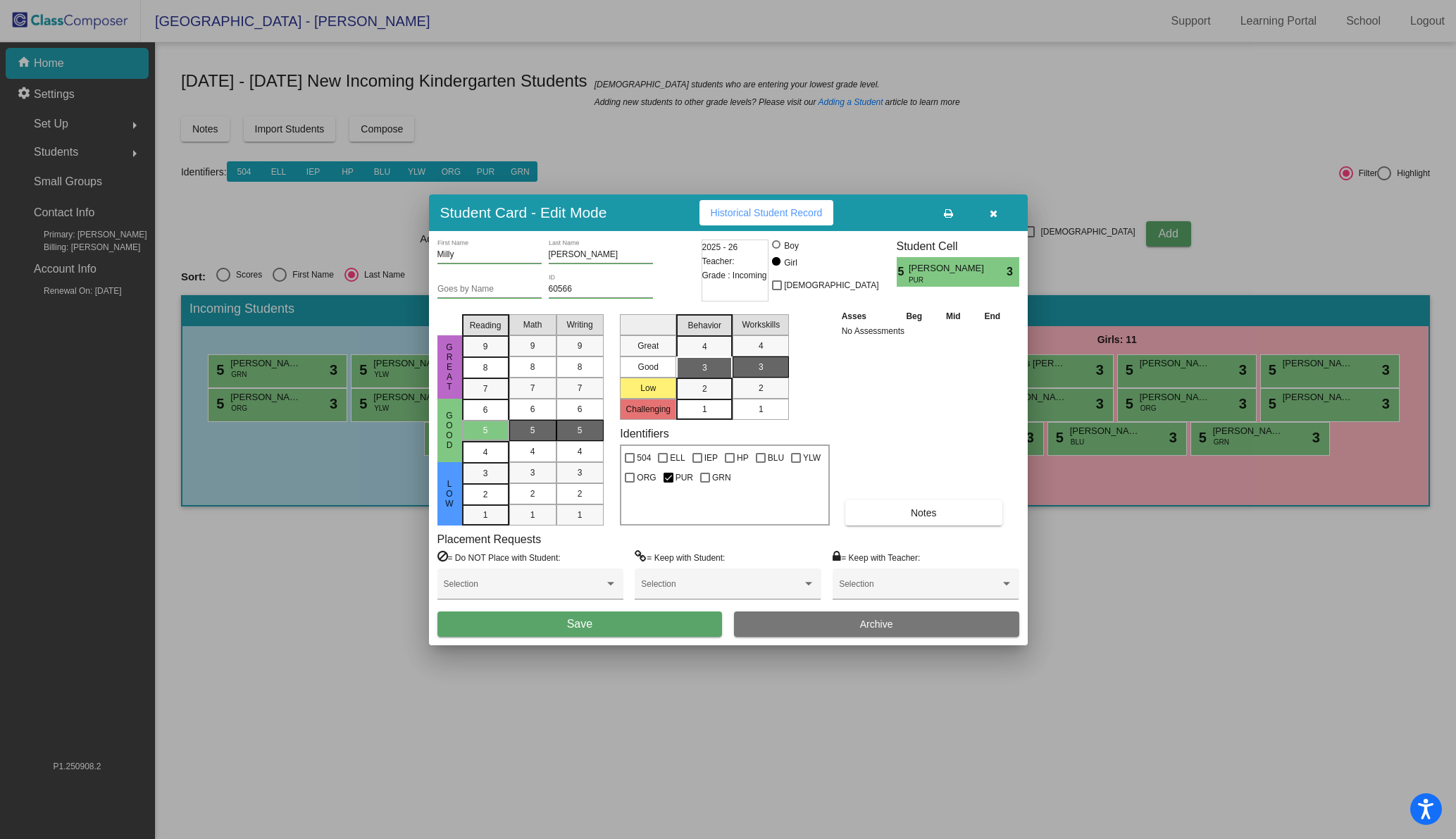
click at [591, 616] on button "Save" at bounding box center [580, 624] width 285 height 26
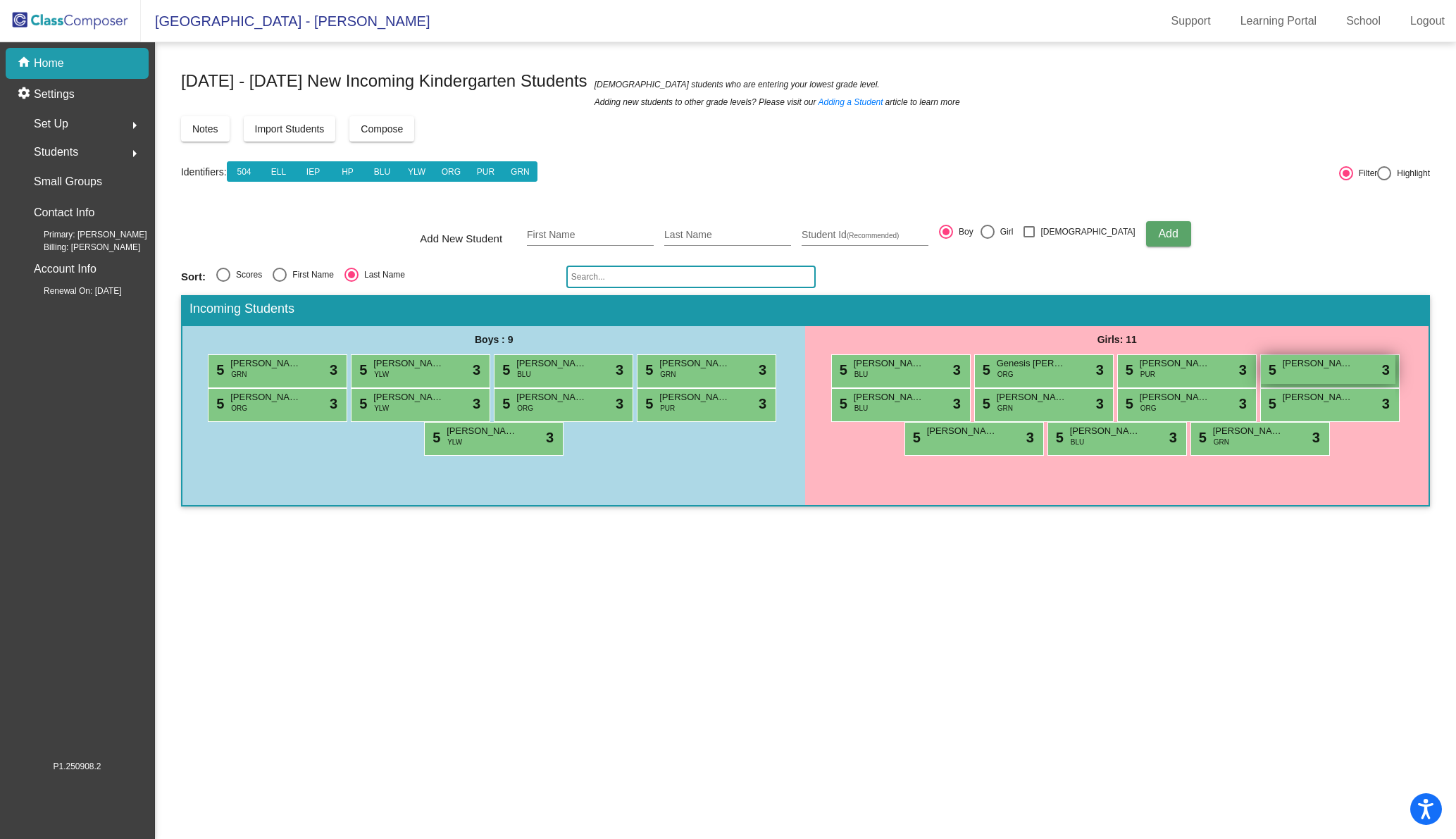
click at [1311, 369] on span "[PERSON_NAME]" at bounding box center [1318, 364] width 71 height 14
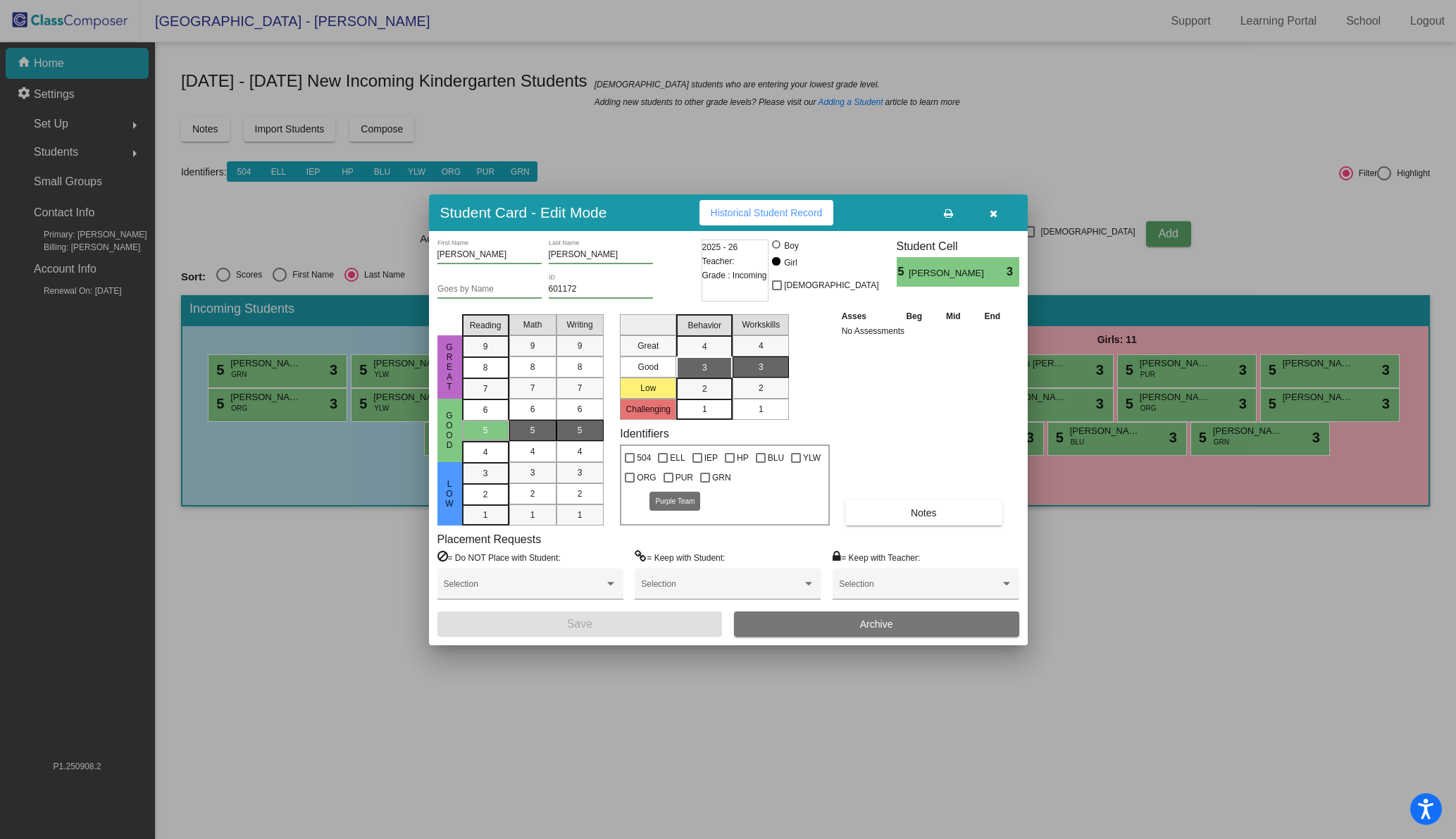
click at [667, 473] on div at bounding box center [668, 477] width 10 height 10
click at [668, 482] on input "PUR" at bounding box center [668, 482] width 1 height 1
checkbox input "true"
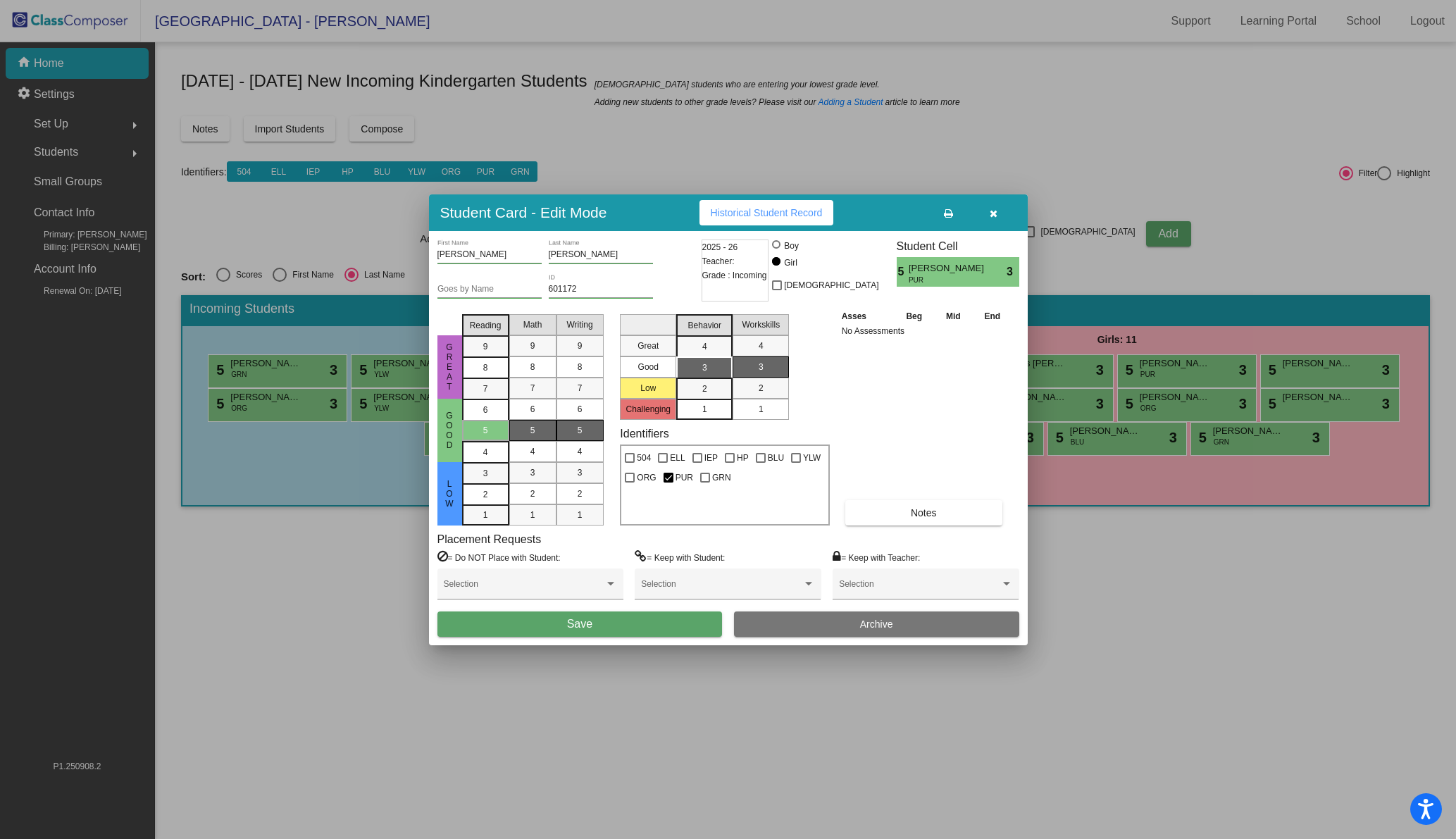
click at [560, 628] on button "Save" at bounding box center [580, 624] width 285 height 26
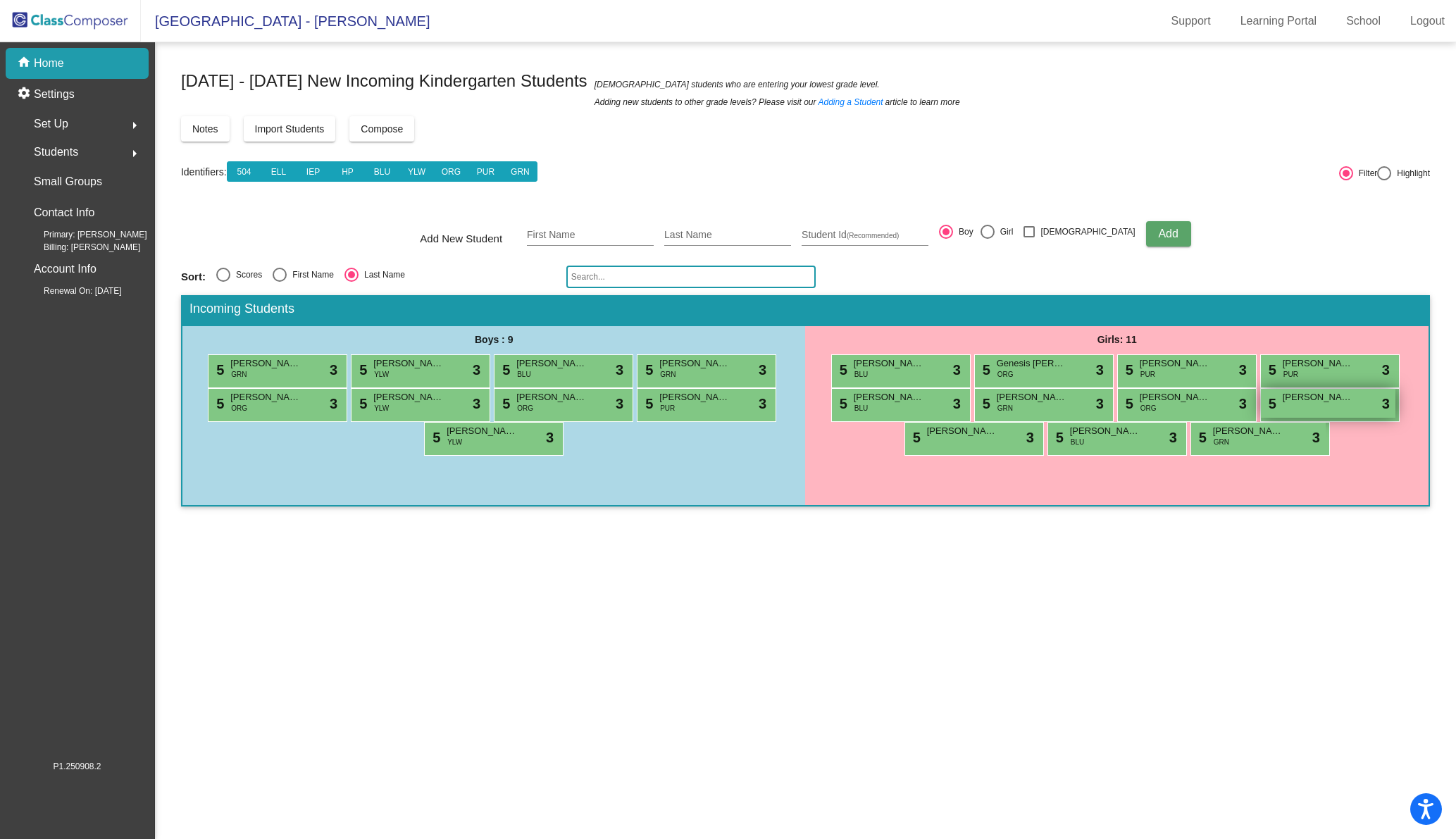
click at [1320, 404] on div "5 [PERSON_NAME] lock do_not_disturb_alt 3" at bounding box center [1328, 403] width 135 height 29
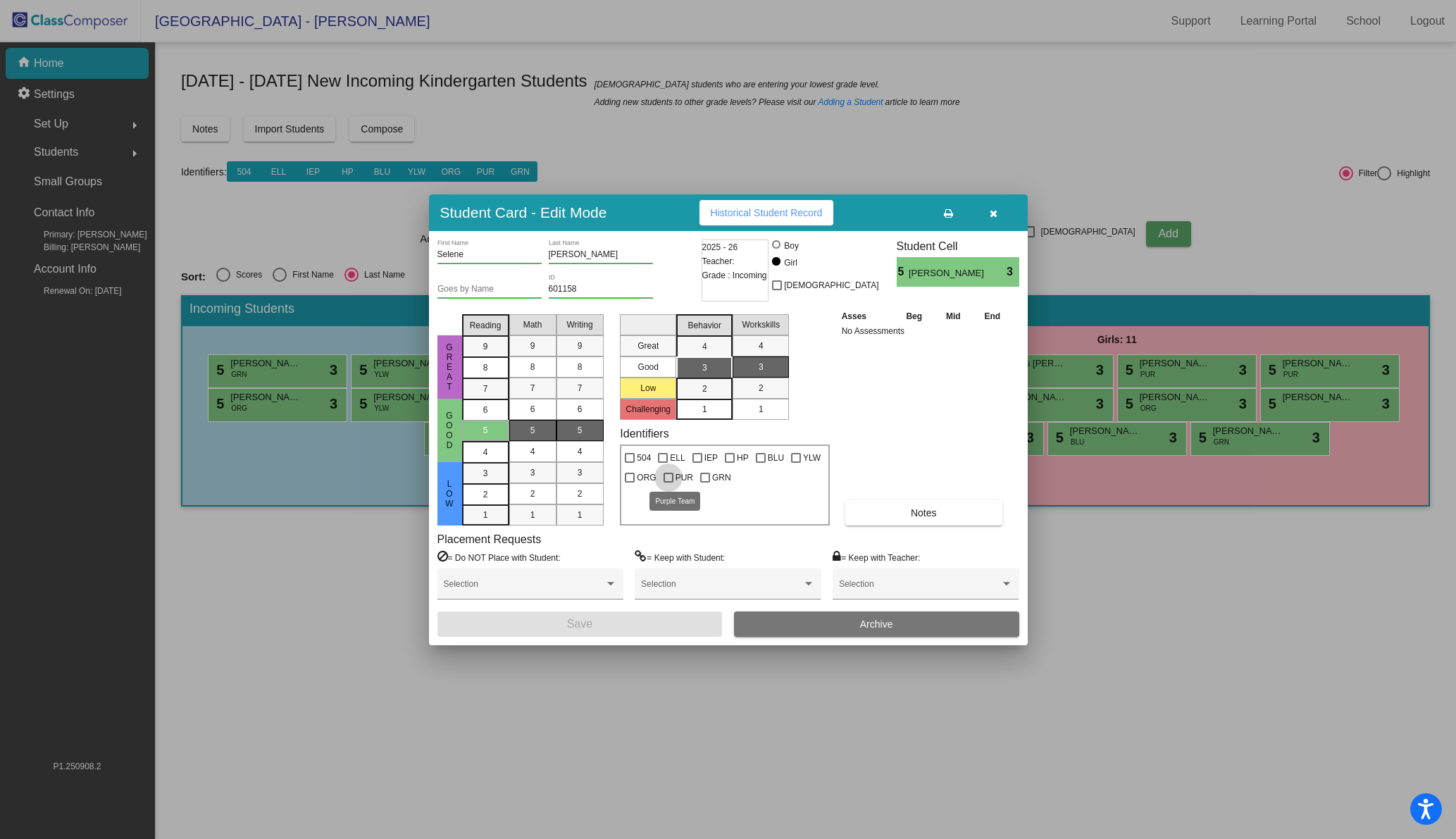
click at [666, 474] on div at bounding box center [668, 477] width 10 height 10
click at [668, 482] on input "PUR" at bounding box center [668, 482] width 1 height 1
checkbox input "true"
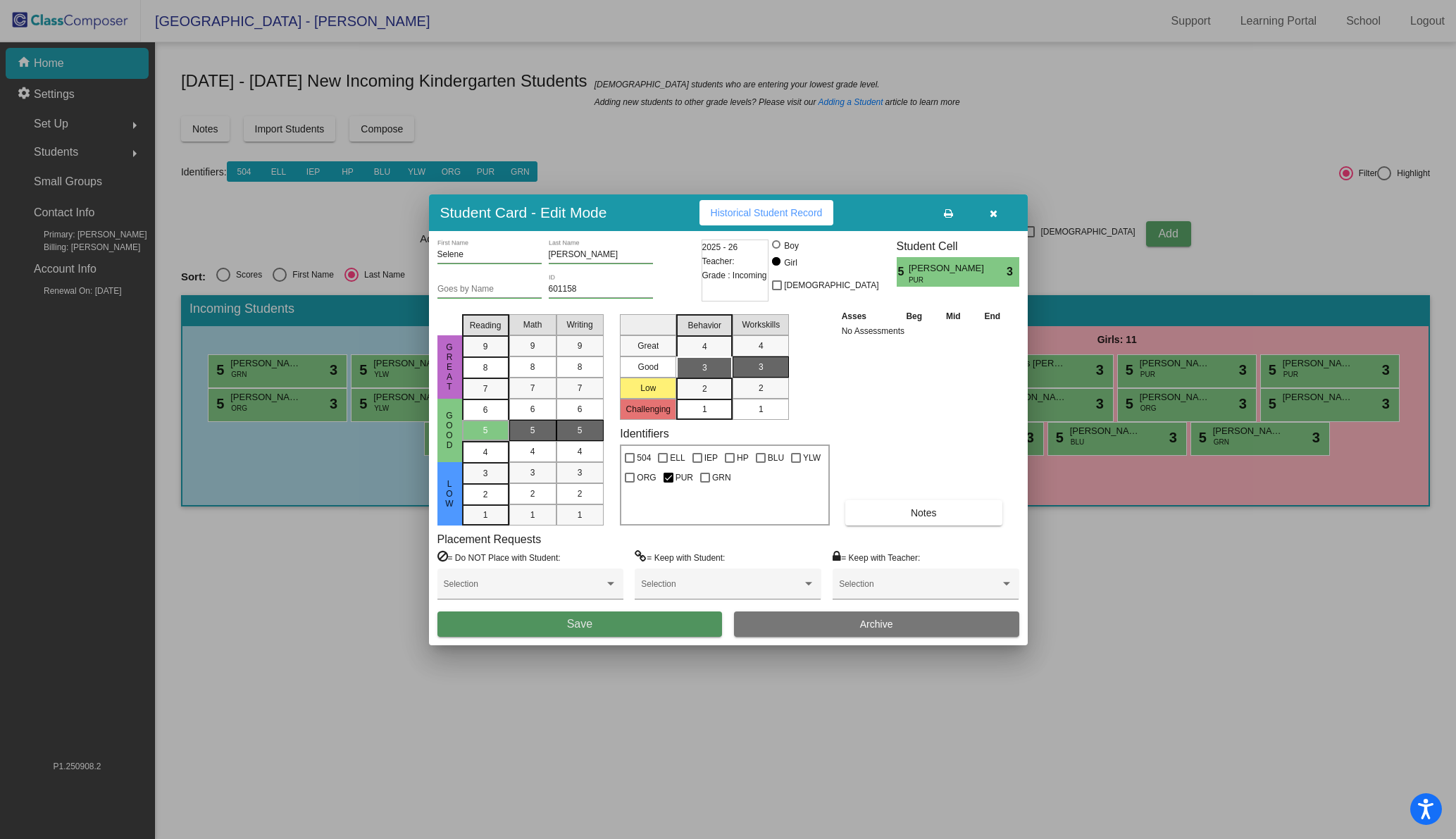
click at [591, 620] on button "Save" at bounding box center [580, 624] width 285 height 26
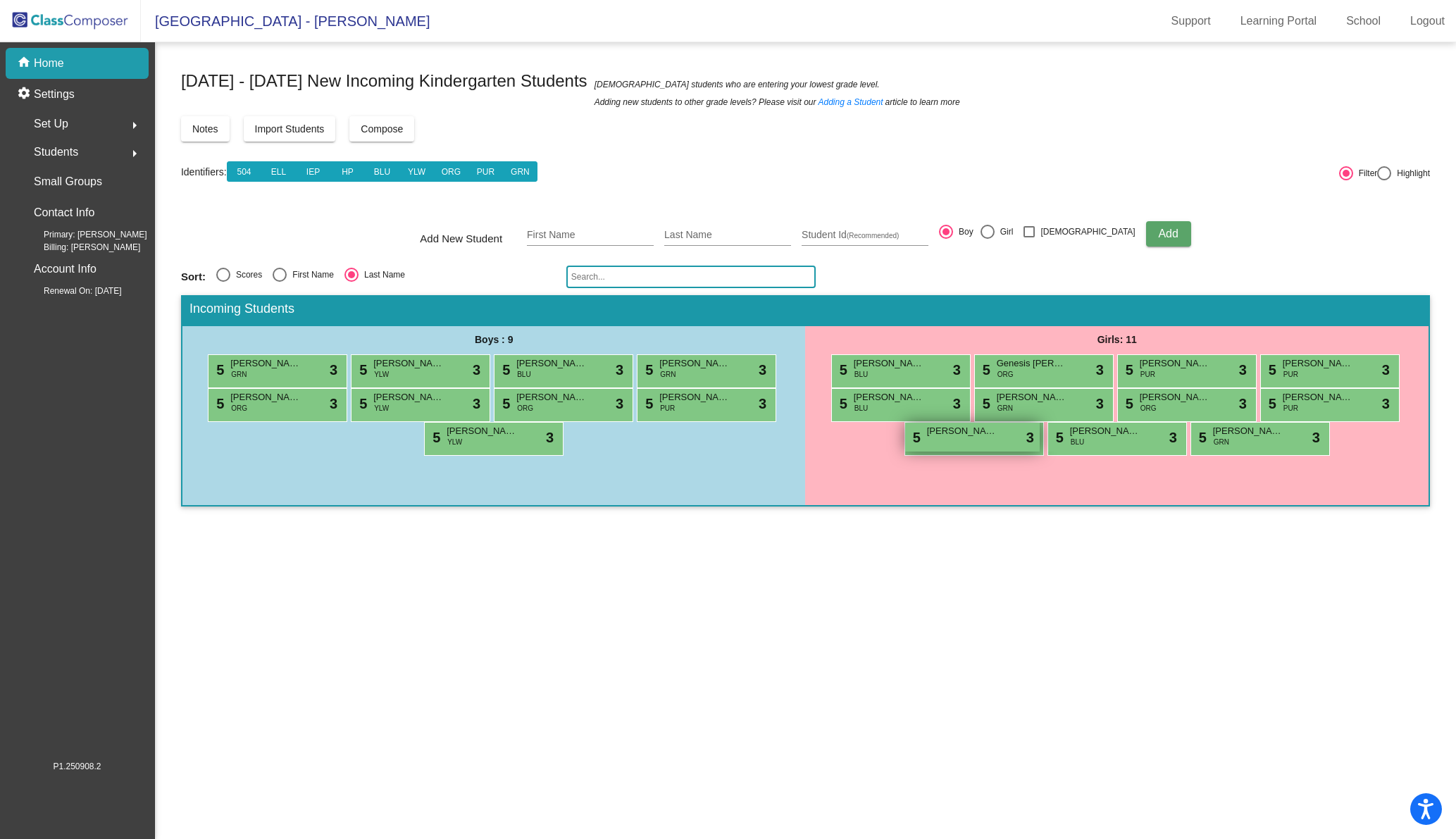
click at [966, 432] on span "[PERSON_NAME]" at bounding box center [962, 431] width 71 height 14
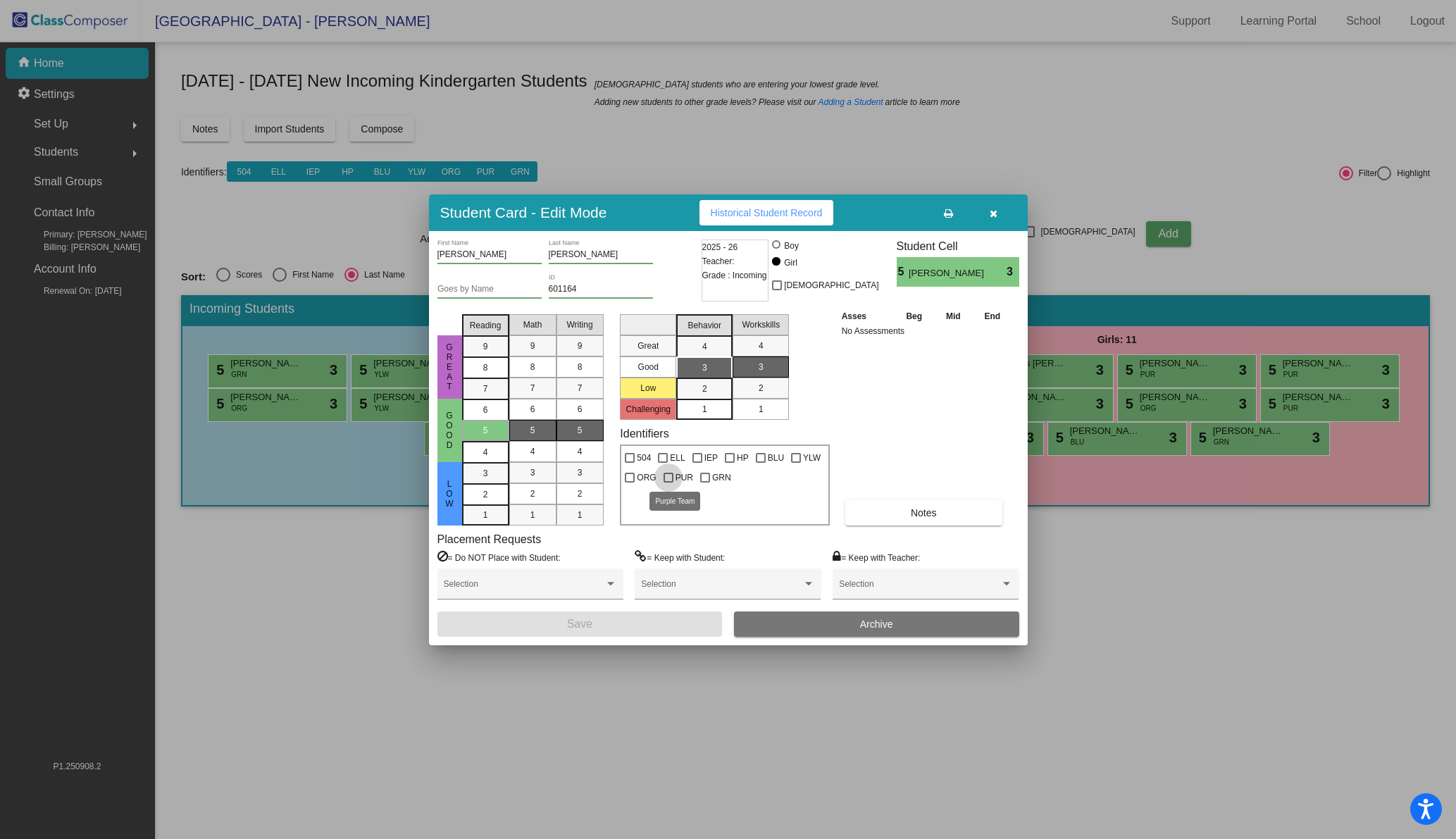
click at [663, 477] on div at bounding box center [668, 477] width 10 height 10
click at [668, 482] on input "PUR" at bounding box center [668, 482] width 1 height 1
checkbox input "true"
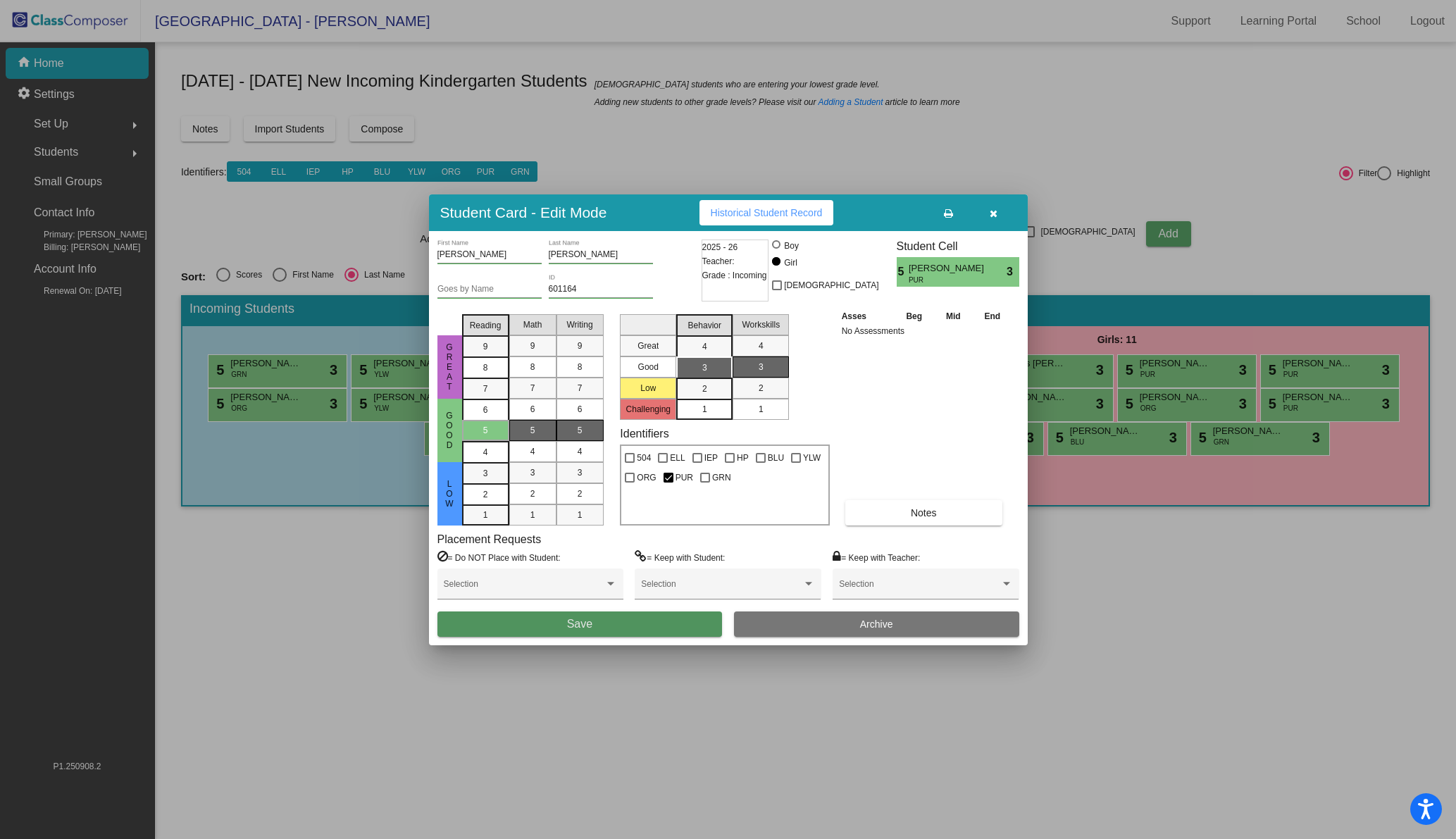
click at [581, 622] on span "Save" at bounding box center [580, 624] width 26 height 12
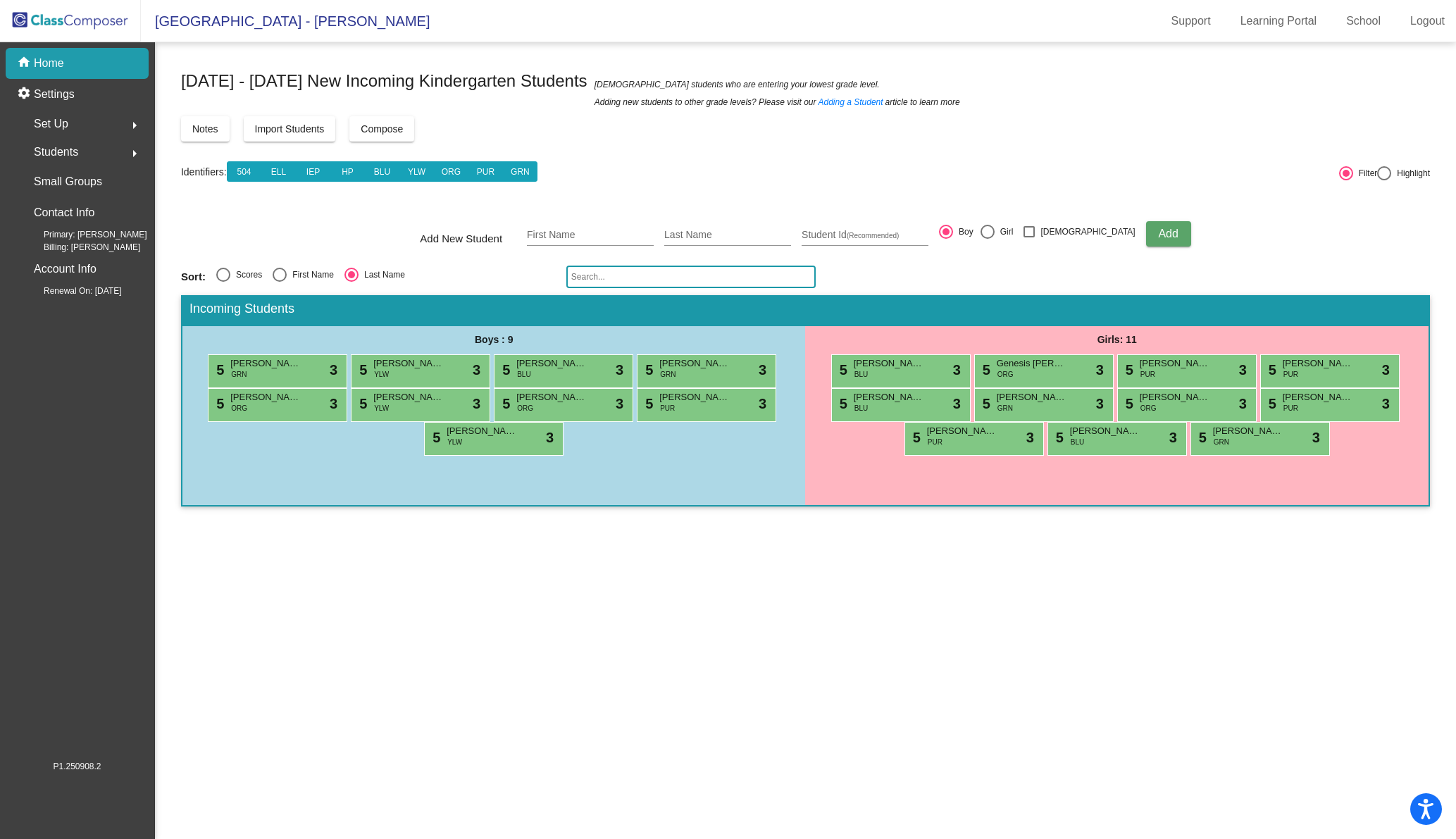
click at [586, 721] on mat-sidenav-content "[DATE] - [DATE] New Incoming Kindergarten Students New students who are enterin…" at bounding box center [805, 440] width 1301 height 797
click at [290, 126] on span "Import Students" at bounding box center [290, 129] width 70 height 11
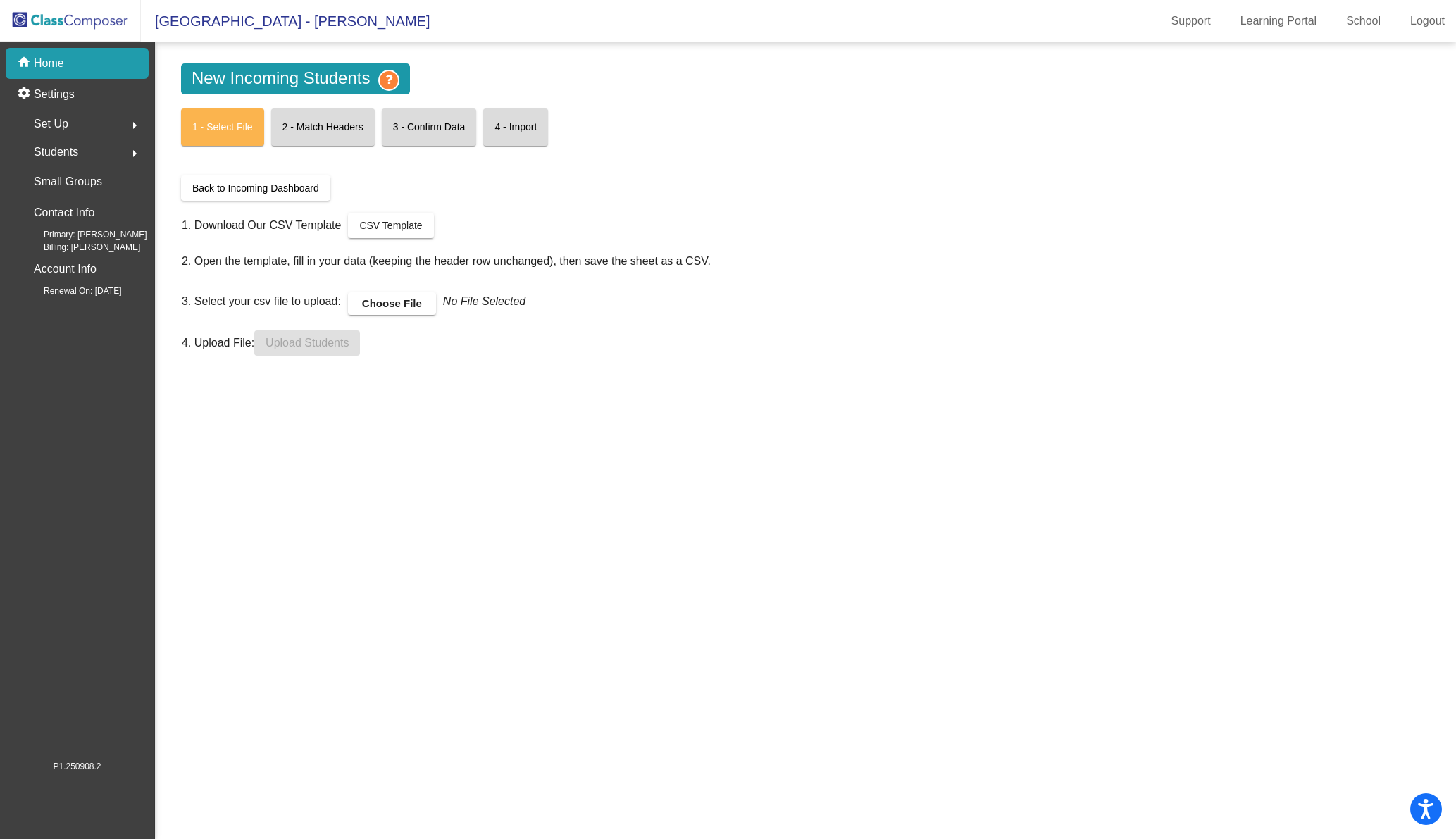
click at [53, 64] on p "Home" at bounding box center [49, 63] width 30 height 17
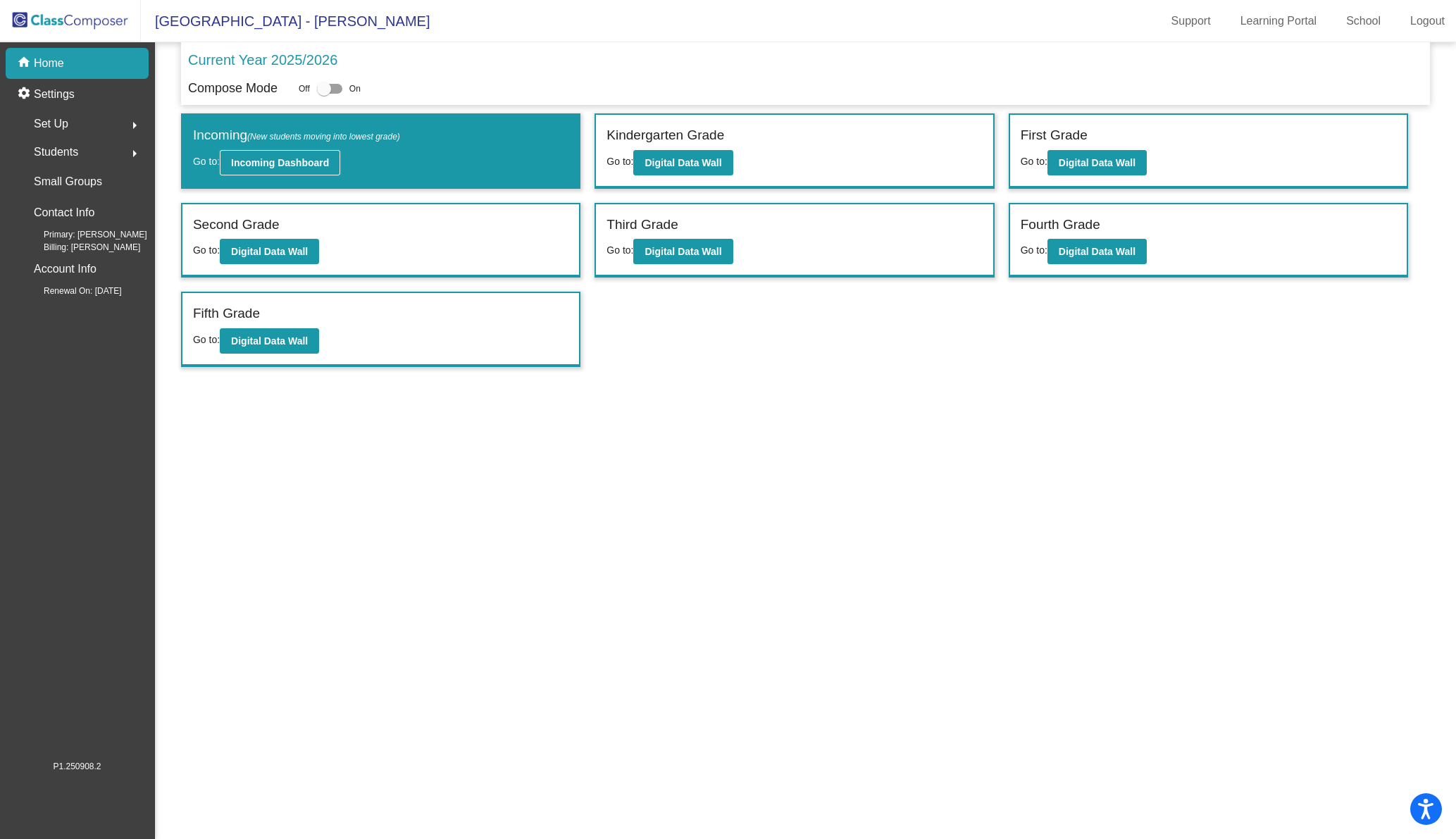
click at [307, 165] on b "Incoming Dashboard" at bounding box center [280, 163] width 98 height 11
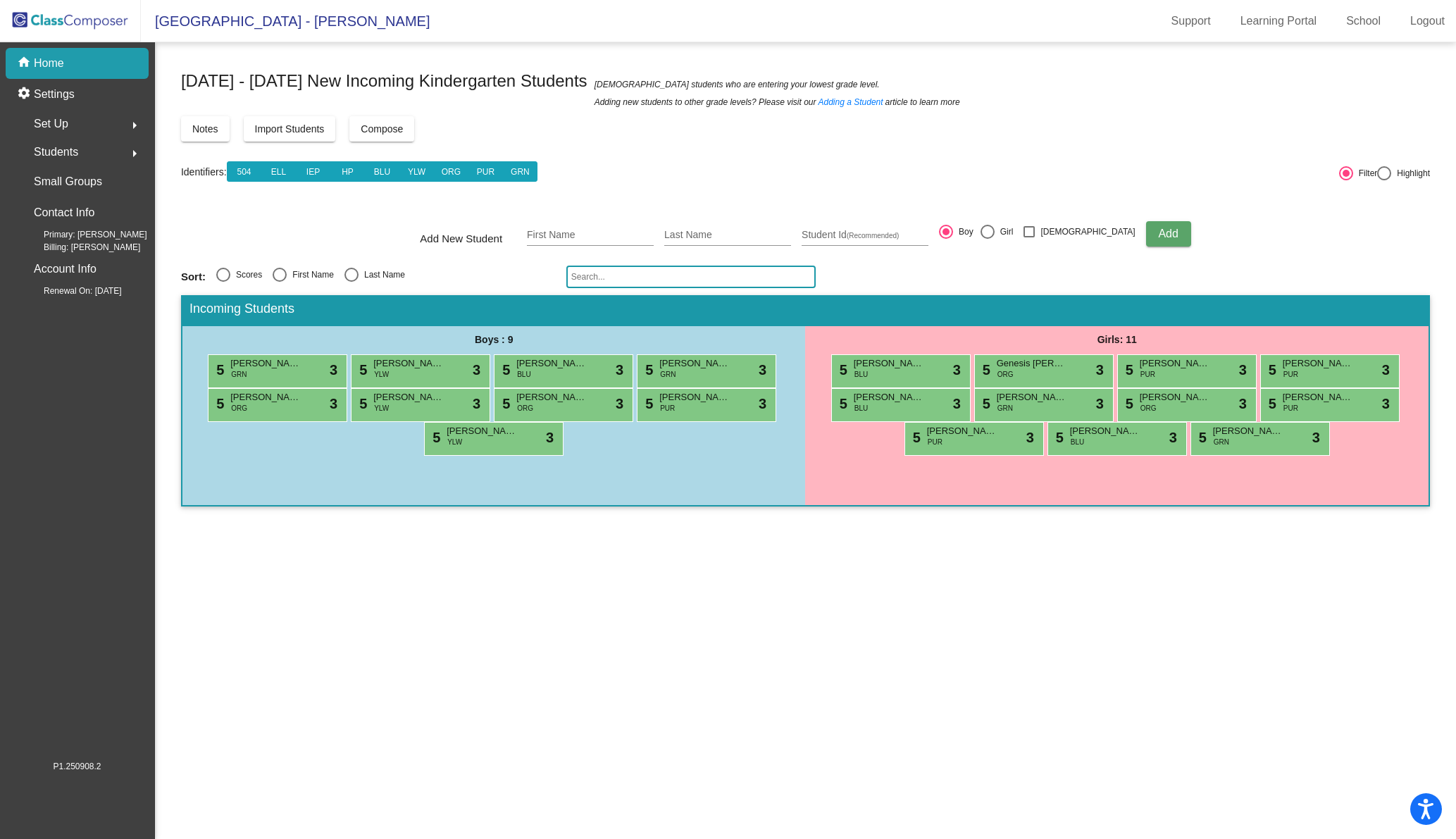
click at [74, 152] on span "Students" at bounding box center [56, 152] width 44 height 20
click at [50, 127] on span "Set Up" at bounding box center [51, 124] width 34 height 20
click at [58, 126] on span "Set Up" at bounding box center [51, 124] width 34 height 20
click at [76, 67] on div "home Home" at bounding box center [77, 63] width 143 height 31
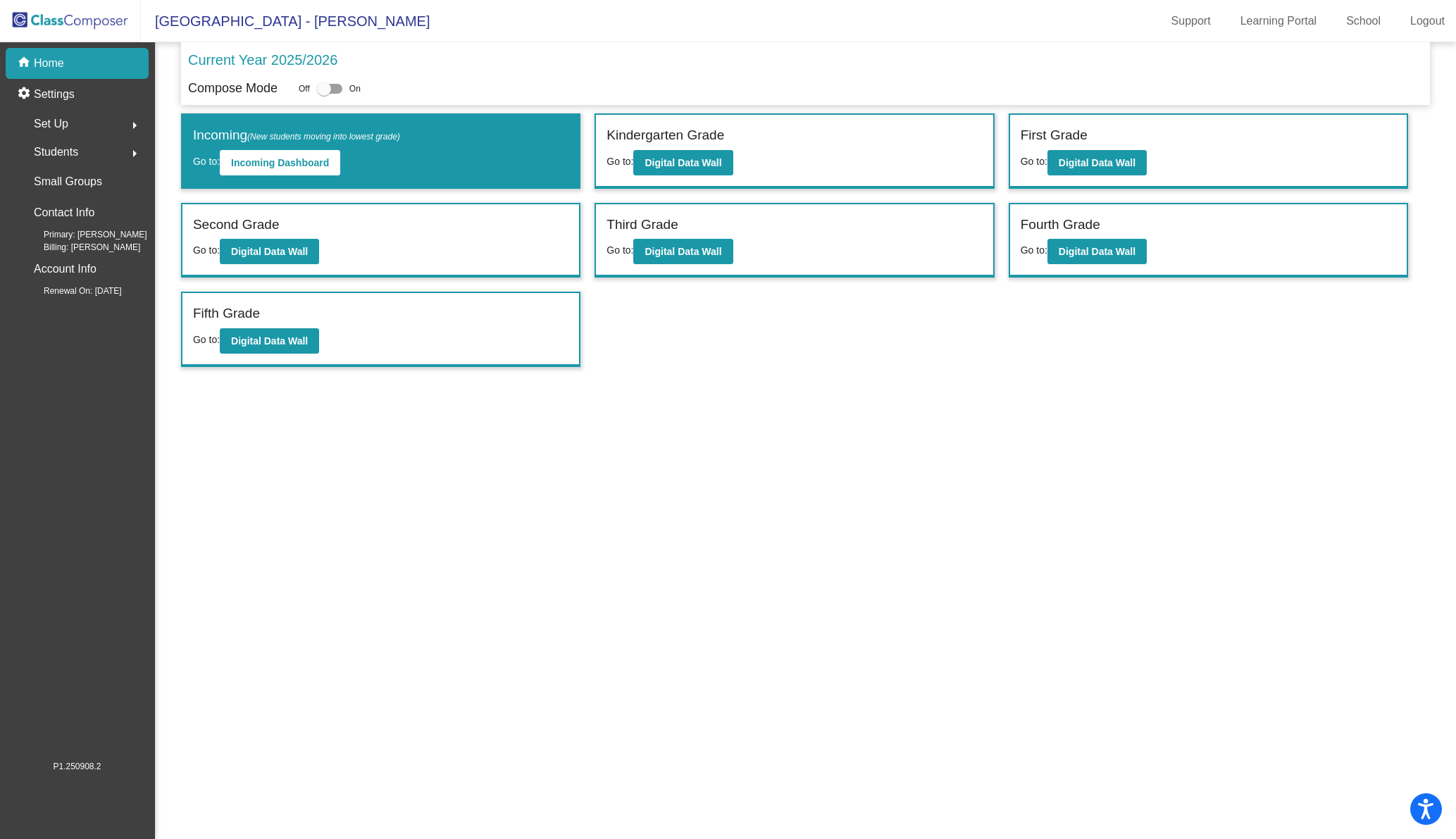
click at [86, 18] on img at bounding box center [70, 21] width 141 height 41
click at [53, 61] on p "Home" at bounding box center [49, 63] width 30 height 17
click at [57, 62] on p "Home" at bounding box center [49, 63] width 30 height 17
click at [61, 71] on p "Home" at bounding box center [49, 63] width 30 height 17
click at [68, 126] on div "Set Up arrow_right" at bounding box center [81, 123] width 135 height 28
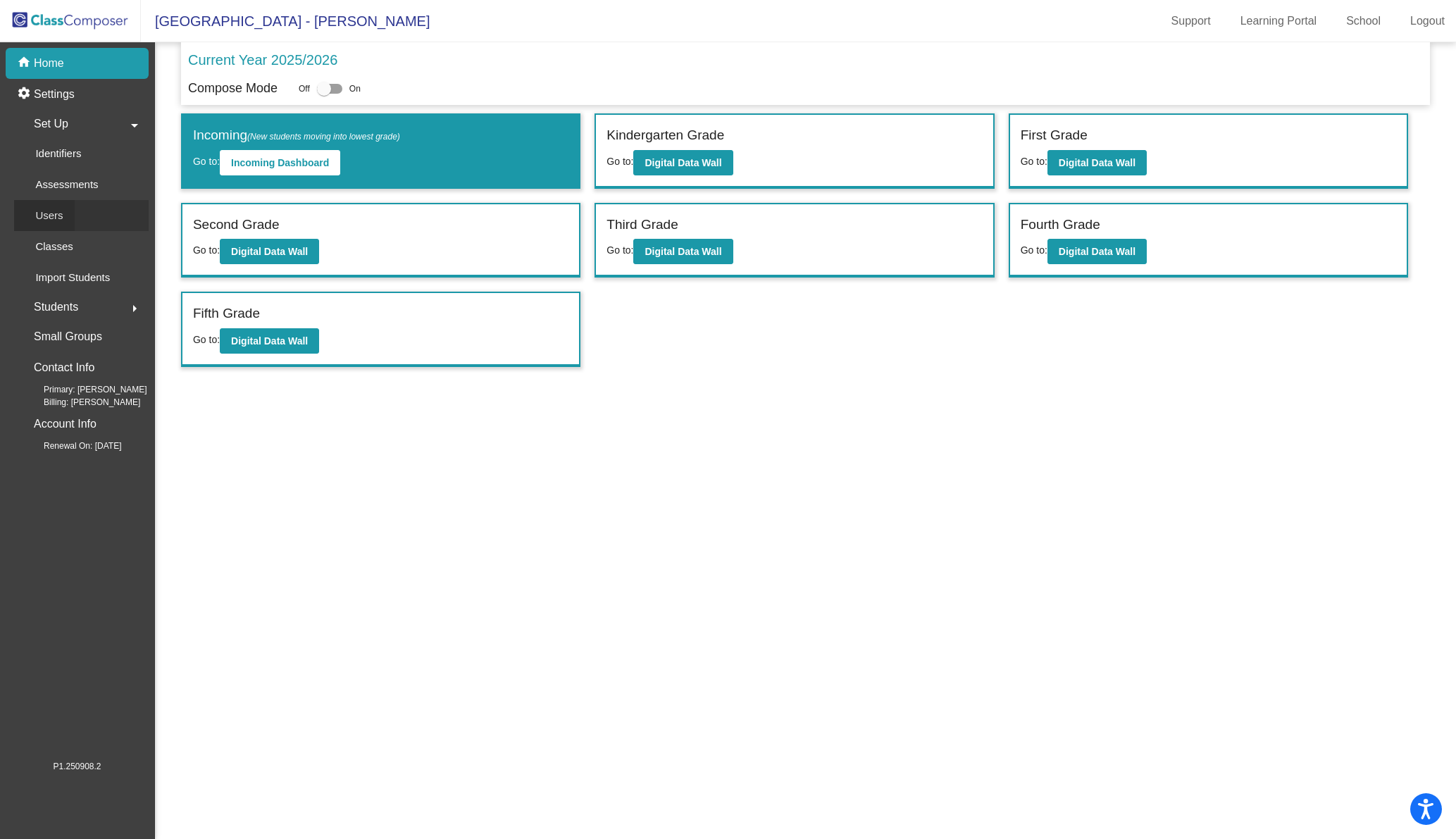
click at [57, 219] on p "Users" at bounding box center [49, 215] width 28 height 17
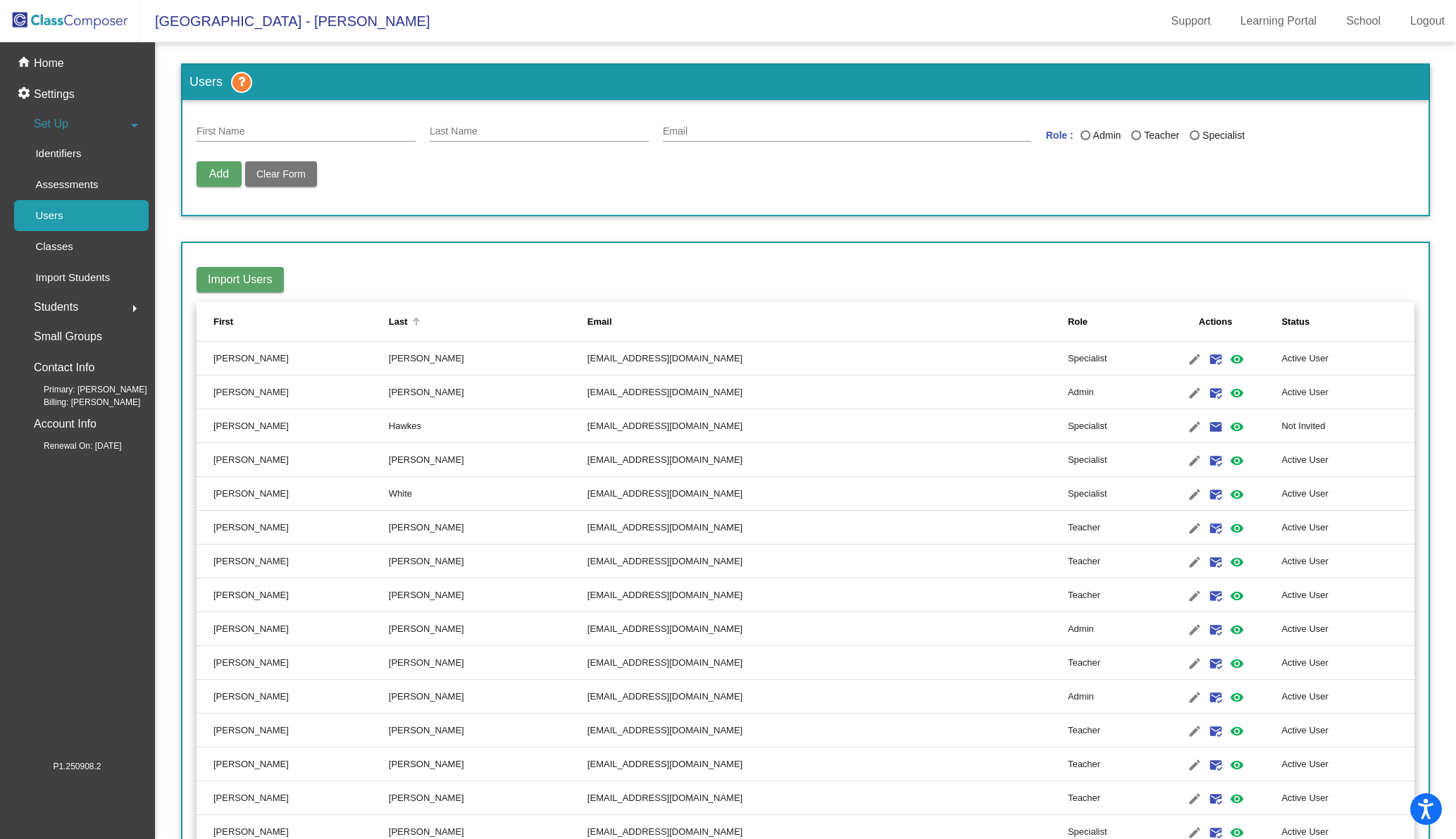
click at [409, 328] on th "Last" at bounding box center [488, 322] width 198 height 39
click at [61, 66] on p "Home" at bounding box center [49, 63] width 30 height 17
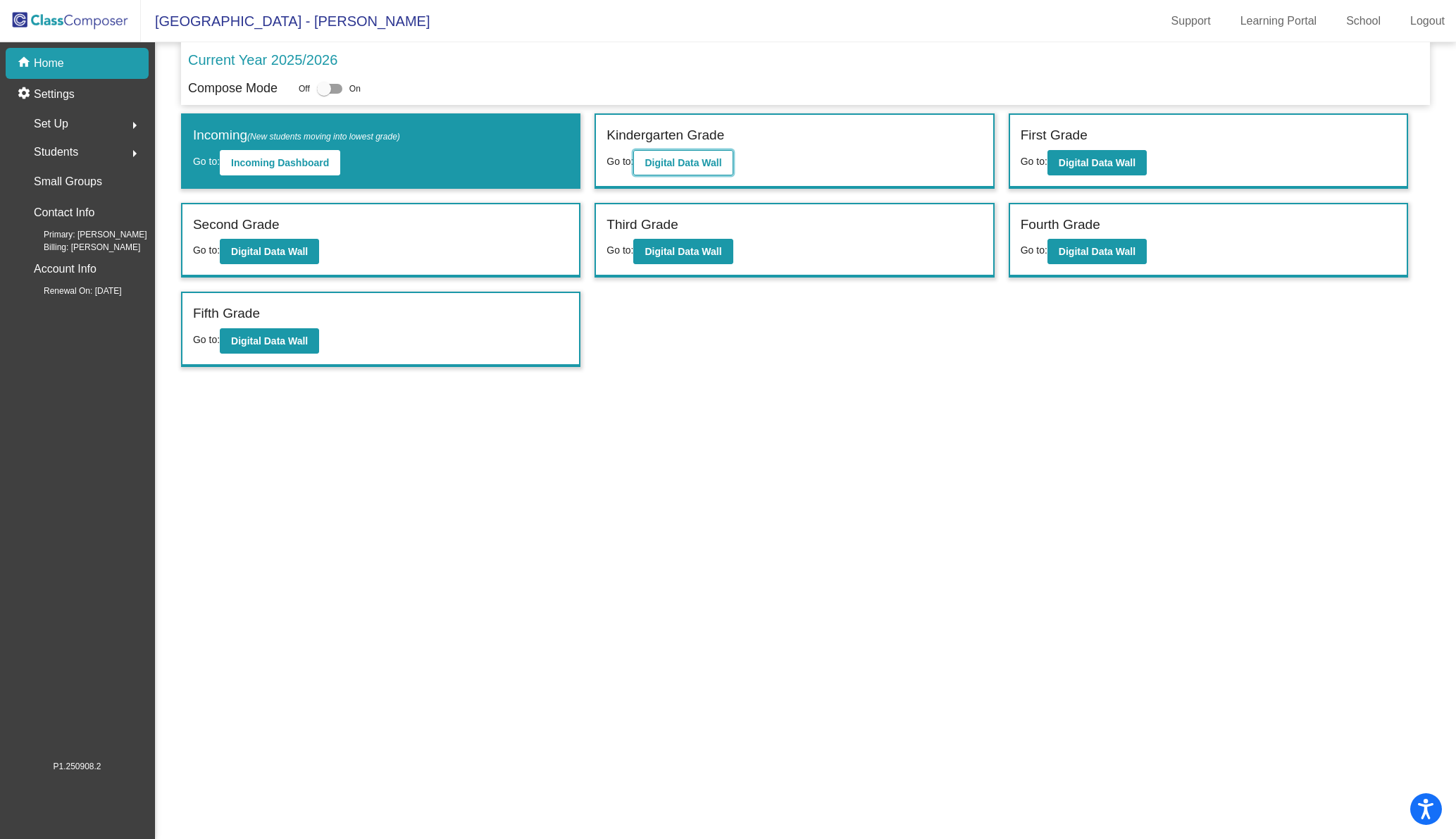
click at [682, 159] on b "Digital Data Wall" at bounding box center [683, 163] width 77 height 11
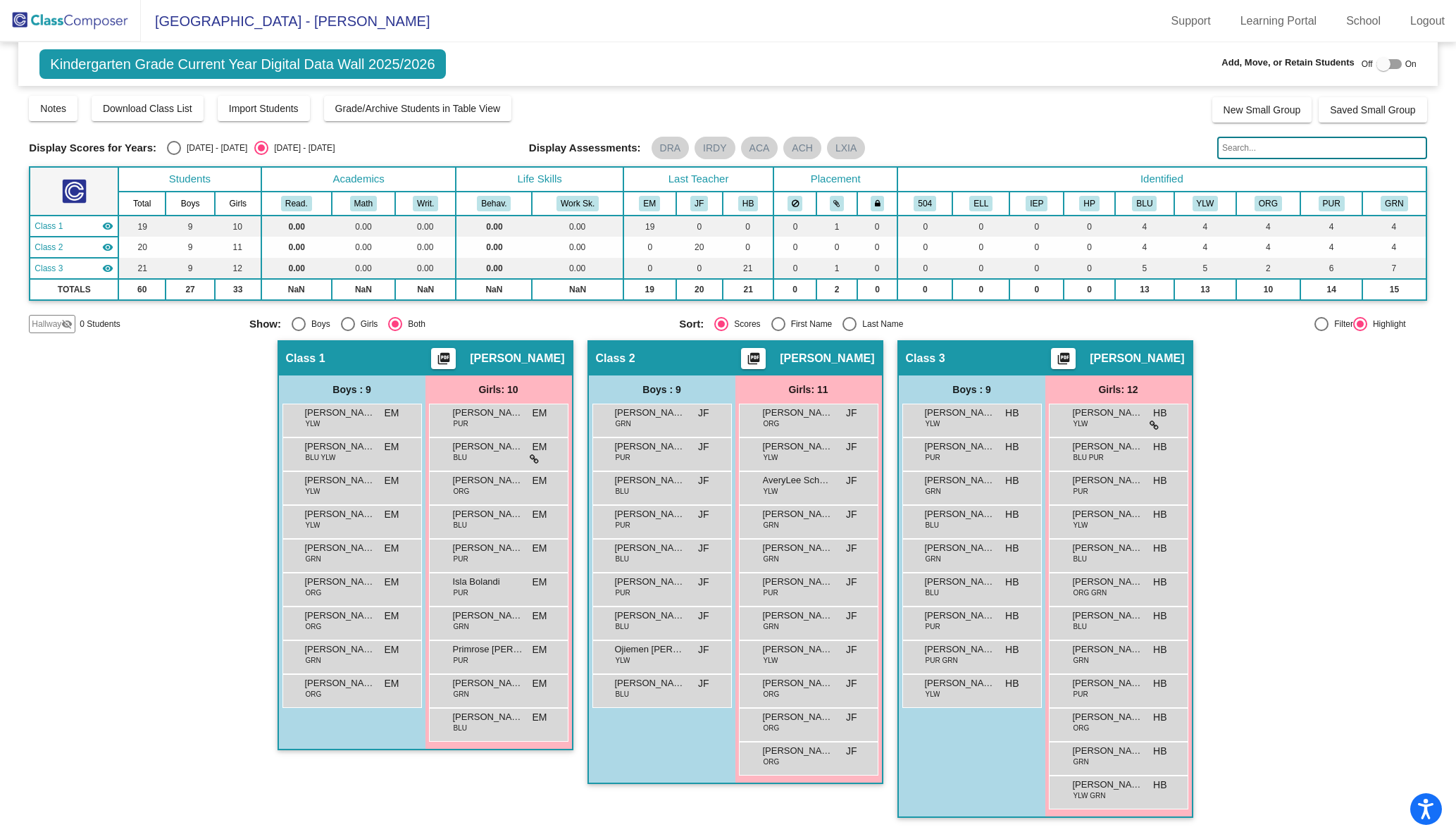
click at [854, 319] on div "Select an option" at bounding box center [850, 324] width 14 height 14
click at [850, 331] on input "Last Name" at bounding box center [849, 331] width 1 height 1
radio input "true"
click at [1260, 149] on input "text" at bounding box center [1322, 148] width 210 height 23
click at [1263, 148] on input "text" at bounding box center [1322, 148] width 210 height 23
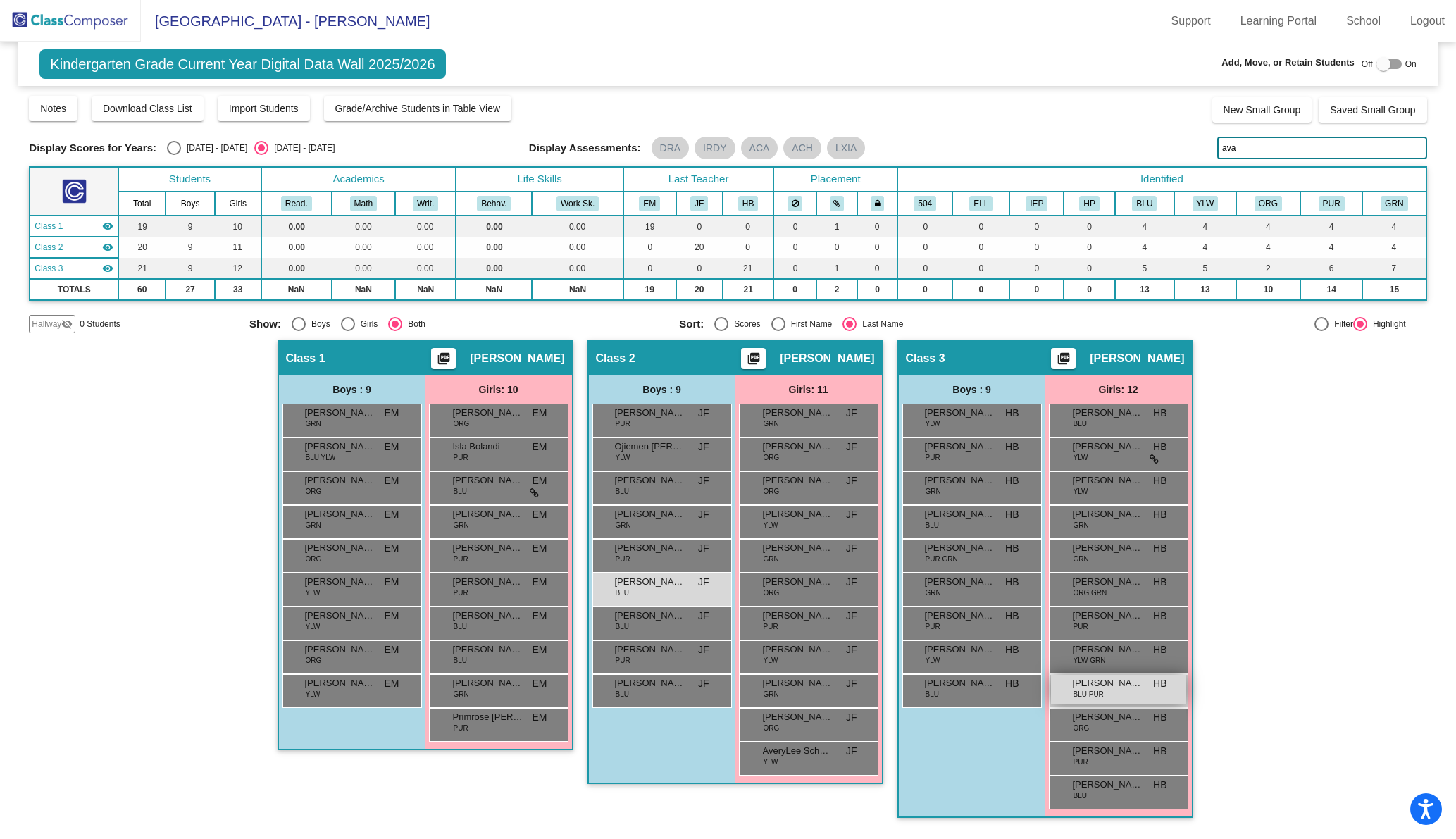
type input "ava"
click at [1132, 695] on div "[PERSON_NAME] BLU PUR HB lock do_not_disturb_alt" at bounding box center [1118, 689] width 135 height 29
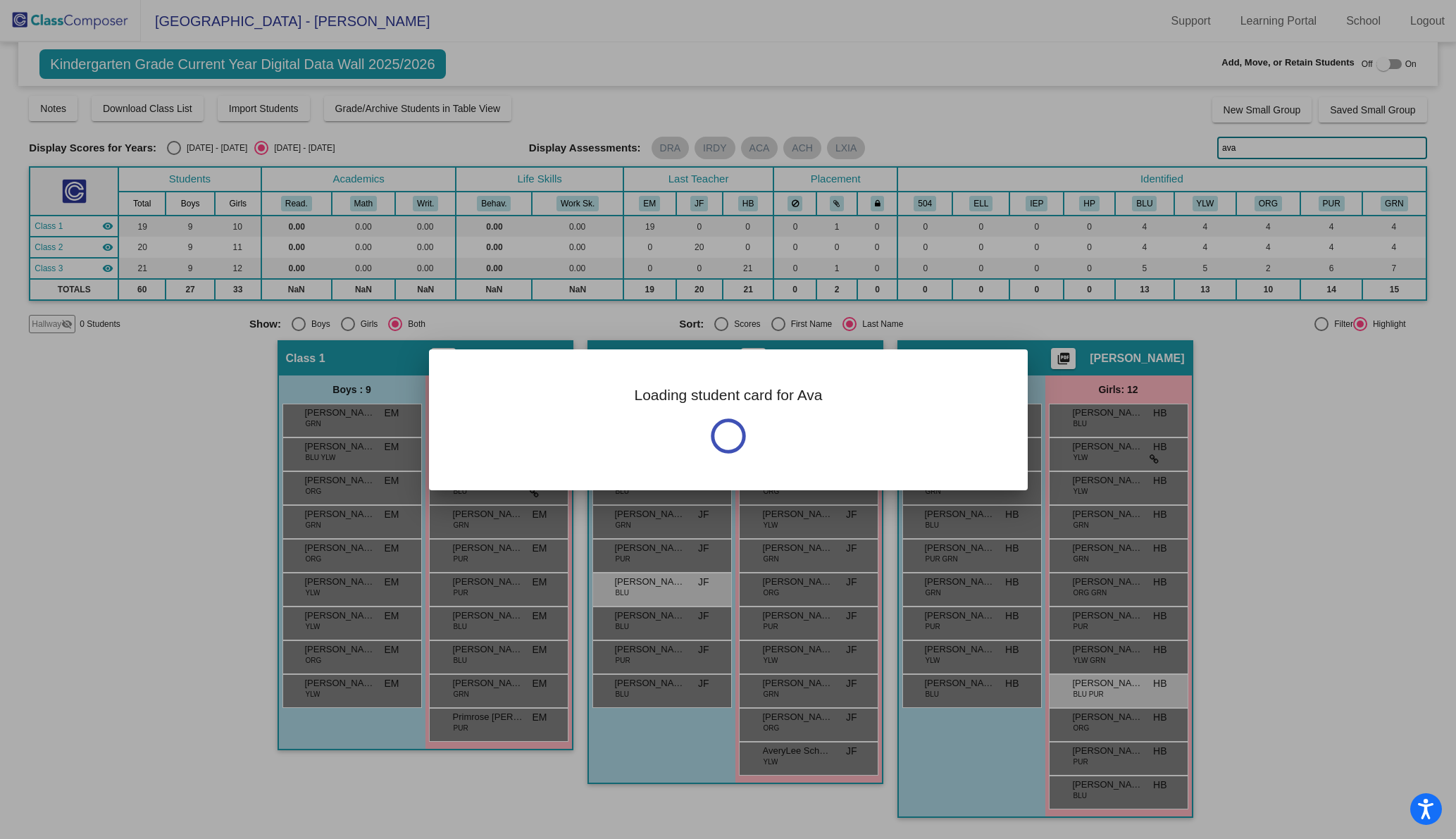
click at [1132, 695] on div at bounding box center [728, 420] width 1456 height 839
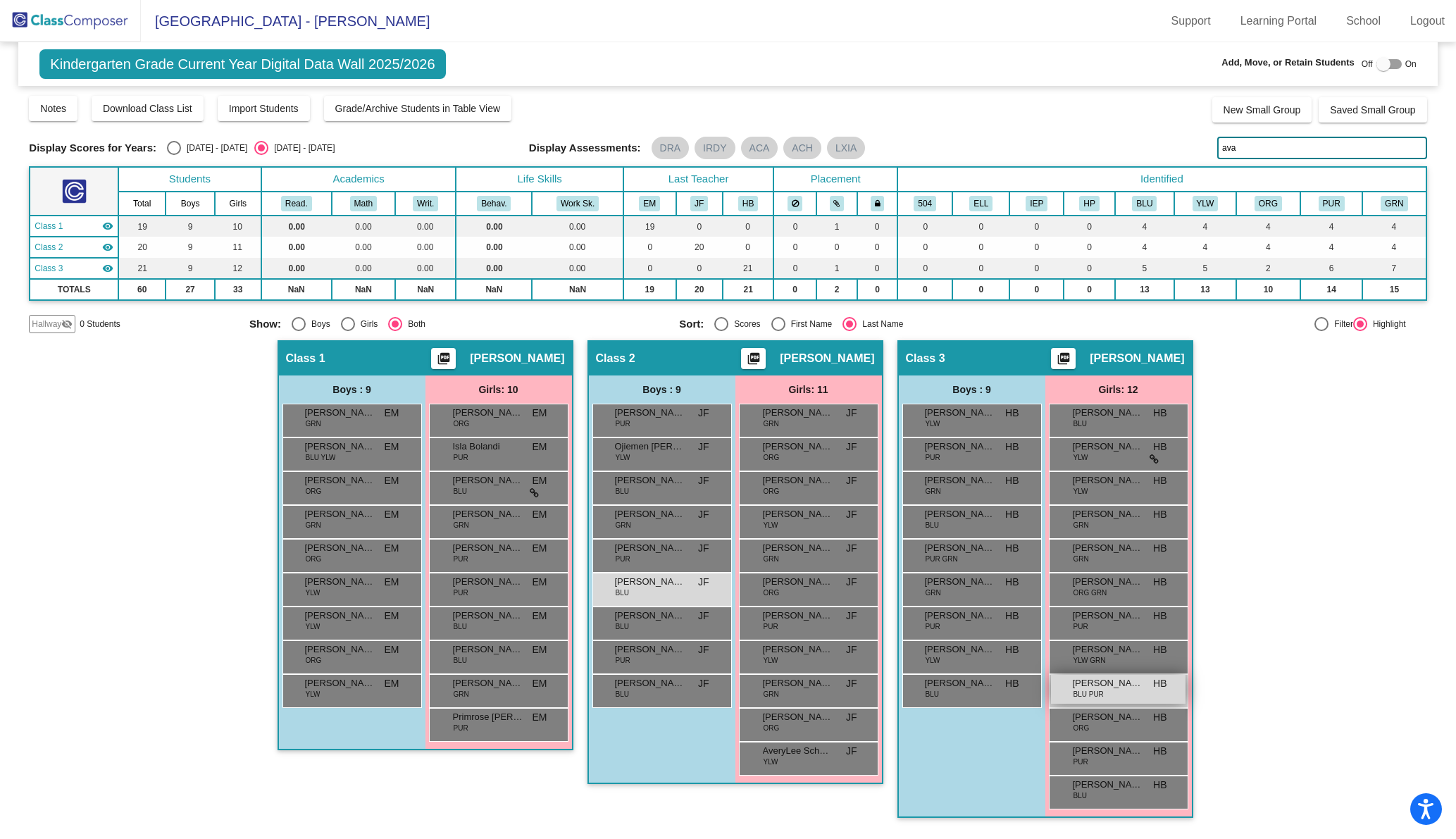
click at [1131, 695] on div "[PERSON_NAME] BLU PUR HB lock do_not_disturb_alt" at bounding box center [1118, 689] width 135 height 29
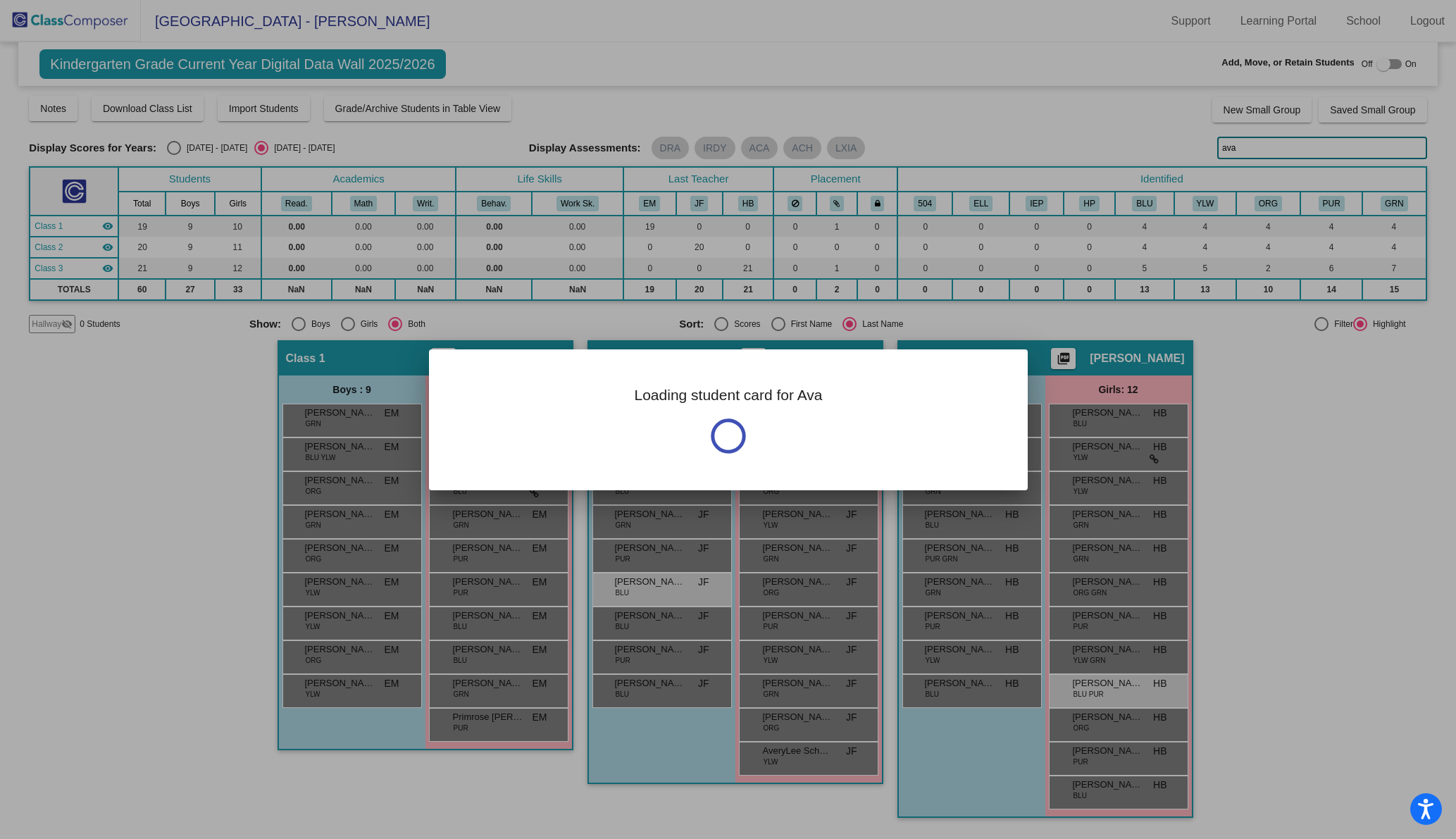
click at [1131, 695] on div at bounding box center [728, 420] width 1456 height 839
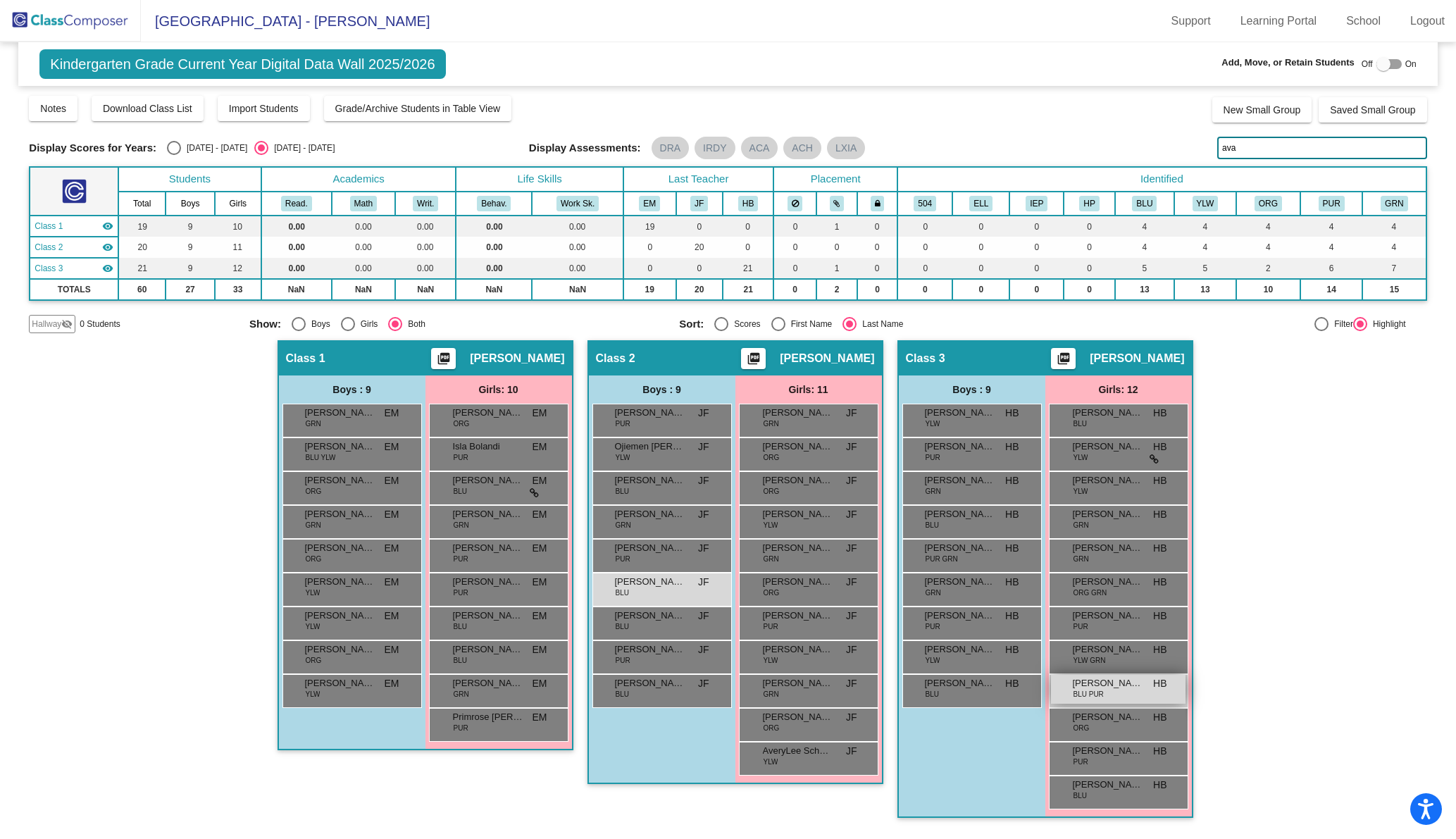
click at [1131, 695] on div "[PERSON_NAME] BLU PUR HB lock do_not_disturb_alt" at bounding box center [1118, 689] width 135 height 29
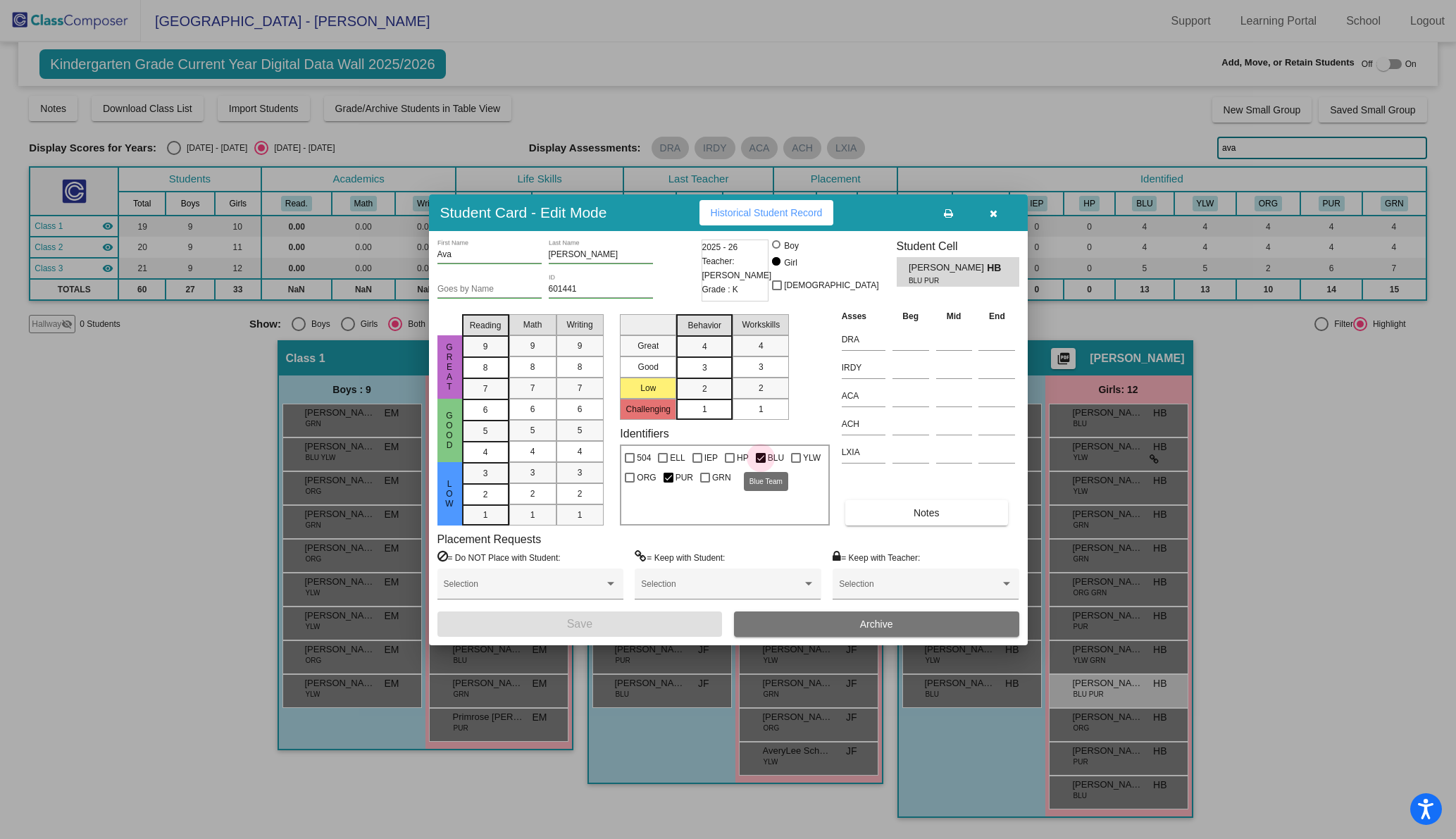
click at [758, 457] on div at bounding box center [760, 458] width 10 height 10
click at [760, 463] on input "BLU" at bounding box center [760, 463] width 1 height 1
checkbox input "false"
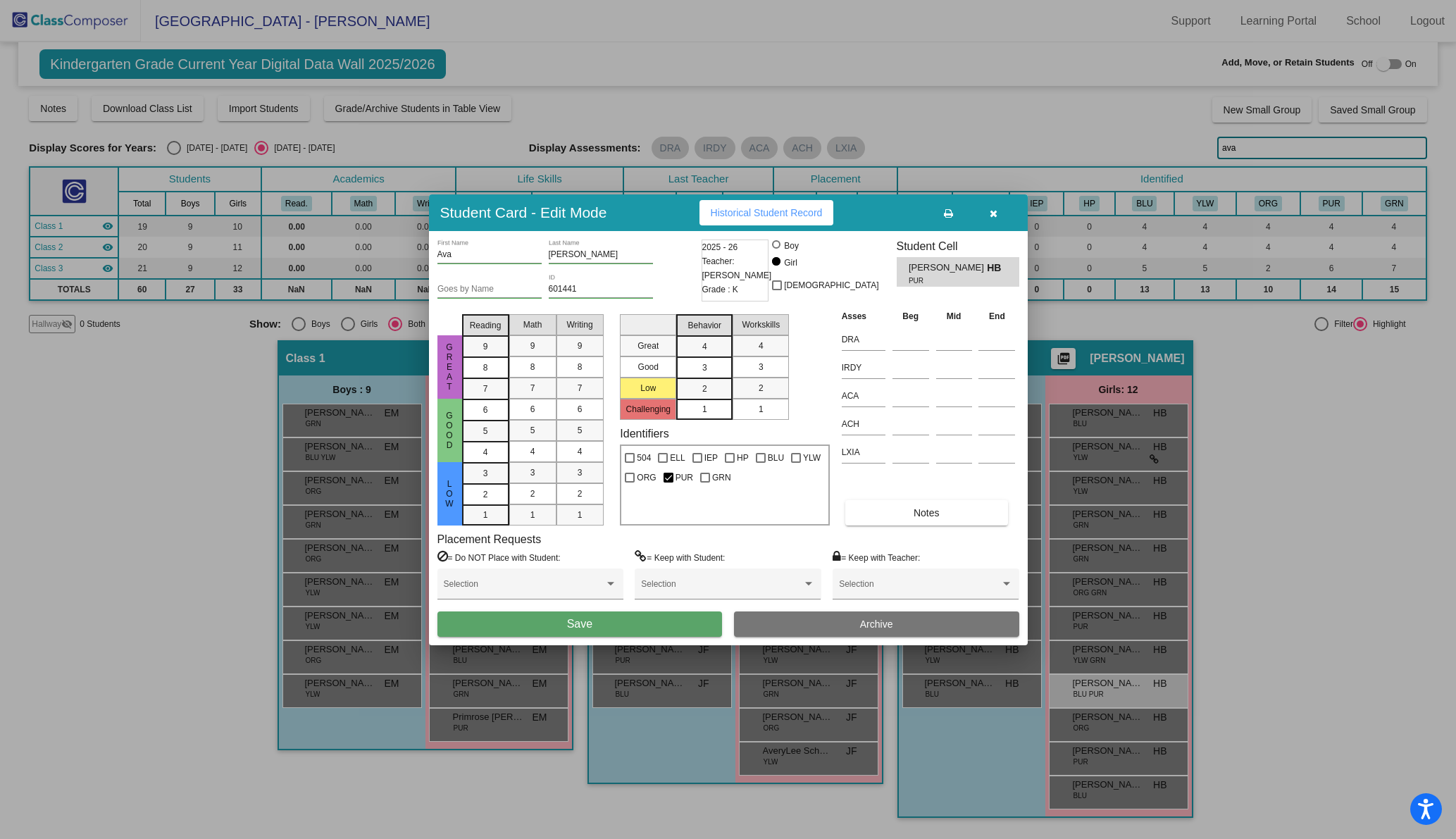
click at [621, 621] on button "Save" at bounding box center [580, 624] width 285 height 26
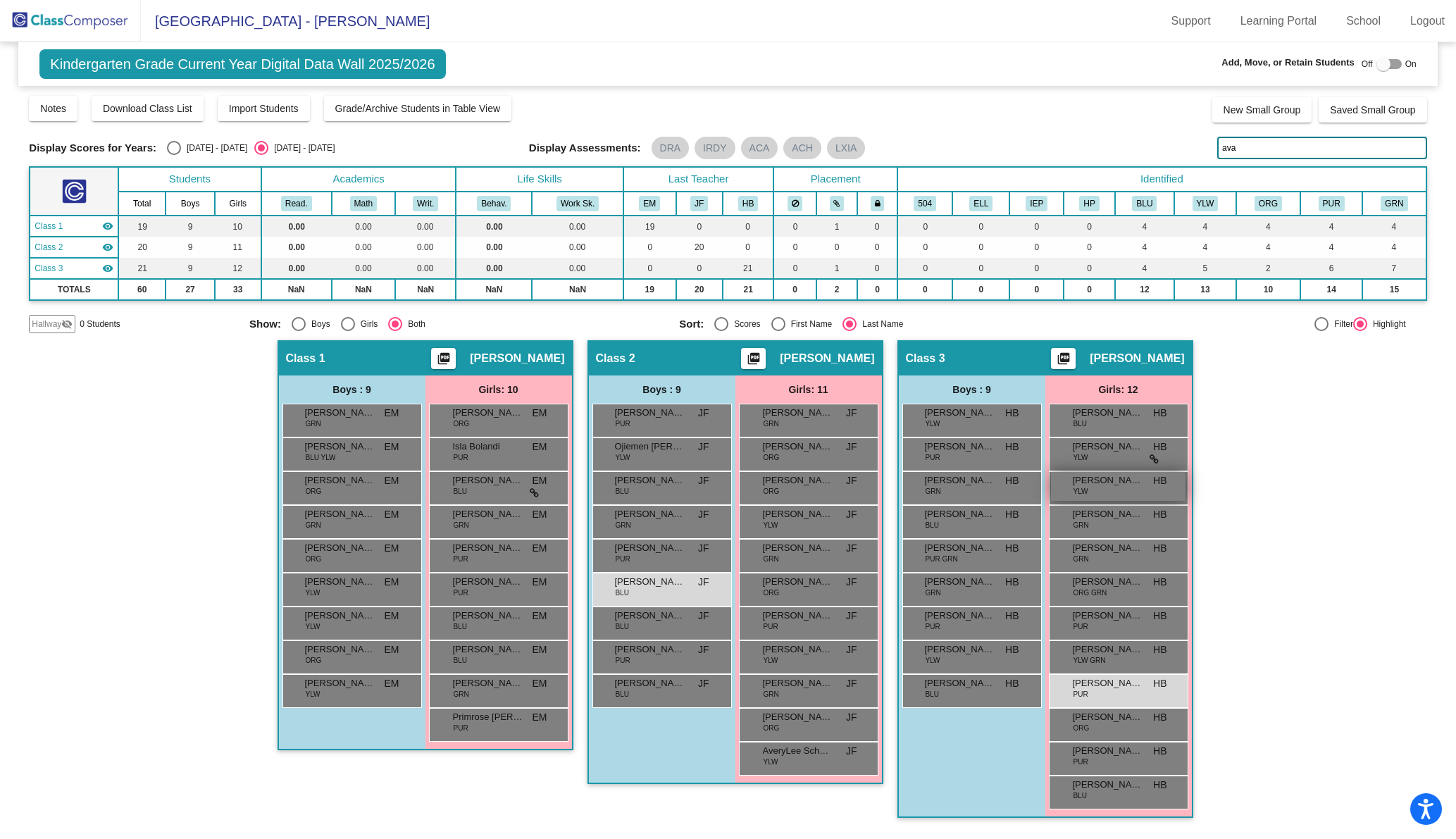
click at [1132, 482] on span "[PERSON_NAME]" at bounding box center [1108, 480] width 71 height 14
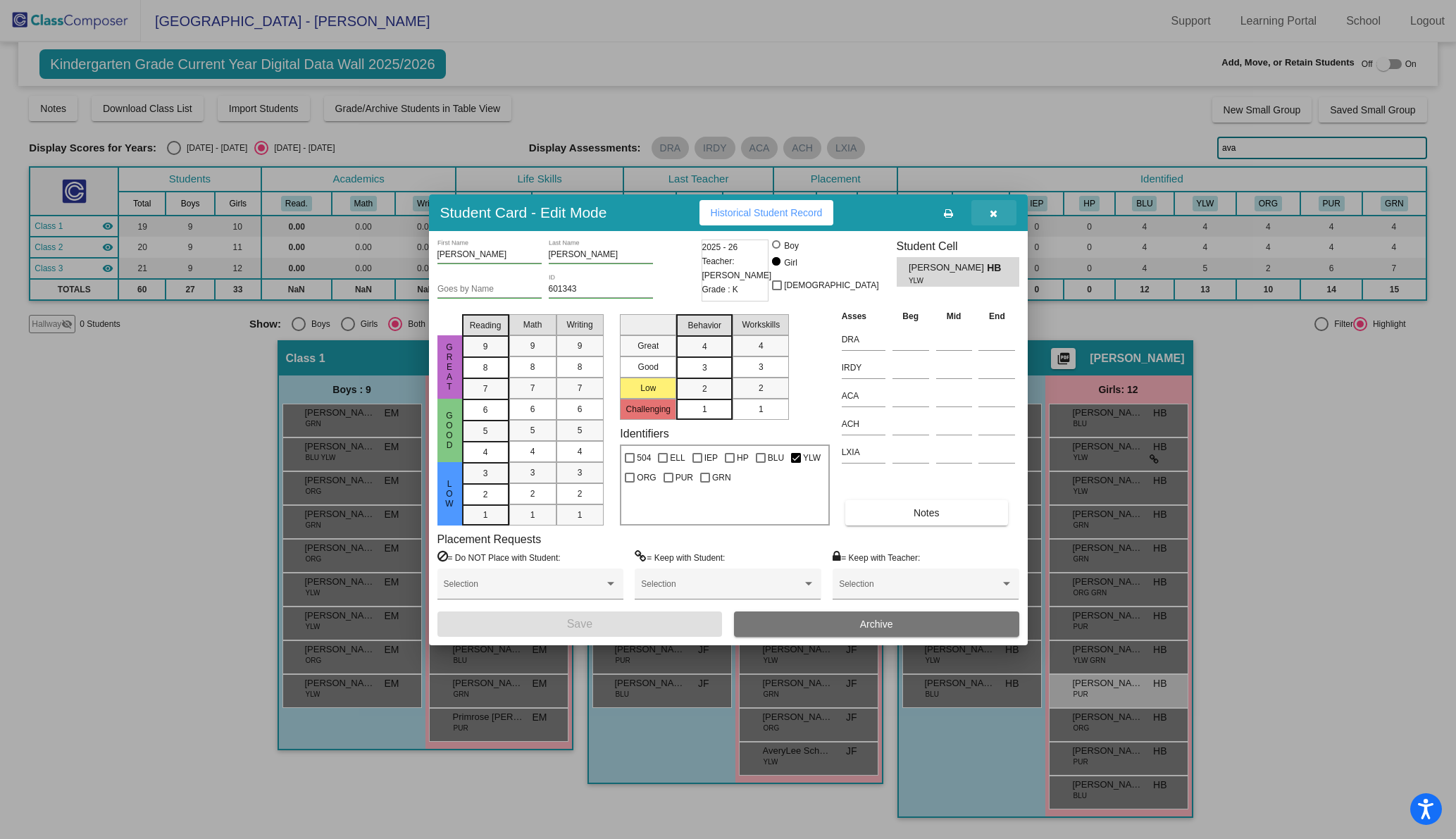
click at [996, 213] on icon "button" at bounding box center [993, 213] width 8 height 10
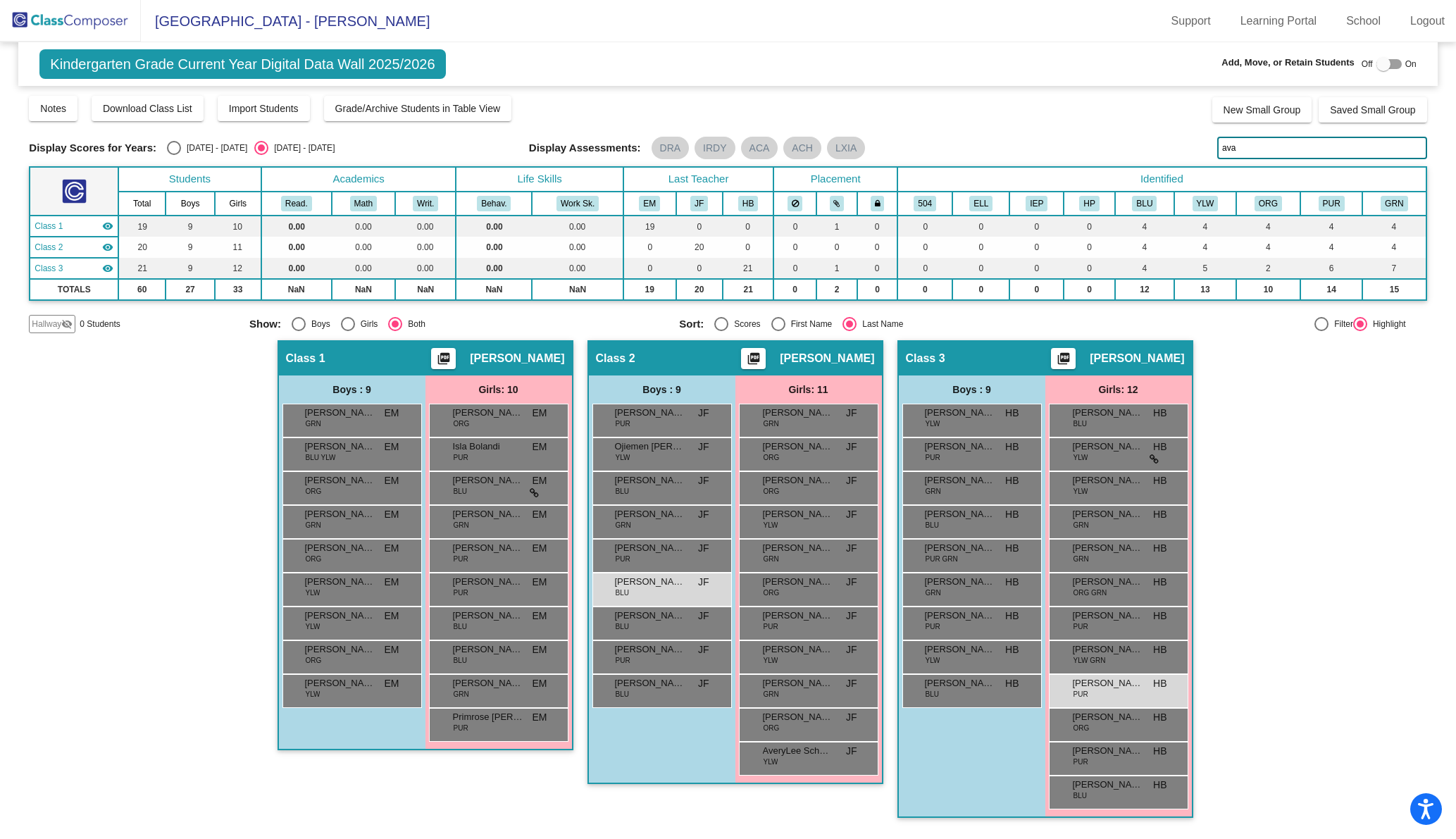
drag, startPoint x: 1246, startPoint y: 148, endPoint x: 1205, endPoint y: 144, distance: 41.2
click at [1205, 144] on div "Display Scores for Years: [DATE] - [DATE] [DATE] - [DATE] Display Assessments: …" at bounding box center [727, 148] width 1398 height 23
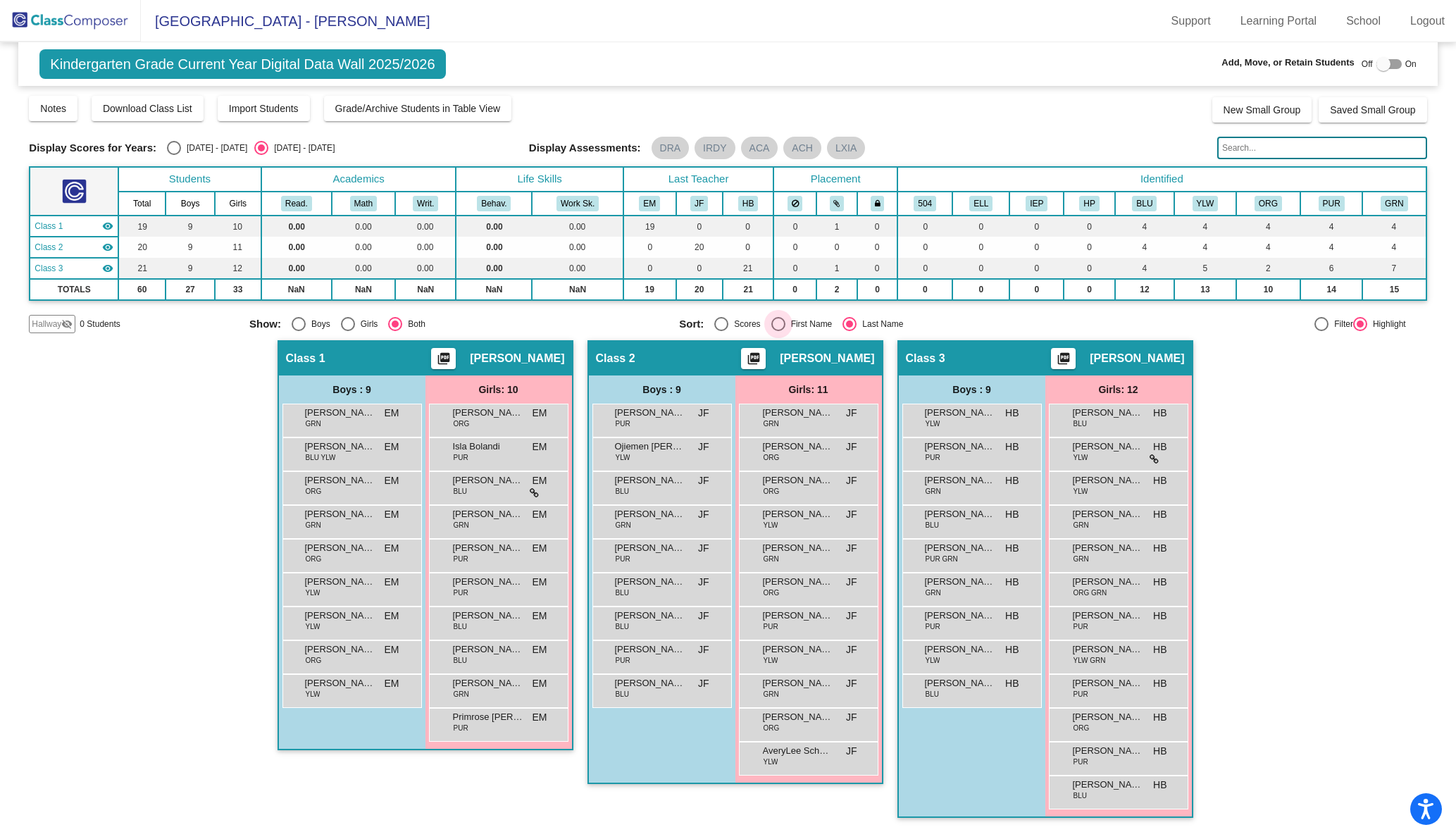
click at [782, 320] on div "Select an option" at bounding box center [778, 324] width 14 height 14
click at [778, 331] on input "First Name" at bounding box center [778, 331] width 1 height 1
radio input "true"
click at [1114, 588] on div "[PERSON_NAME] ORG GRN HB lock do_not_disturb_alt" at bounding box center [1118, 588] width 135 height 29
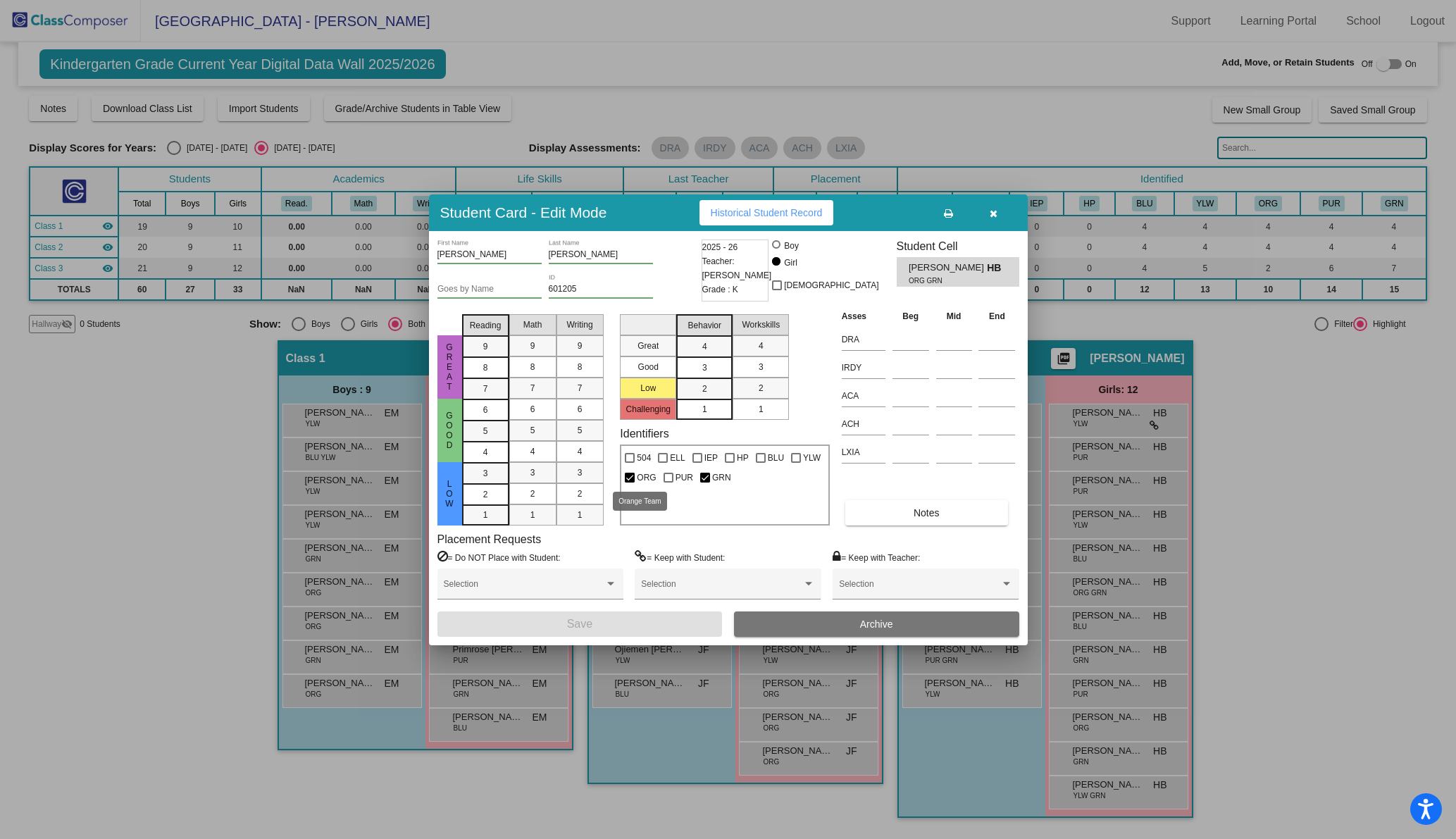
click at [628, 473] on div at bounding box center [630, 477] width 10 height 10
click at [629, 482] on input "ORG" at bounding box center [629, 482] width 1 height 1
checkbox input "false"
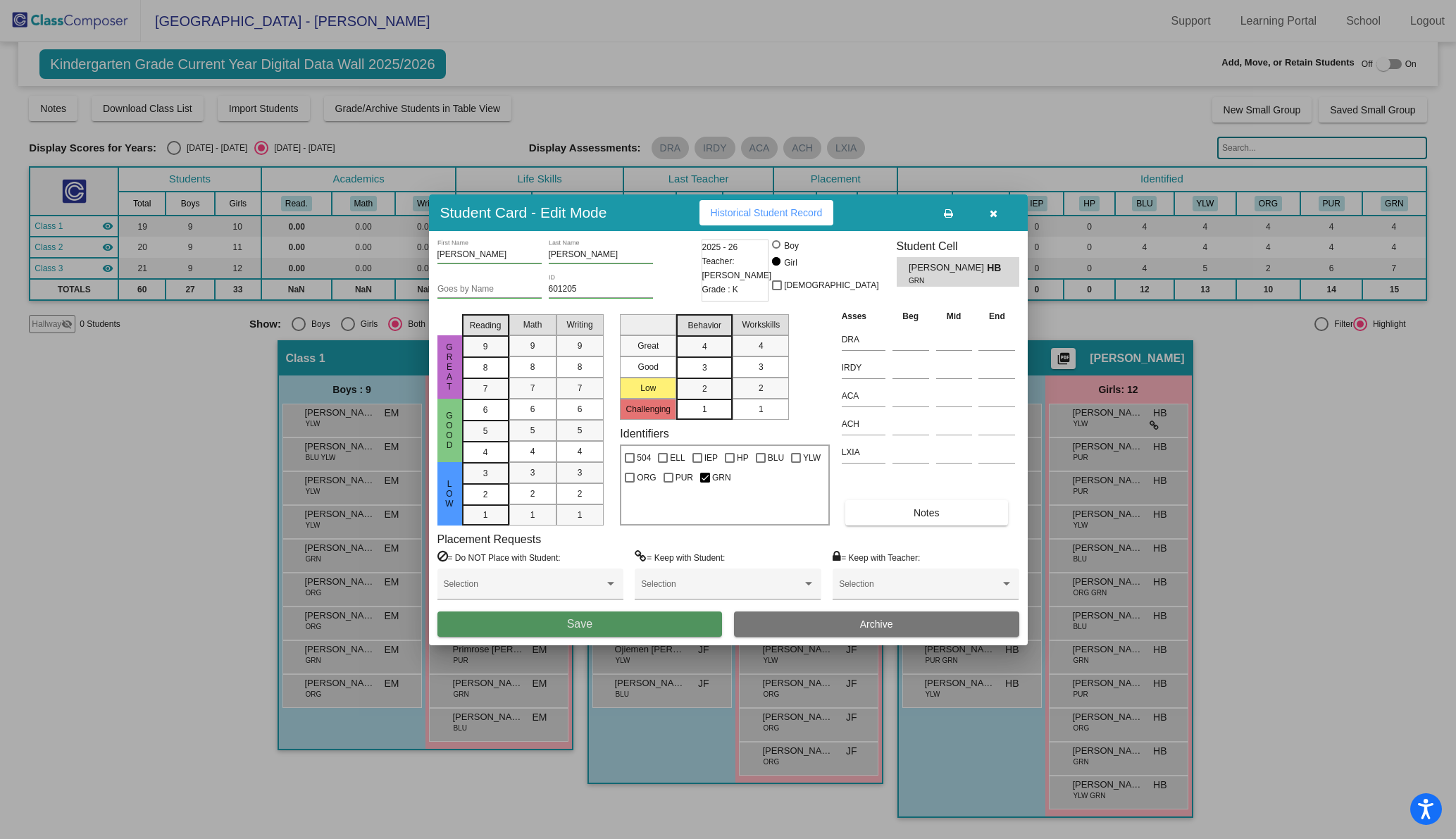
click at [633, 624] on button "Save" at bounding box center [580, 624] width 285 height 26
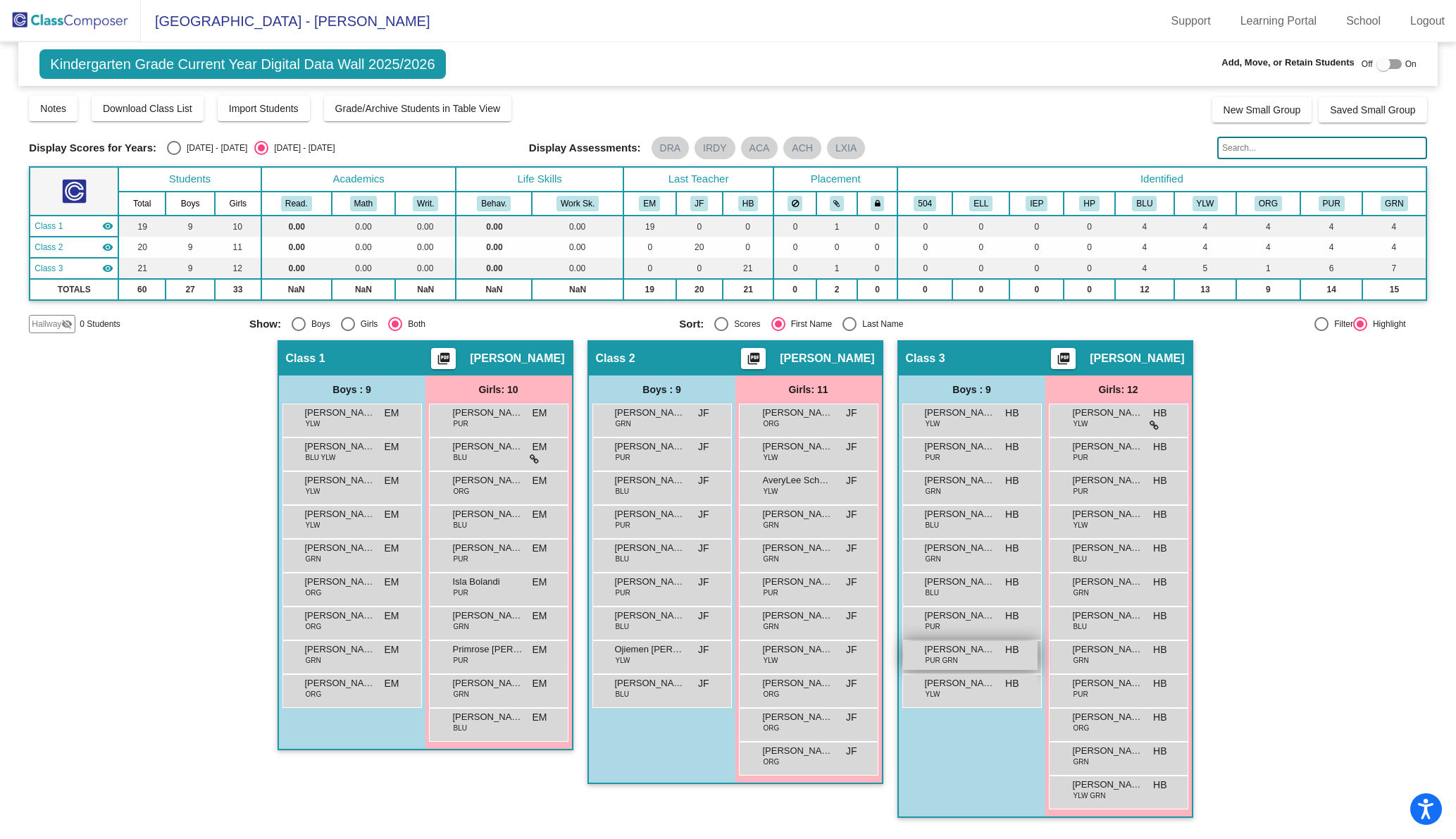
click at [954, 648] on span "[PERSON_NAME]" at bounding box center [959, 649] width 71 height 14
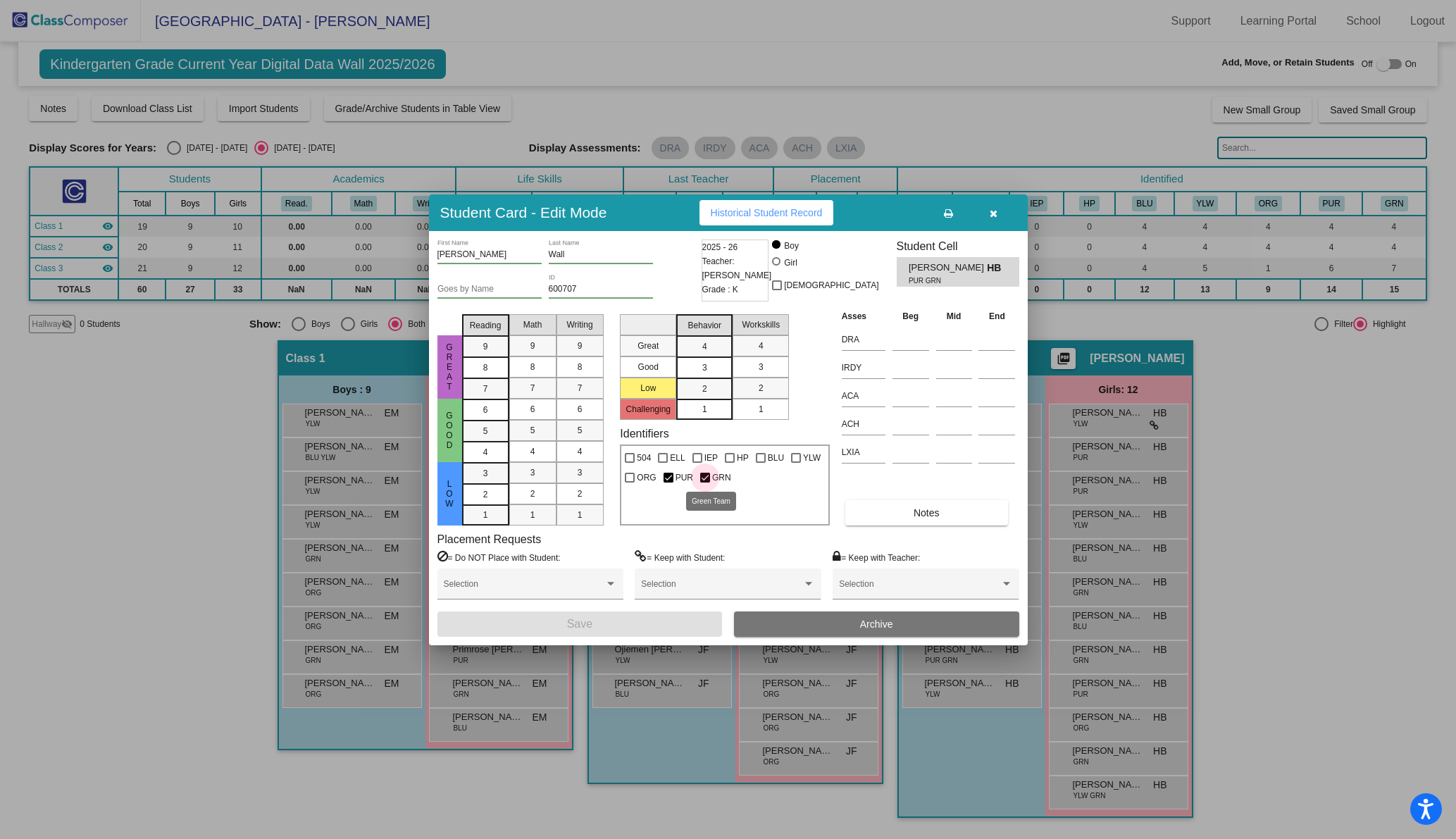
click at [700, 474] on div at bounding box center [705, 477] width 10 height 10
click at [704, 482] on input "GRN" at bounding box center [704, 482] width 1 height 1
checkbox input "false"
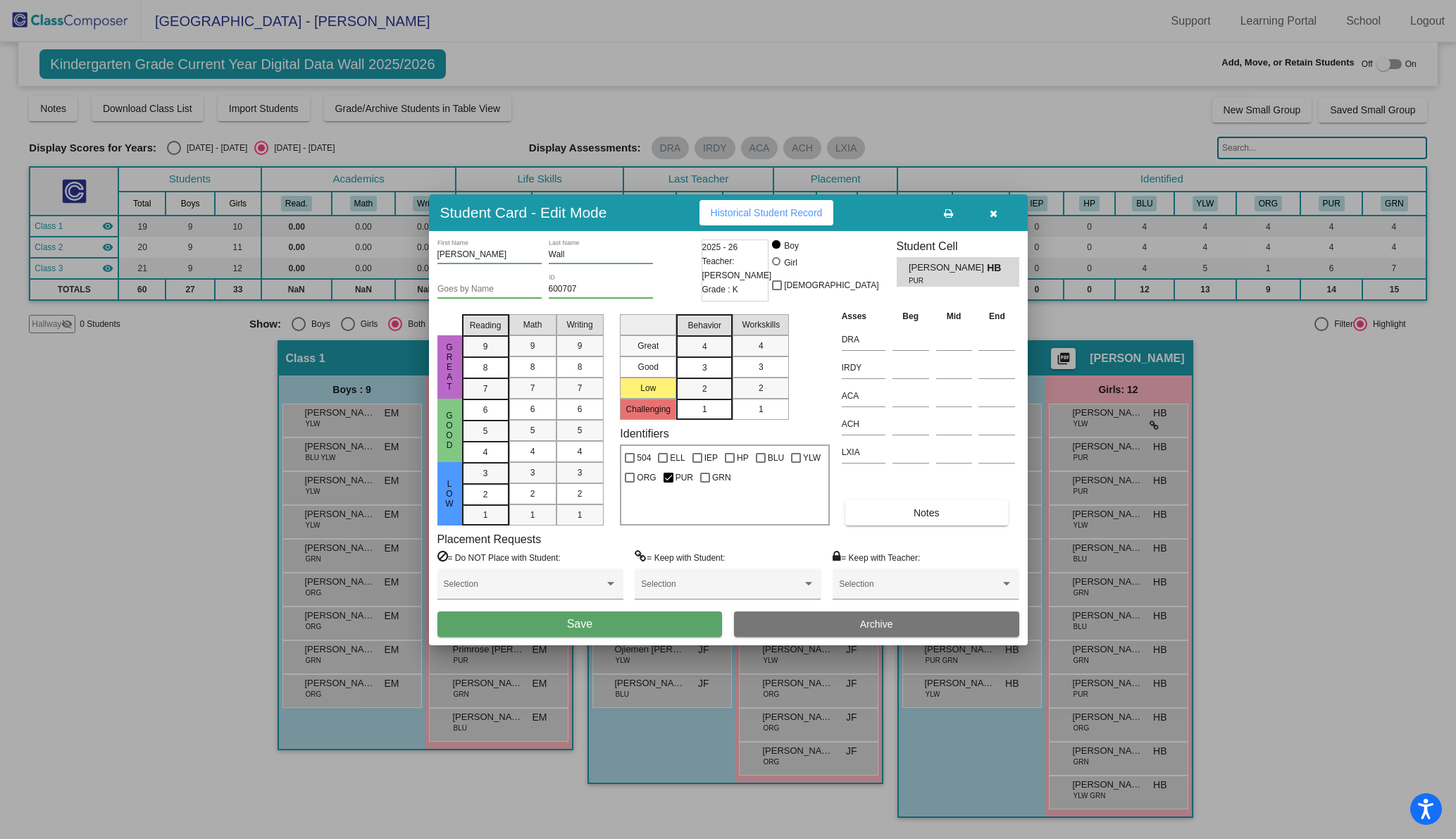
click at [610, 619] on button "Save" at bounding box center [580, 624] width 285 height 26
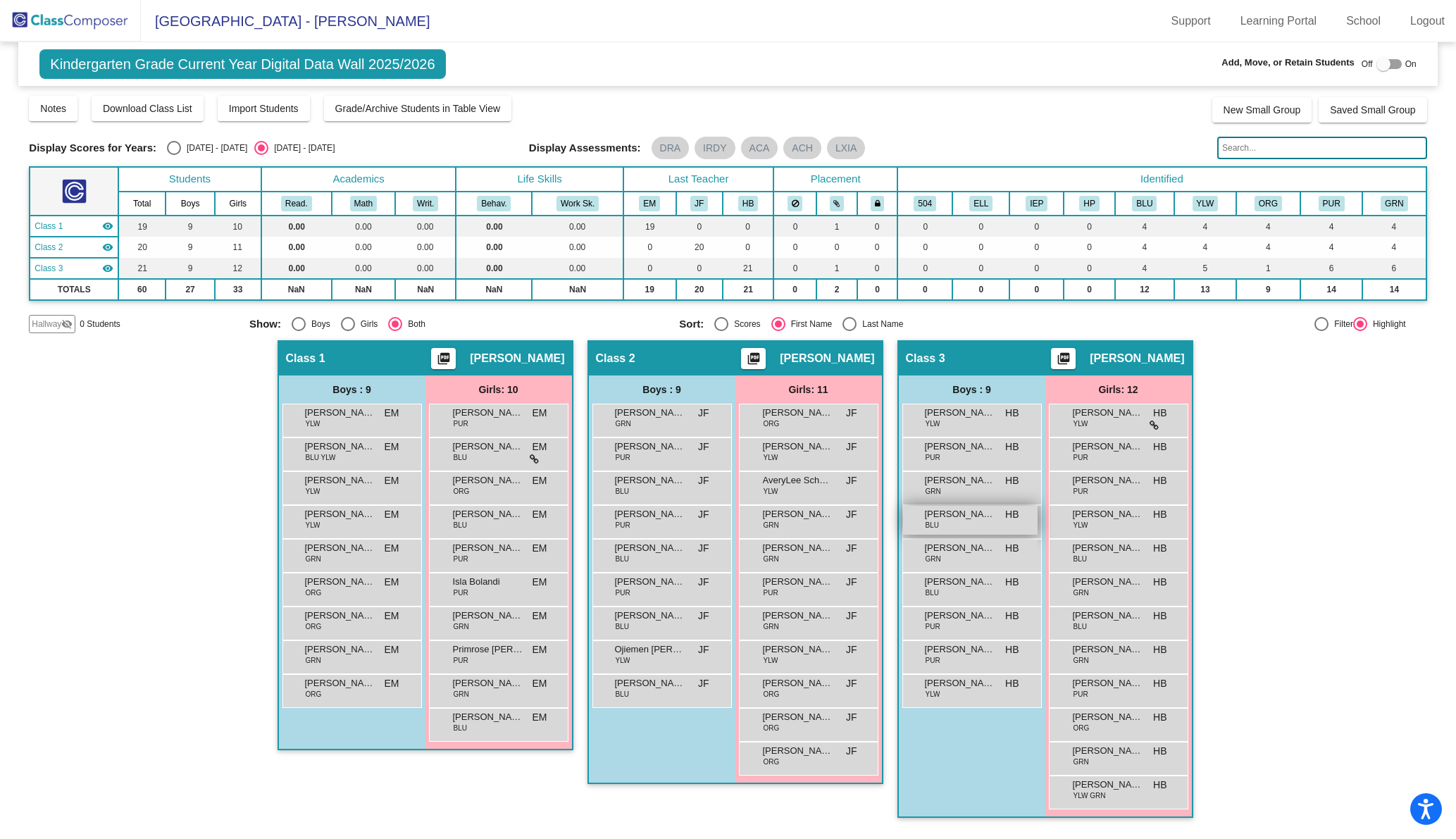
click at [956, 523] on div "[PERSON_NAME] BLU HB lock do_not_disturb_alt" at bounding box center [970, 520] width 135 height 29
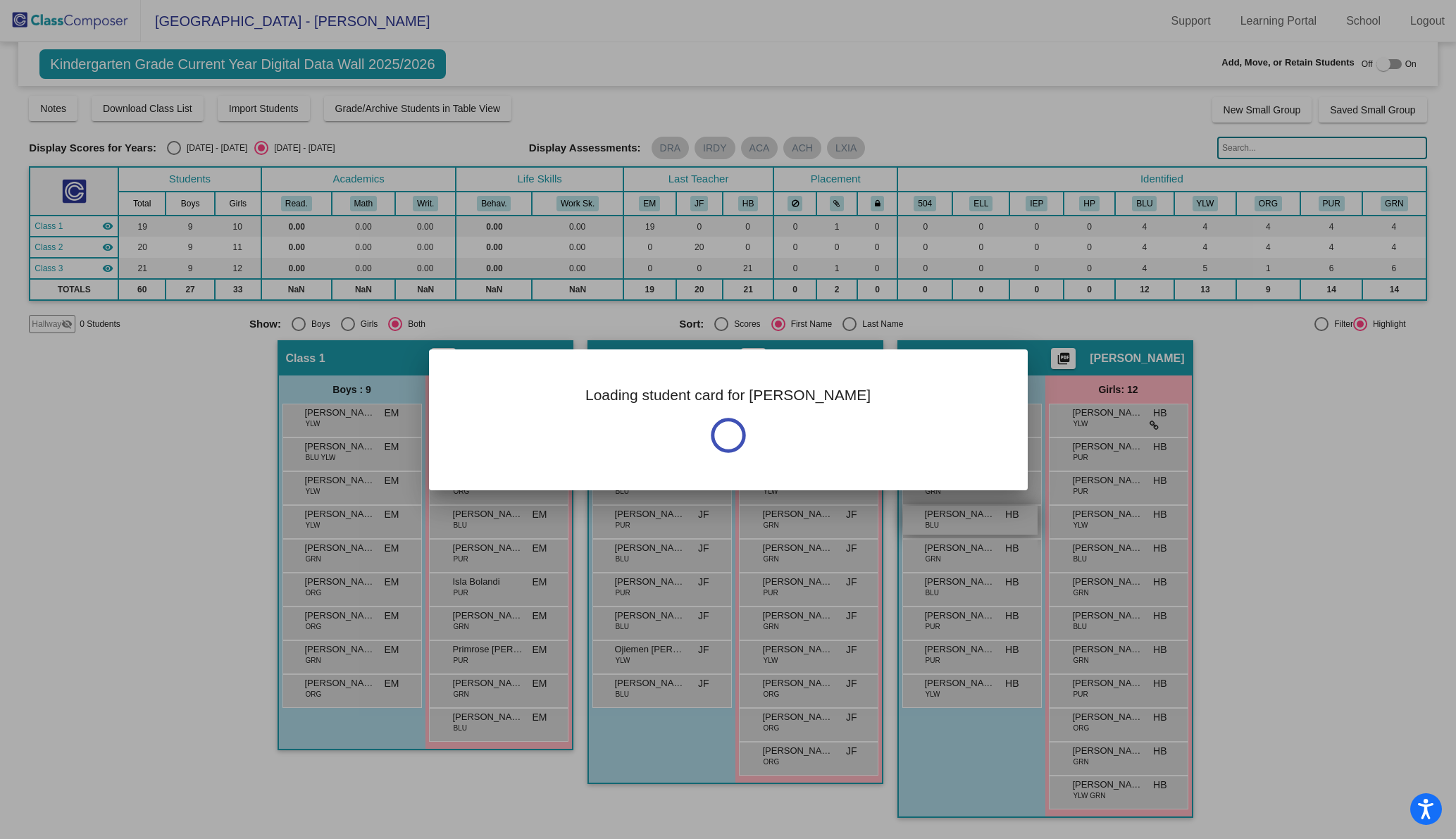
click at [955, 524] on div at bounding box center [728, 420] width 1456 height 839
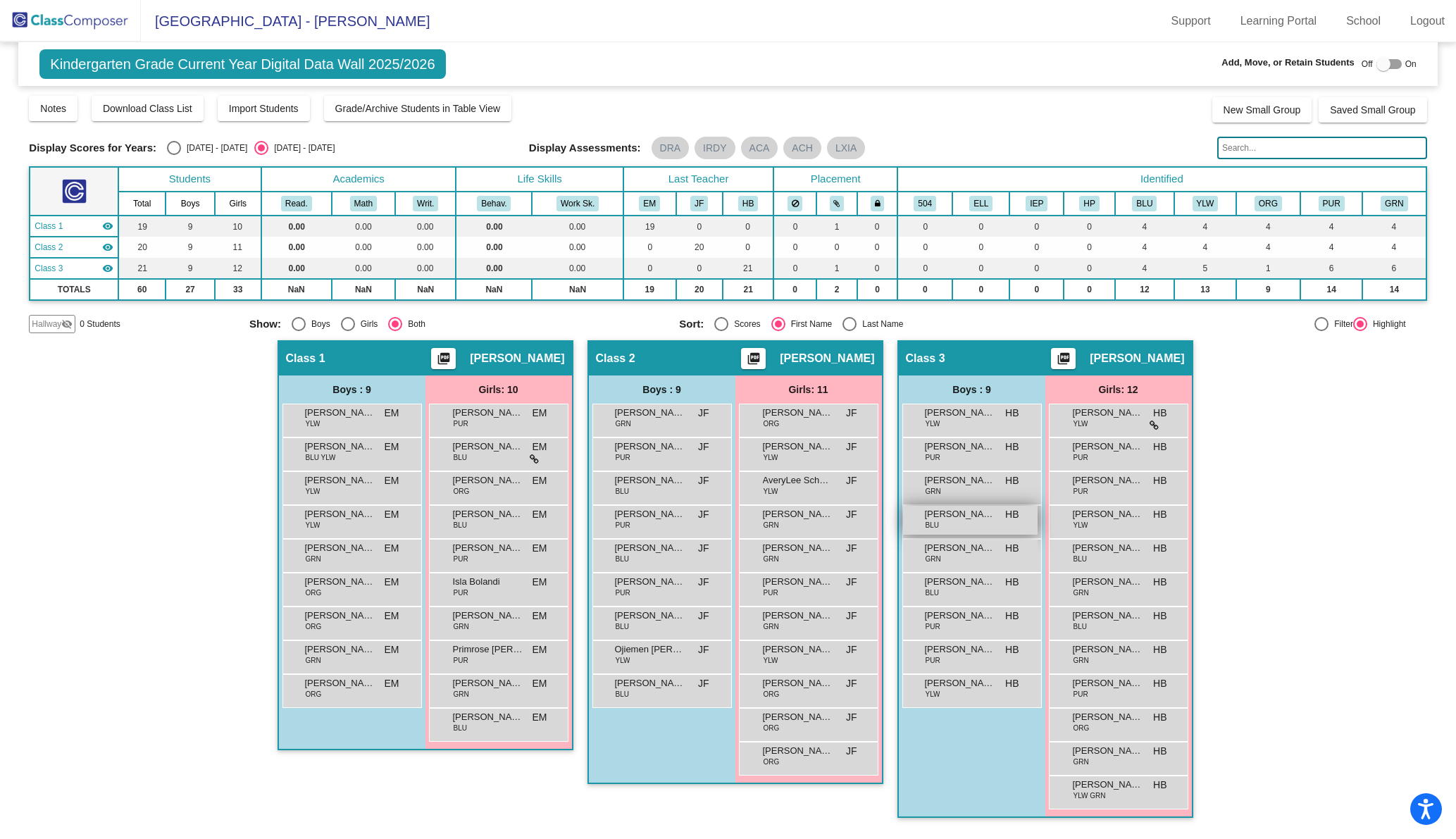
click at [967, 519] on span "[PERSON_NAME]" at bounding box center [959, 514] width 71 height 14
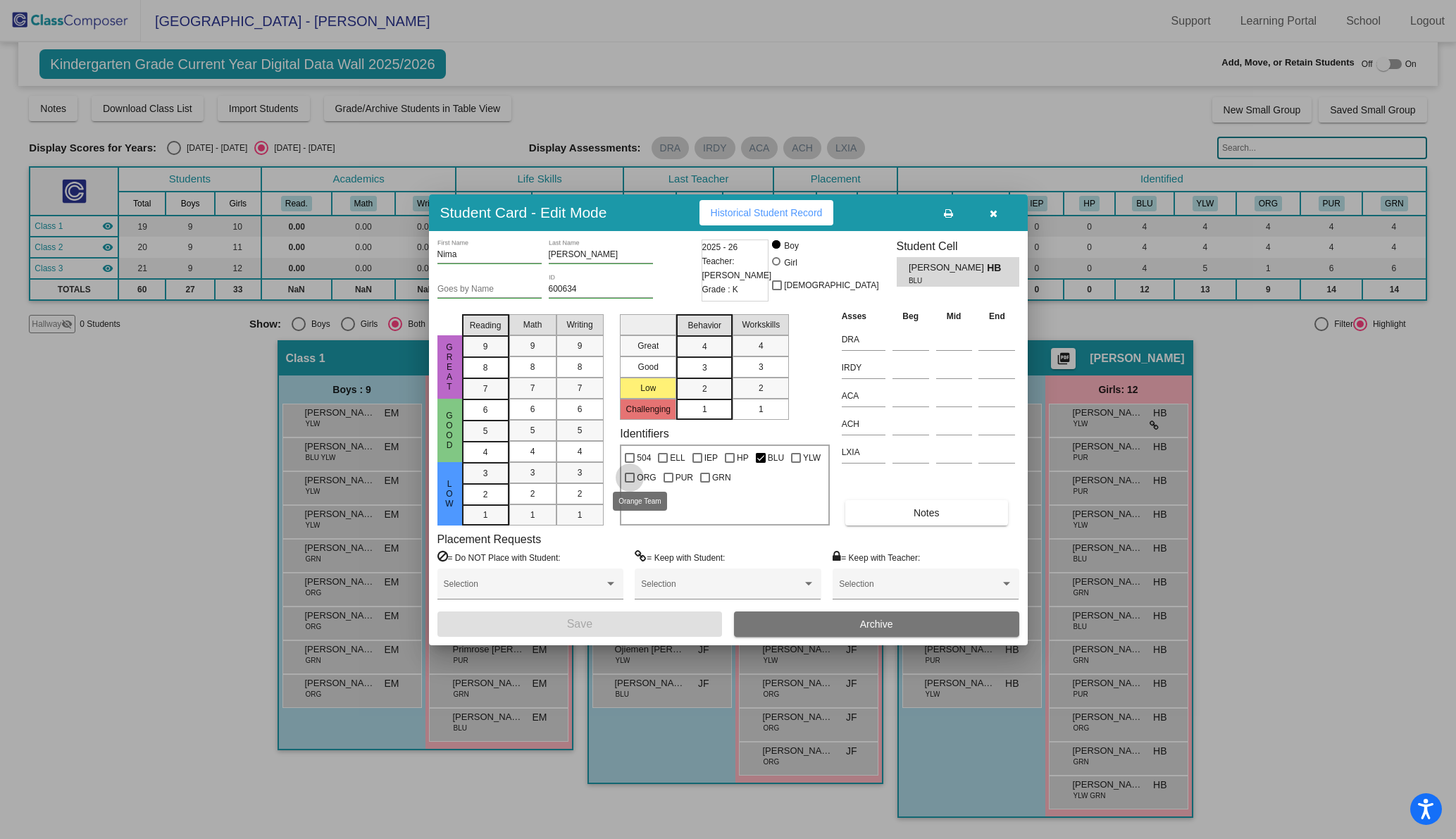
click at [633, 474] on div at bounding box center [630, 477] width 10 height 10
click at [630, 482] on input "ORG" at bounding box center [629, 482] width 1 height 1
checkbox input "true"
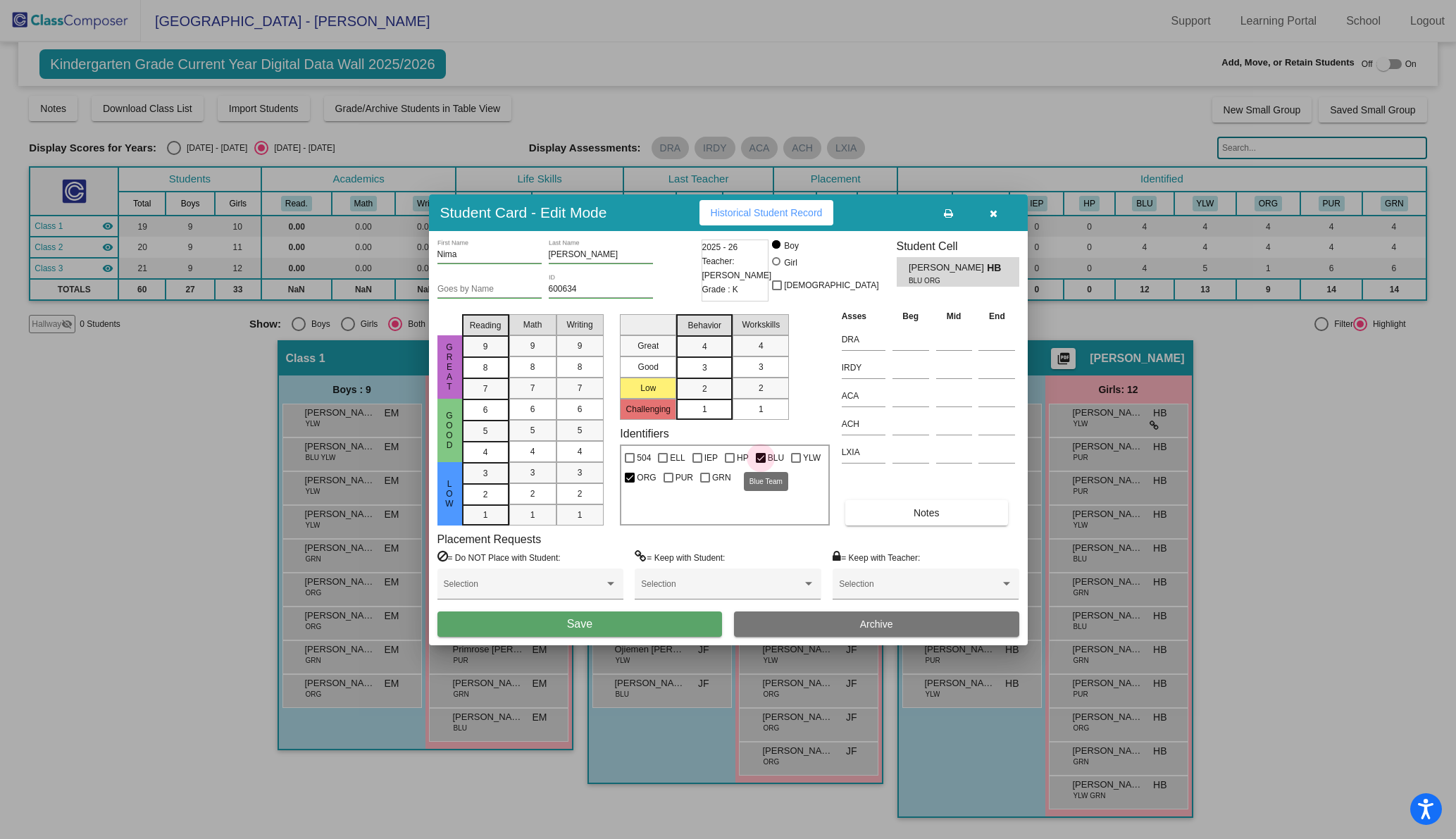
click at [759, 452] on label "BLU" at bounding box center [769, 458] width 28 height 17
click at [760, 463] on input "BLU" at bounding box center [760, 463] width 1 height 1
checkbox input "false"
click at [587, 621] on span "Save" at bounding box center [580, 624] width 26 height 12
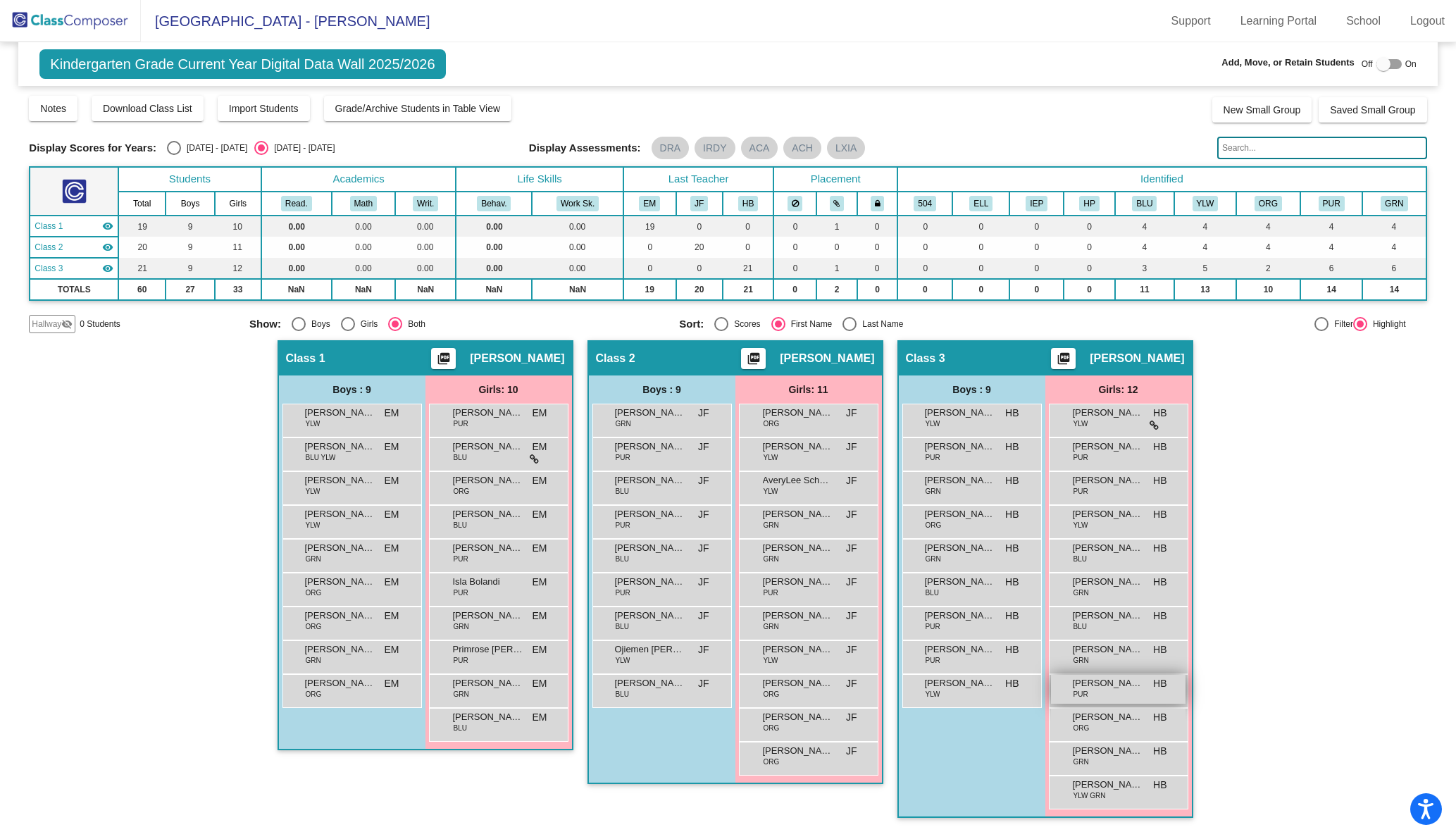
click at [1100, 684] on span "[PERSON_NAME]" at bounding box center [1108, 683] width 71 height 14
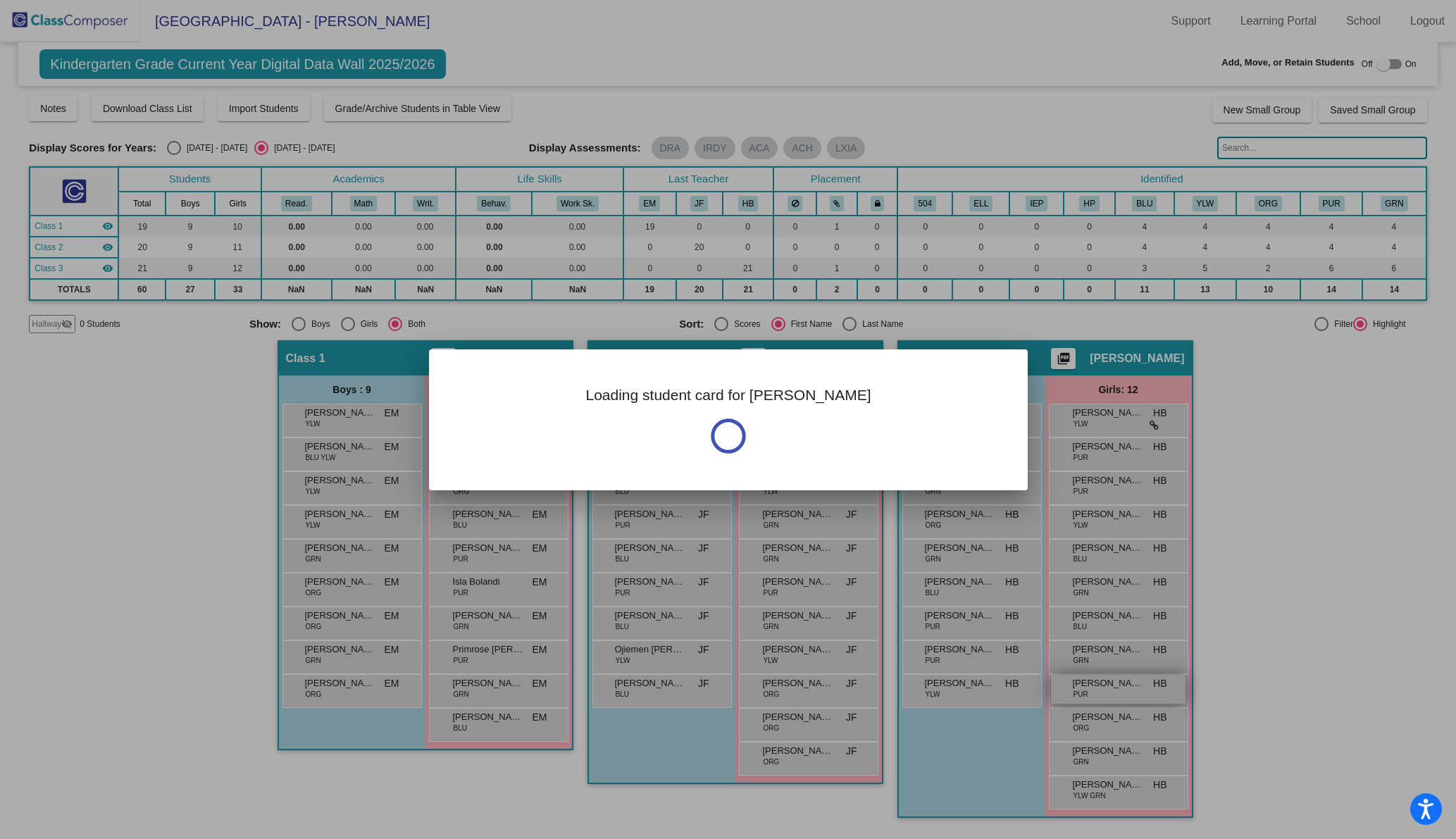
click at [1100, 684] on div at bounding box center [728, 420] width 1456 height 839
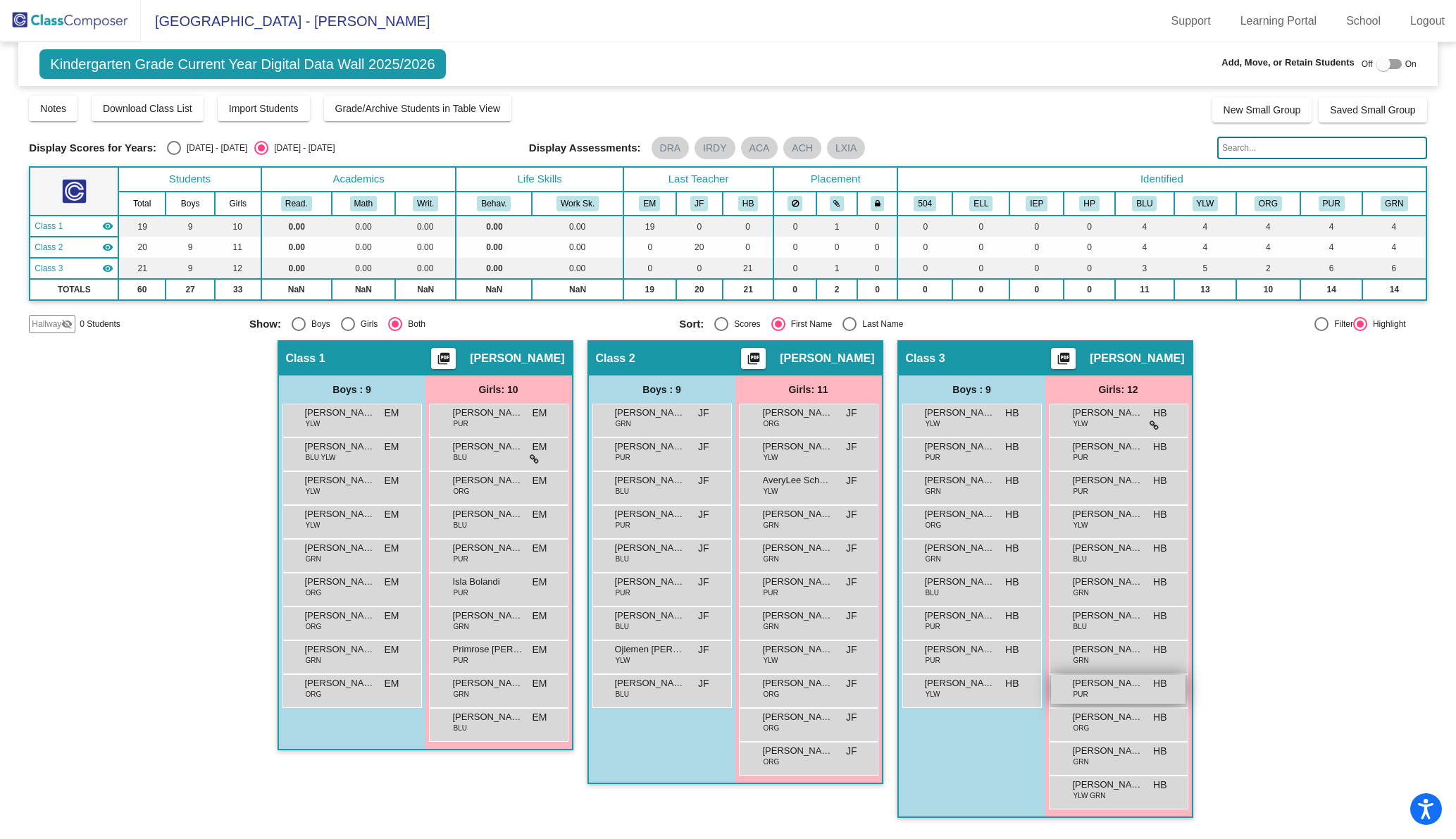
click at [1100, 685] on span "[PERSON_NAME]" at bounding box center [1108, 683] width 71 height 14
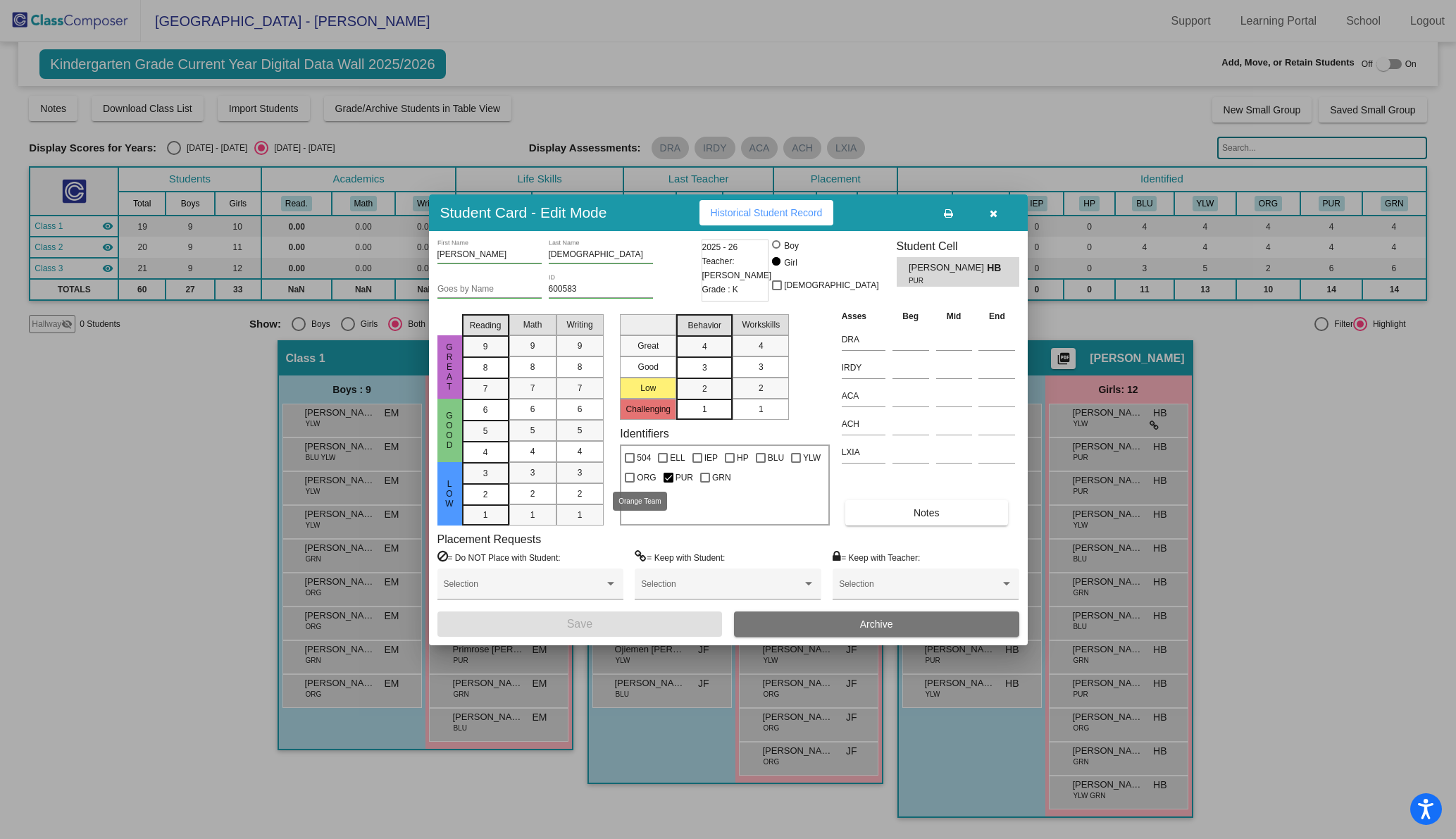
click at [630, 474] on div at bounding box center [630, 477] width 10 height 10
click at [630, 482] on input "ORG" at bounding box center [629, 482] width 1 height 1
checkbox input "true"
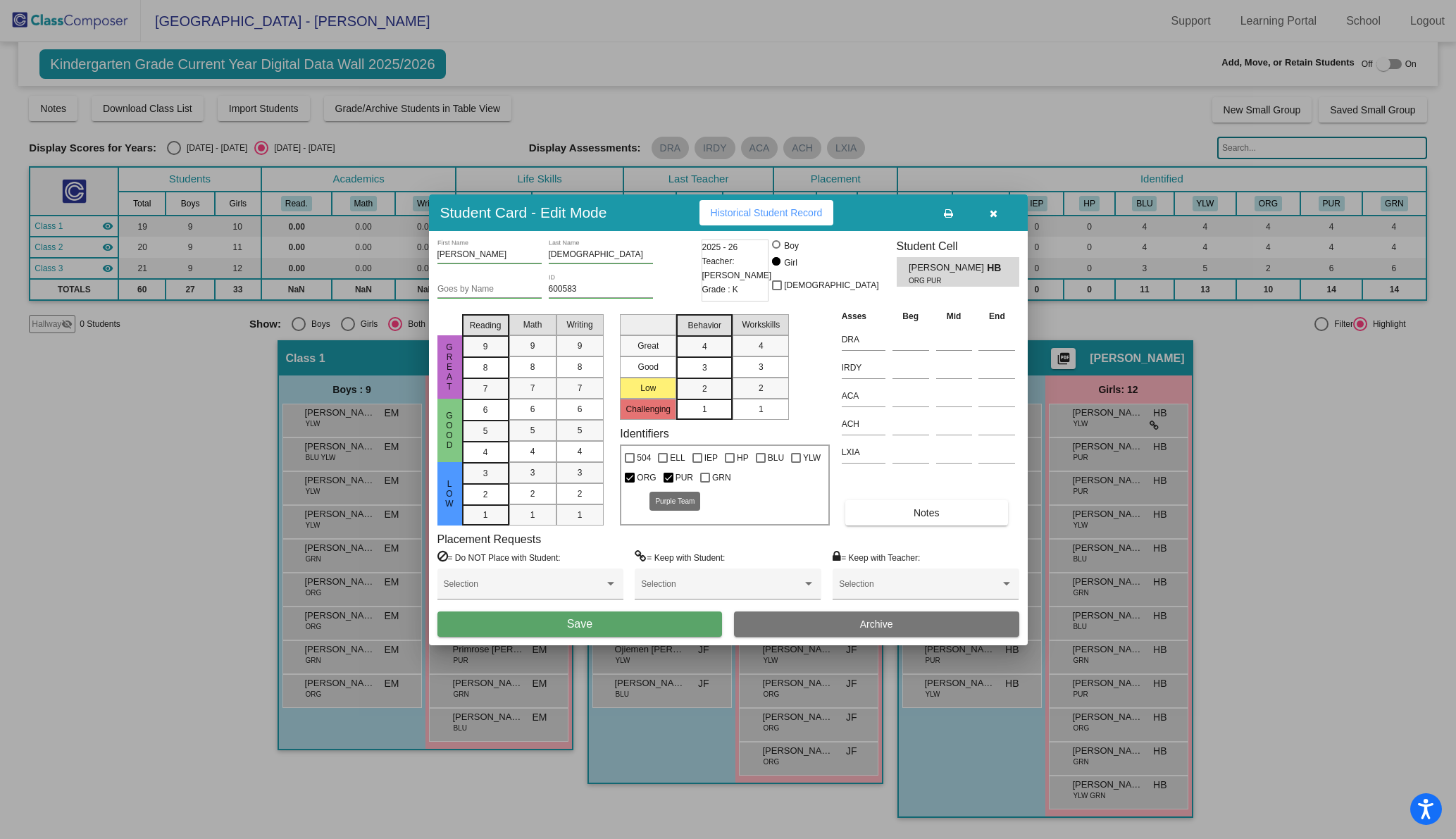
click at [665, 475] on div at bounding box center [668, 477] width 10 height 10
click at [668, 482] on input "PUR" at bounding box center [668, 482] width 1 height 1
checkbox input "false"
click at [622, 626] on button "Save" at bounding box center [580, 624] width 285 height 26
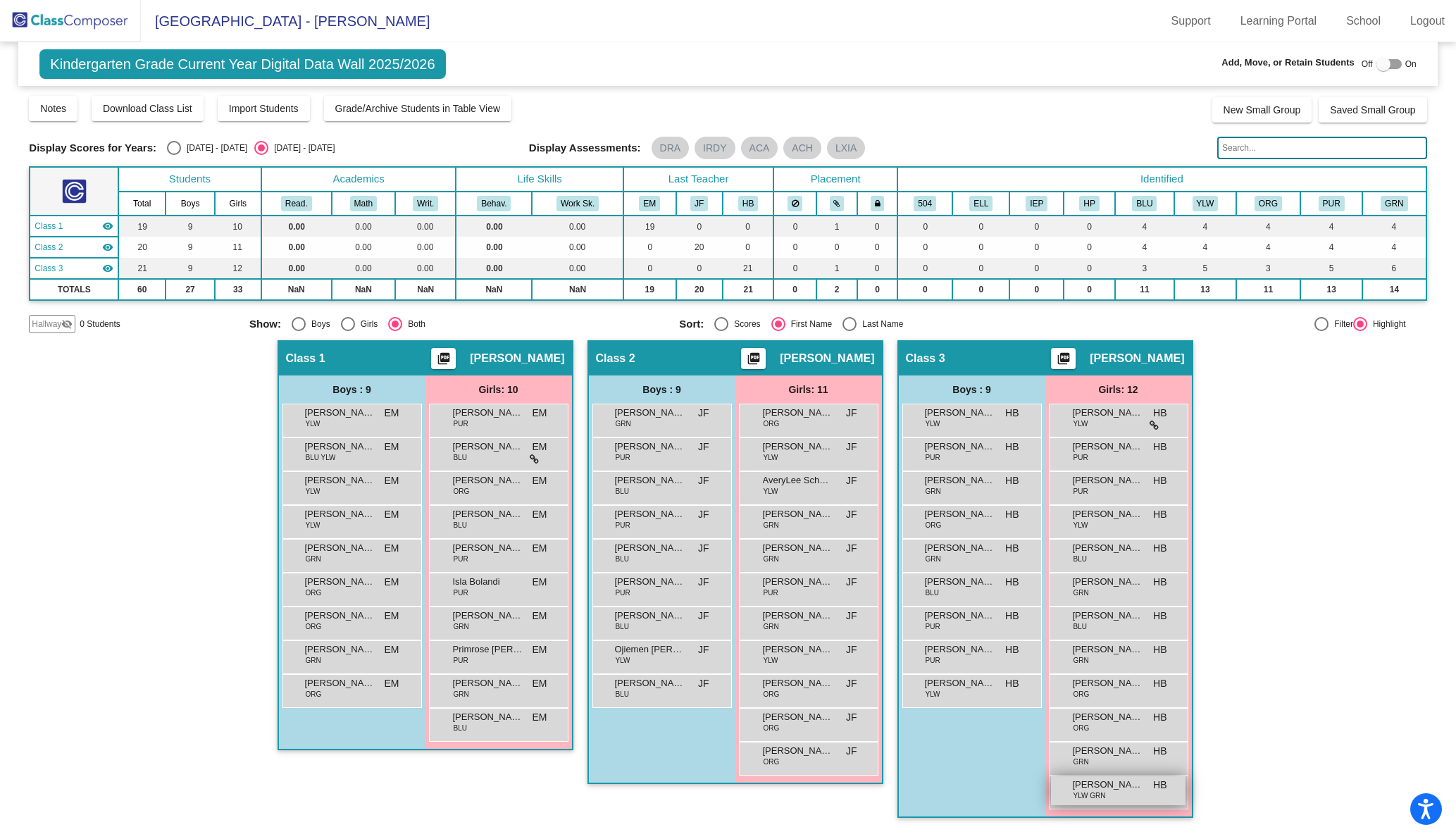
click at [1120, 793] on div "[PERSON_NAME] YLW GRN HB lock do_not_disturb_alt" at bounding box center [1118, 790] width 135 height 29
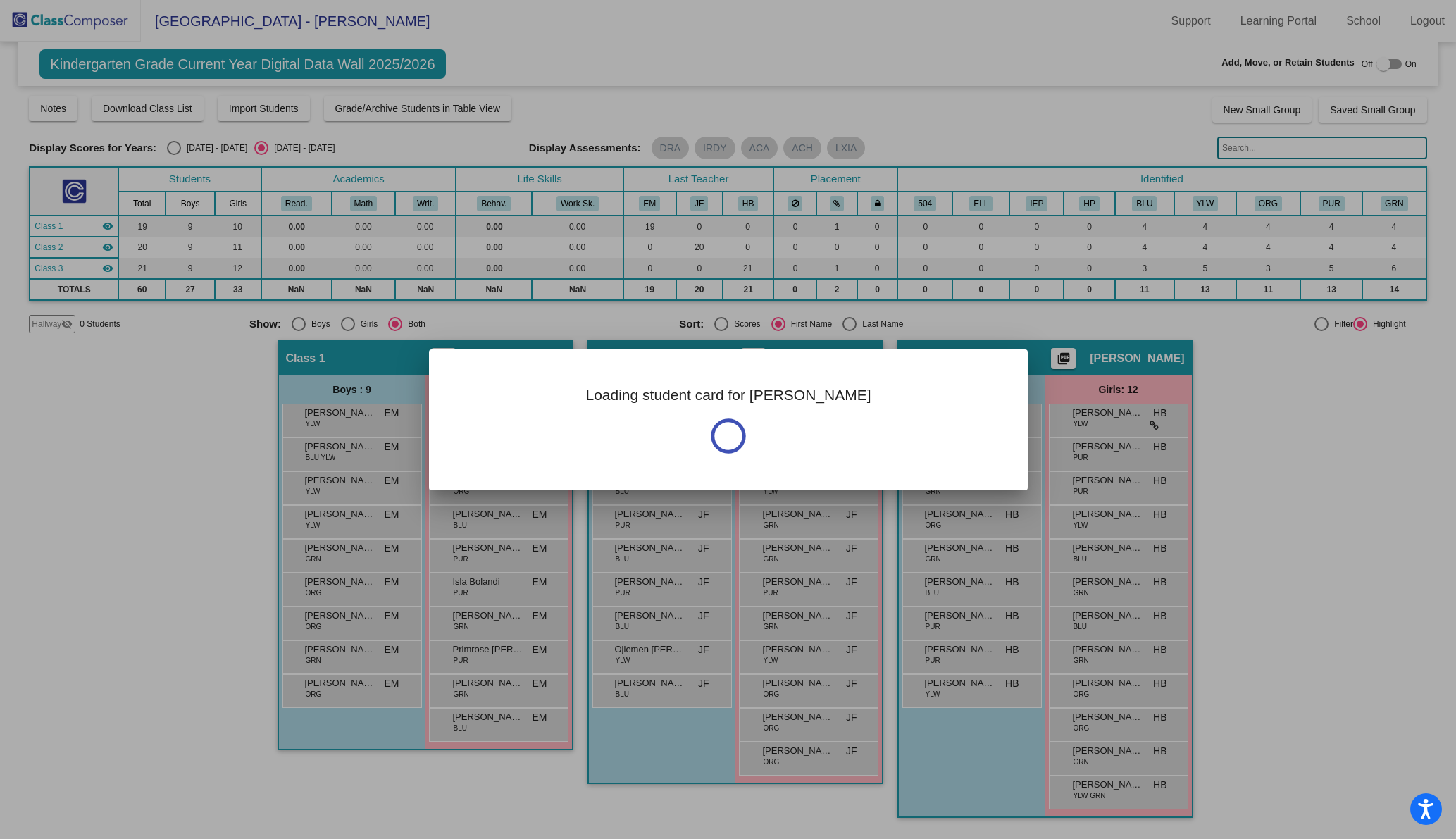
click at [1120, 793] on div at bounding box center [728, 420] width 1456 height 839
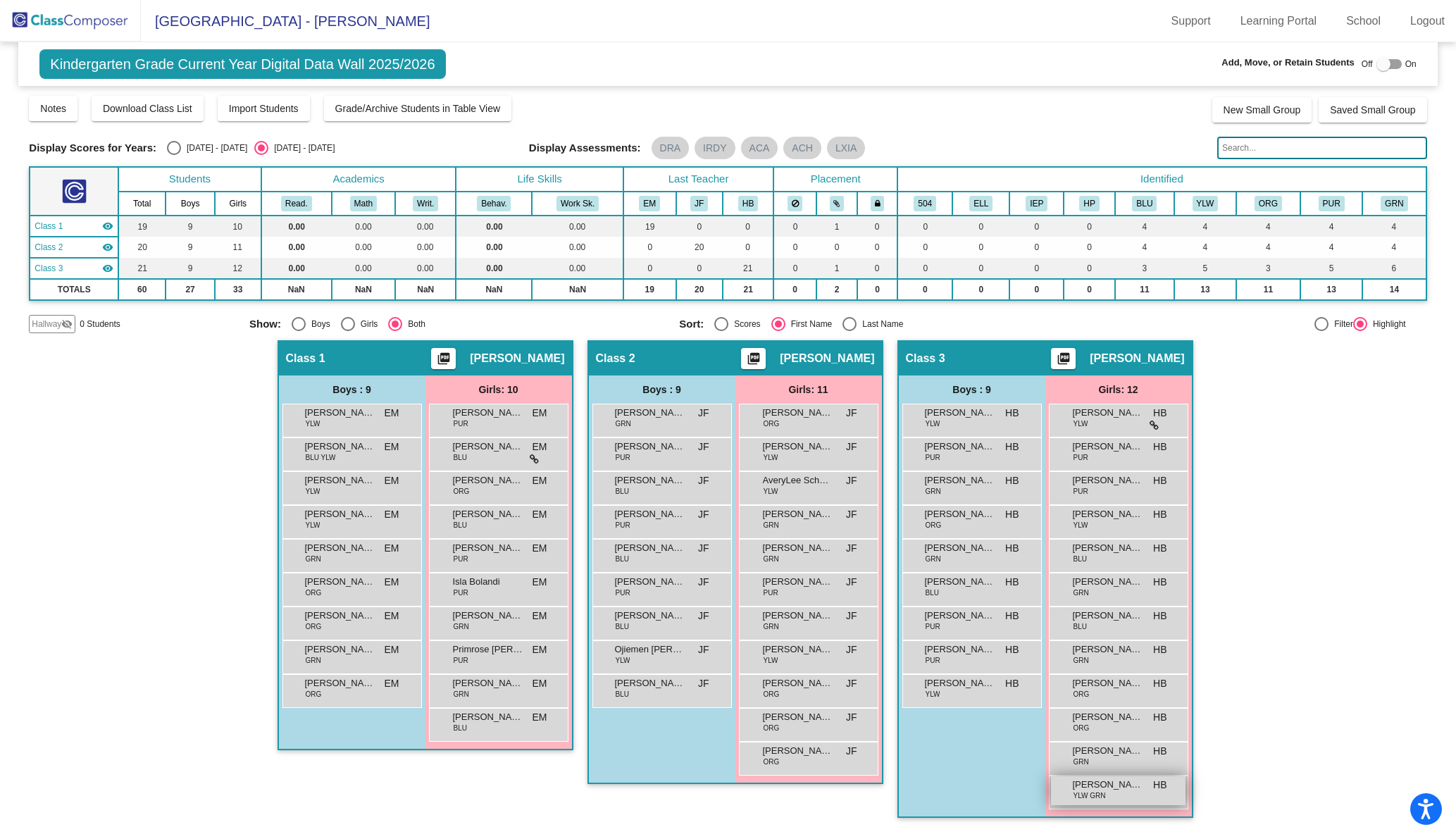
click at [1124, 793] on div "[PERSON_NAME] YLW GRN HB lock do_not_disturb_alt" at bounding box center [1118, 790] width 135 height 29
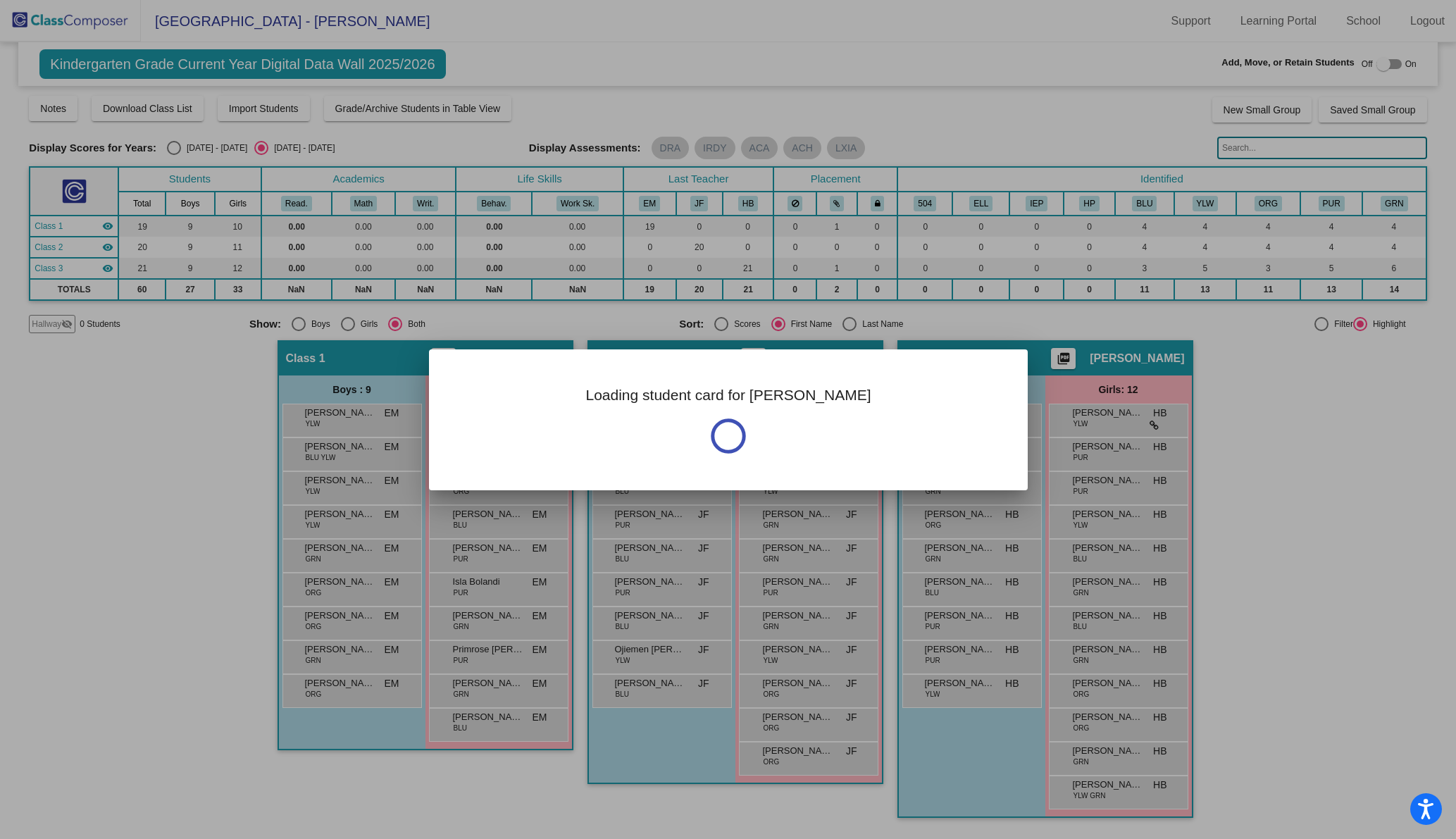
click at [1124, 793] on div at bounding box center [728, 420] width 1456 height 839
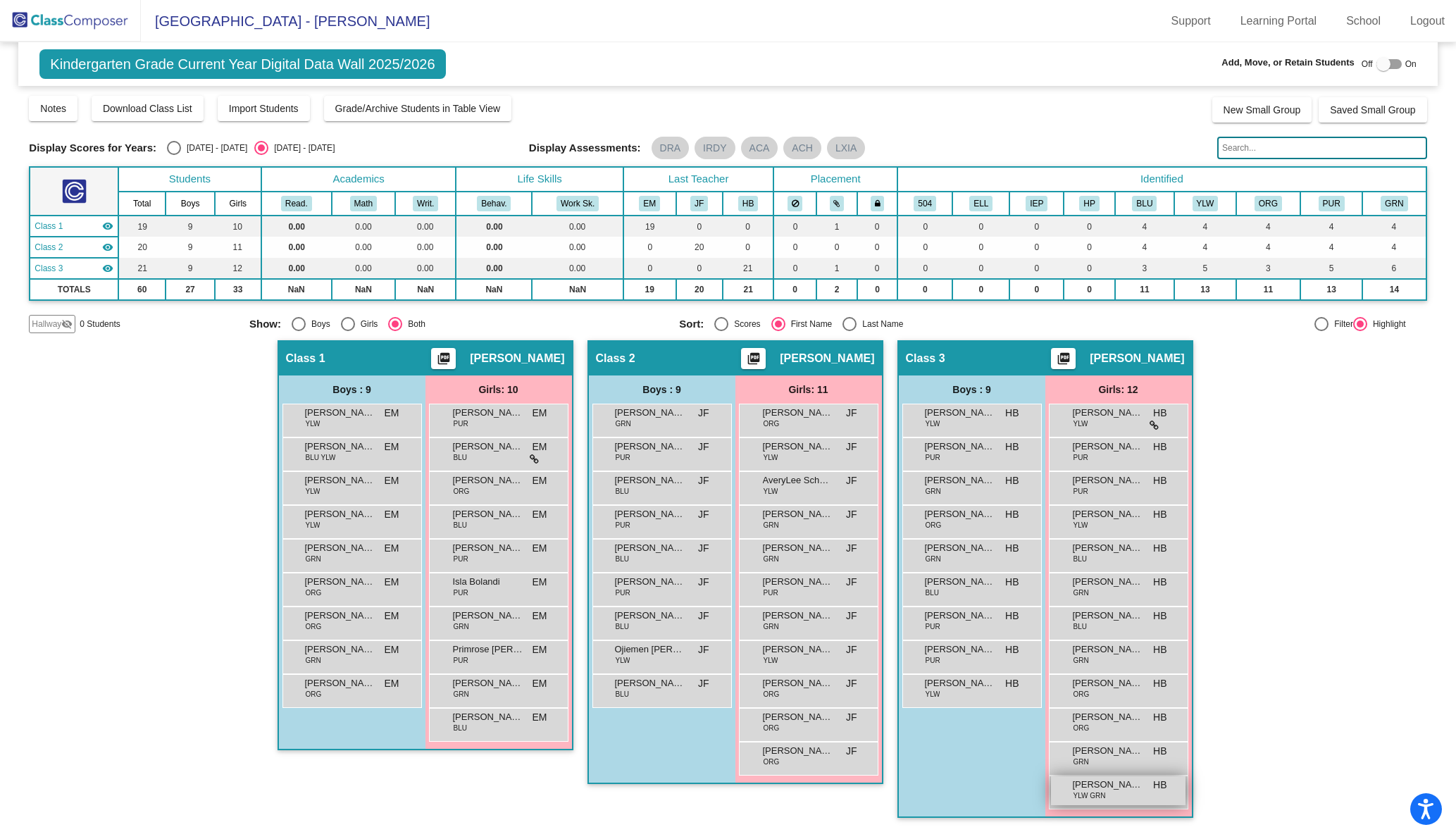
click at [1124, 793] on div "[PERSON_NAME] YLW GRN HB lock do_not_disturb_alt" at bounding box center [1118, 790] width 135 height 29
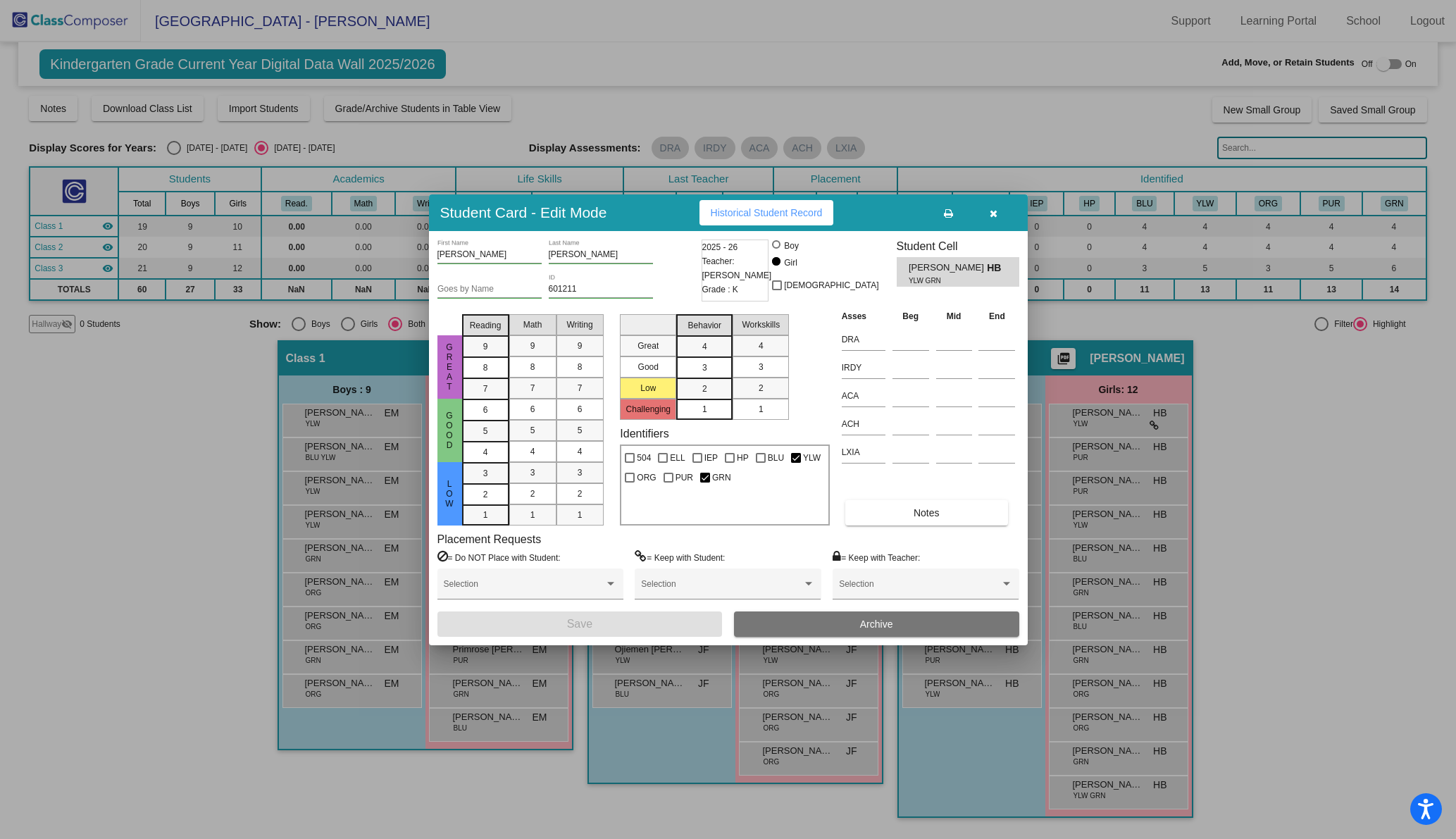
click at [1359, 509] on div at bounding box center [728, 420] width 1456 height 839
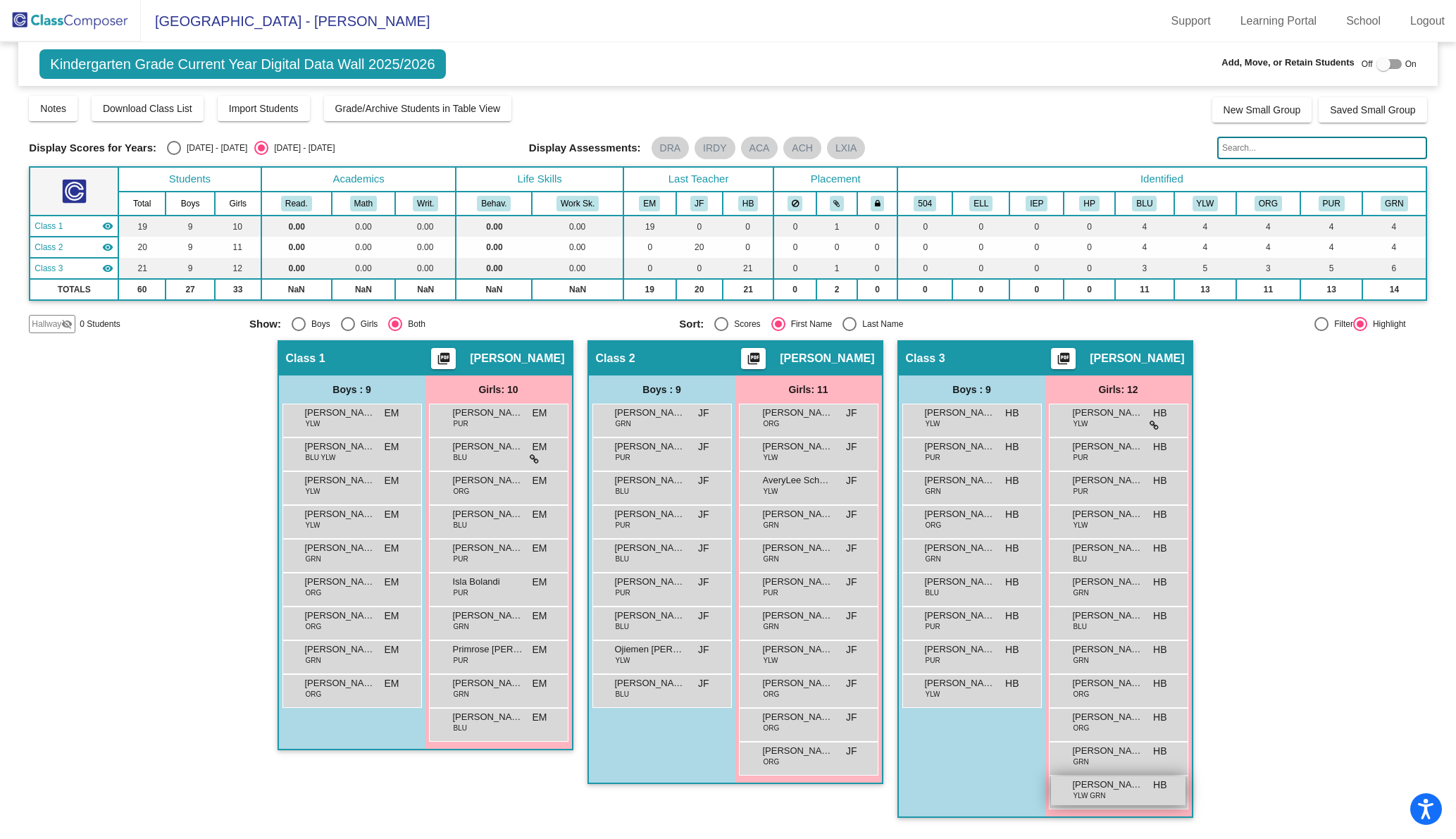
click at [1116, 790] on span "[PERSON_NAME]" at bounding box center [1108, 785] width 71 height 14
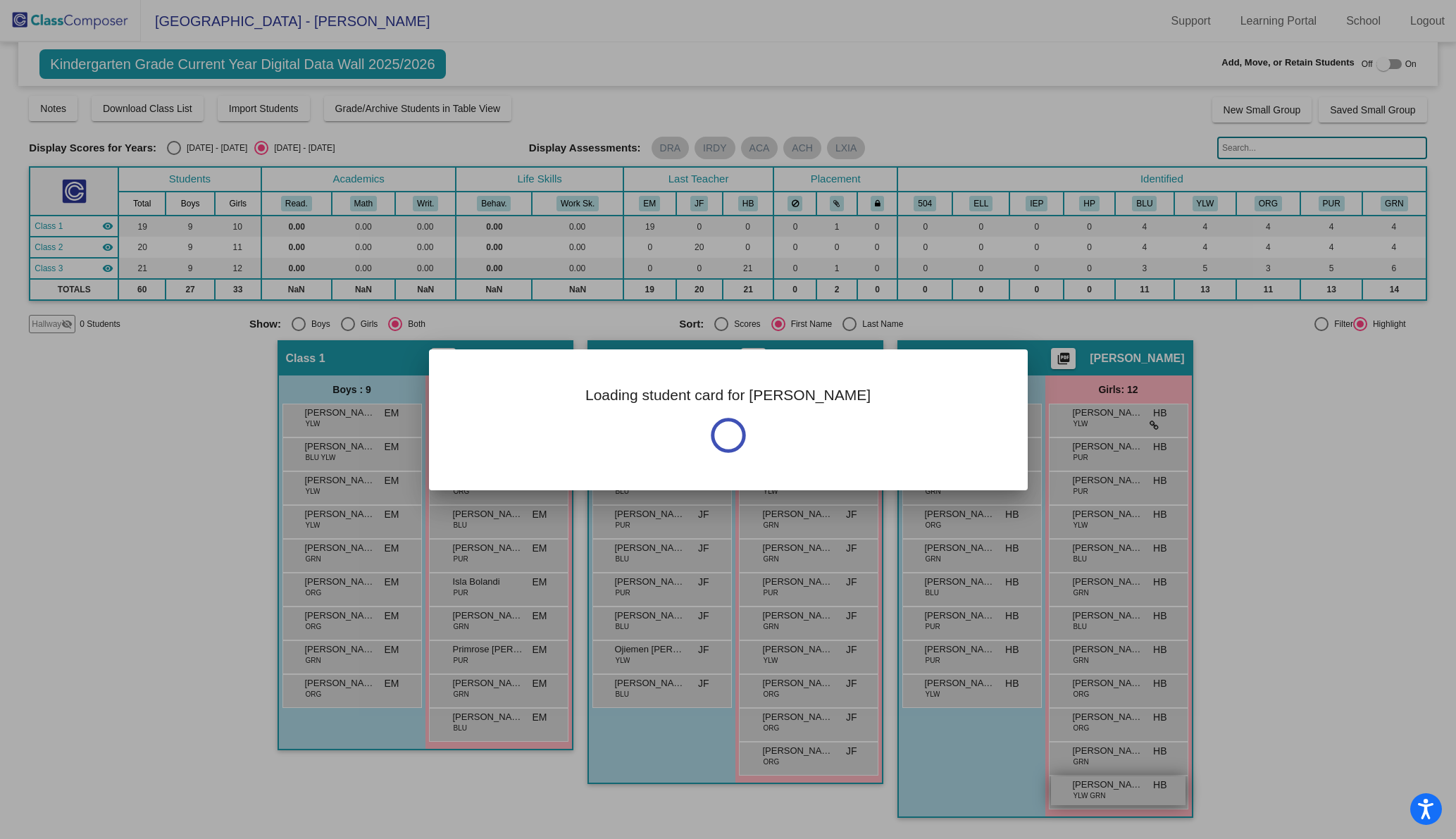
click at [1116, 790] on div at bounding box center [728, 420] width 1456 height 839
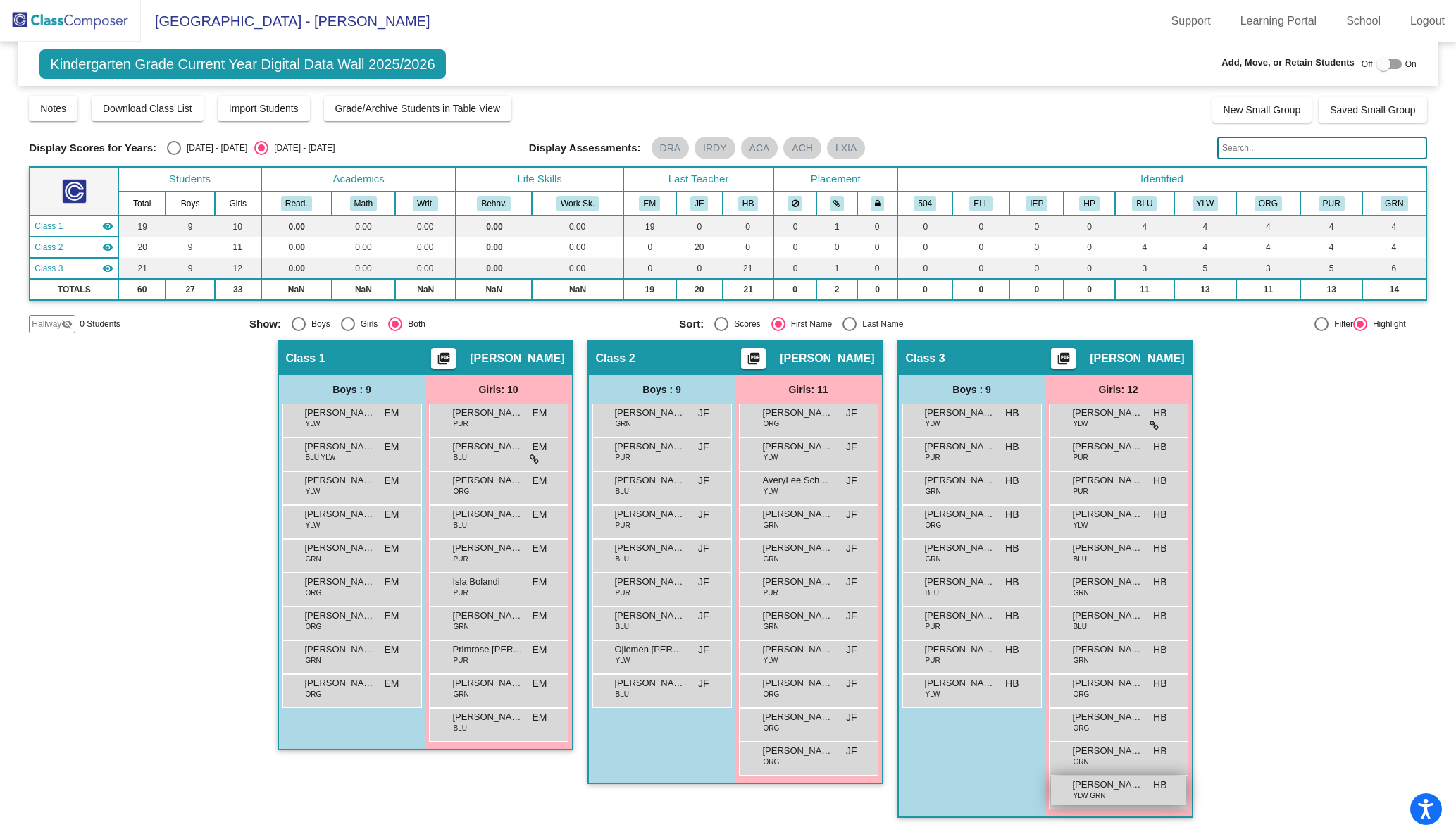
click at [1115, 790] on span "[PERSON_NAME]" at bounding box center [1108, 785] width 71 height 14
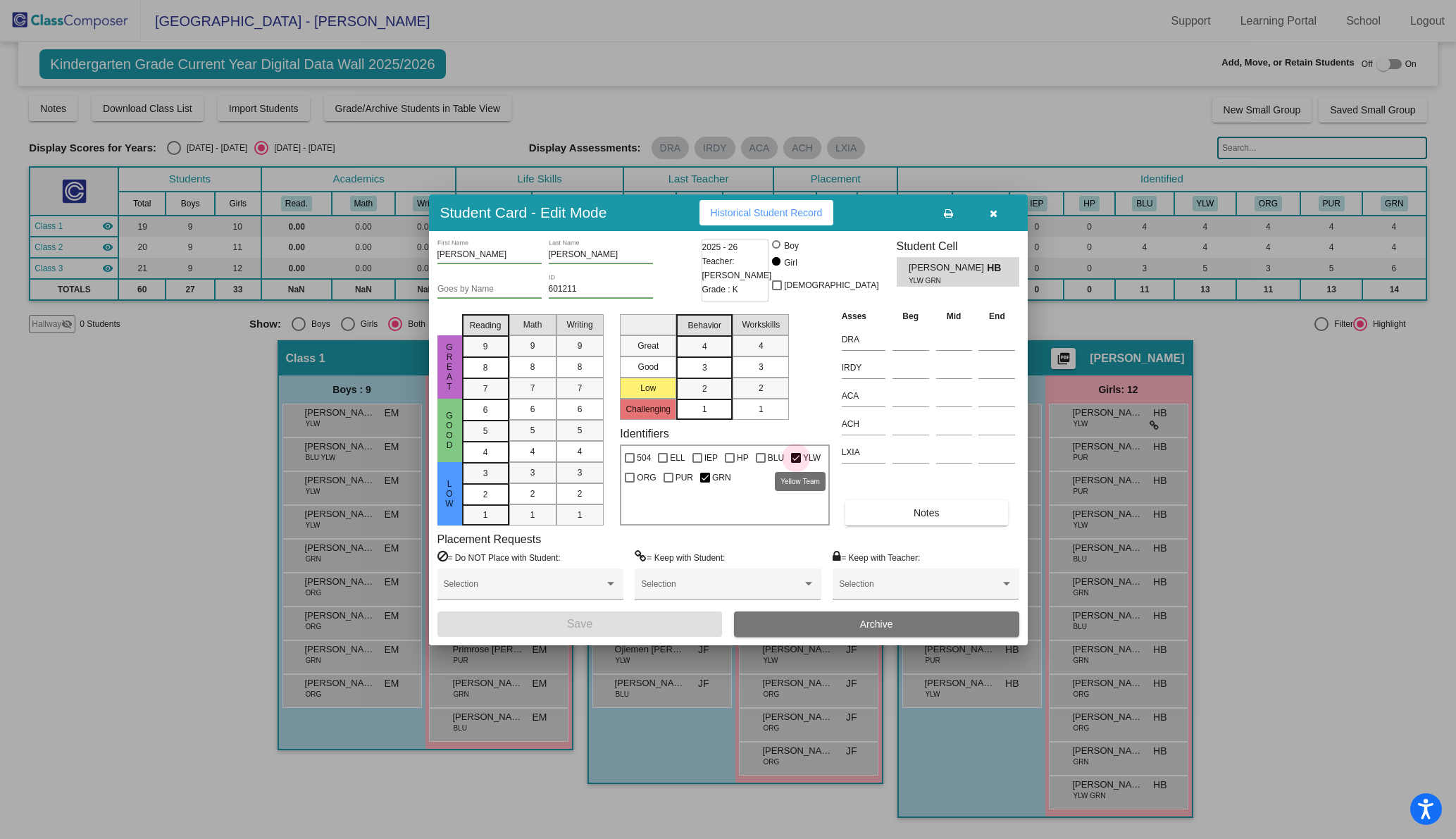
click at [796, 452] on label "YLW" at bounding box center [805, 458] width 29 height 17
click at [796, 463] on input "YLW" at bounding box center [795, 463] width 1 height 1
checkbox input "false"
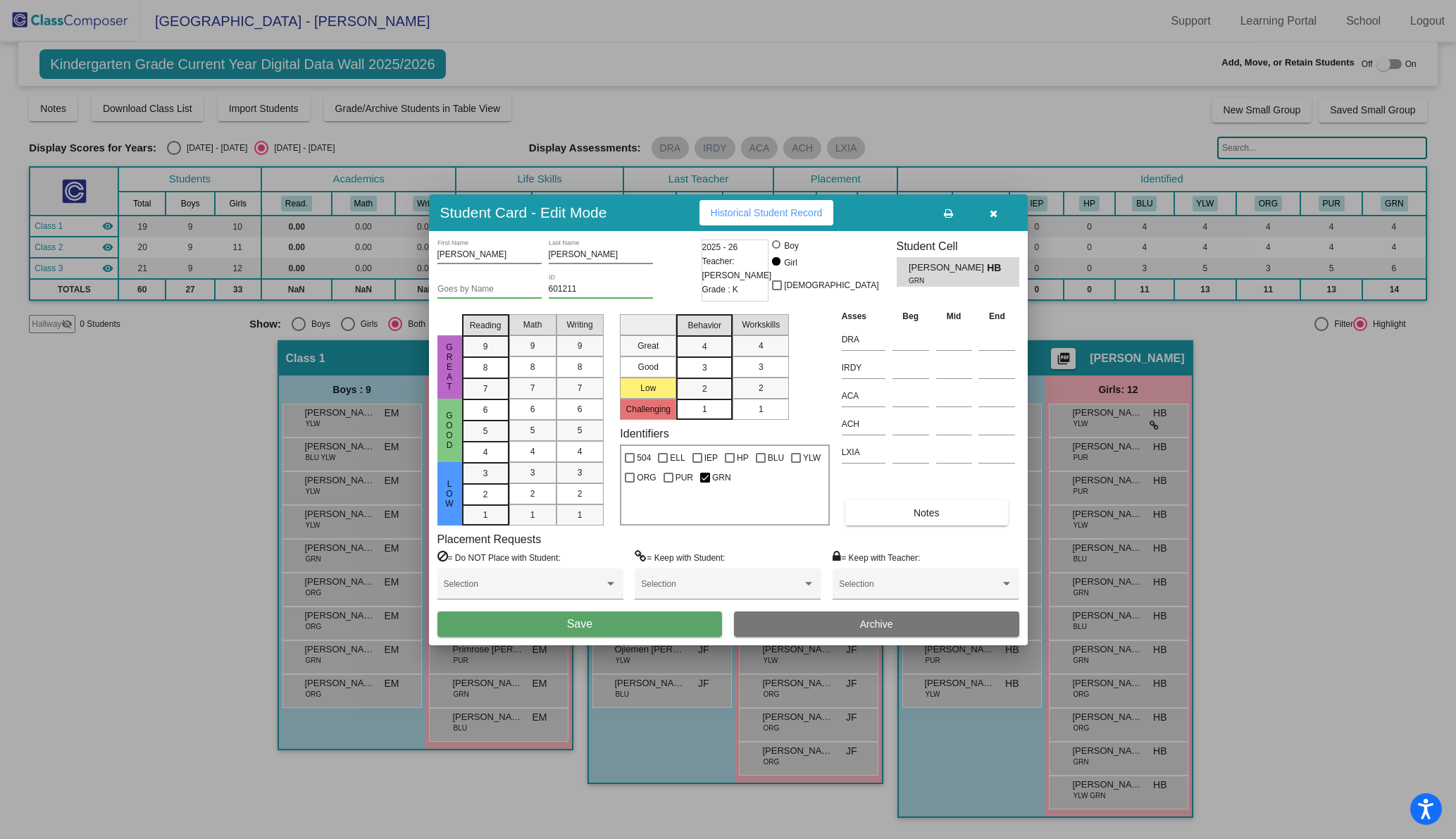
click at [601, 617] on button "Save" at bounding box center [580, 624] width 285 height 26
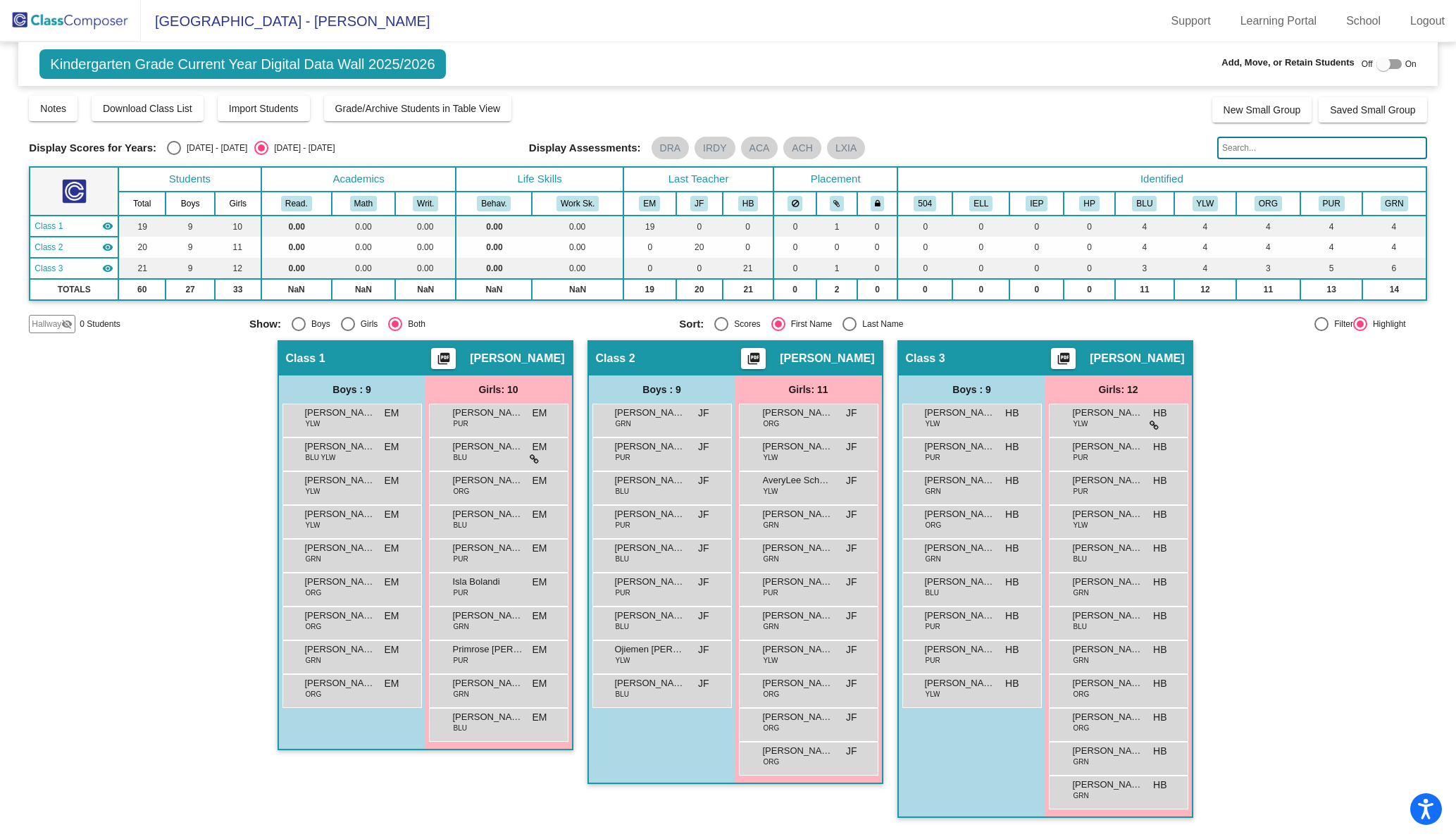
click at [1256, 644] on div "Hallway - Hallway Class picture_as_pdf Add Student First Name Last Name Student…" at bounding box center [727, 586] width 1398 height 492
click at [149, 111] on span "Download Class List" at bounding box center [147, 108] width 89 height 11
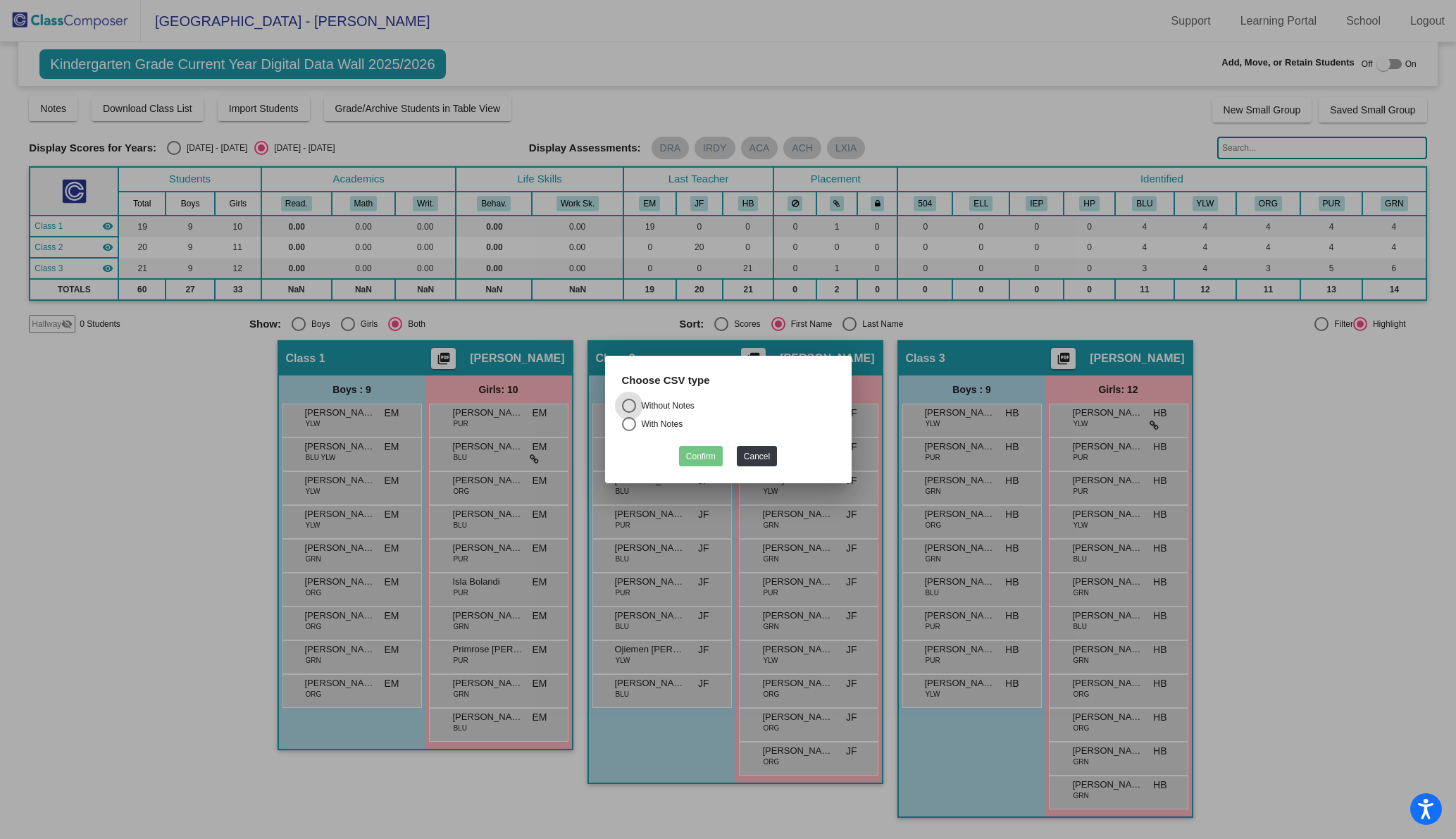
click at [628, 424] on div "Select an option" at bounding box center [628, 424] width 0 height 0
click at [628, 431] on input "With Notes" at bounding box center [628, 431] width 1 height 1
radio input "true"
click at [708, 459] on button "Confirm" at bounding box center [701, 456] width 44 height 21
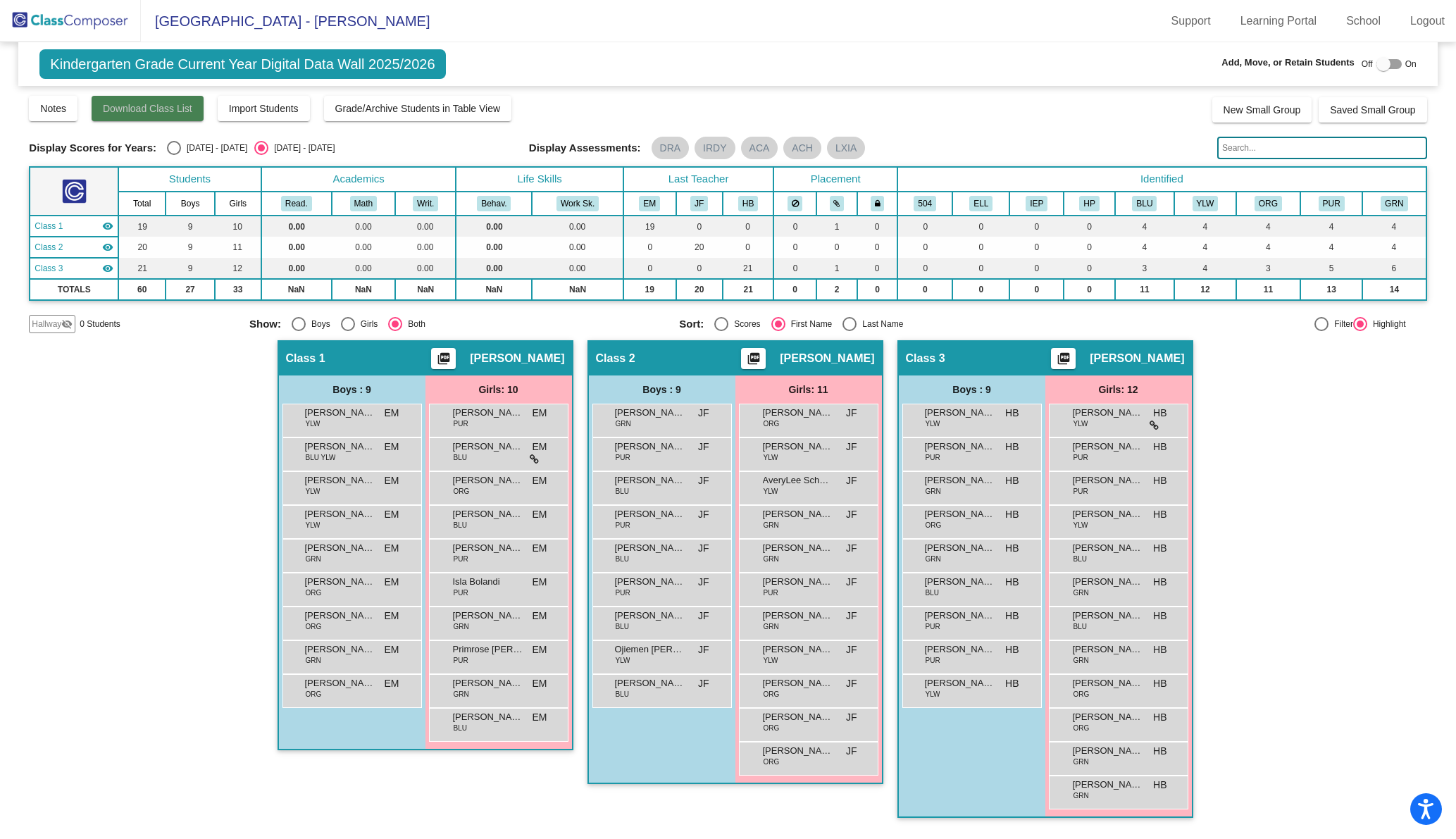
click at [154, 109] on span "Download Class List" at bounding box center [147, 108] width 89 height 11
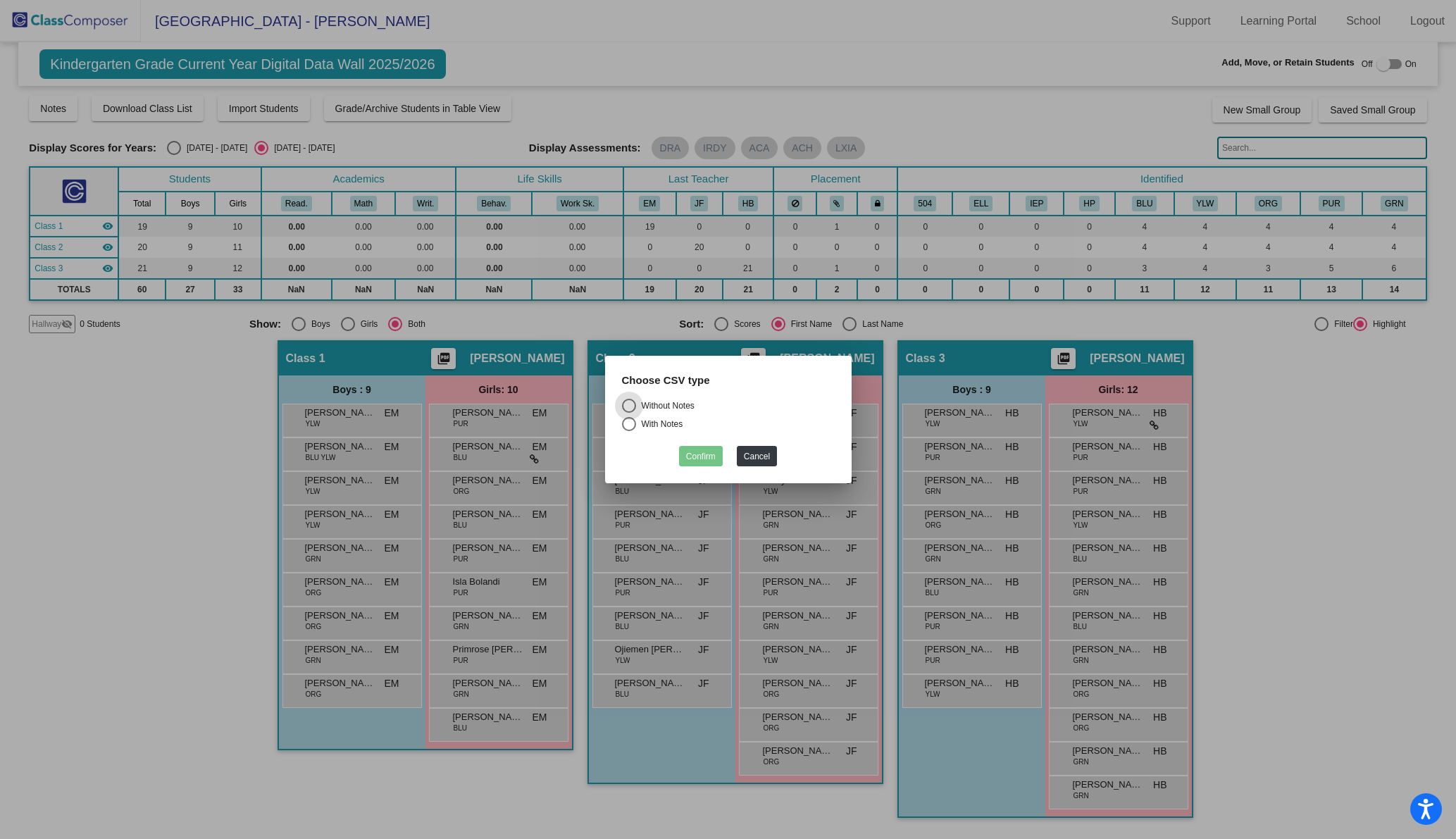
click at [628, 425] on div "Select an option" at bounding box center [629, 424] width 14 height 14
click at [628, 431] on input "With Notes" at bounding box center [628, 431] width 1 height 1
radio input "true"
click at [698, 457] on button "Confirm" at bounding box center [701, 456] width 44 height 21
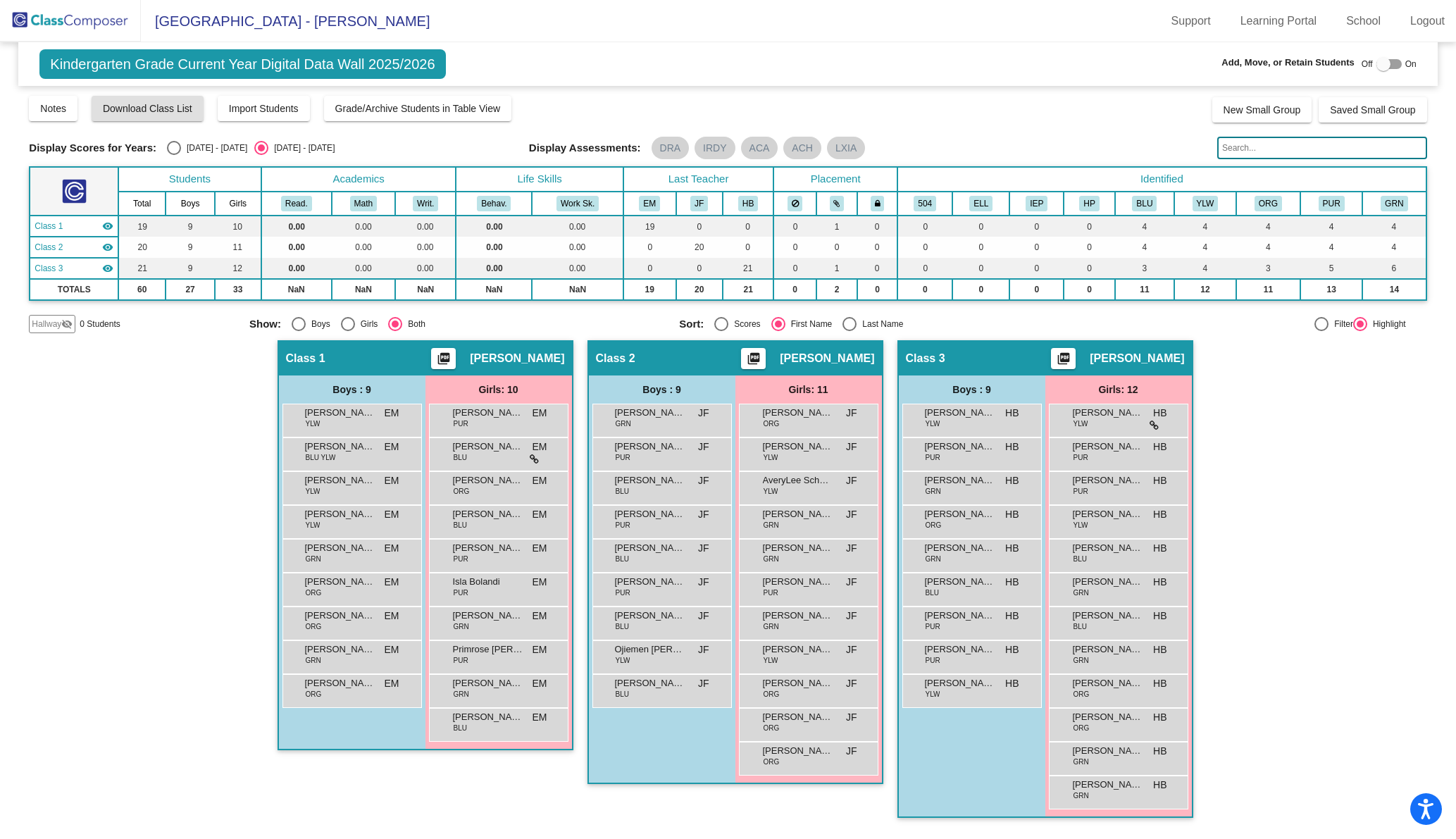
click at [1319, 322] on div at bounding box center [1321, 324] width 14 height 14
click at [1320, 331] on input "Filter" at bounding box center [1320, 331] width 1 height 1
click at [1321, 322] on div at bounding box center [1321, 324] width 14 height 14
click at [1321, 331] on input "Filter" at bounding box center [1320, 331] width 1 height 1
radio input "true"
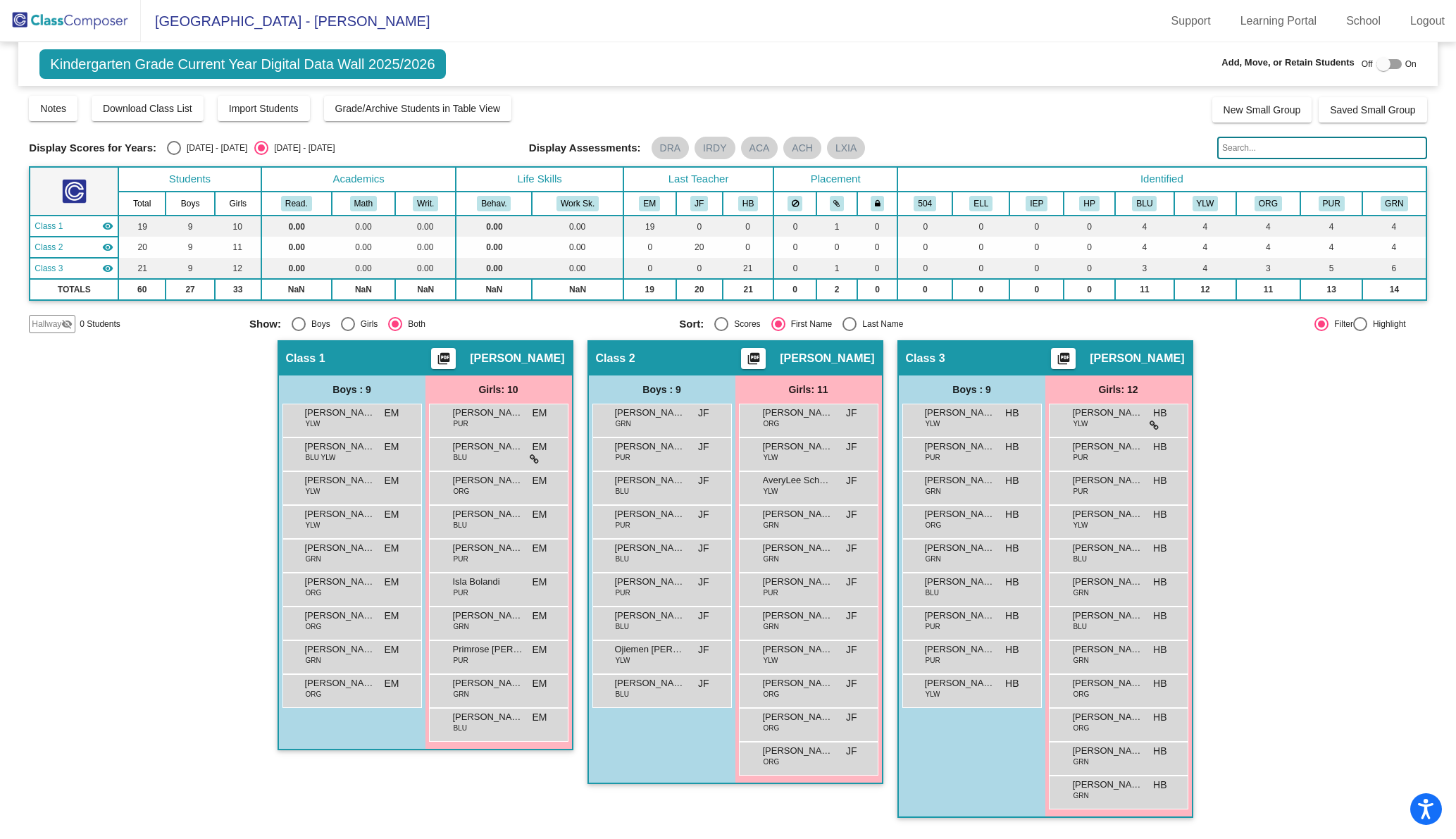
radio input "false"
click at [1247, 145] on input "text" at bounding box center [1322, 148] width 210 height 23
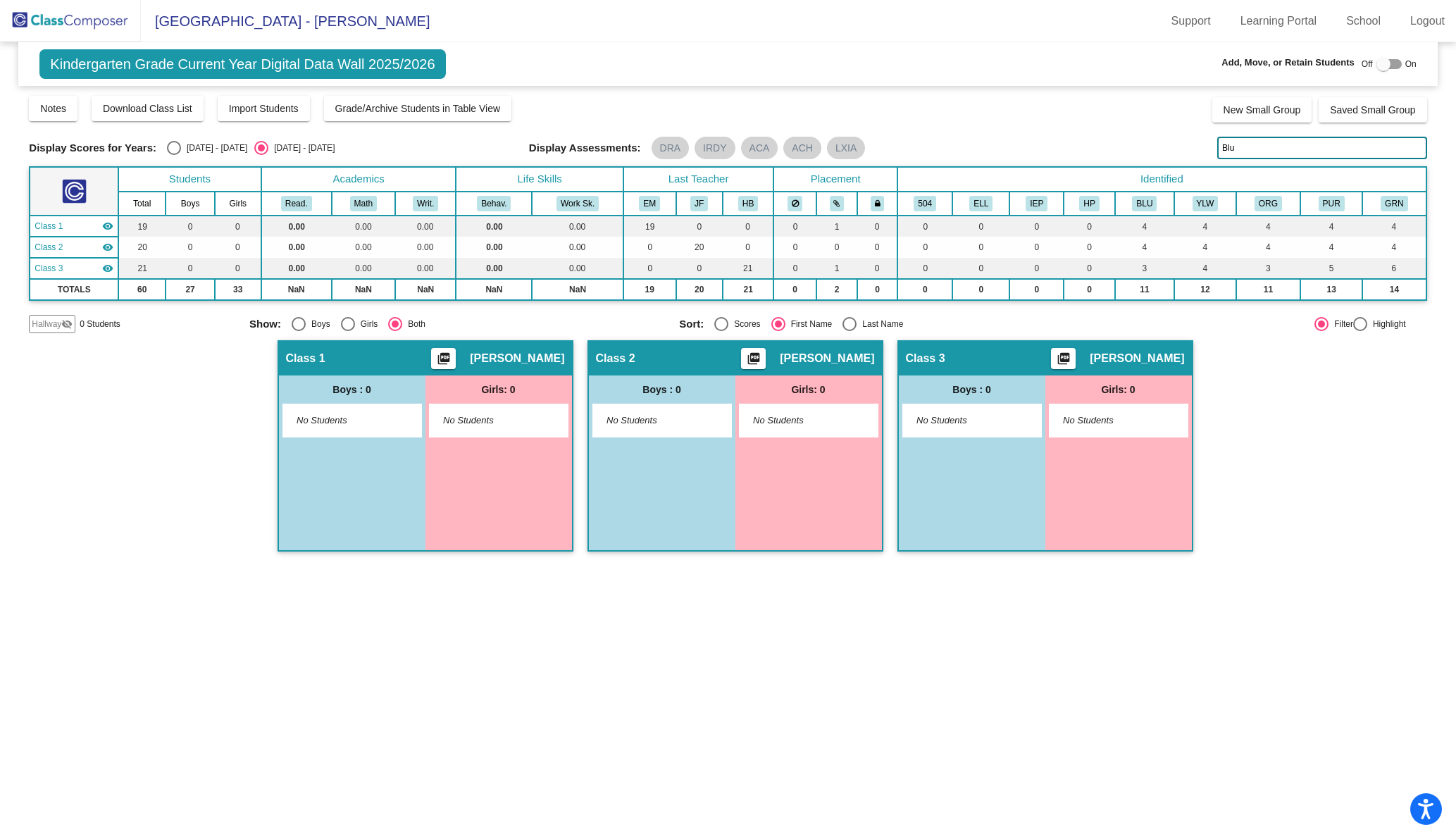
type input "Blue"
drag, startPoint x: 1286, startPoint y: 146, endPoint x: 1170, endPoint y: 134, distance: 116.6
click at [1170, 134] on div "Display Scores for Years: [DATE] - [DATE] [DATE] - [DATE] Grade/Archive Student…" at bounding box center [727, 213] width 1398 height 239
type input "B"
type input "Bl"
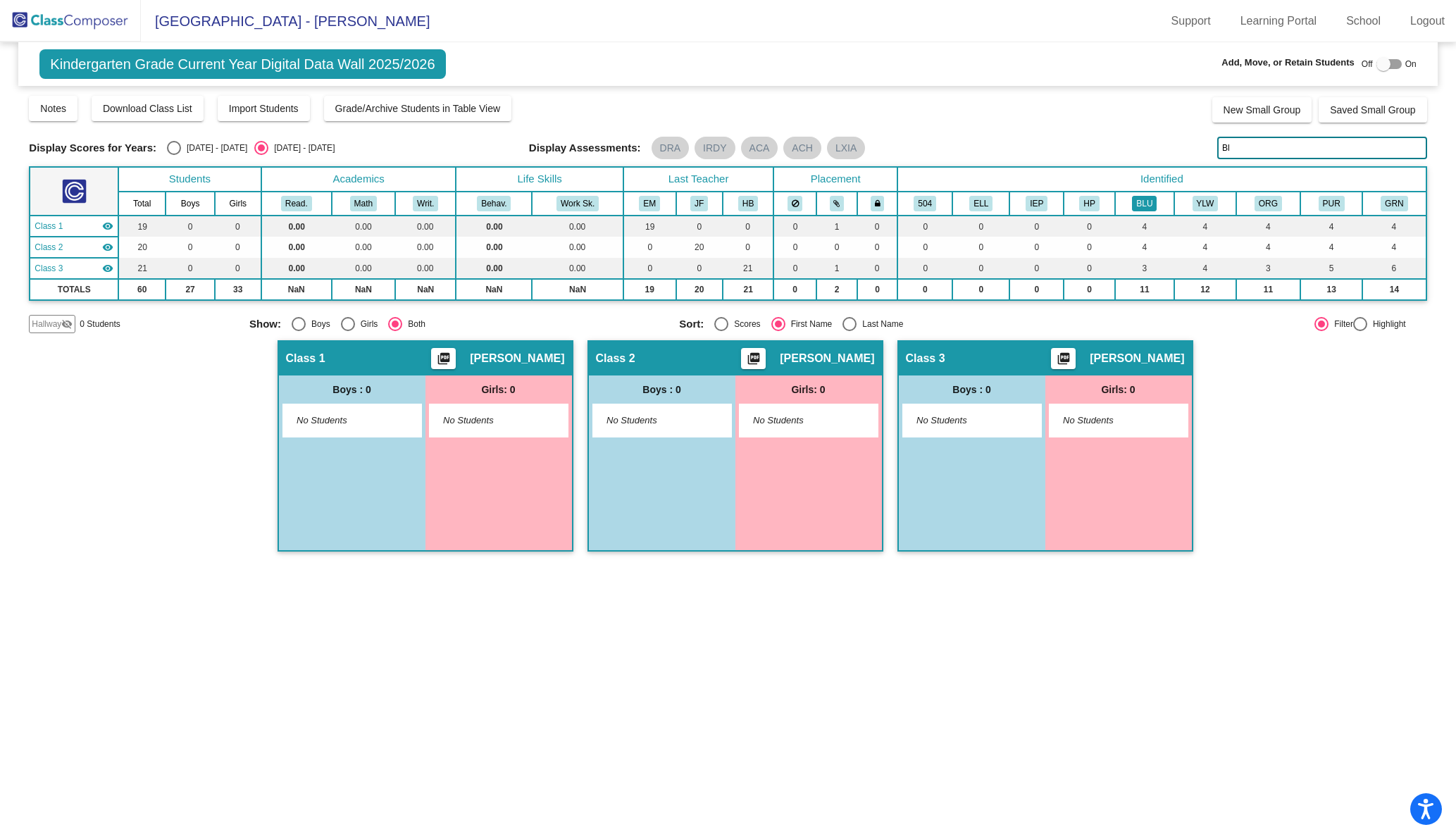
click at [1156, 200] on button "BLU" at bounding box center [1144, 203] width 25 height 16
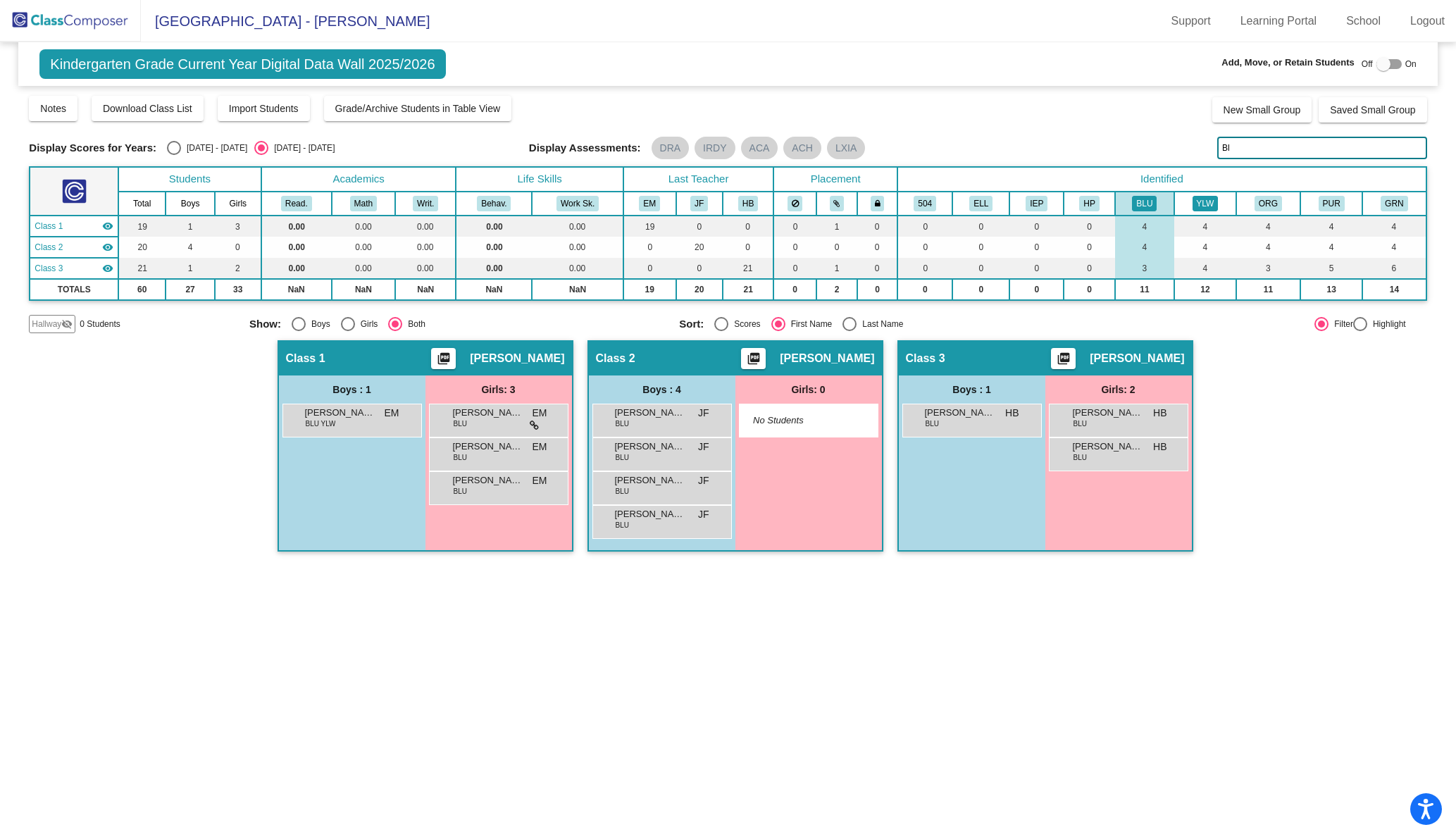
click at [1206, 200] on button "YLW" at bounding box center [1205, 203] width 26 height 16
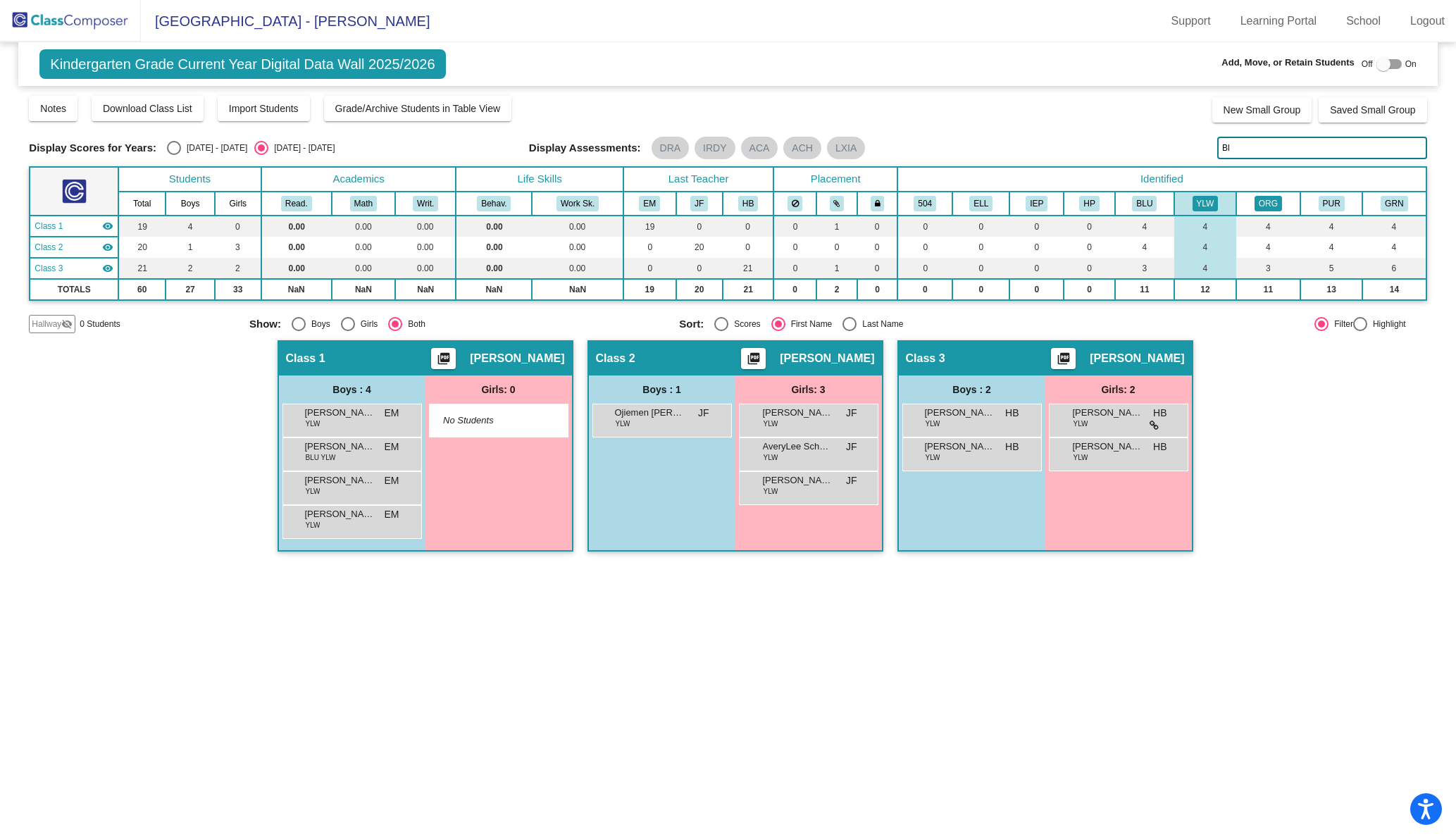
click at [1272, 203] on button "ORG" at bounding box center [1268, 203] width 28 height 16
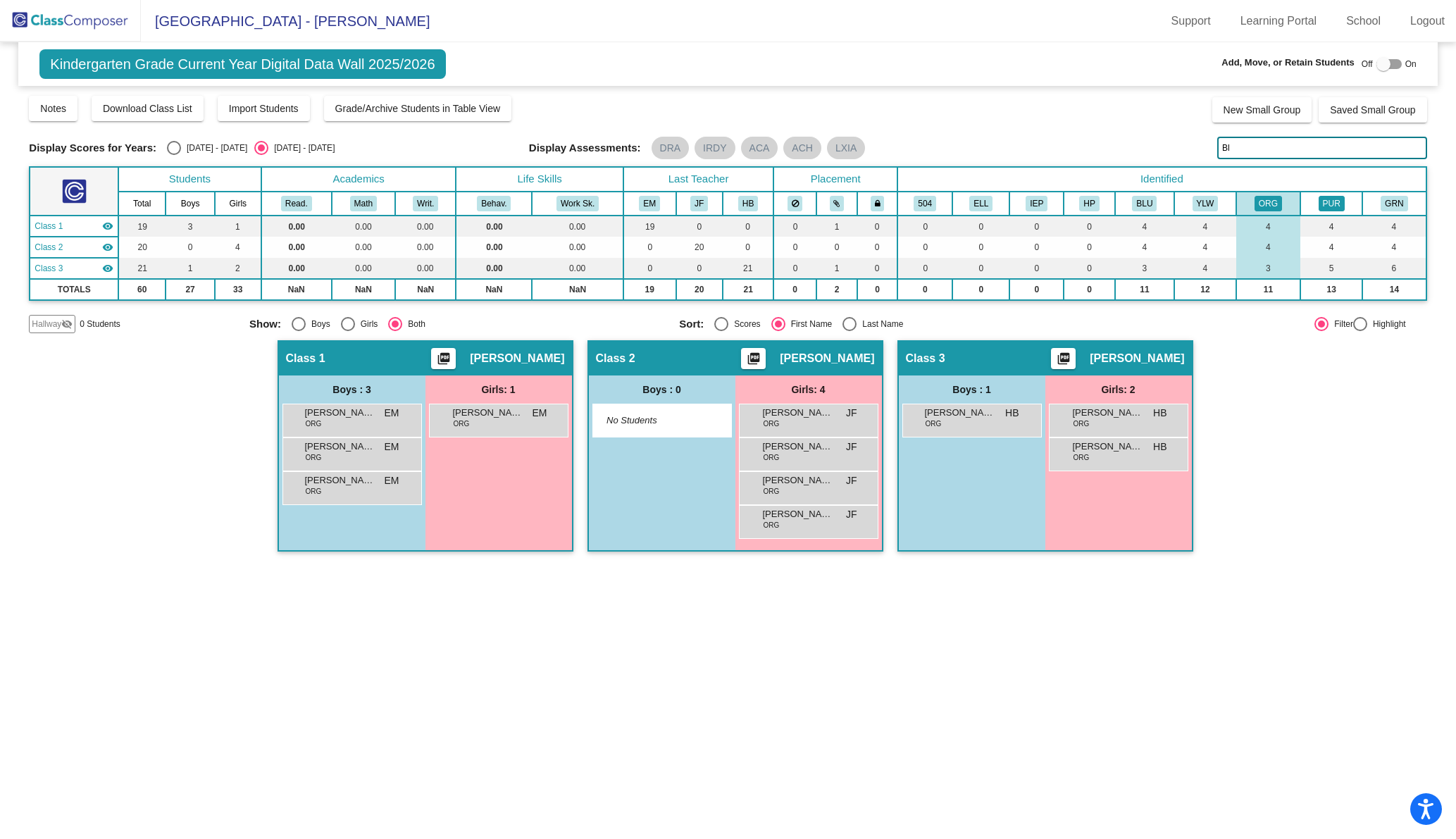
click at [1328, 203] on button "PUR" at bounding box center [1331, 203] width 26 height 16
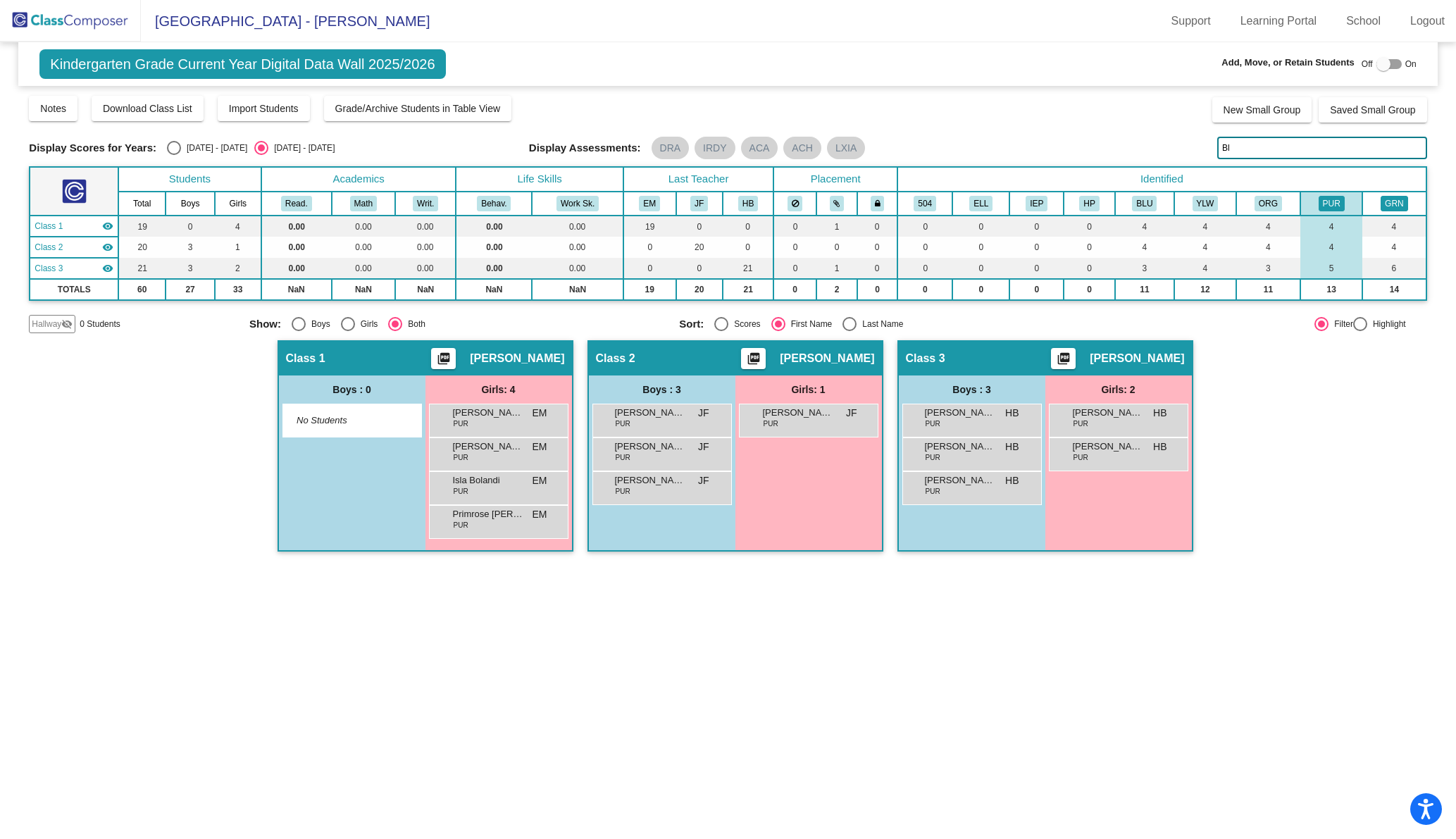
click at [1400, 203] on button "GRN" at bounding box center [1394, 203] width 27 height 16
